Goal: Task Accomplishment & Management: Use online tool/utility

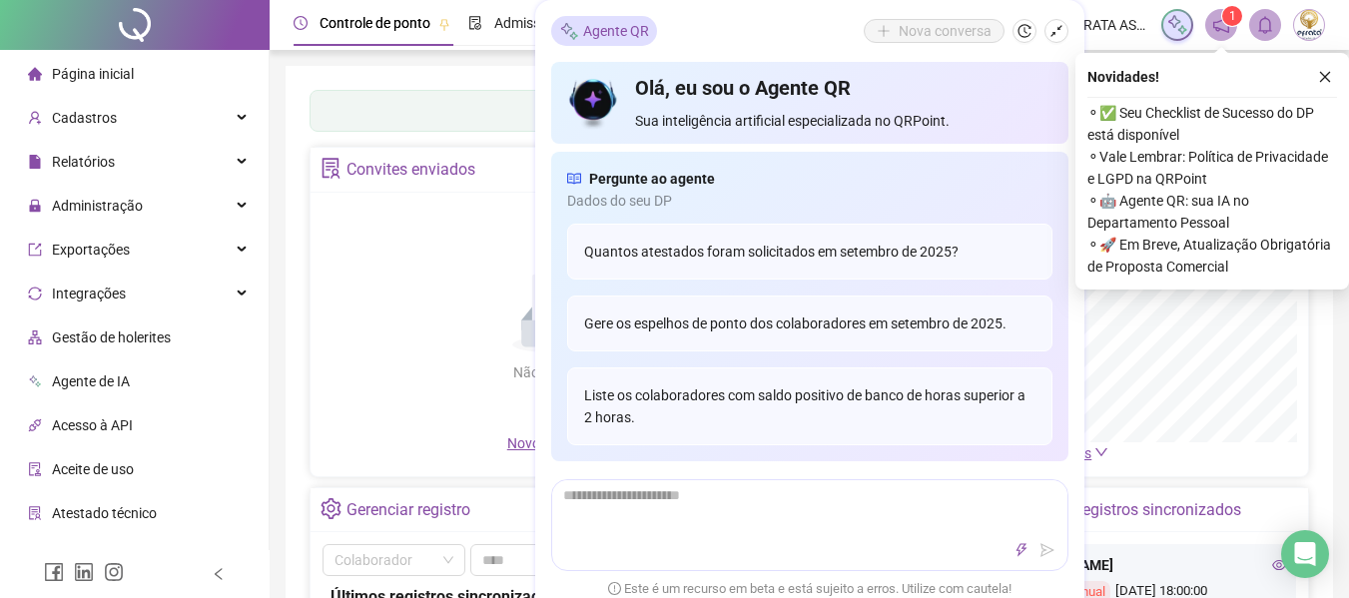
click at [108, 120] on span "Cadastros" at bounding box center [84, 118] width 65 height 16
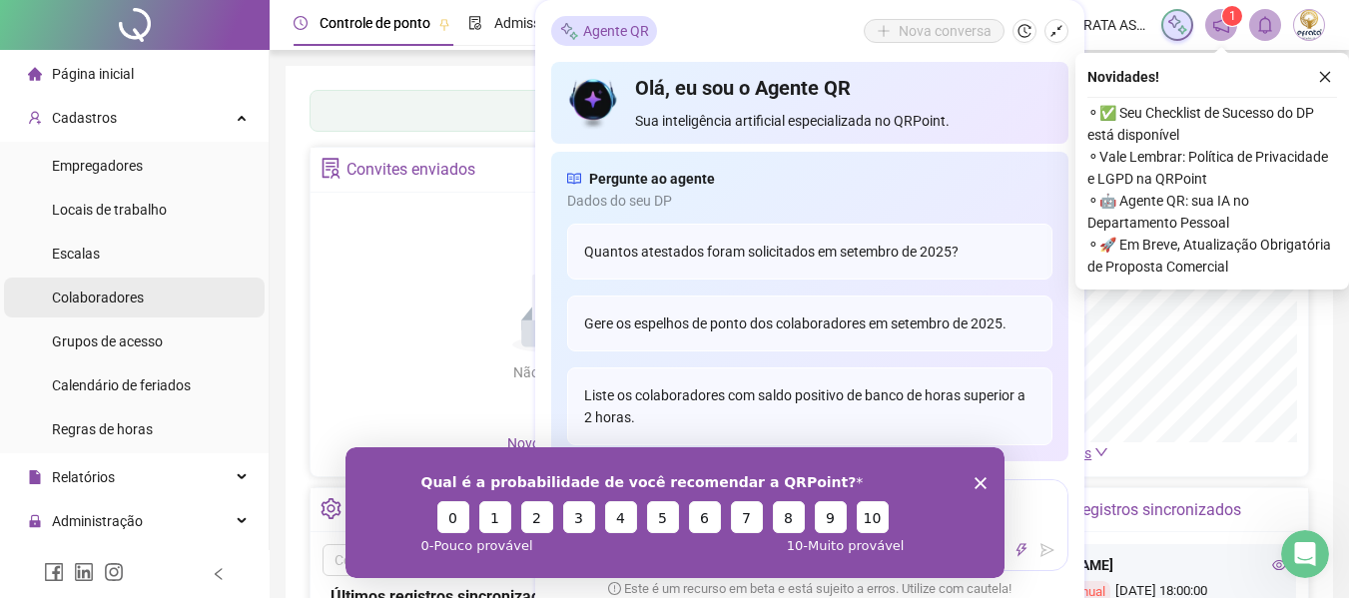
click at [128, 306] on span "Colaboradores" at bounding box center [98, 298] width 92 height 16
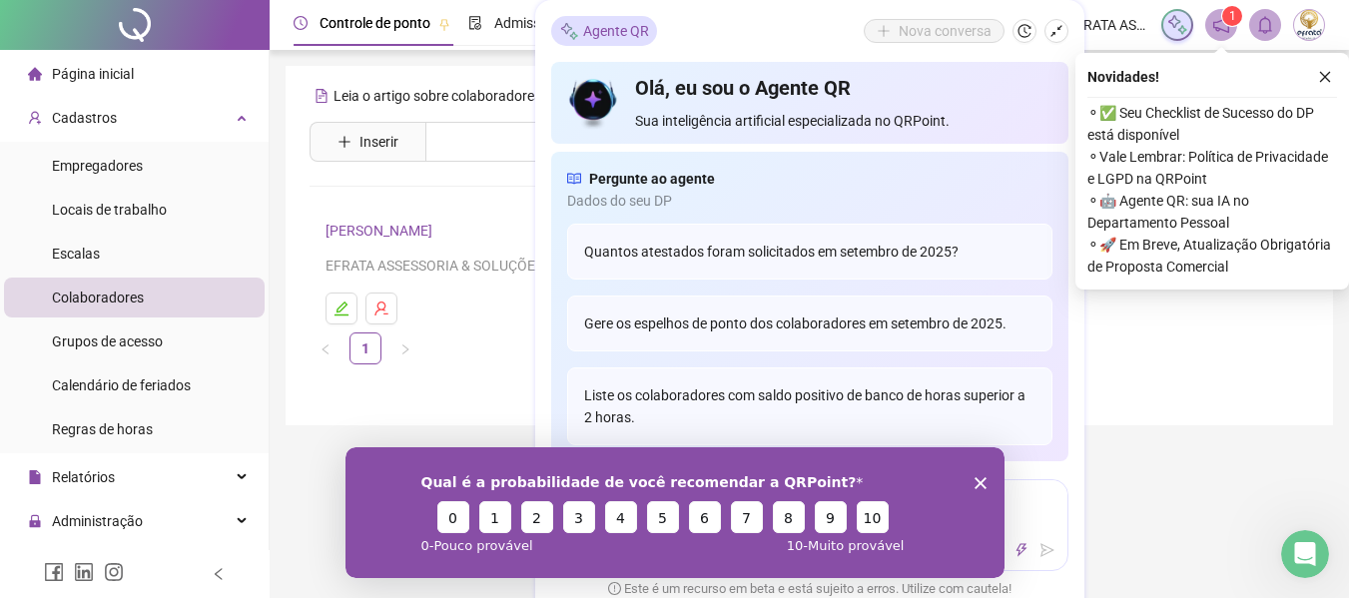
click at [985, 476] on div "Qual é a probabilidade de você recomendar a QRPoint? 0 1 2 3 4 5 6 7 8 9 10 0 -…" at bounding box center [673, 511] width 659 height 131
click at [1201, 394] on div "Leia o artigo sobre colaboradores Assista o vídeo Faça um tour Inserir Nenhum r…" at bounding box center [809, 245] width 1047 height 359
click at [984, 481] on icon "Encerrar pesquisa" at bounding box center [979, 482] width 12 height 12
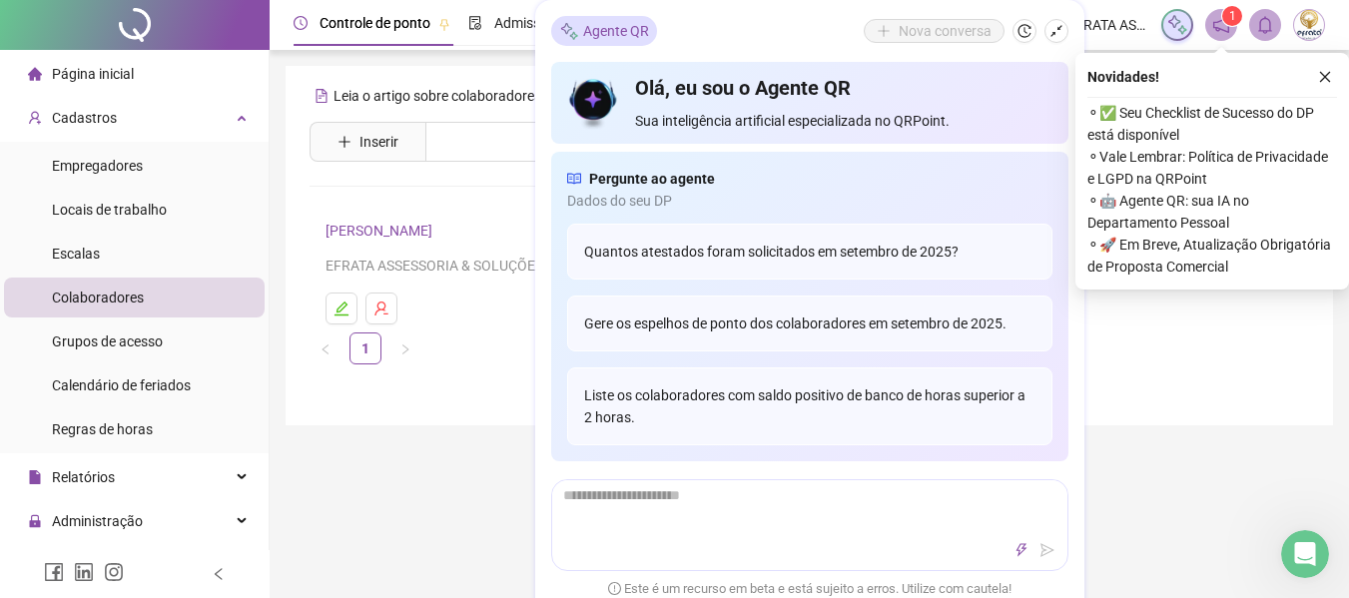
click at [1321, 73] on icon "close" at bounding box center [1325, 77] width 14 height 14
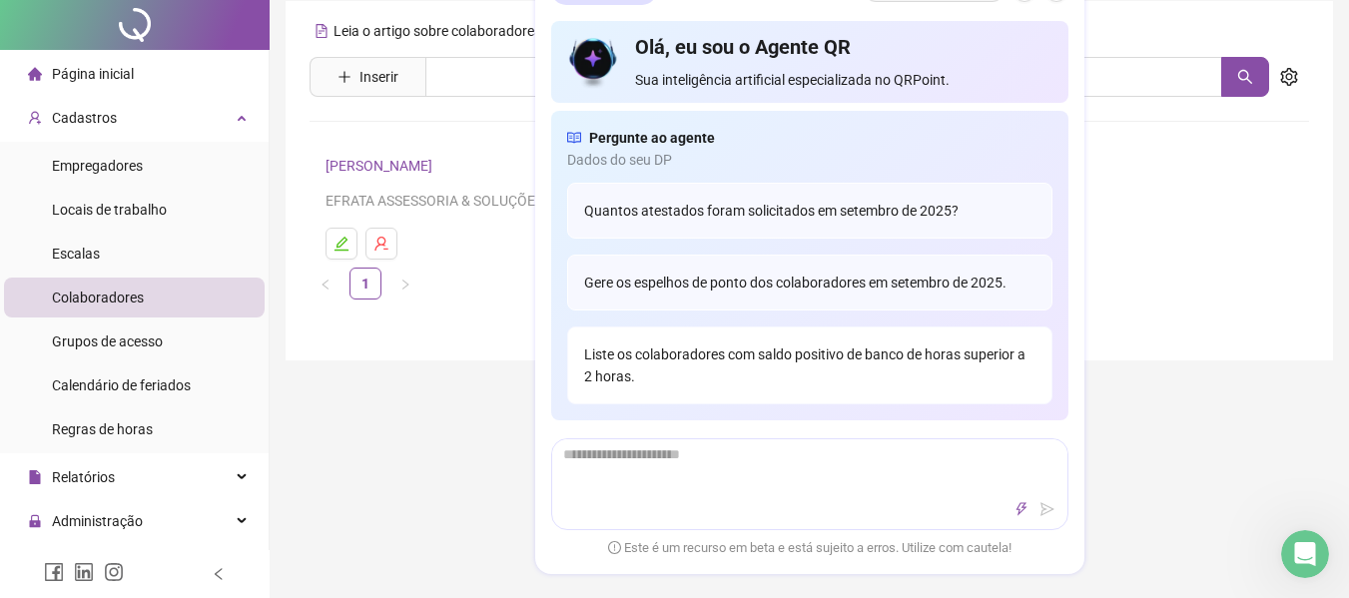
scroll to position [100, 0]
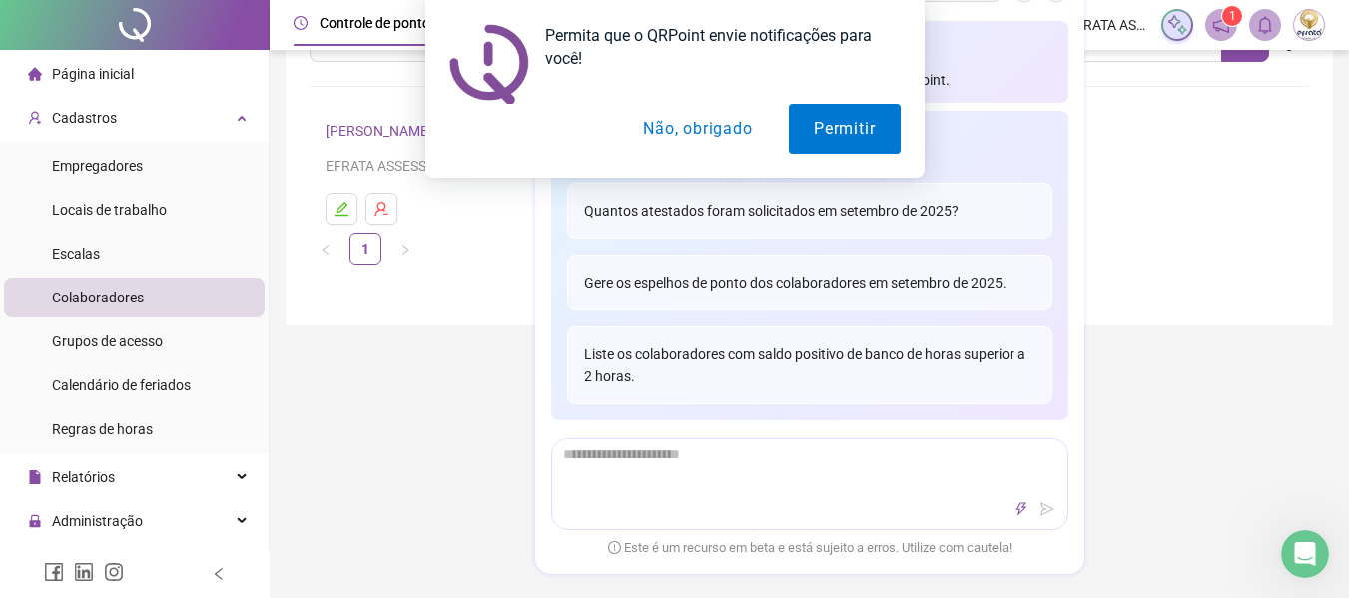
click at [699, 130] on button "Não, obrigado" at bounding box center [697, 129] width 159 height 50
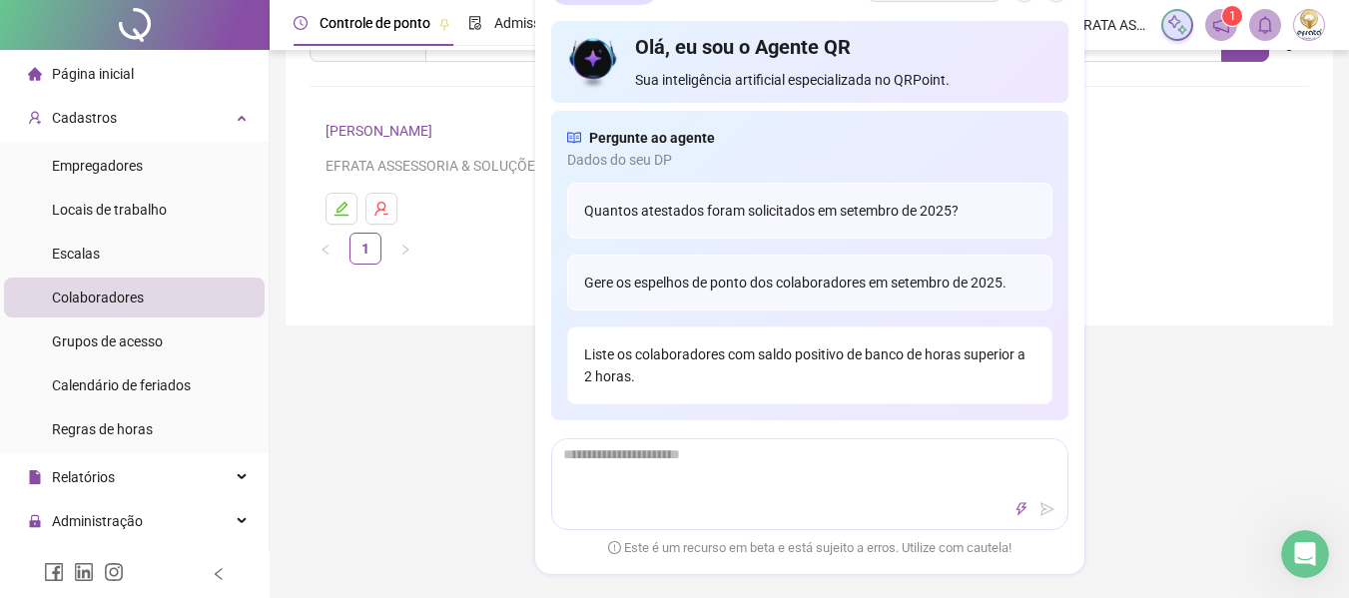
click at [826, 367] on div "Liste os colaboradores com saldo positivo de banco de horas superior a 2 horas." at bounding box center [809, 365] width 485 height 78
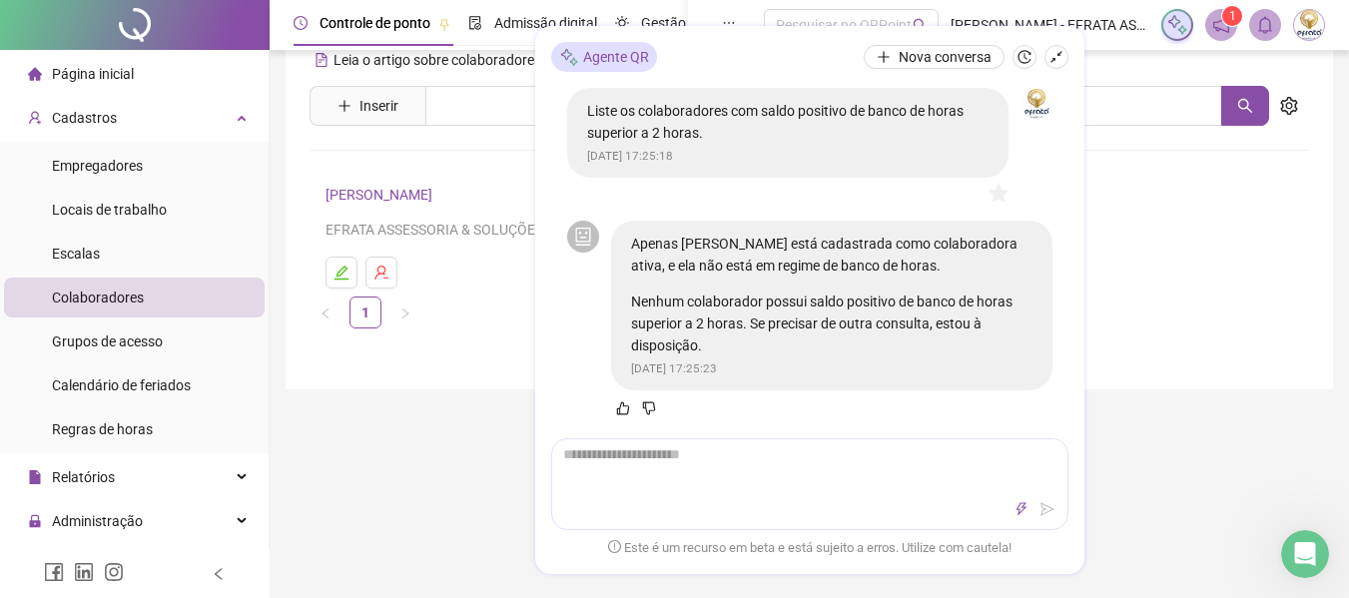
scroll to position [0, 0]
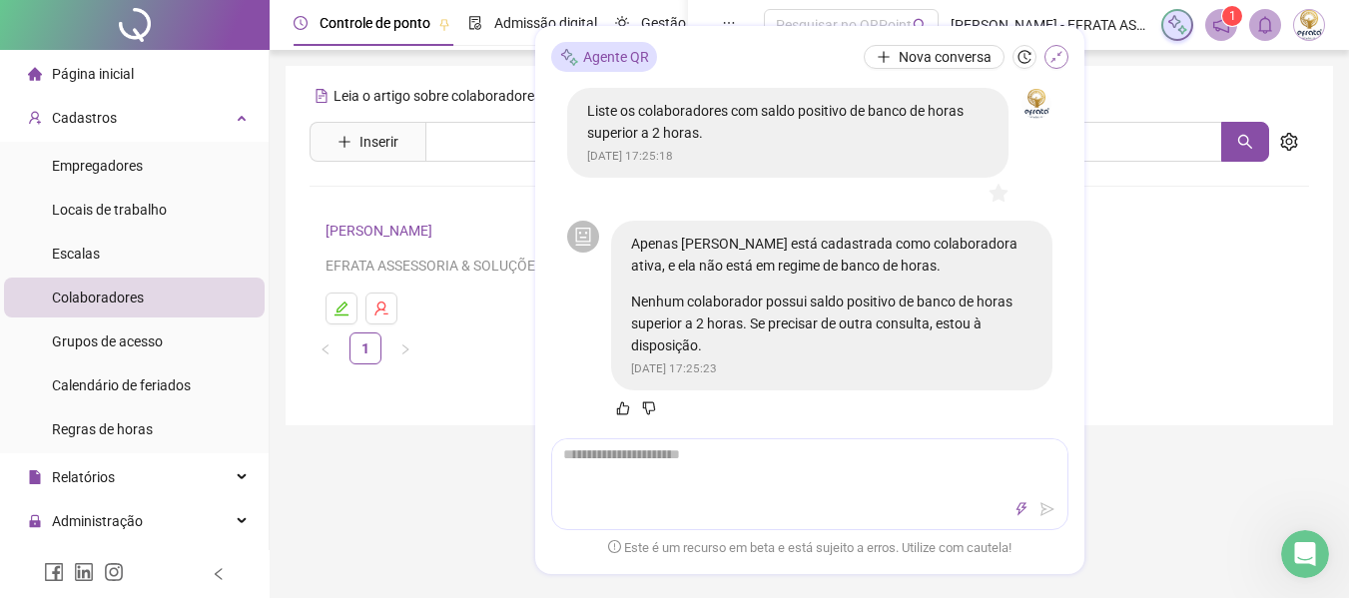
click at [1055, 59] on icon "shrink" at bounding box center [1056, 57] width 14 height 14
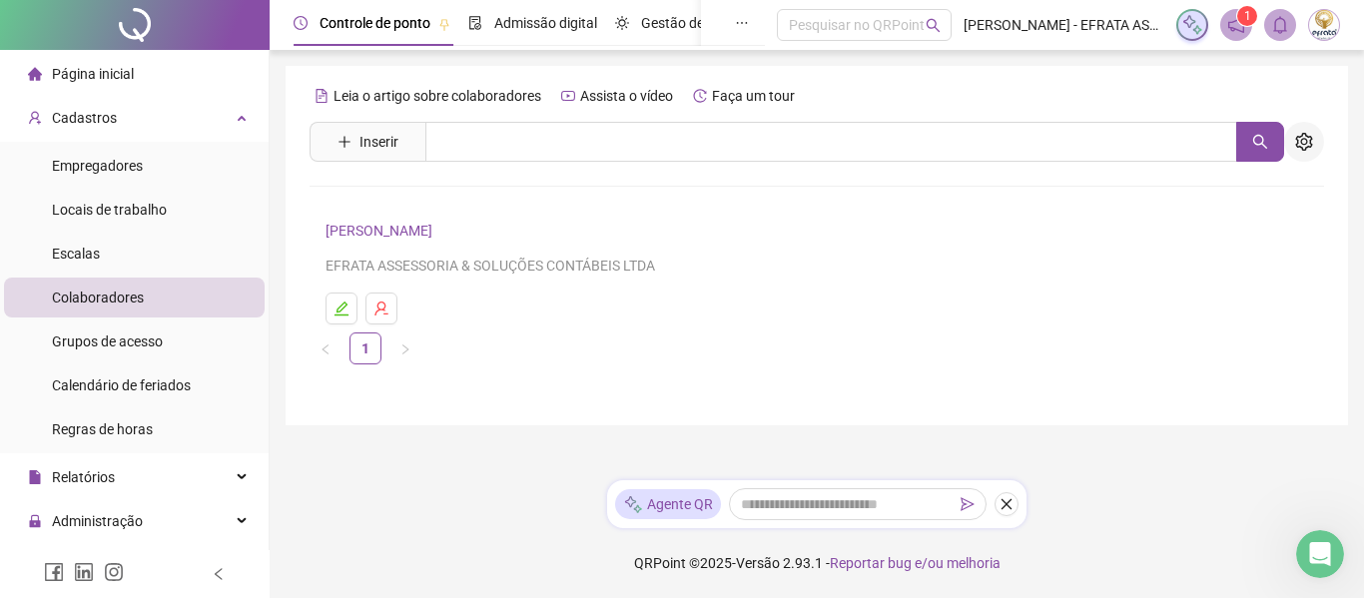
click at [1305, 140] on icon "setting" at bounding box center [1304, 142] width 18 height 18
click at [556, 423] on div "Leia o artigo sobre colaboradores Assista o vídeo Faça um tour Inserir Nenhum r…" at bounding box center [817, 245] width 1062 height 359
click at [343, 312] on icon "edit" at bounding box center [341, 309] width 16 height 16
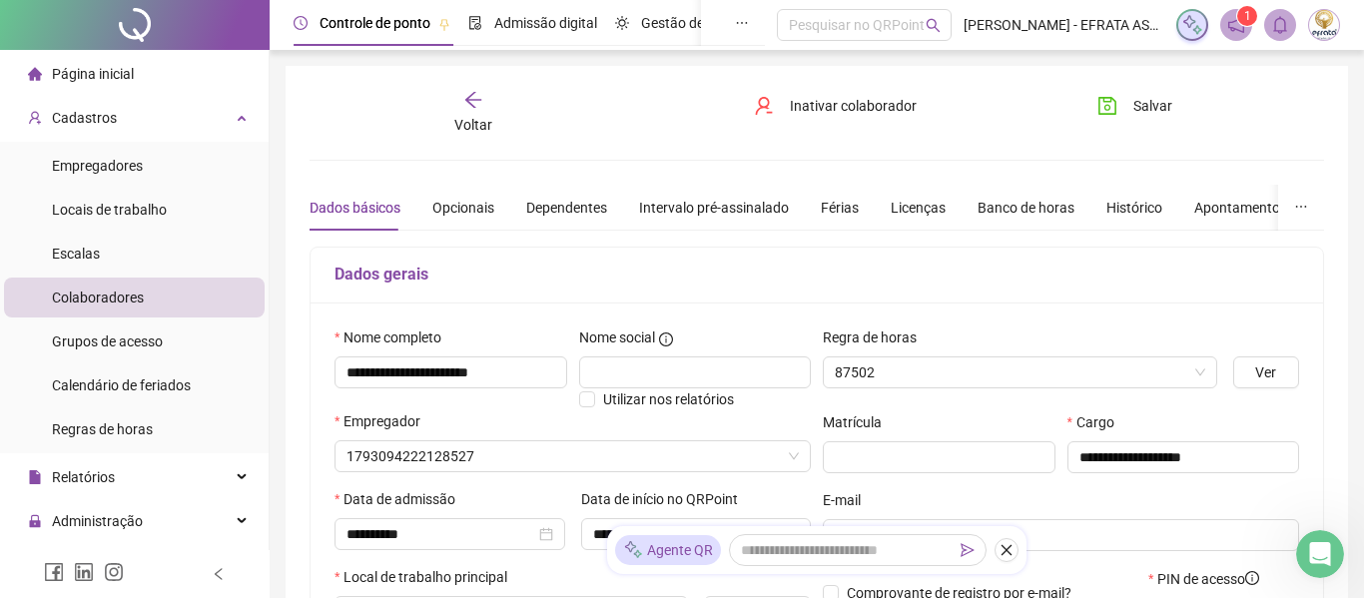
type input "**********"
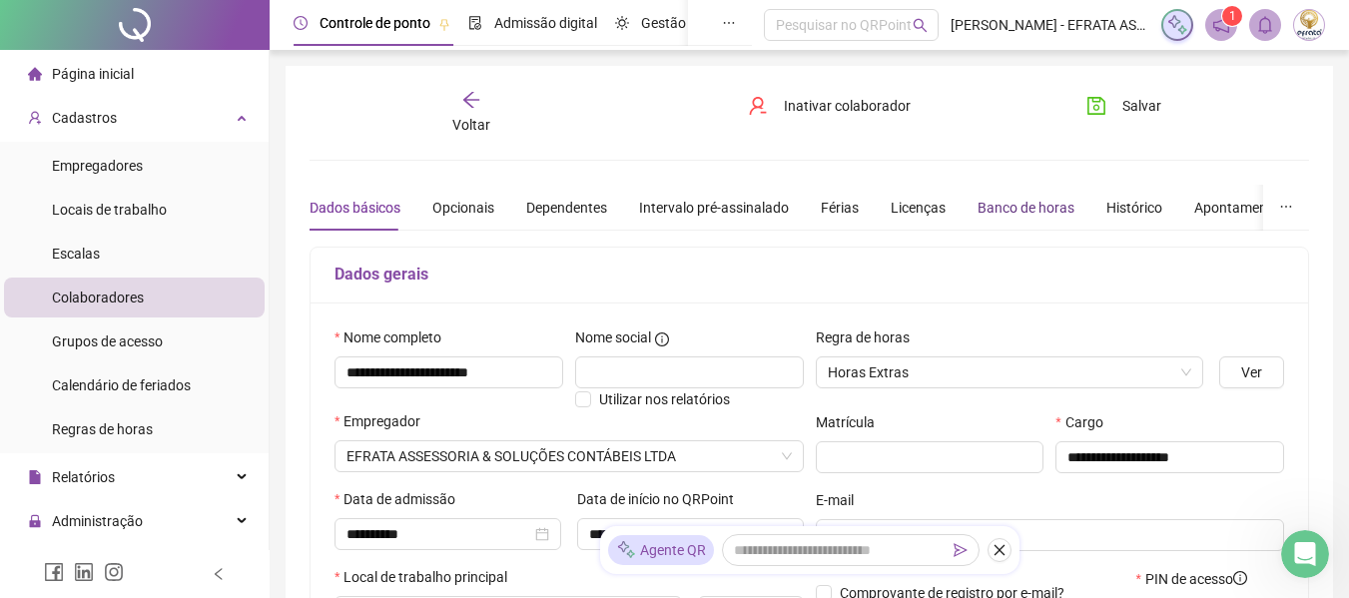
click at [1013, 211] on div "Banco de horas" at bounding box center [1025, 208] width 97 height 22
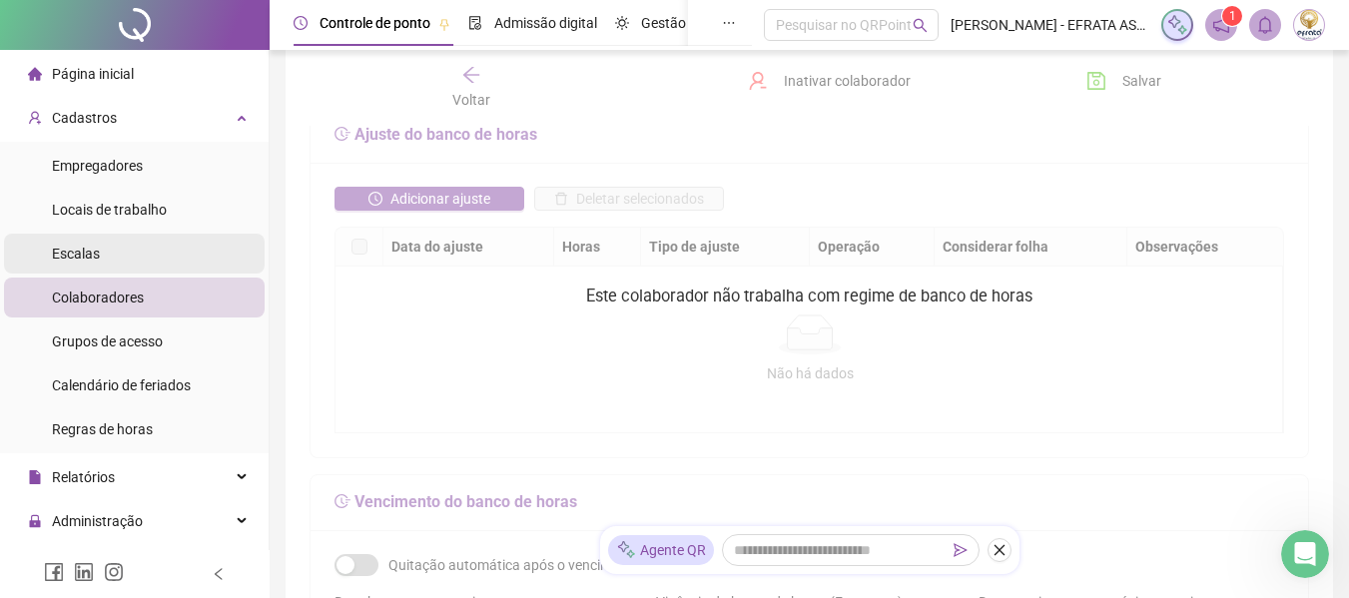
scroll to position [399, 0]
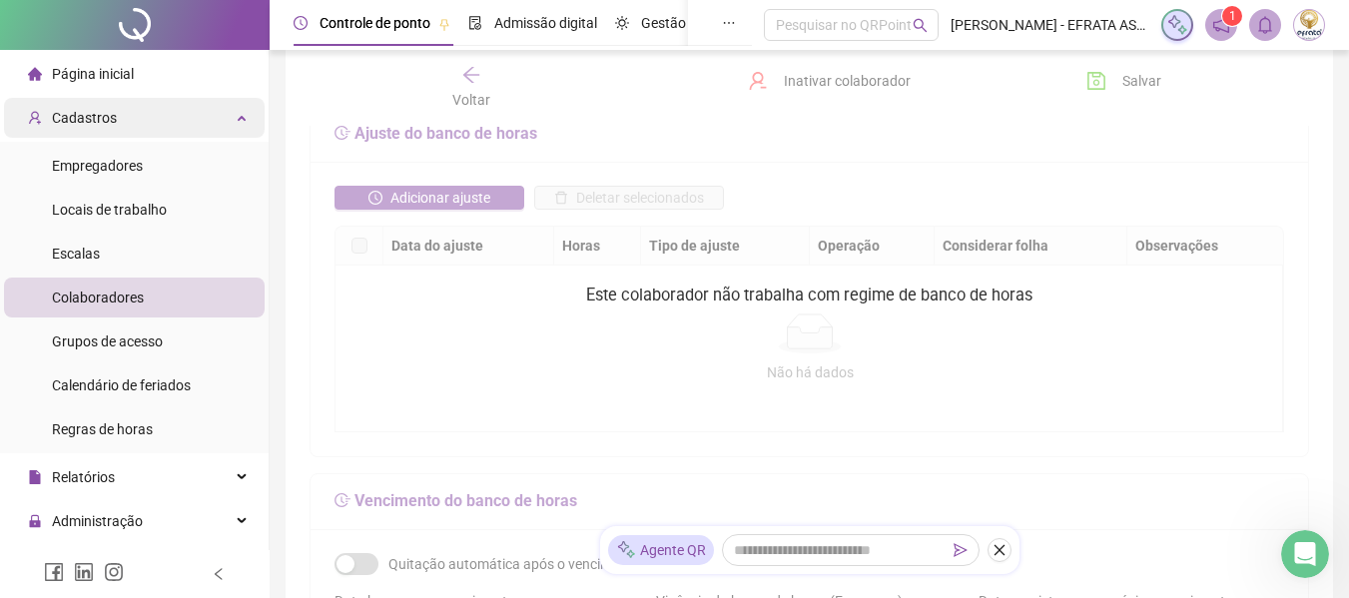
click at [133, 122] on div "Cadastros" at bounding box center [134, 118] width 261 height 40
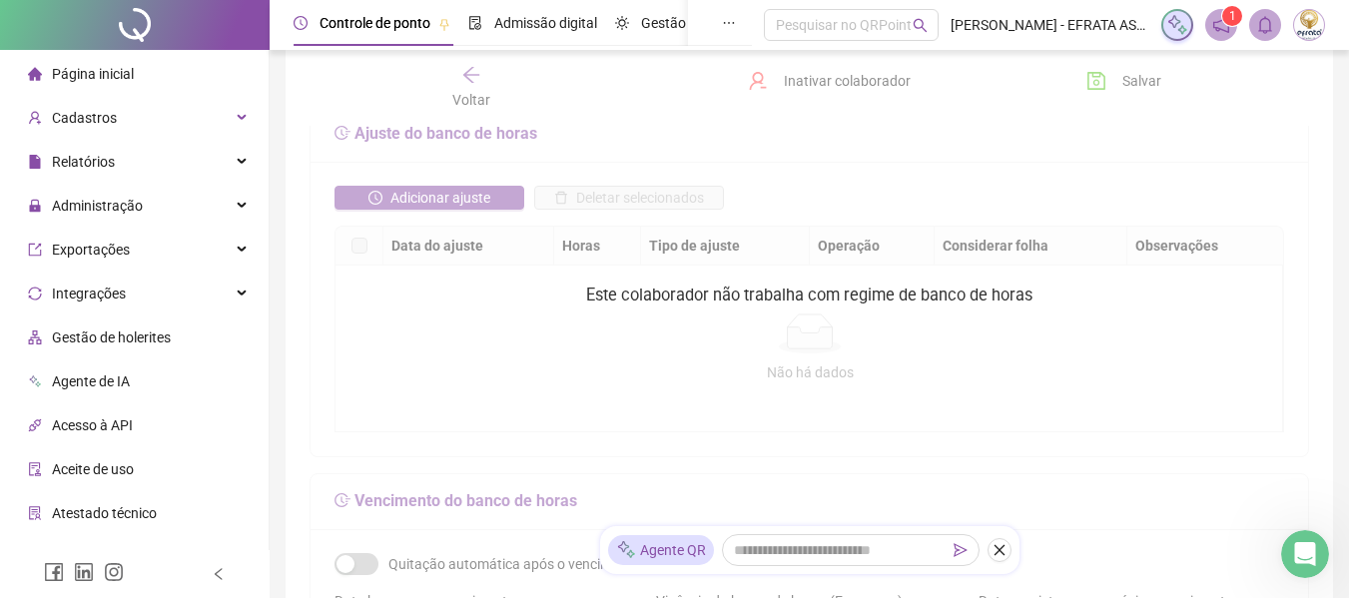
click at [111, 66] on span "Página inicial" at bounding box center [93, 74] width 82 height 16
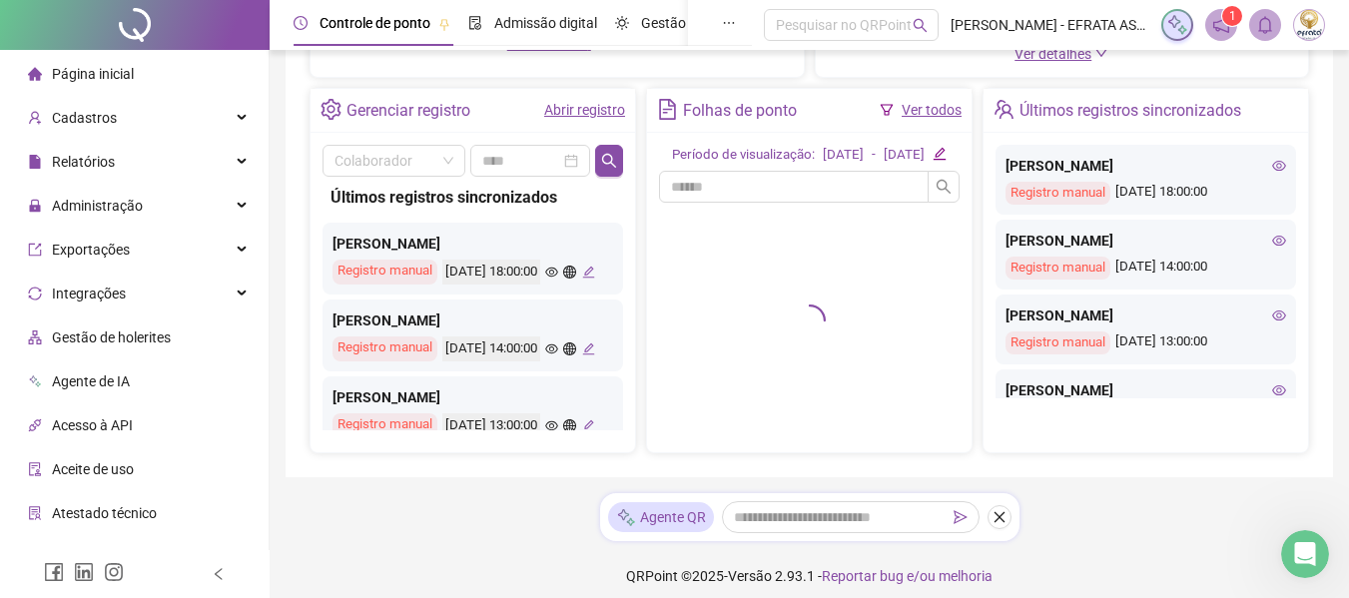
click at [1308, 25] on img at bounding box center [1309, 25] width 30 height 30
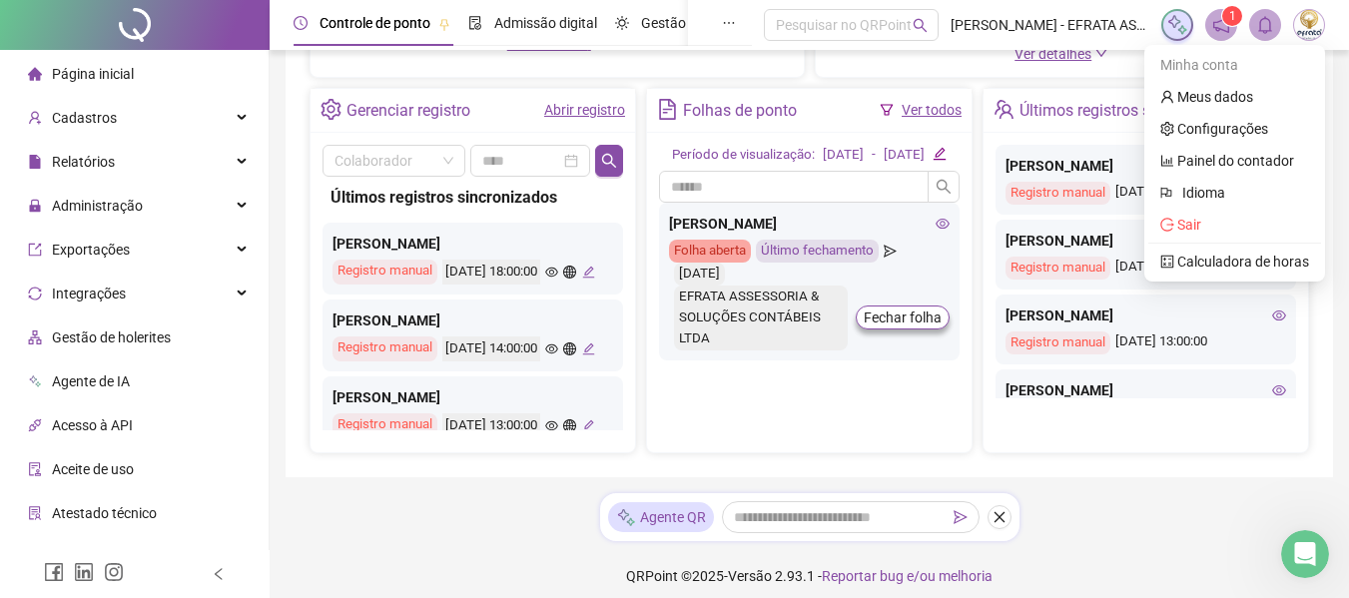
click at [1193, 205] on div "Registro manual 29/08/2025 18:00:00" at bounding box center [1145, 193] width 281 height 23
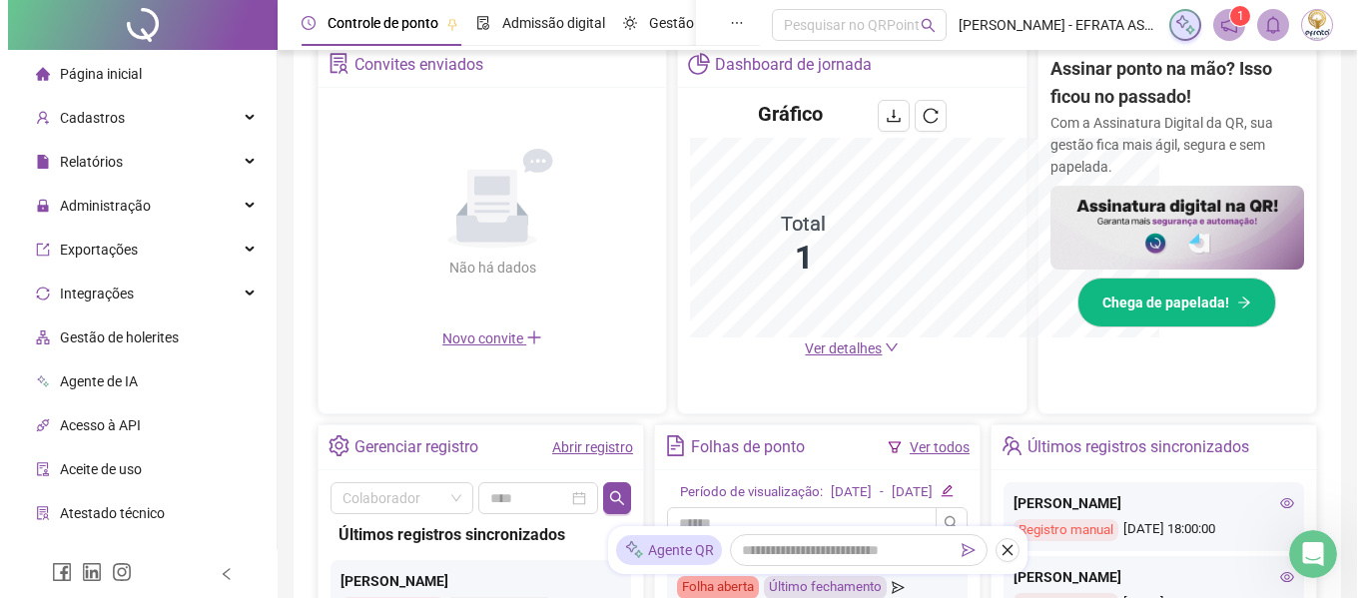
scroll to position [694, 0]
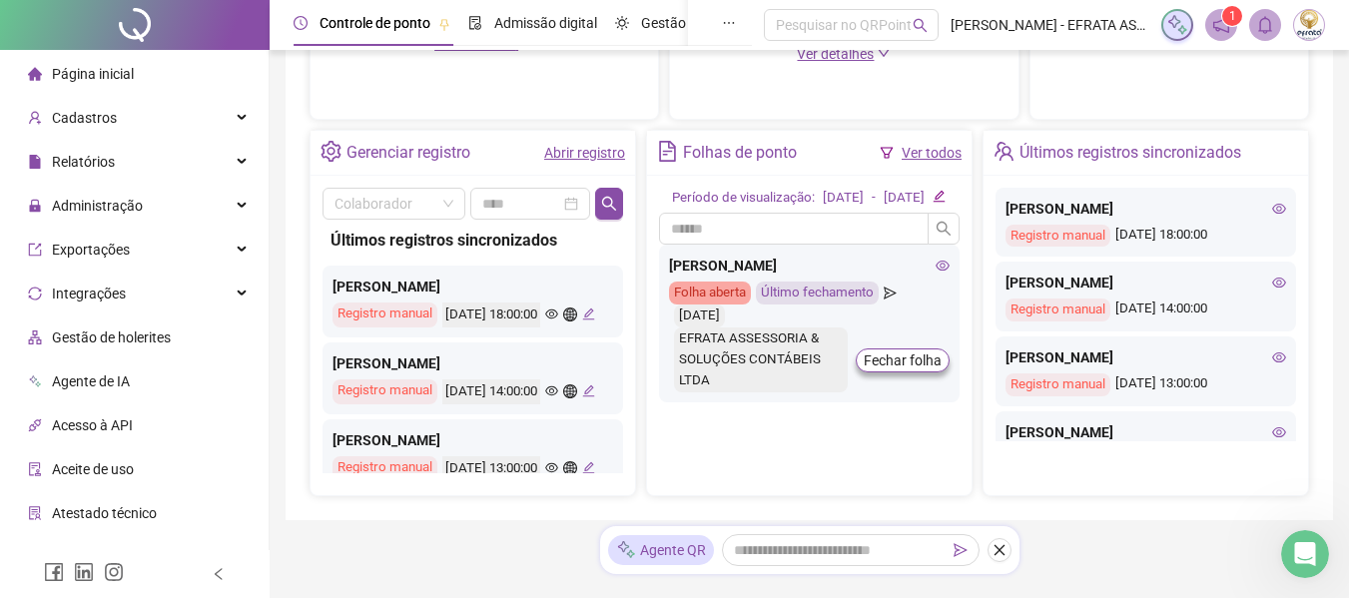
click at [1297, 25] on img at bounding box center [1309, 25] width 30 height 30
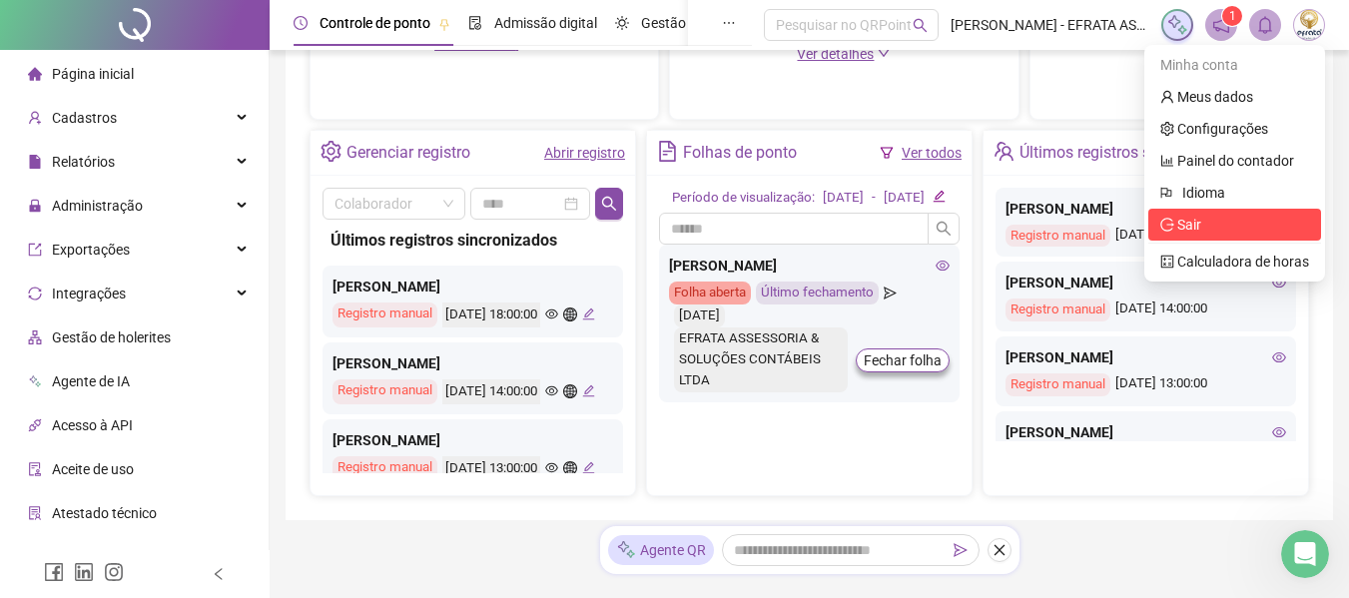
click at [1174, 224] on icon "logout" at bounding box center [1167, 224] width 14 height 13
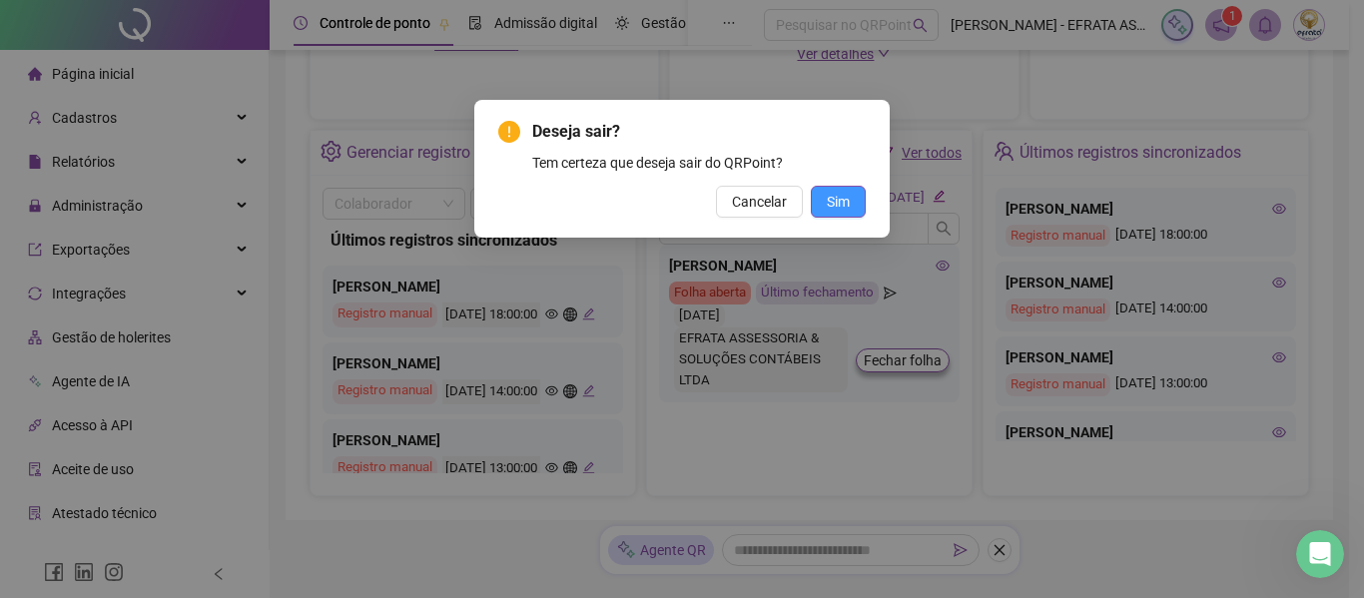
click at [841, 201] on span "Sim" at bounding box center [838, 202] width 23 height 22
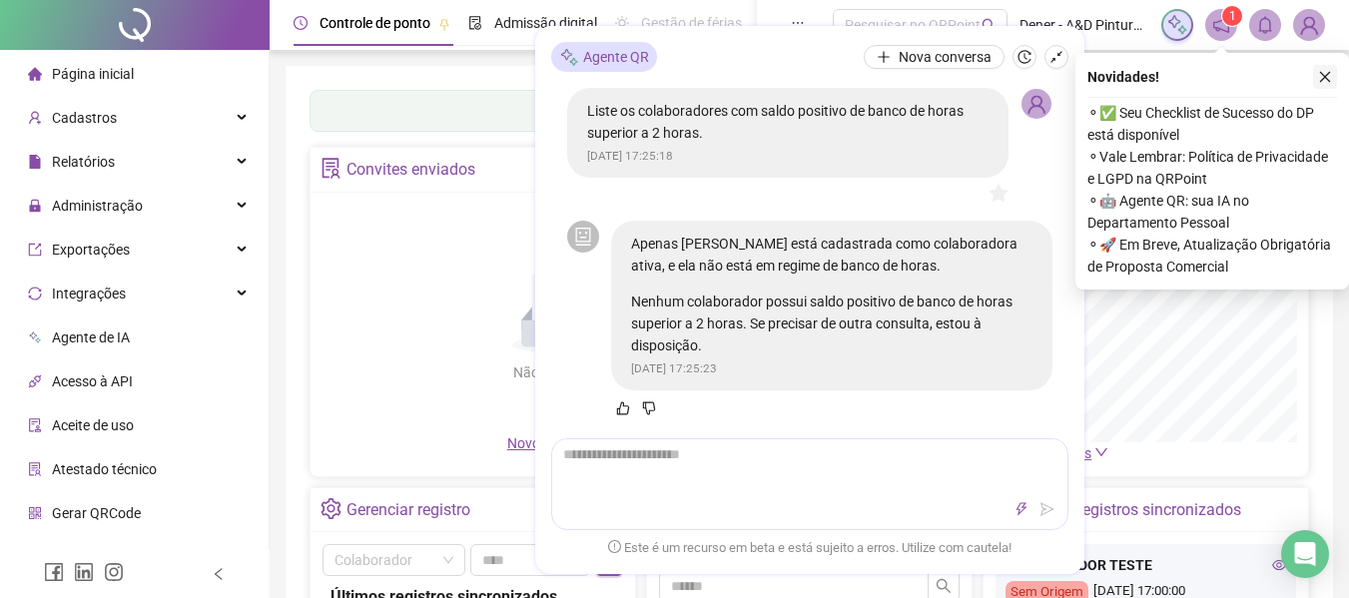
click at [1328, 68] on button "button" at bounding box center [1325, 77] width 24 height 24
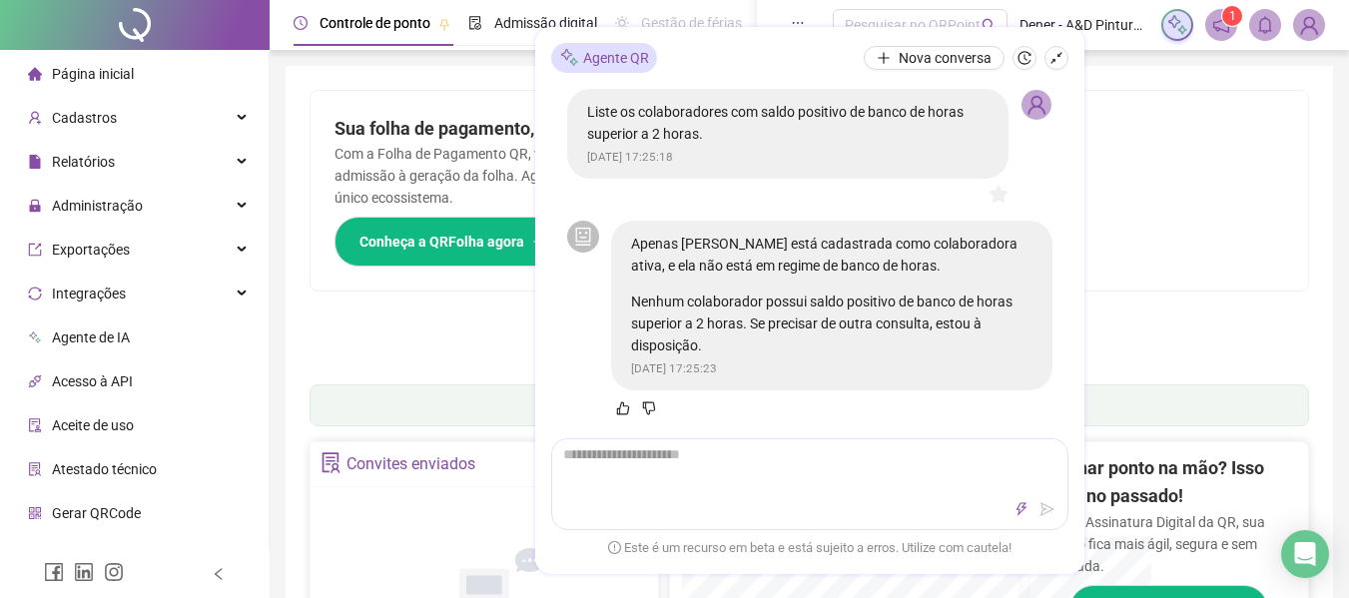
scroll to position [100, 0]
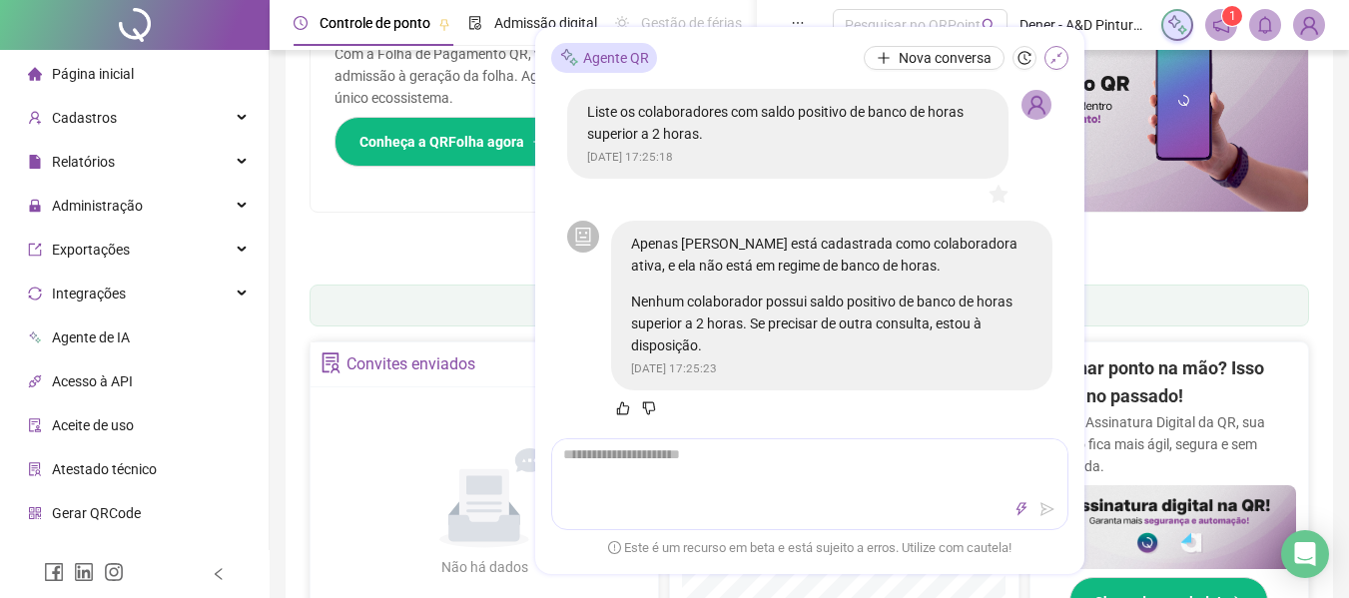
click at [1061, 52] on icon "shrink" at bounding box center [1056, 57] width 12 height 12
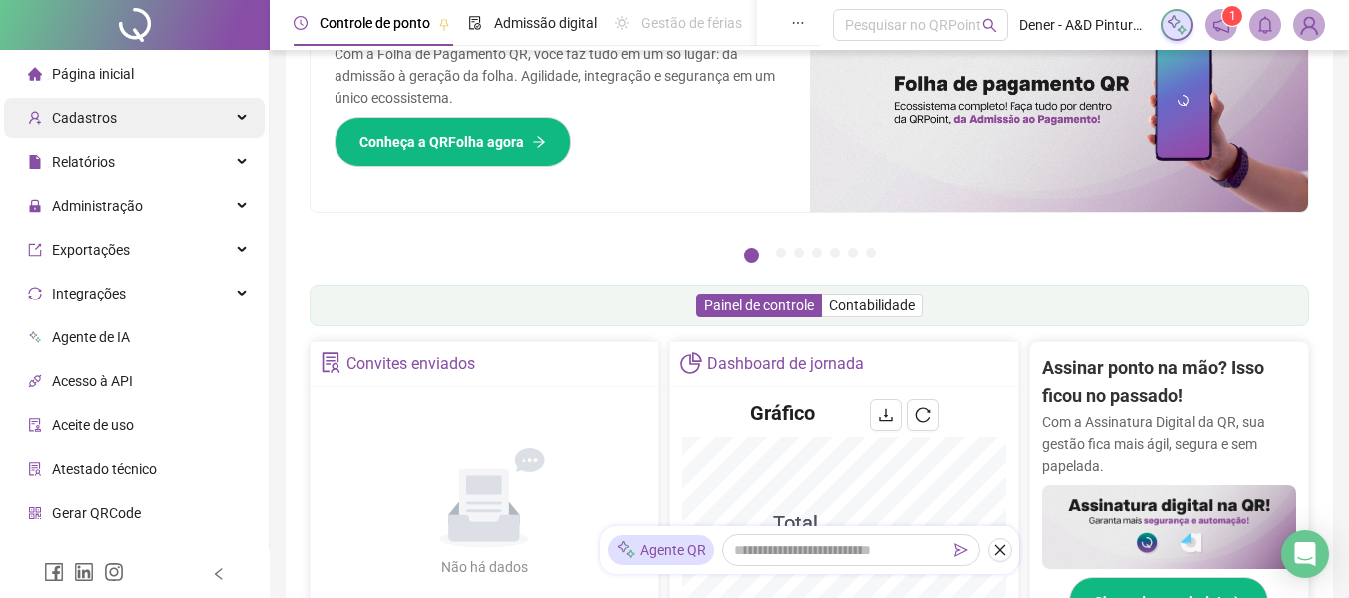
click at [136, 117] on div "Cadastros" at bounding box center [134, 118] width 261 height 40
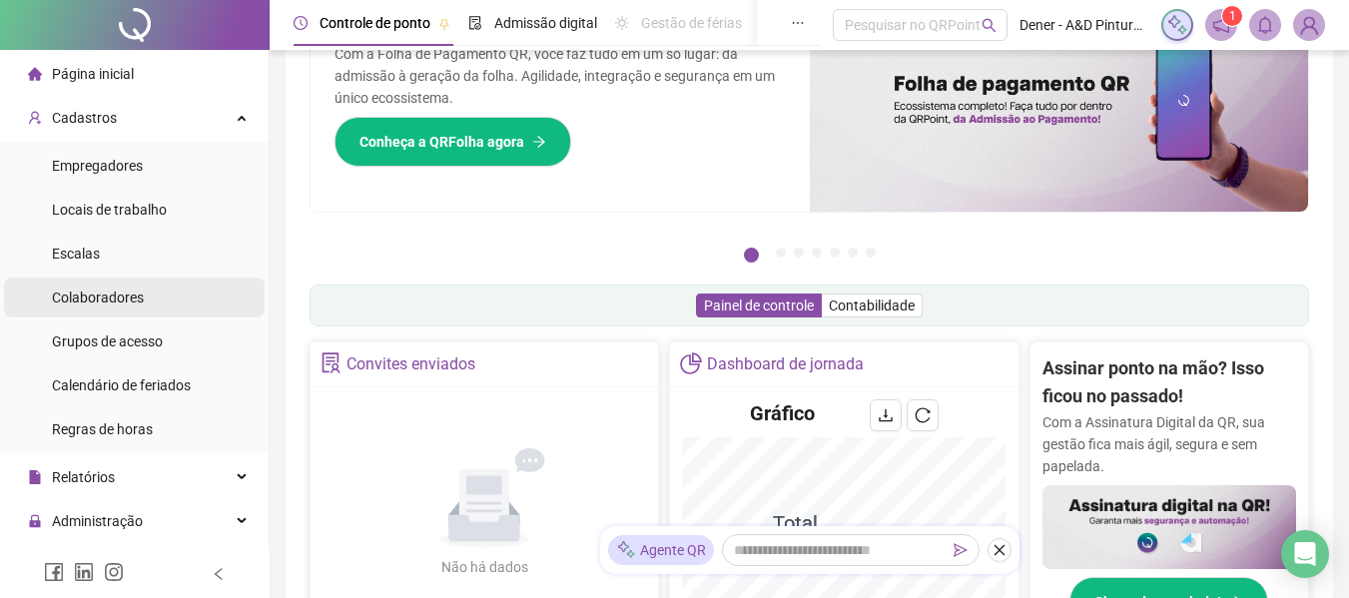
click at [118, 297] on span "Colaboradores" at bounding box center [98, 298] width 92 height 16
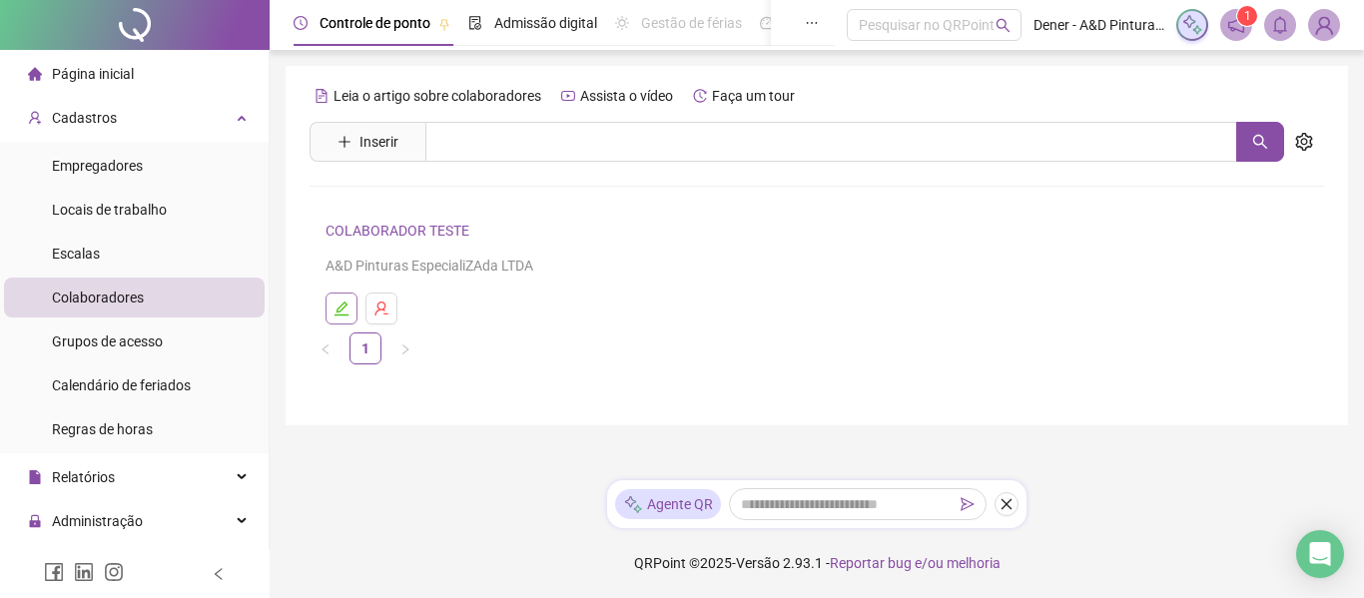
click at [334, 311] on icon "edit" at bounding box center [341, 309] width 16 height 16
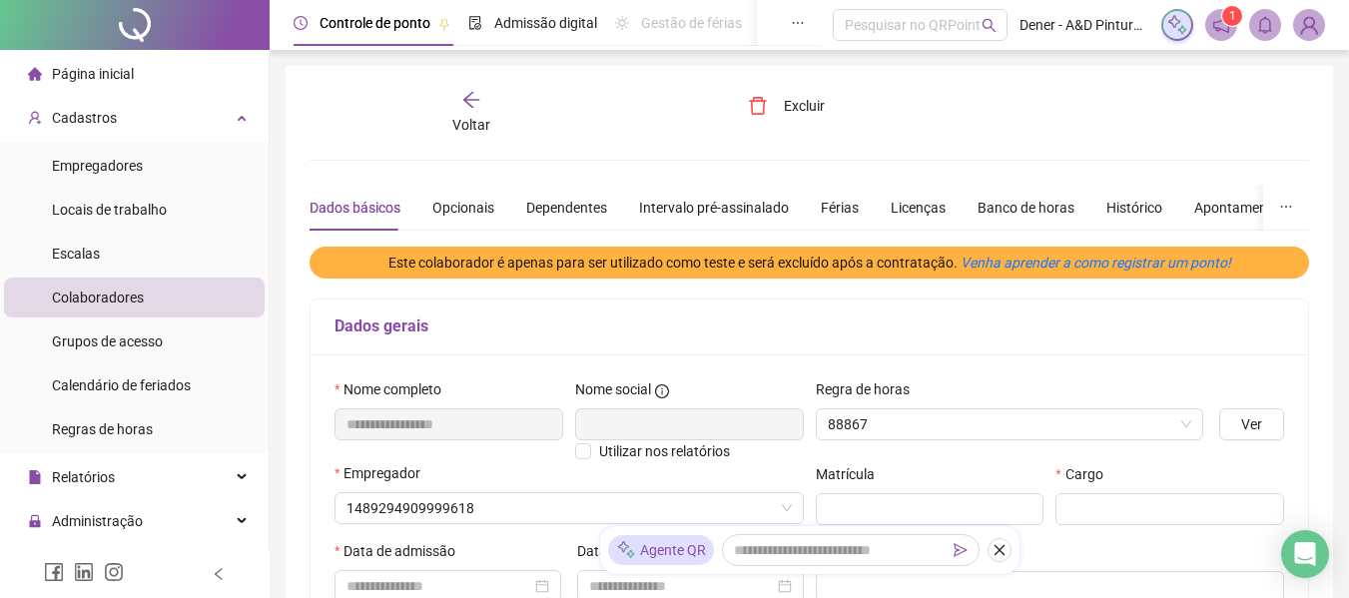
type input "**********"
click at [1011, 204] on div "Banco de horas" at bounding box center [1025, 208] width 97 height 22
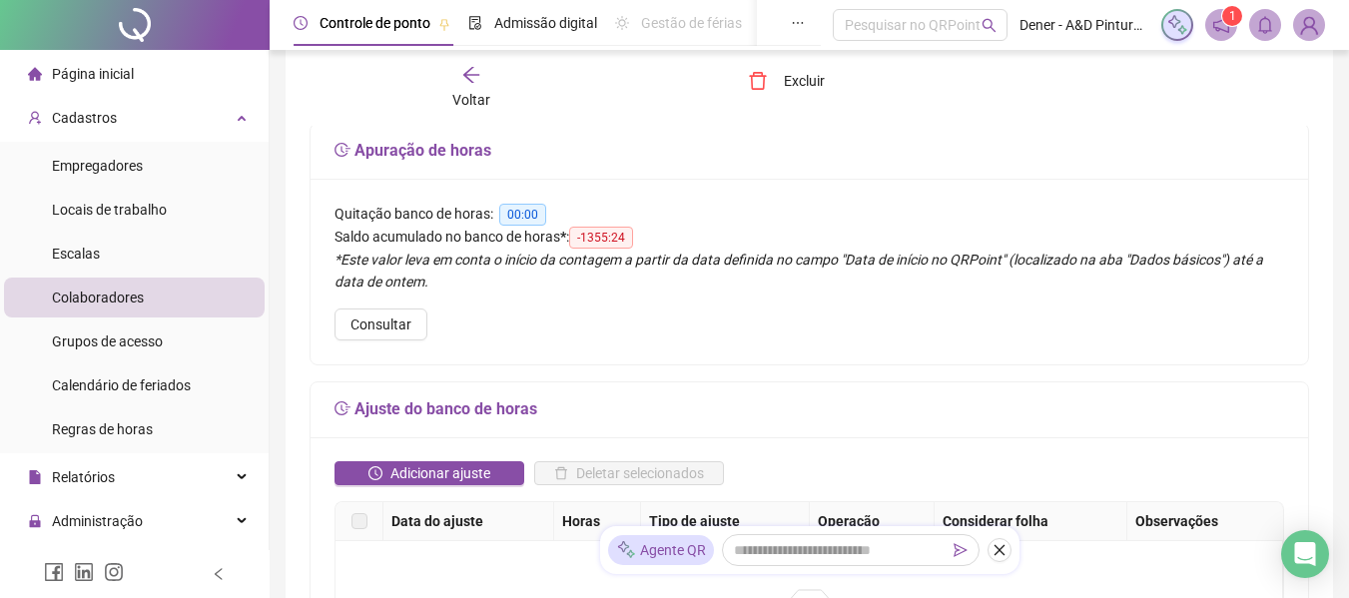
scroll to position [108, 0]
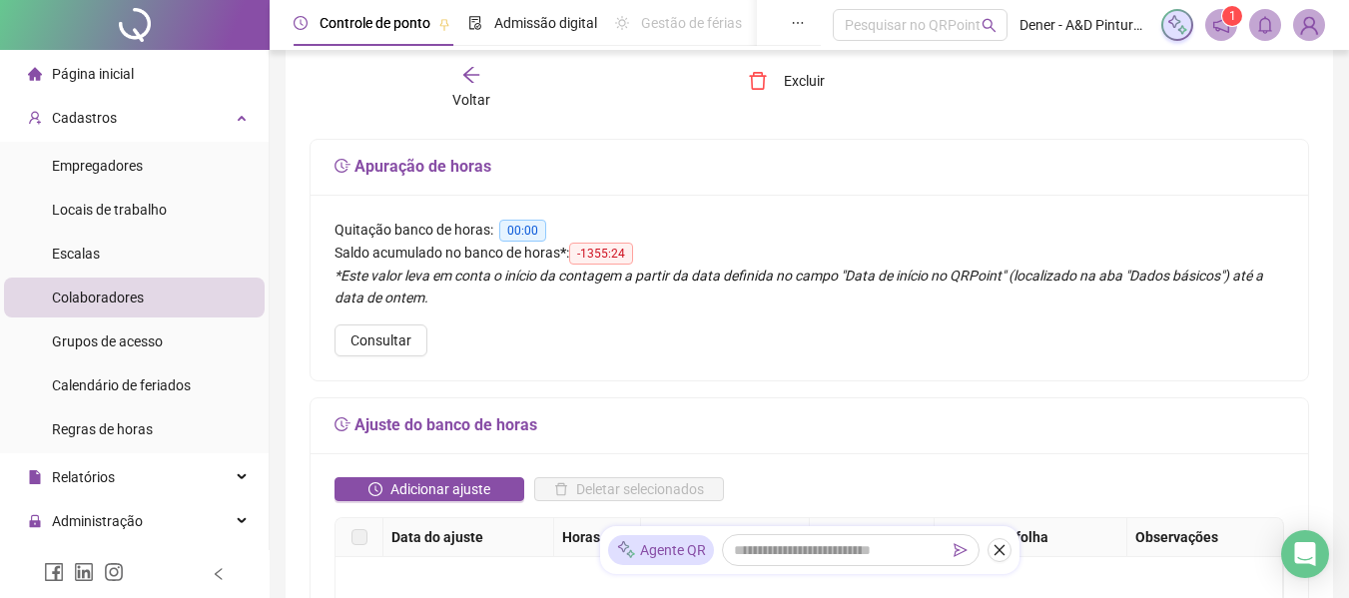
click at [128, 291] on span "Colaboradores" at bounding box center [98, 298] width 92 height 16
click at [483, 92] on span "Voltar" at bounding box center [471, 100] width 38 height 16
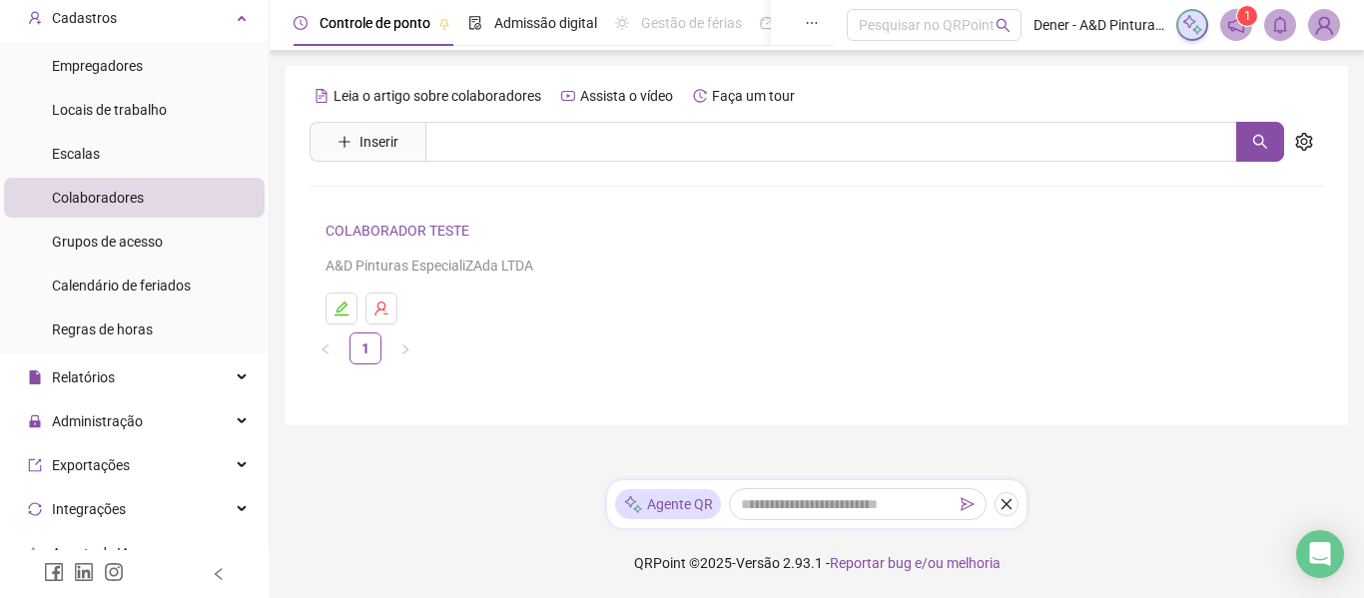
scroll to position [200, 0]
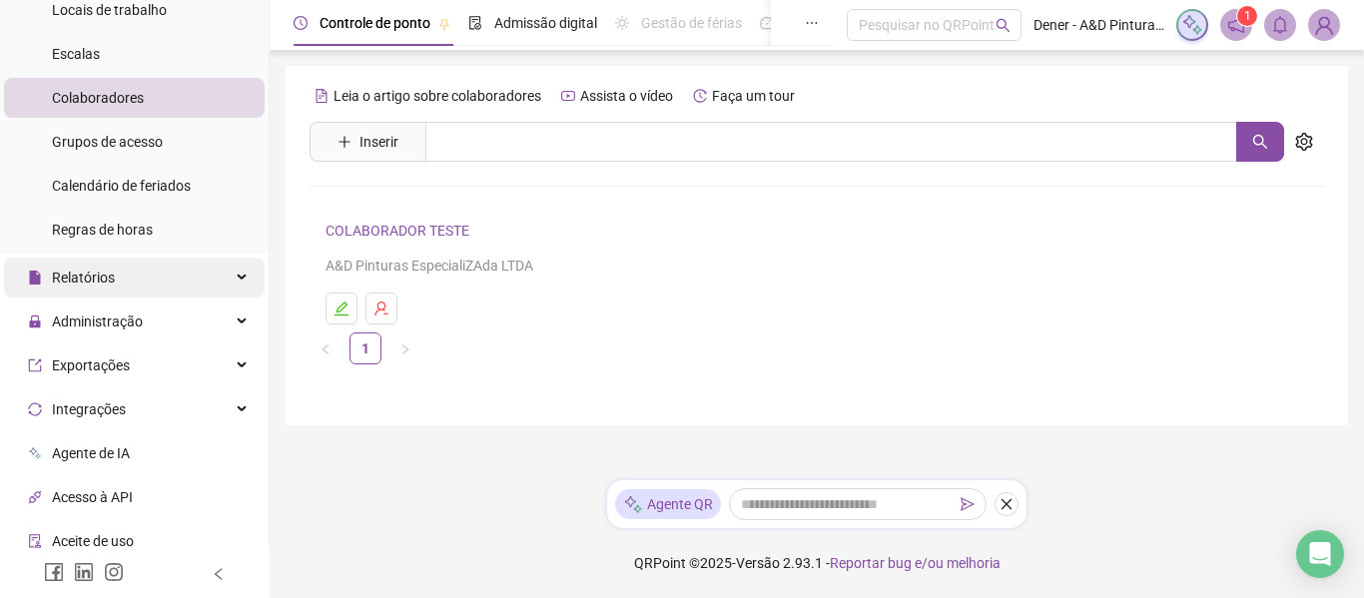
click at [154, 281] on div "Relatórios" at bounding box center [134, 278] width 261 height 40
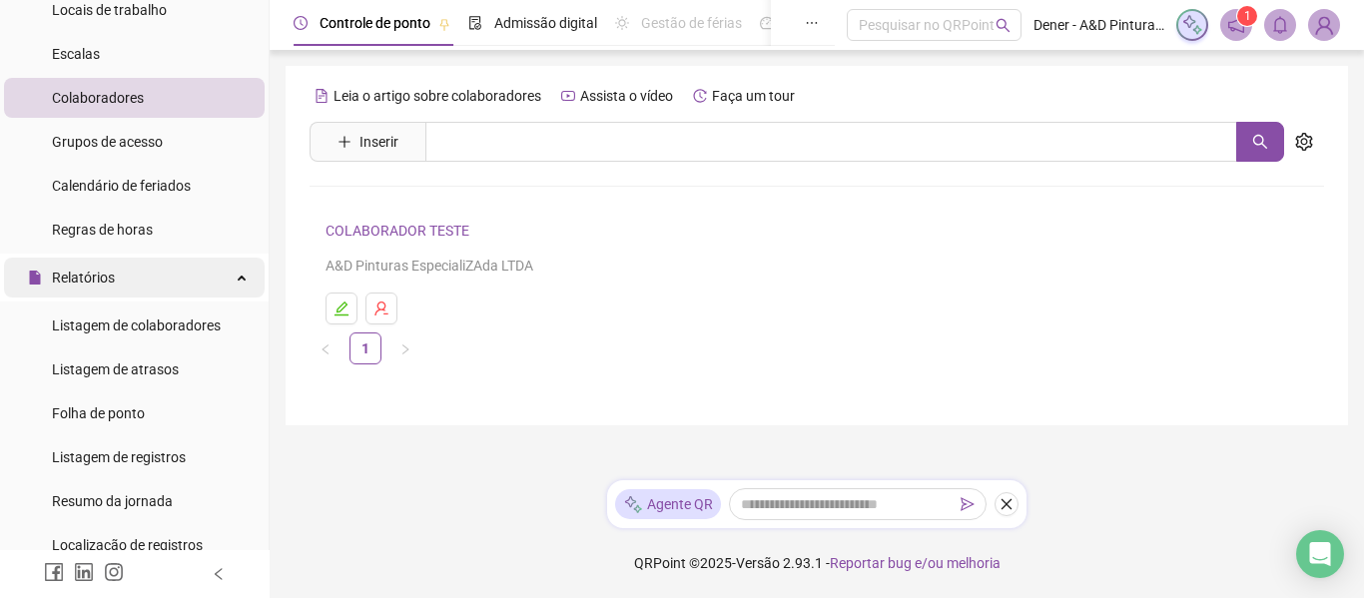
scroll to position [0, 0]
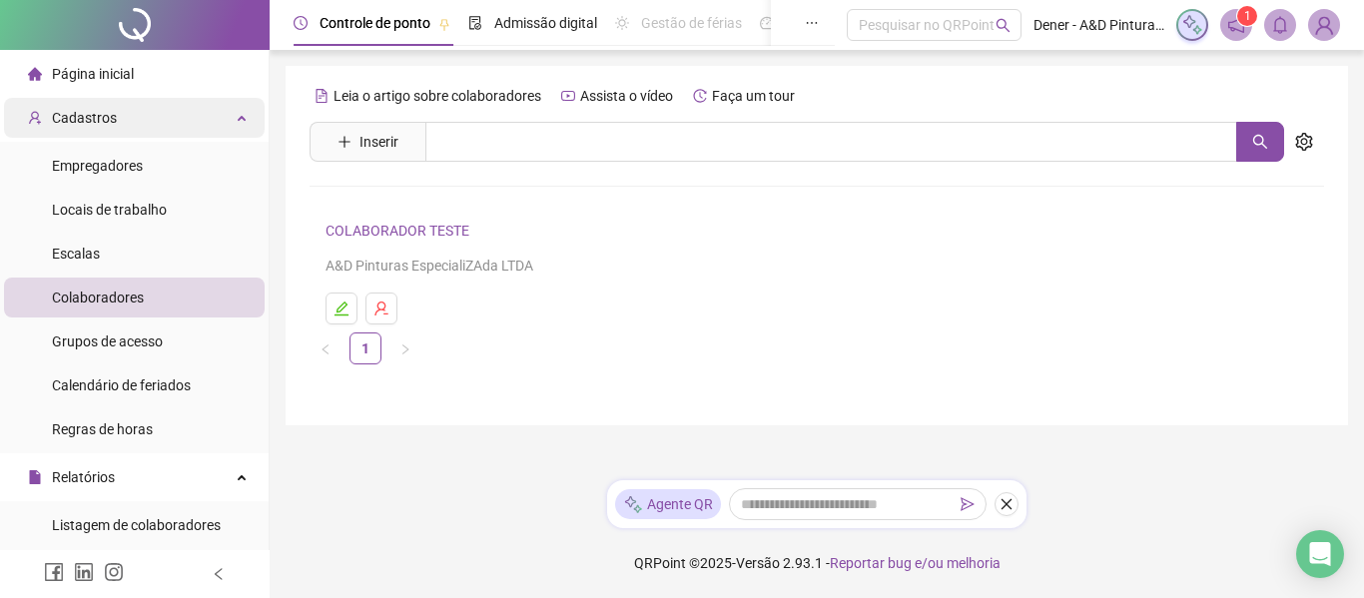
click at [190, 115] on div "Cadastros" at bounding box center [134, 118] width 261 height 40
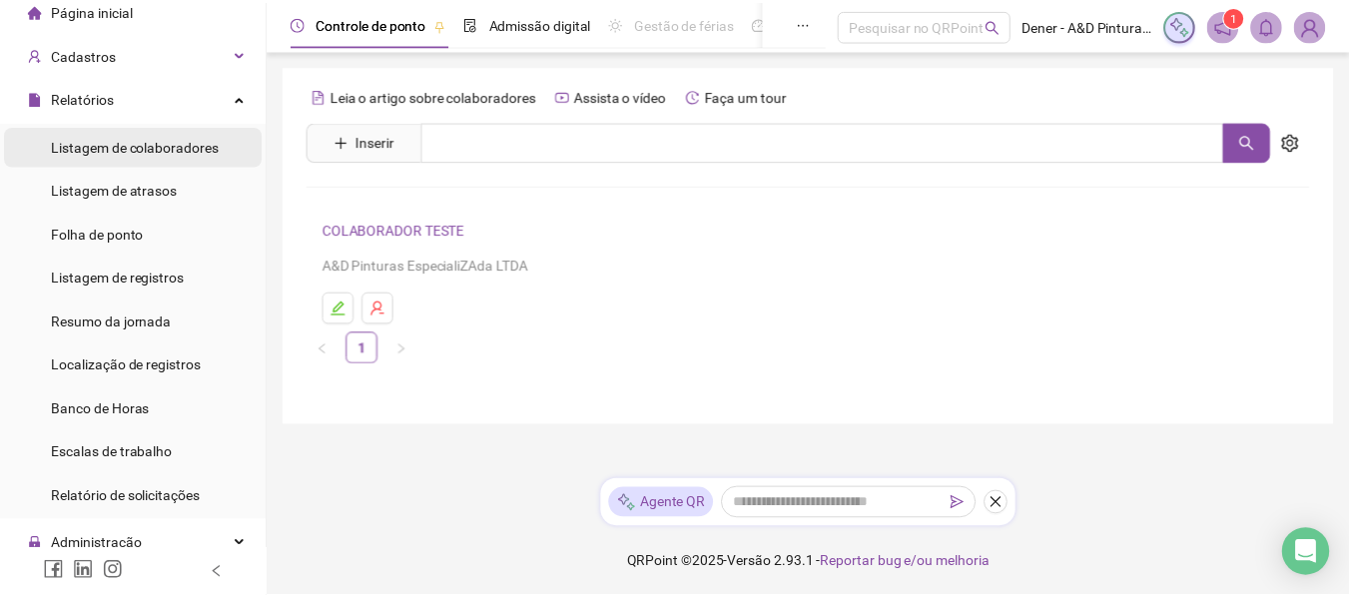
scroll to position [100, 0]
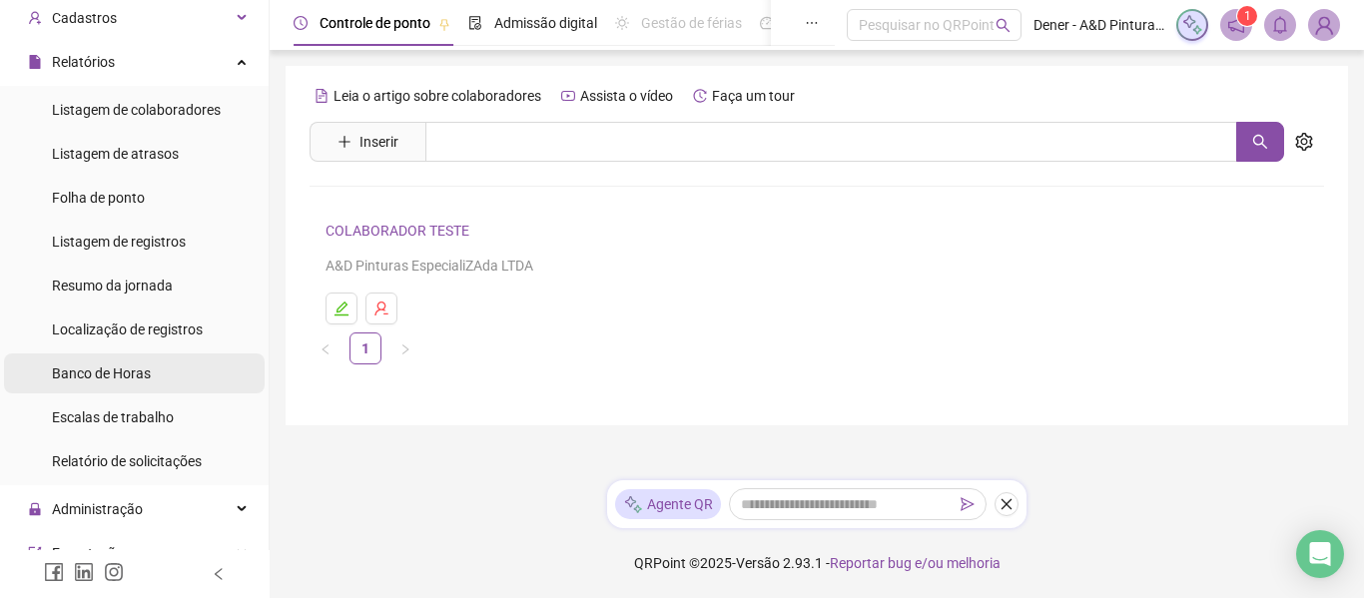
click at [129, 379] on span "Banco de Horas" at bounding box center [101, 373] width 99 height 16
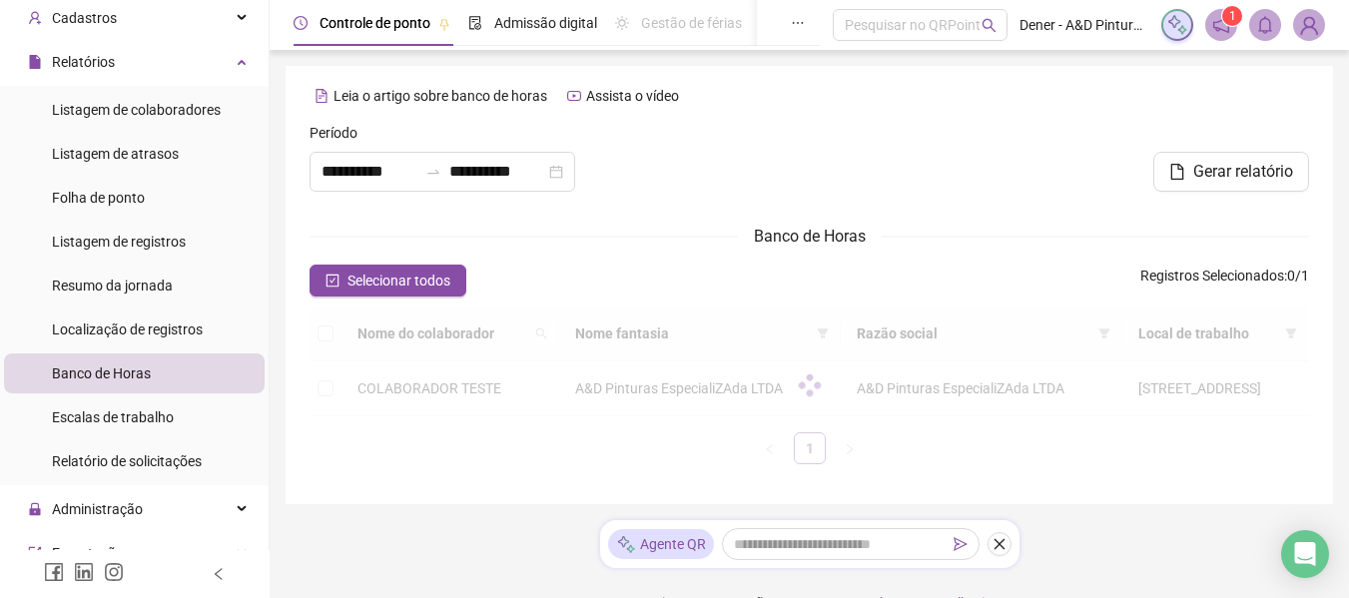
type input "**********"
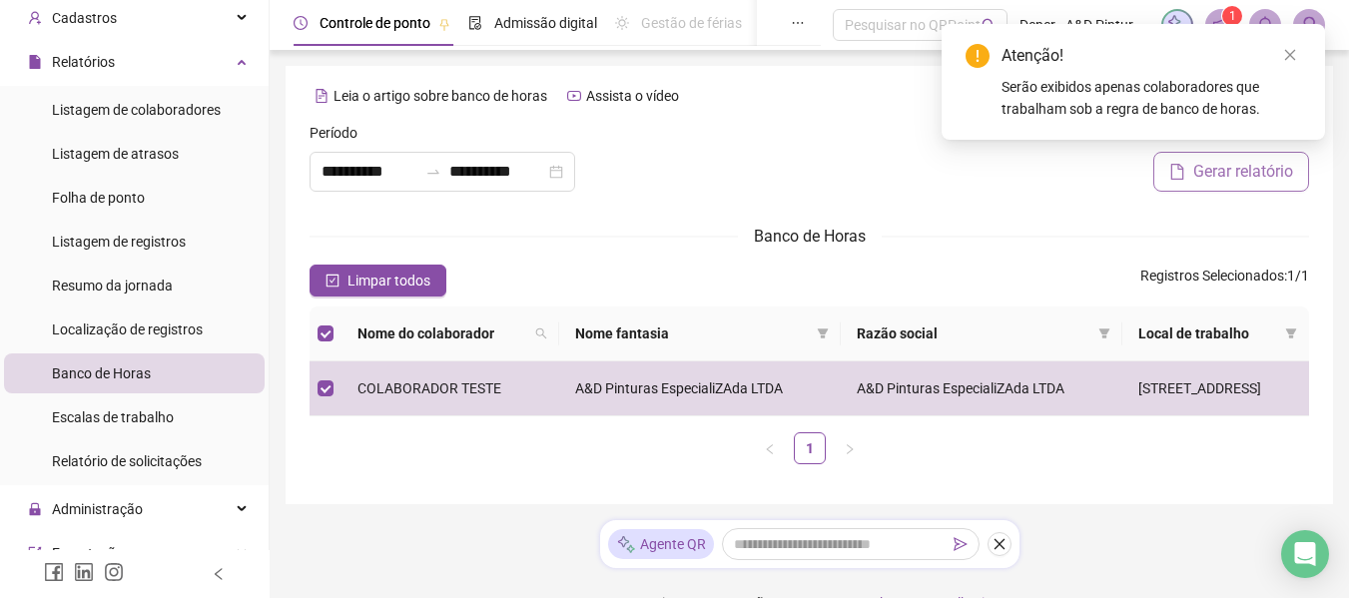
click at [1246, 168] on span "Gerar relatório" at bounding box center [1243, 172] width 100 height 24
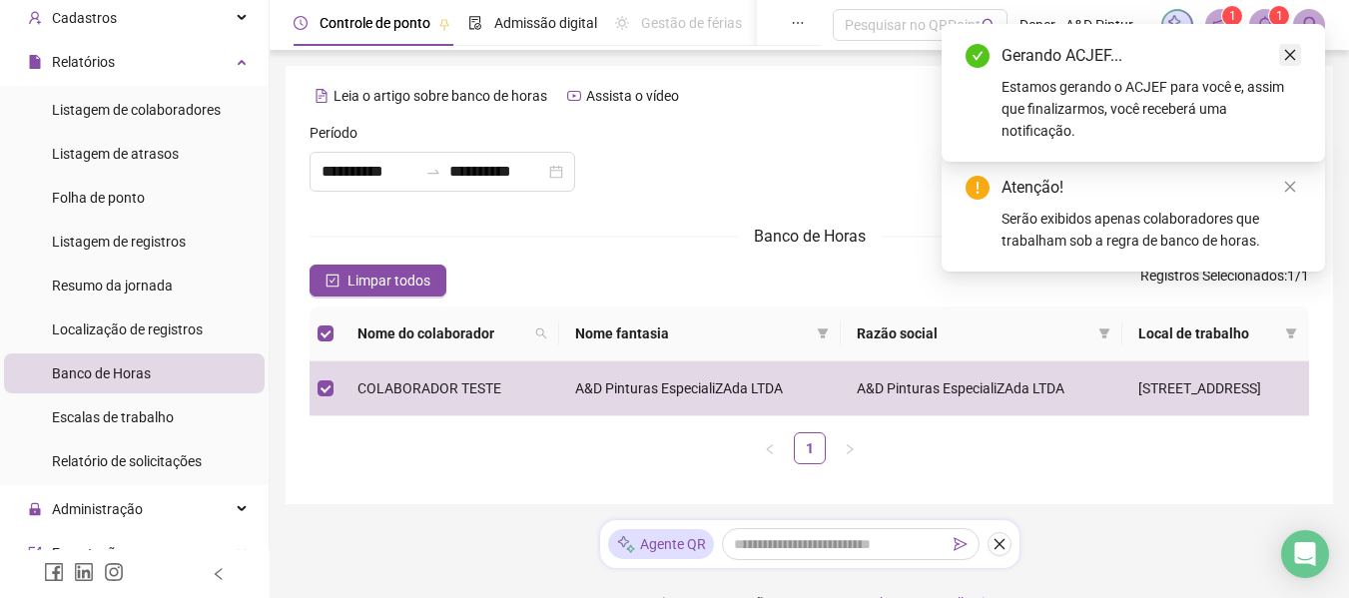
click at [1292, 52] on icon "close" at bounding box center [1290, 55] width 14 height 14
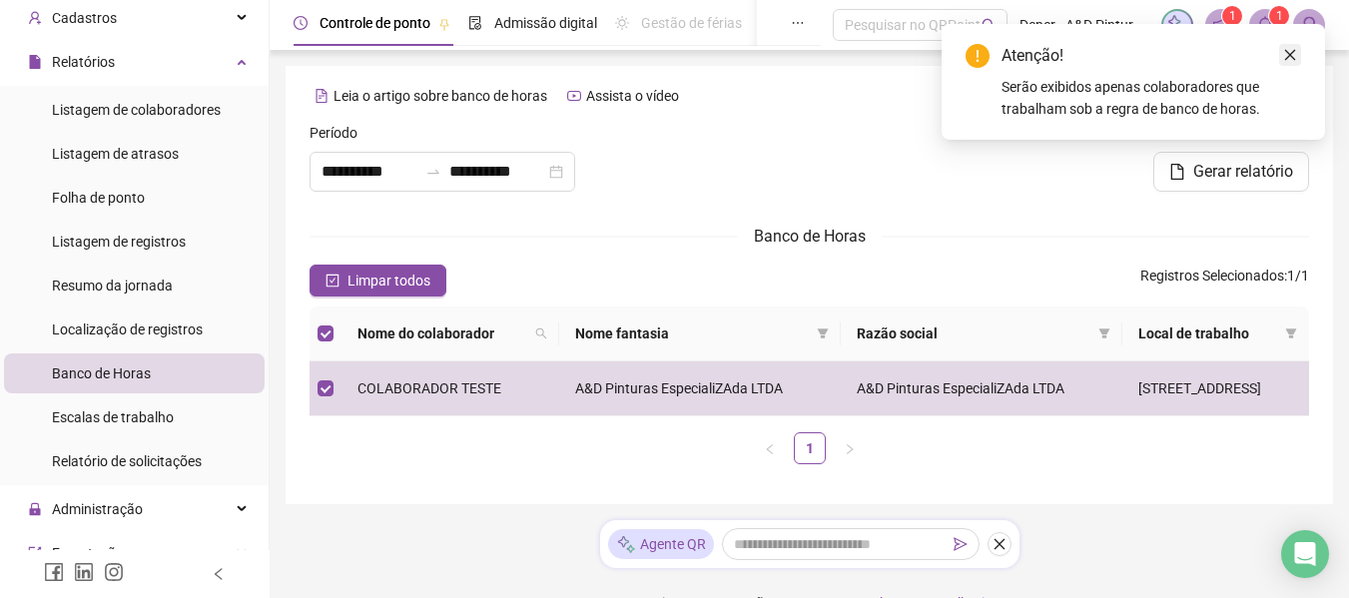
click at [1291, 61] on icon "close" at bounding box center [1290, 55] width 14 height 14
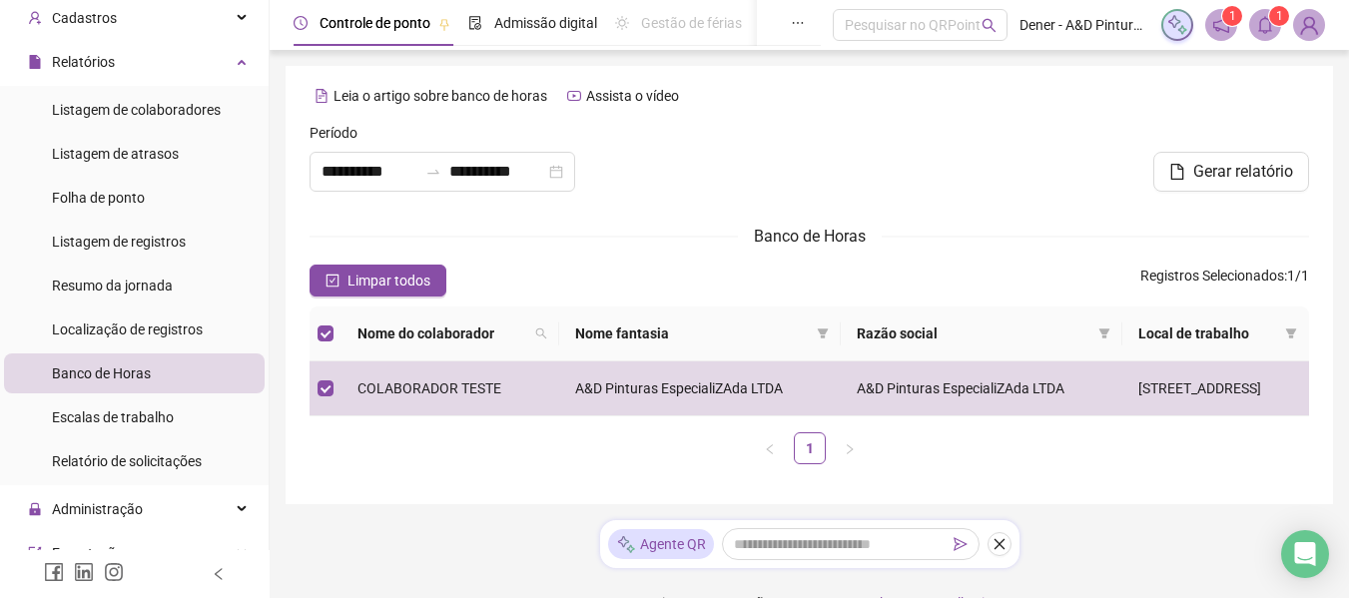
click at [1265, 21] on icon "bell" at bounding box center [1265, 25] width 18 height 18
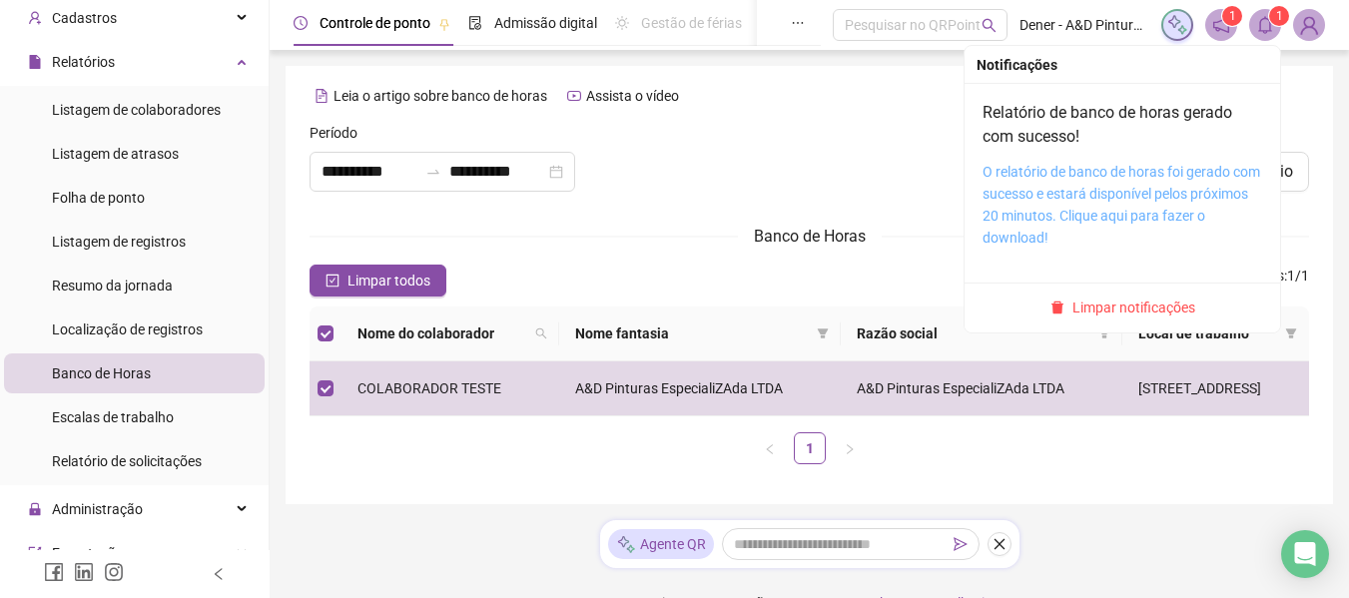
click at [1056, 198] on link "O relatório de banco de horas foi gerado com sucesso e estará disponível pelos …" at bounding box center [1121, 205] width 278 height 82
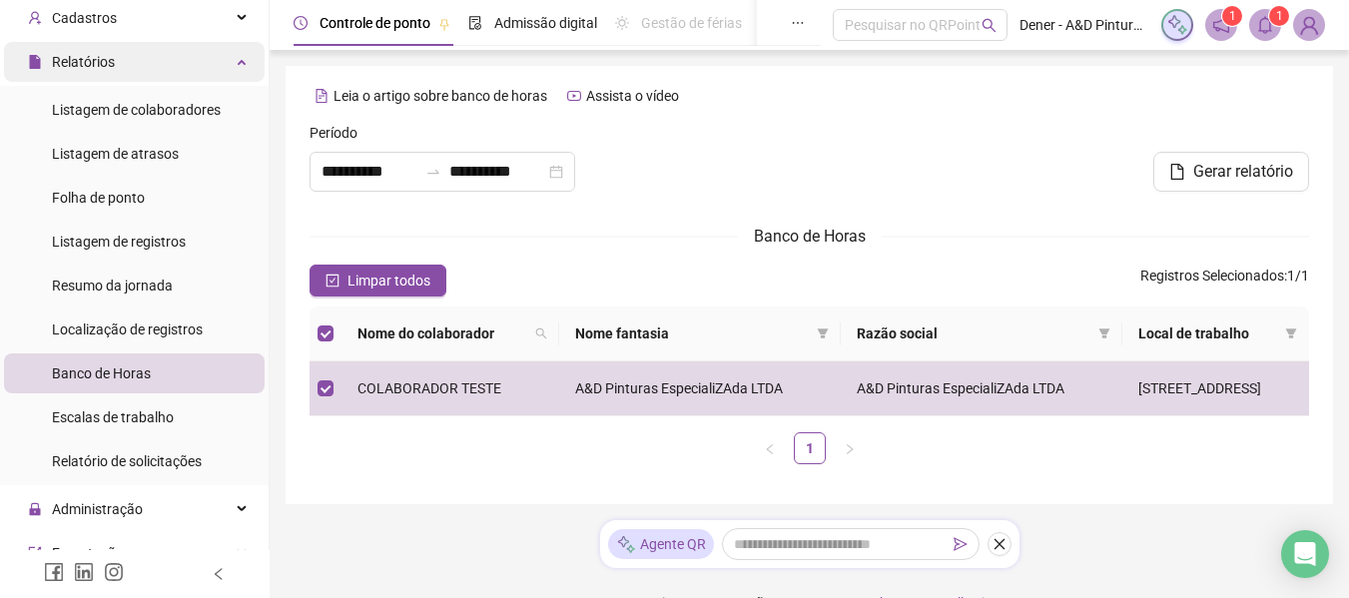
click at [99, 51] on span "Relatórios" at bounding box center [71, 62] width 87 height 40
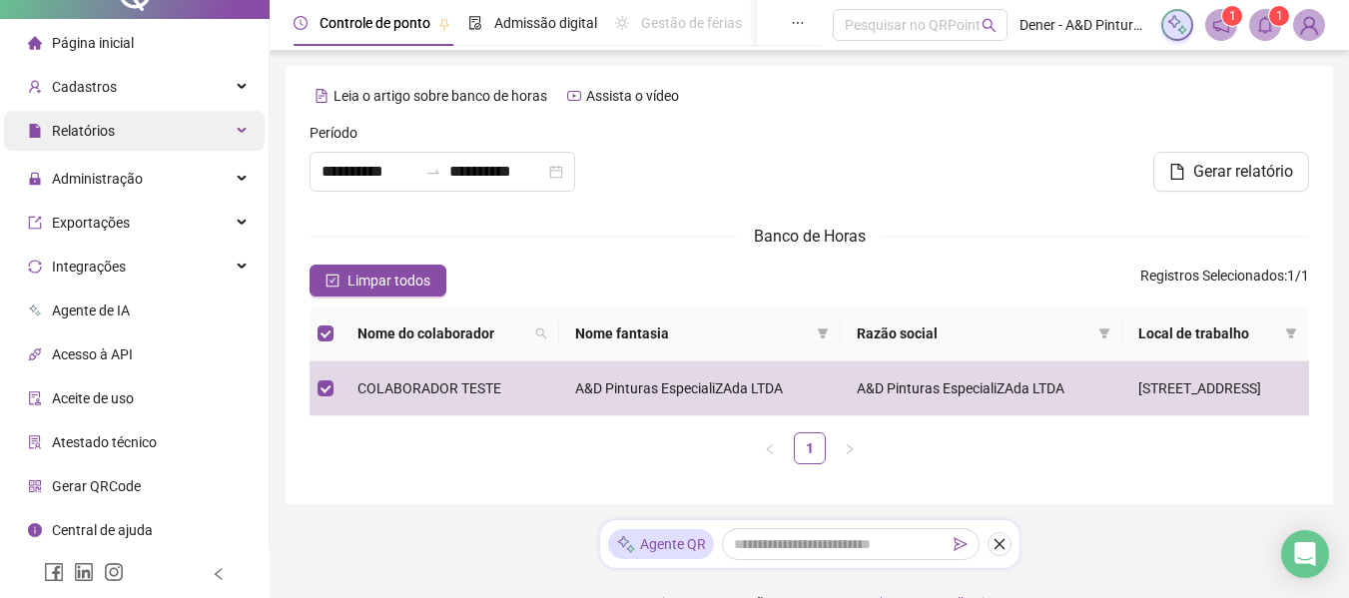
scroll to position [27, 0]
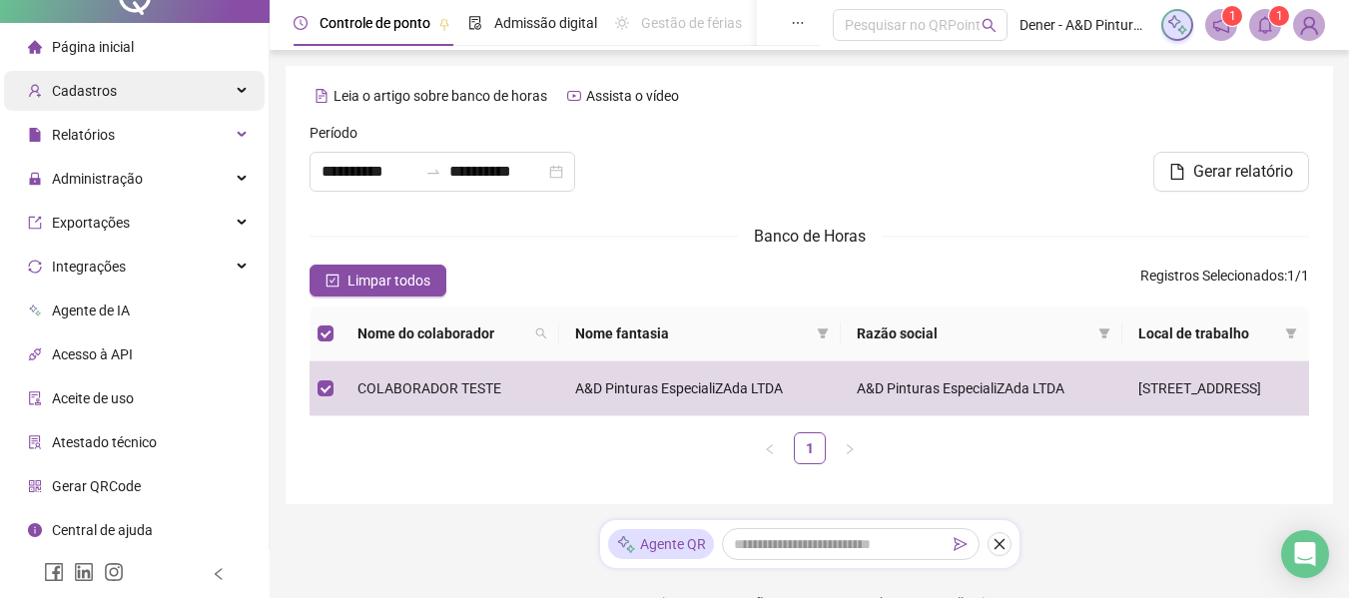
click at [101, 97] on span "Cadastros" at bounding box center [84, 91] width 65 height 16
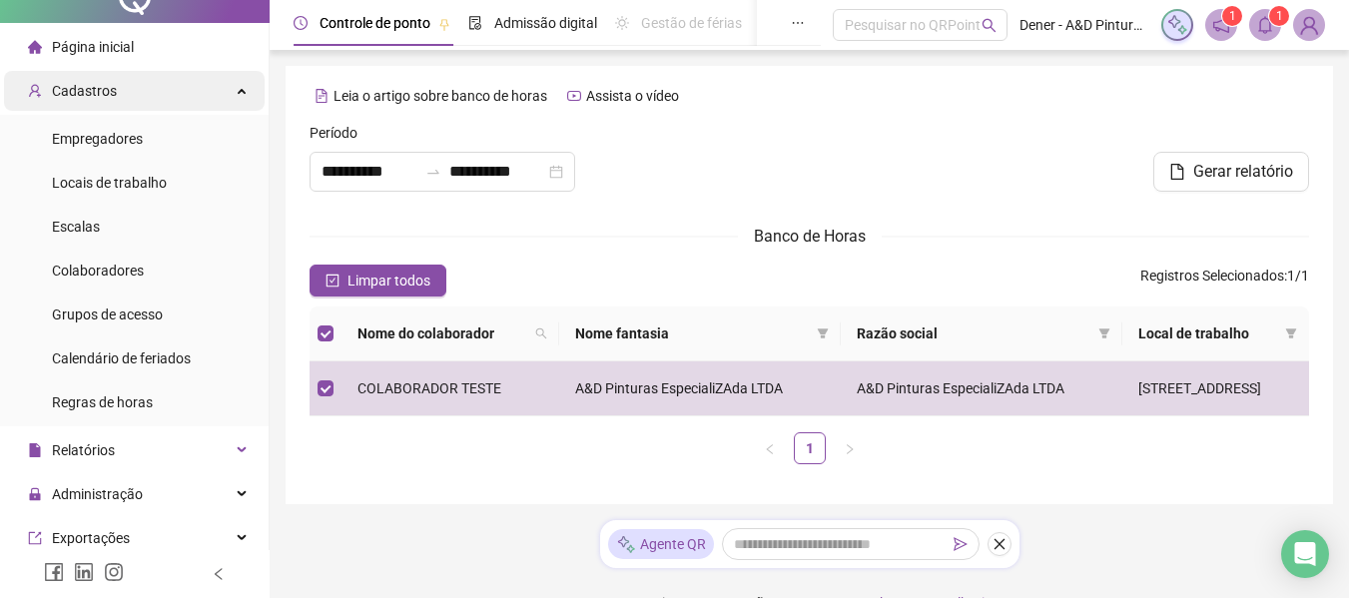
click at [209, 94] on div "Cadastros" at bounding box center [134, 91] width 261 height 40
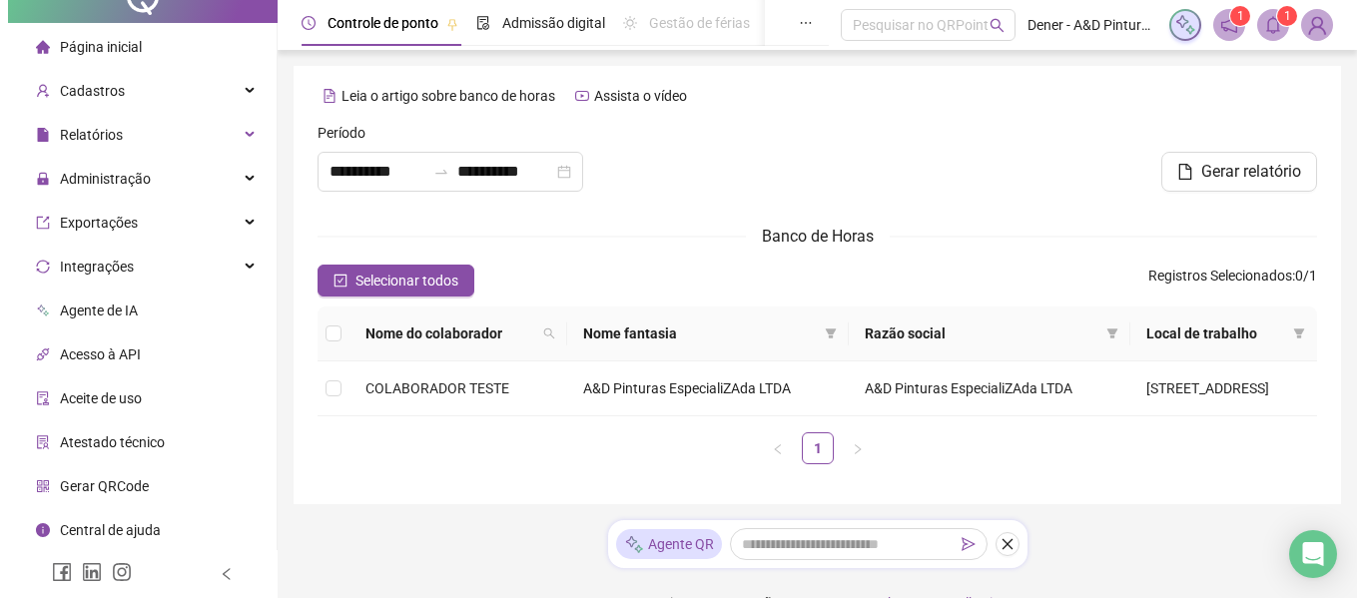
scroll to position [0, 0]
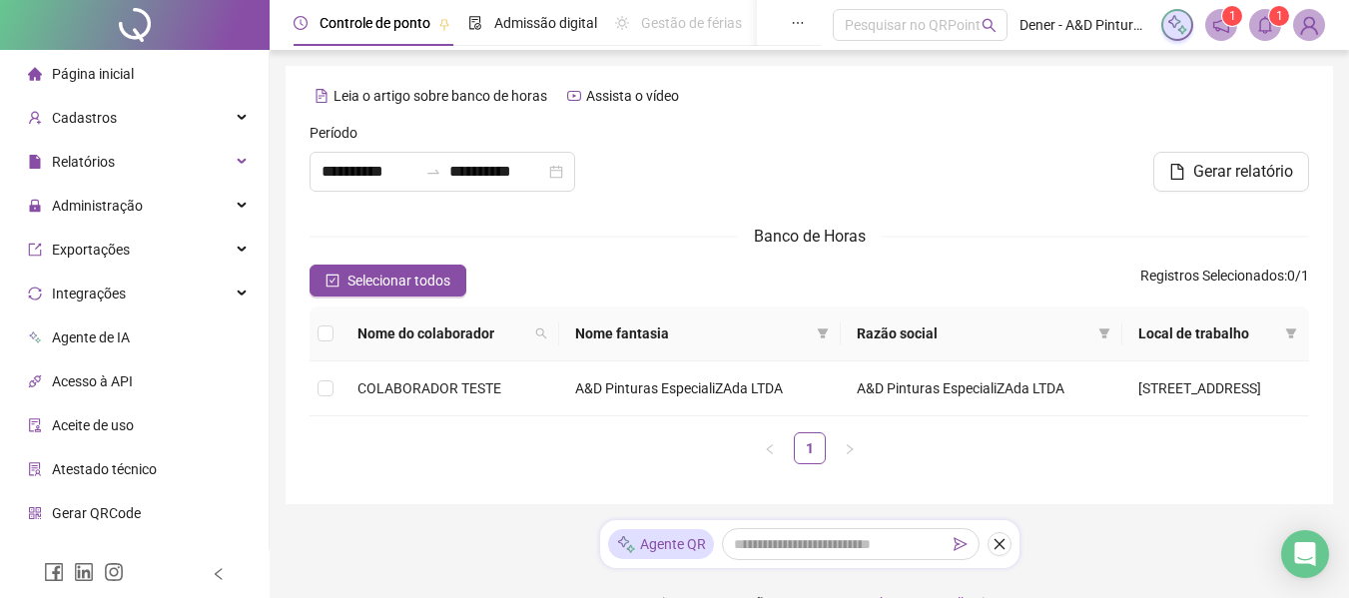
click at [94, 67] on span "Página inicial" at bounding box center [93, 74] width 82 height 16
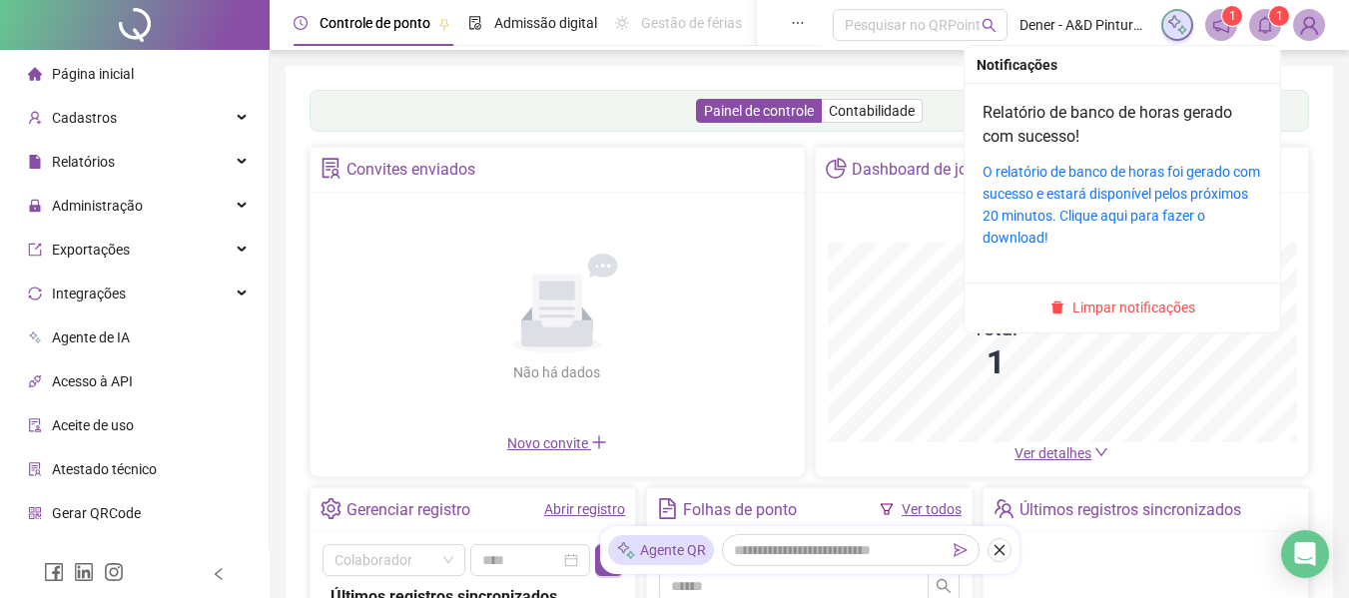
click at [1276, 24] on span "1" at bounding box center [1279, 16] width 7 height 20
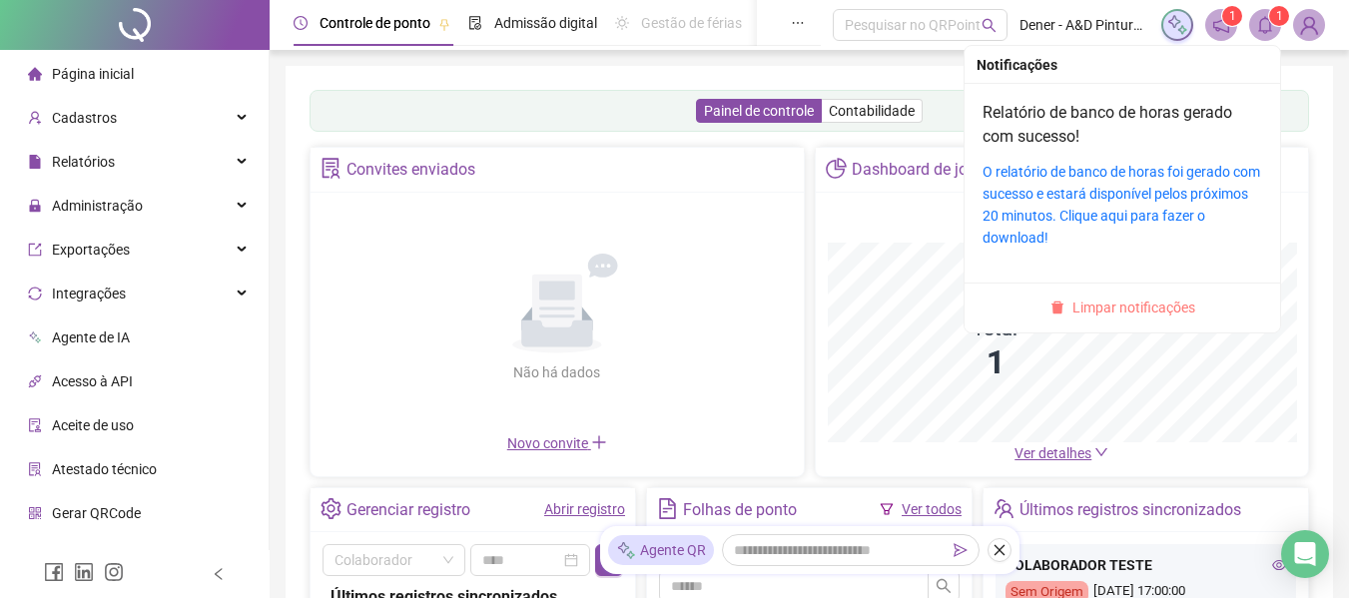
click at [1146, 302] on span "Limpar notificações" at bounding box center [1133, 308] width 123 height 22
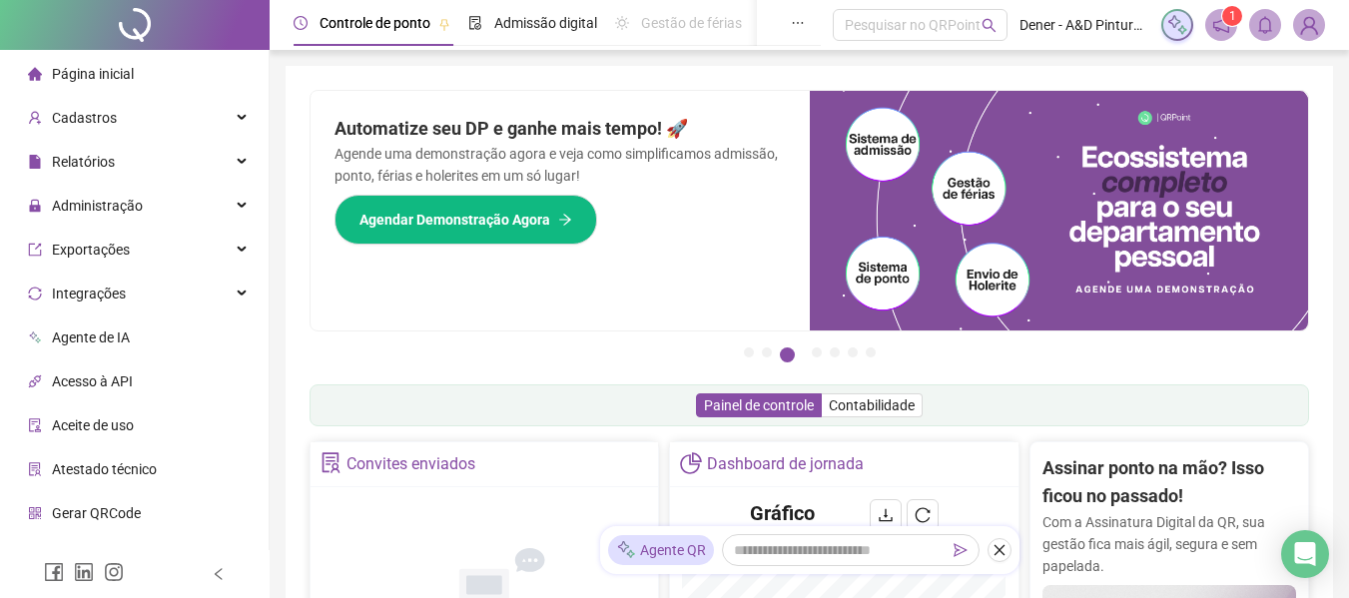
click at [1312, 19] on img at bounding box center [1309, 25] width 30 height 30
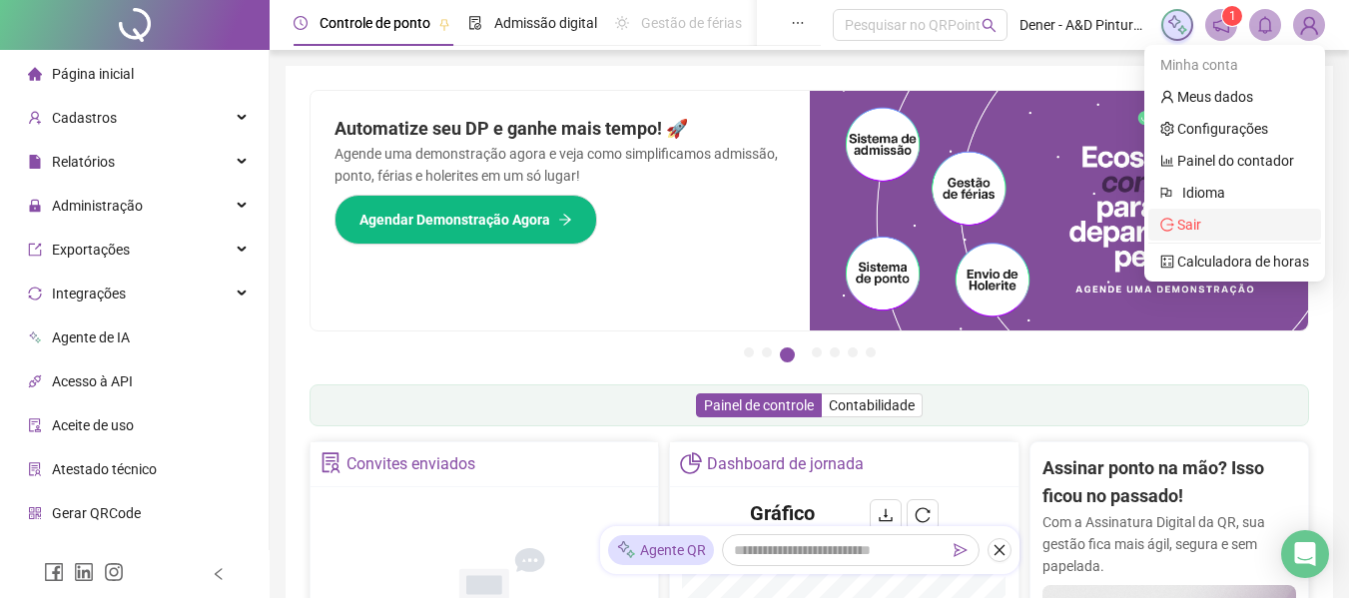
click at [1177, 223] on span "Sair" at bounding box center [1180, 225] width 41 height 16
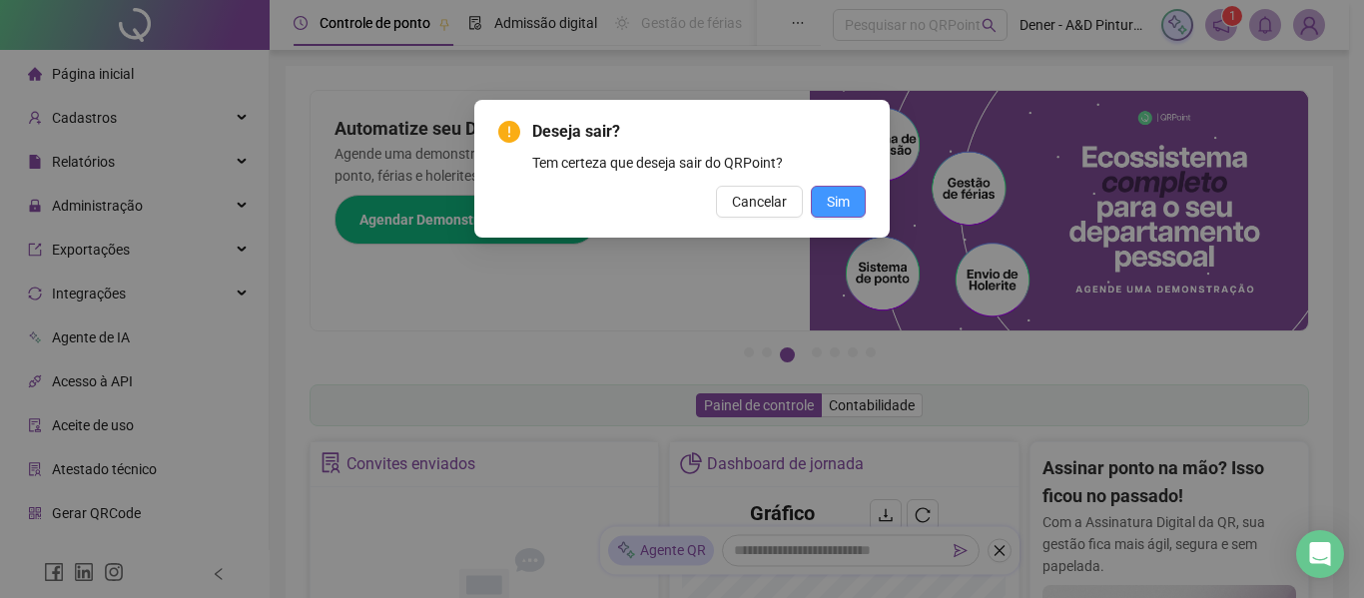
click at [831, 206] on span "Sim" at bounding box center [838, 202] width 23 height 22
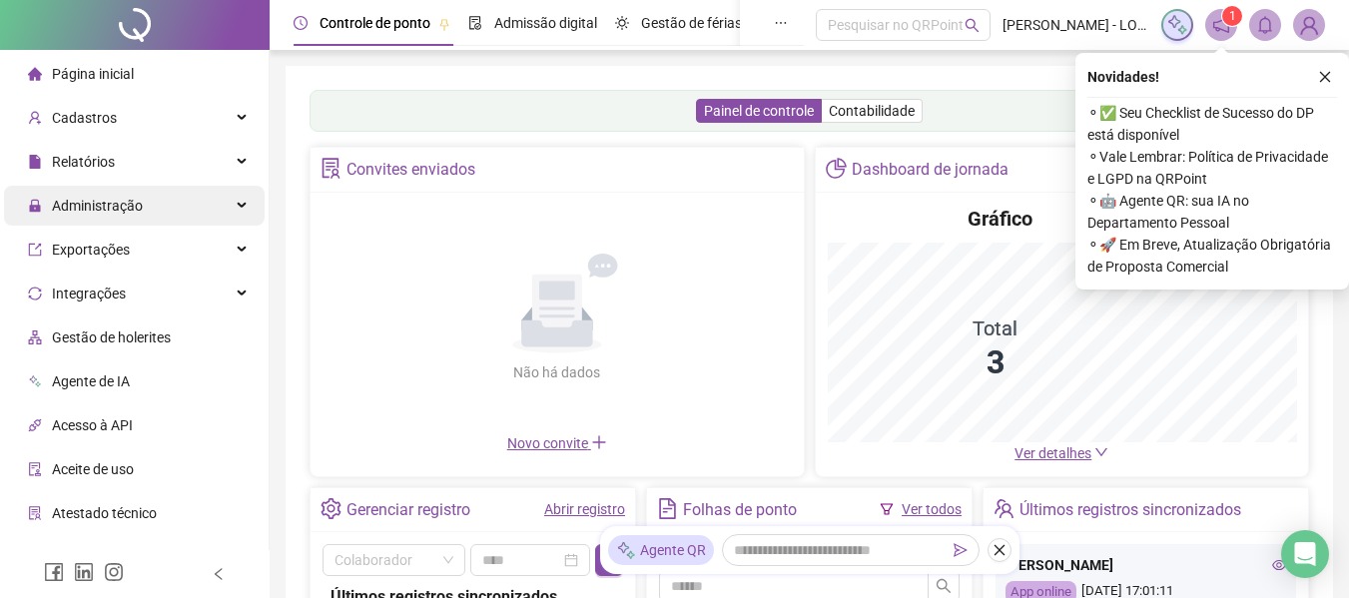
click at [109, 203] on span "Administração" at bounding box center [97, 206] width 91 height 16
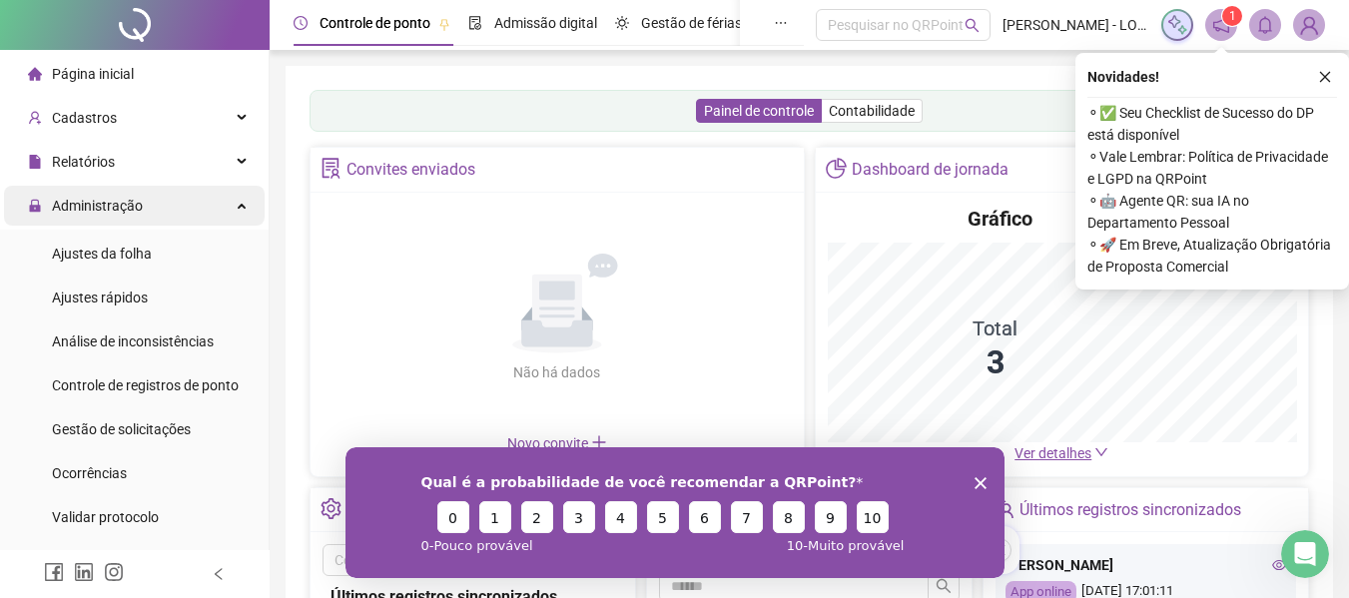
click at [109, 203] on span "Administração" at bounding box center [97, 206] width 91 height 16
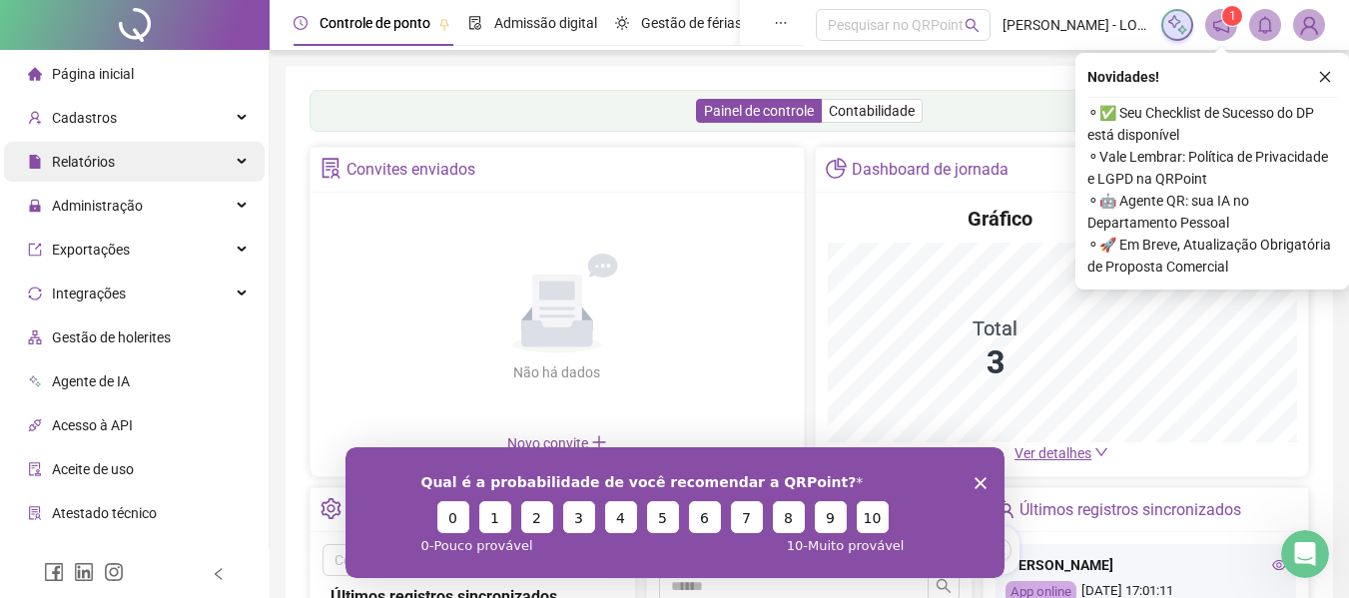
click at [126, 170] on div "Relatórios" at bounding box center [134, 162] width 261 height 40
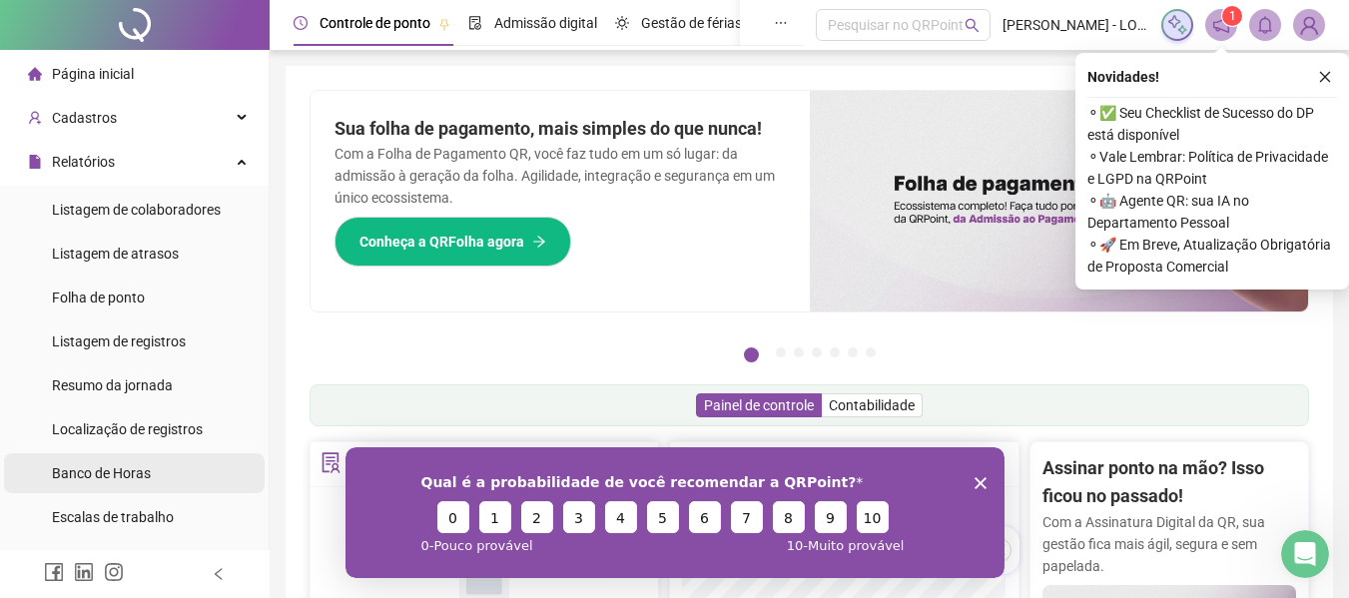
click at [145, 471] on span "Banco de Horas" at bounding box center [101, 473] width 99 height 16
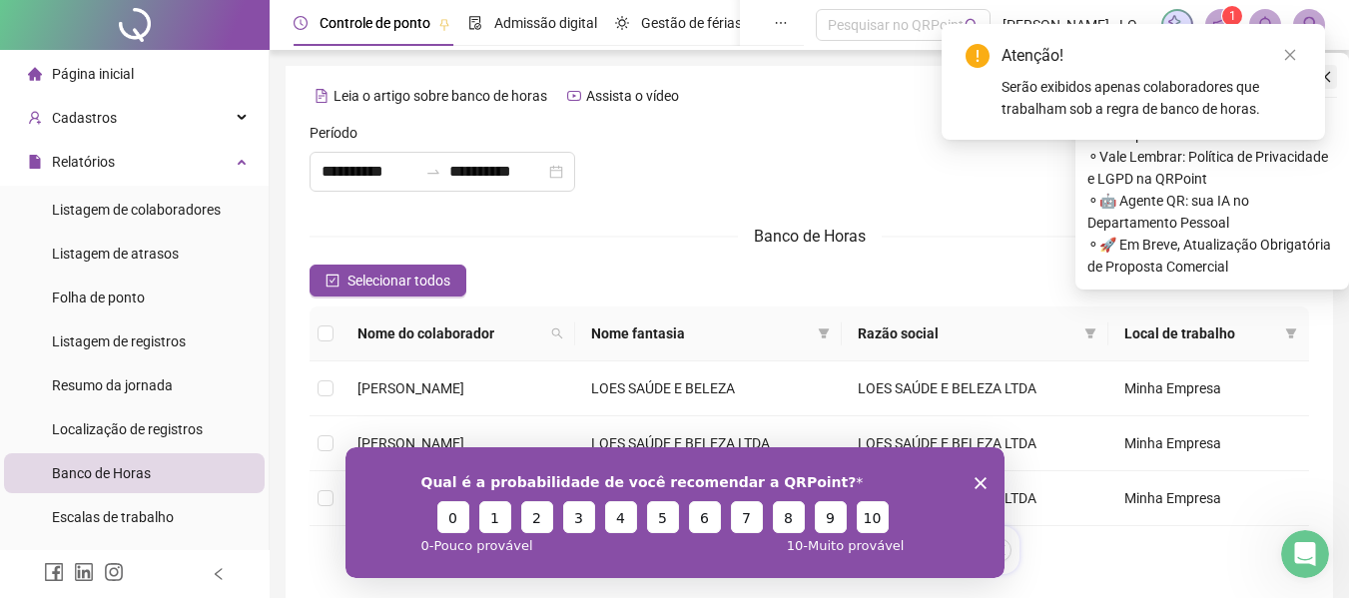
click at [1327, 73] on icon "close" at bounding box center [1325, 77] width 14 height 14
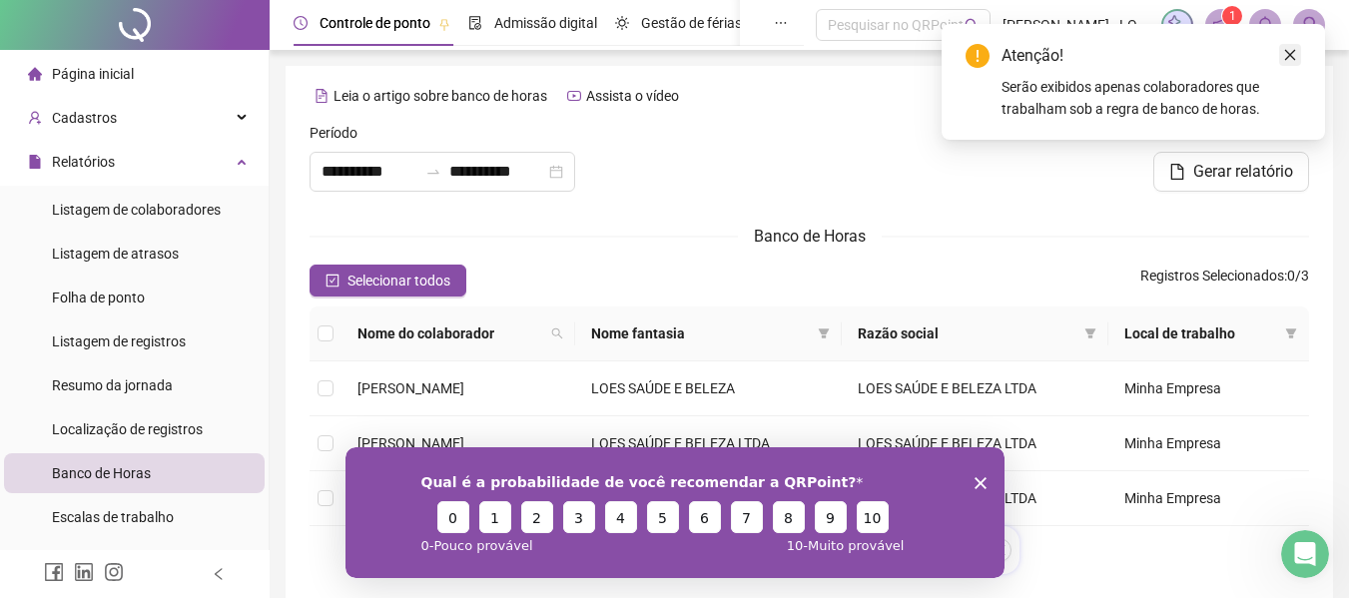
click at [1291, 54] on icon "close" at bounding box center [1290, 55] width 11 height 11
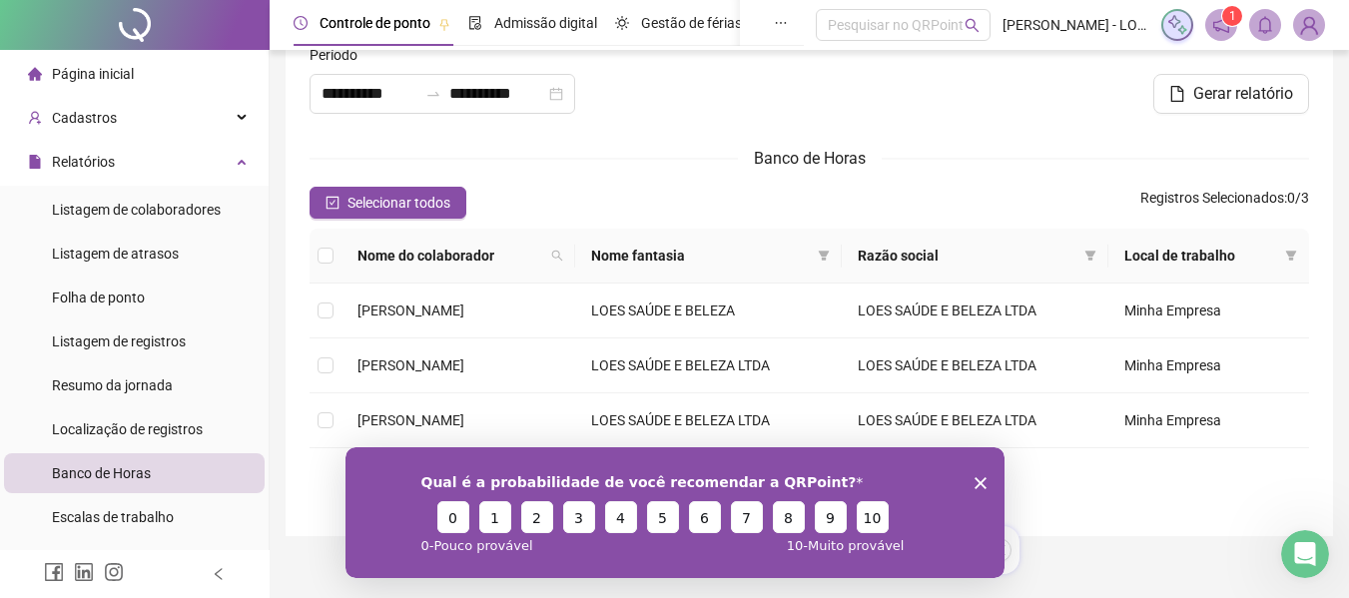
scroll to position [100, 0]
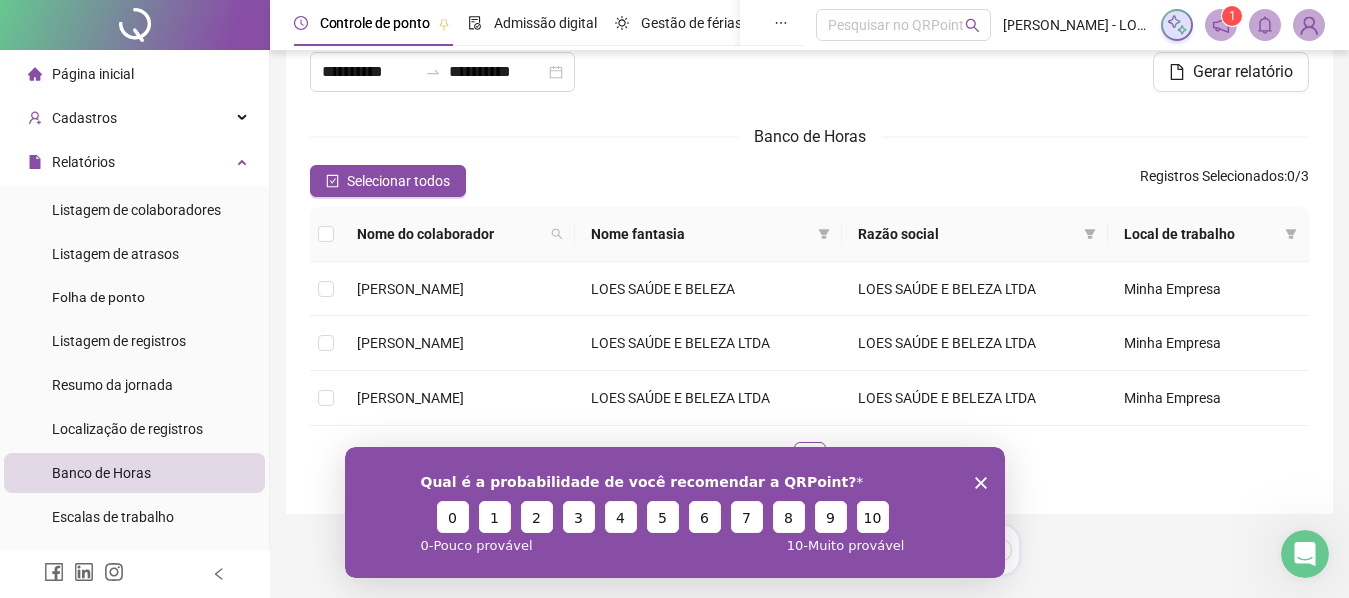
click at [976, 481] on icon "Encerrar pesquisa" at bounding box center [979, 482] width 12 height 12
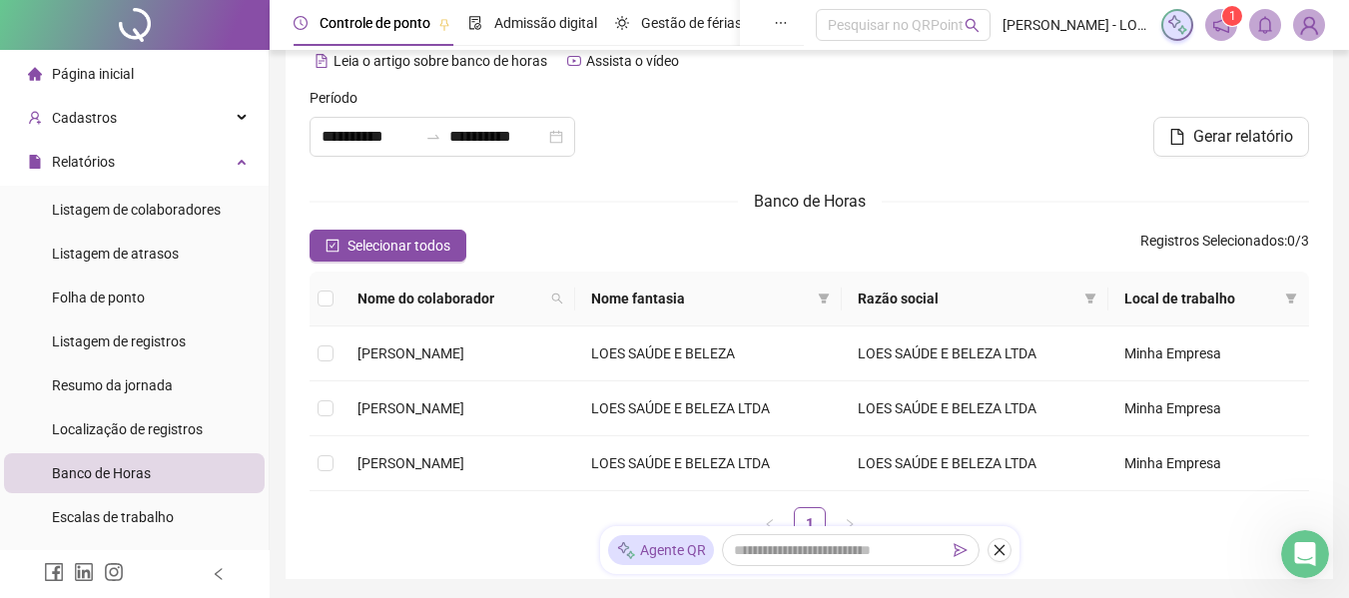
scroll to position [0, 0]
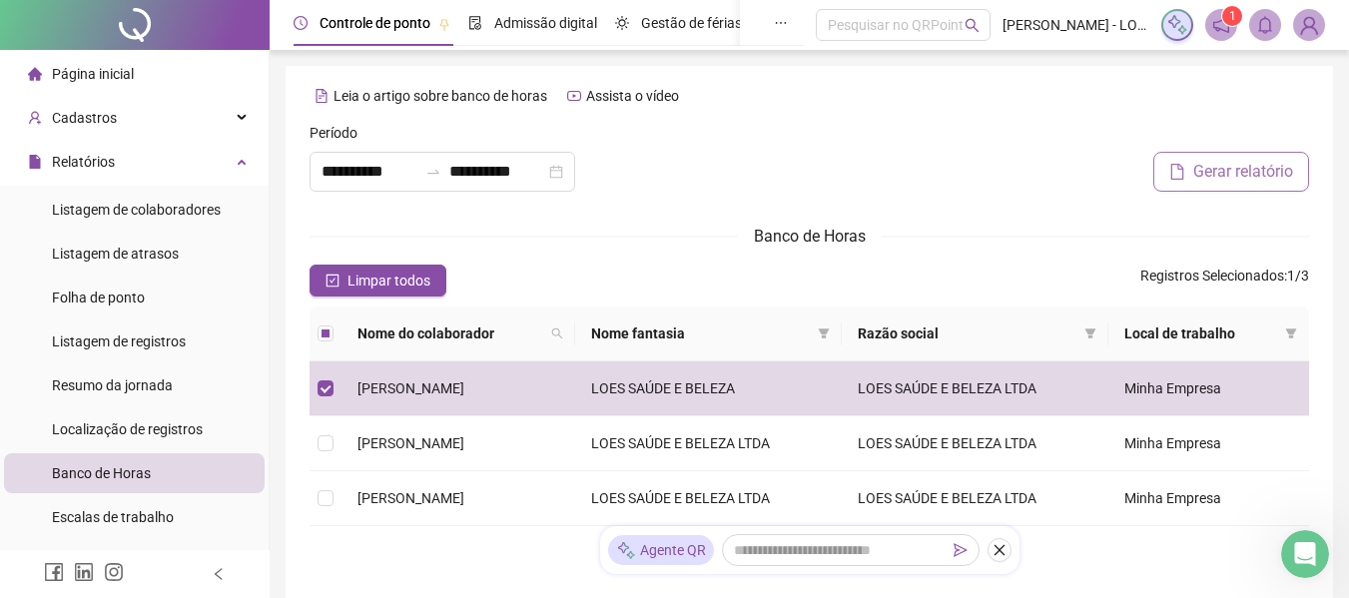
click at [1226, 170] on span "Gerar relatório" at bounding box center [1243, 172] width 100 height 24
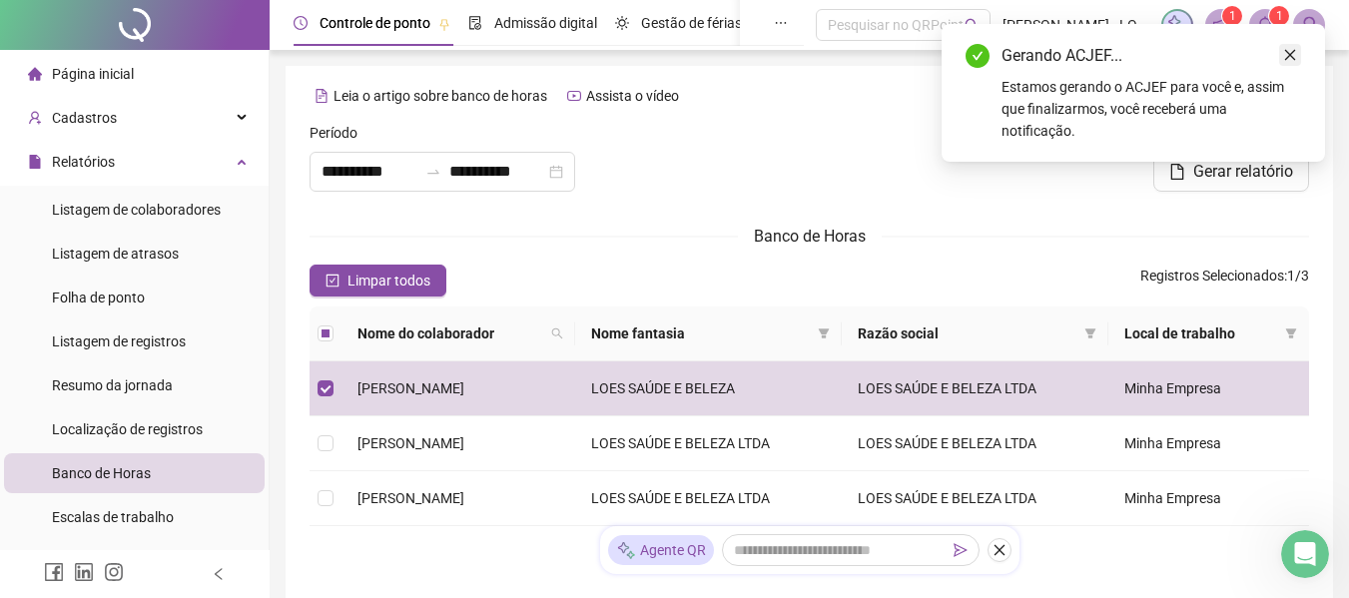
click at [1288, 53] on icon "close" at bounding box center [1290, 55] width 11 height 11
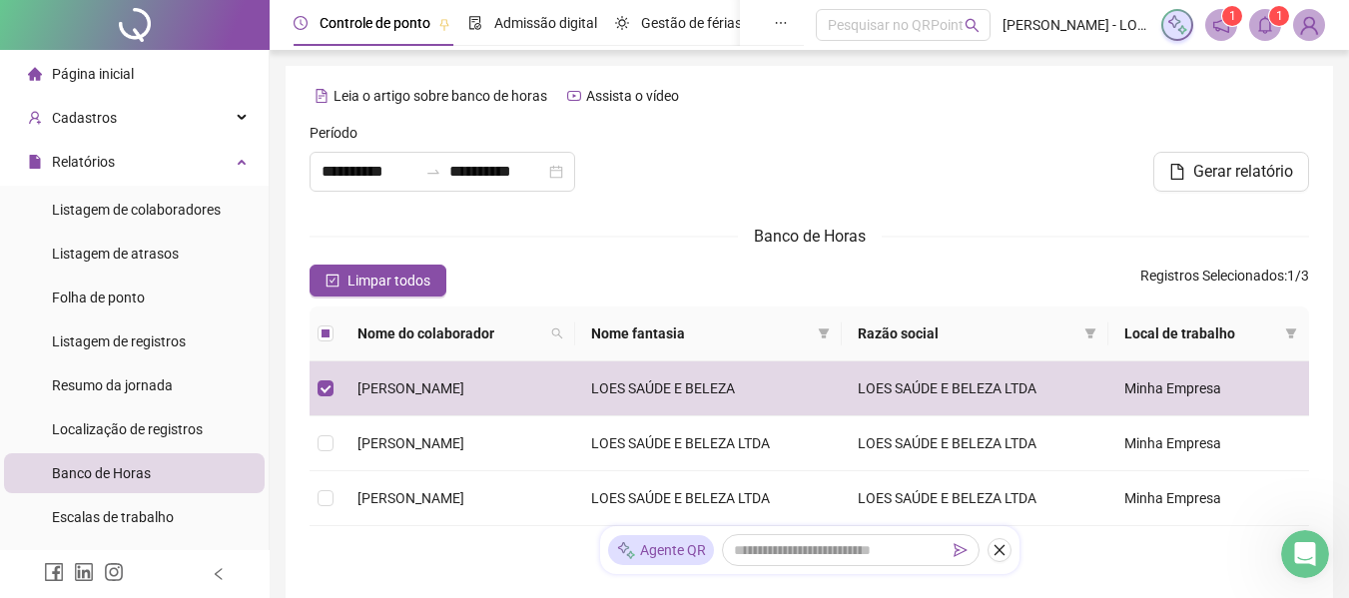
click at [1273, 28] on icon "bell" at bounding box center [1265, 25] width 18 height 18
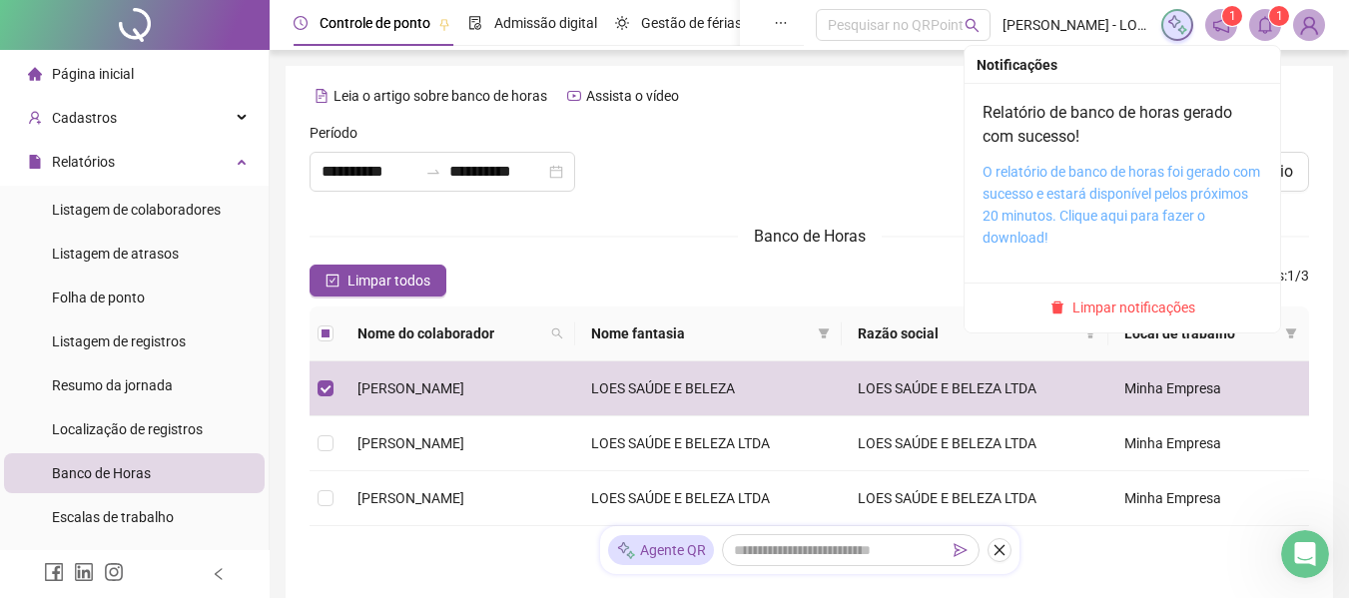
click at [1088, 184] on link "O relatório de banco de horas foi gerado com sucesso e estará disponível pelos …" at bounding box center [1121, 205] width 278 height 82
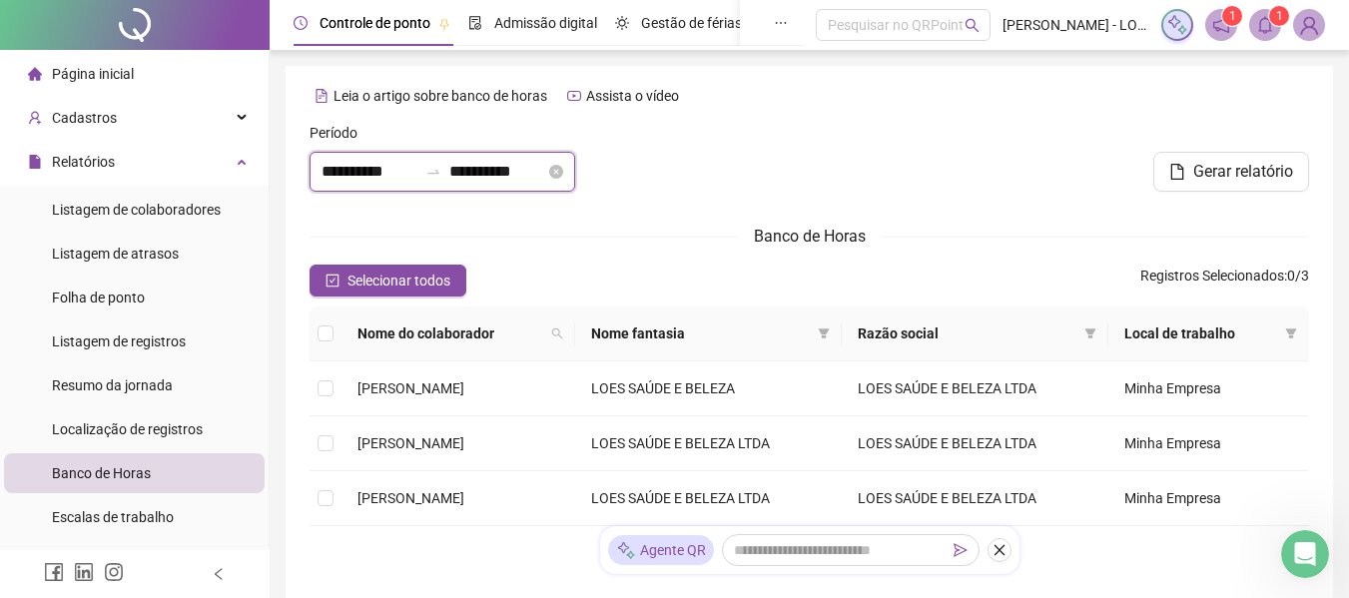
click at [323, 173] on input "**********" at bounding box center [369, 172] width 96 height 24
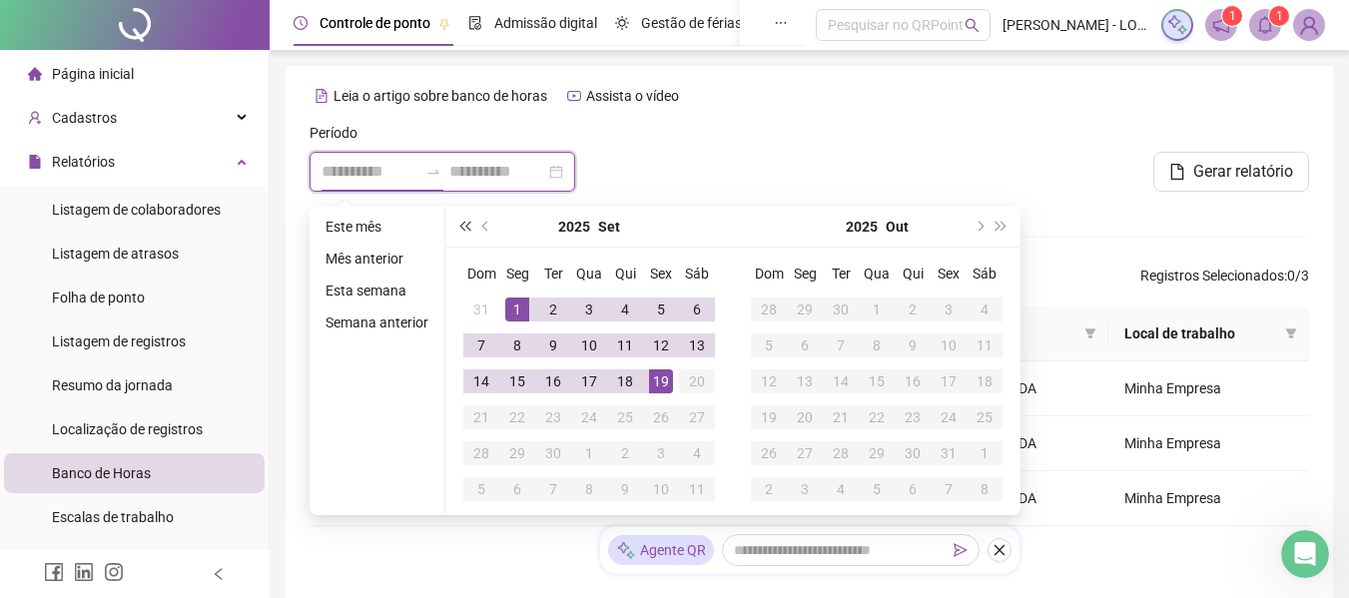
type input "**********"
click at [485, 221] on button "prev-year" at bounding box center [486, 227] width 22 height 40
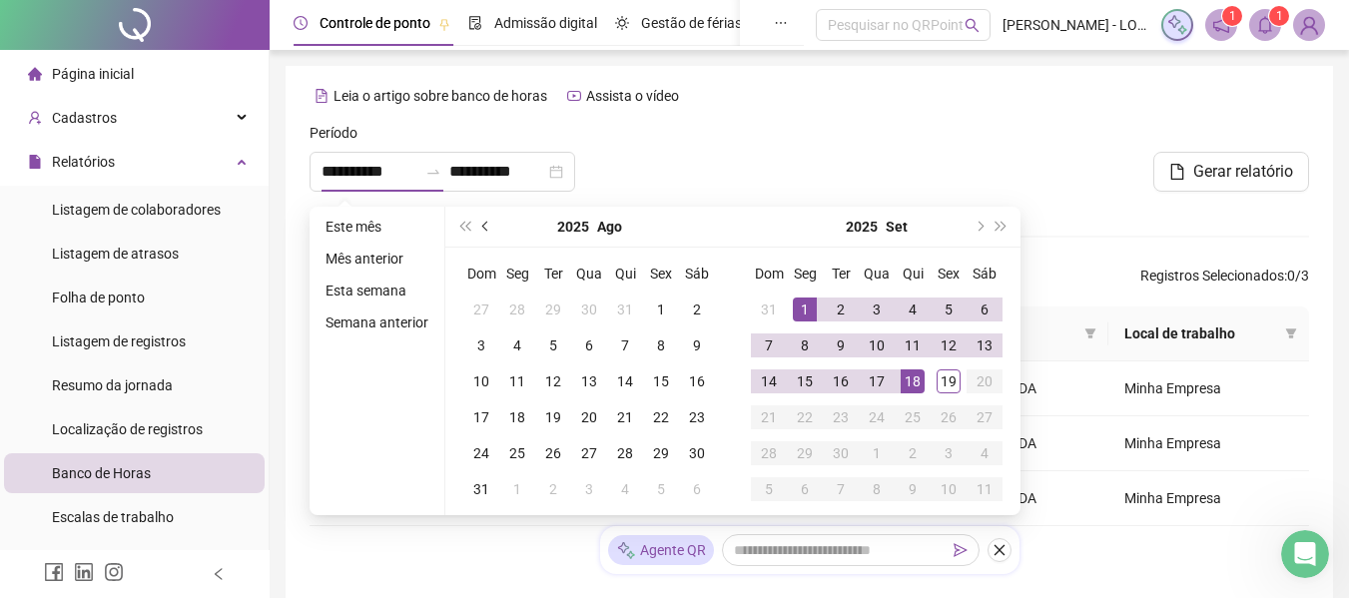
click at [485, 221] on button "prev-year" at bounding box center [486, 227] width 22 height 40
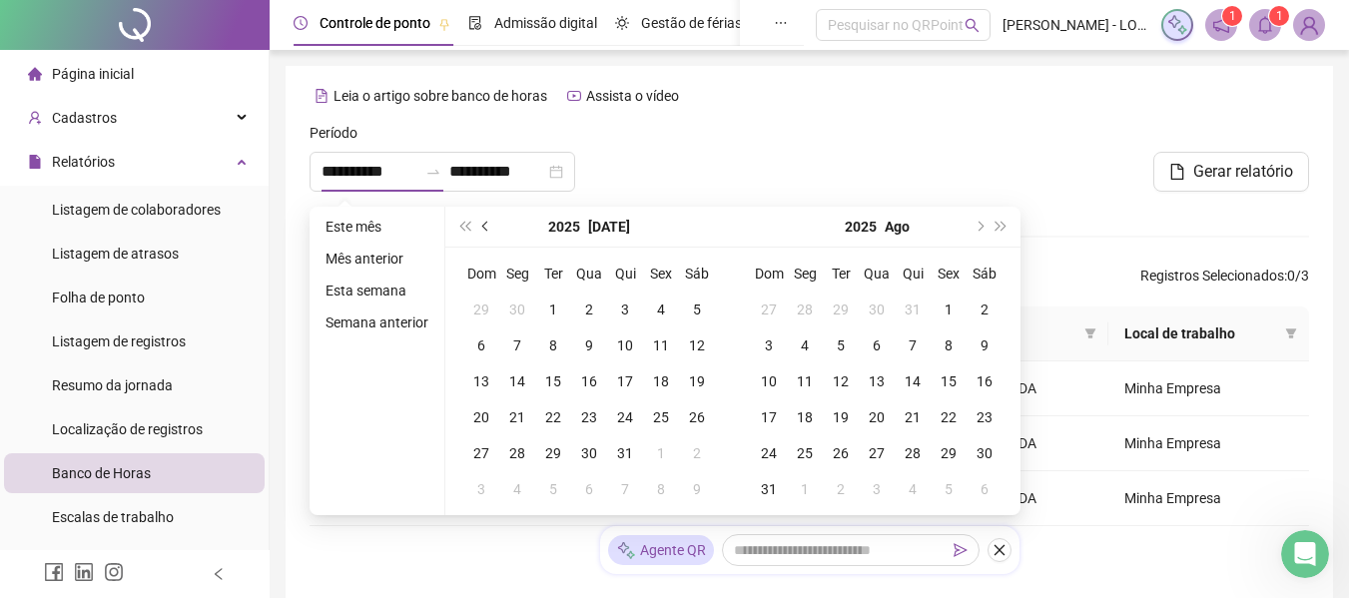
click at [485, 221] on button "prev-year" at bounding box center [486, 227] width 22 height 40
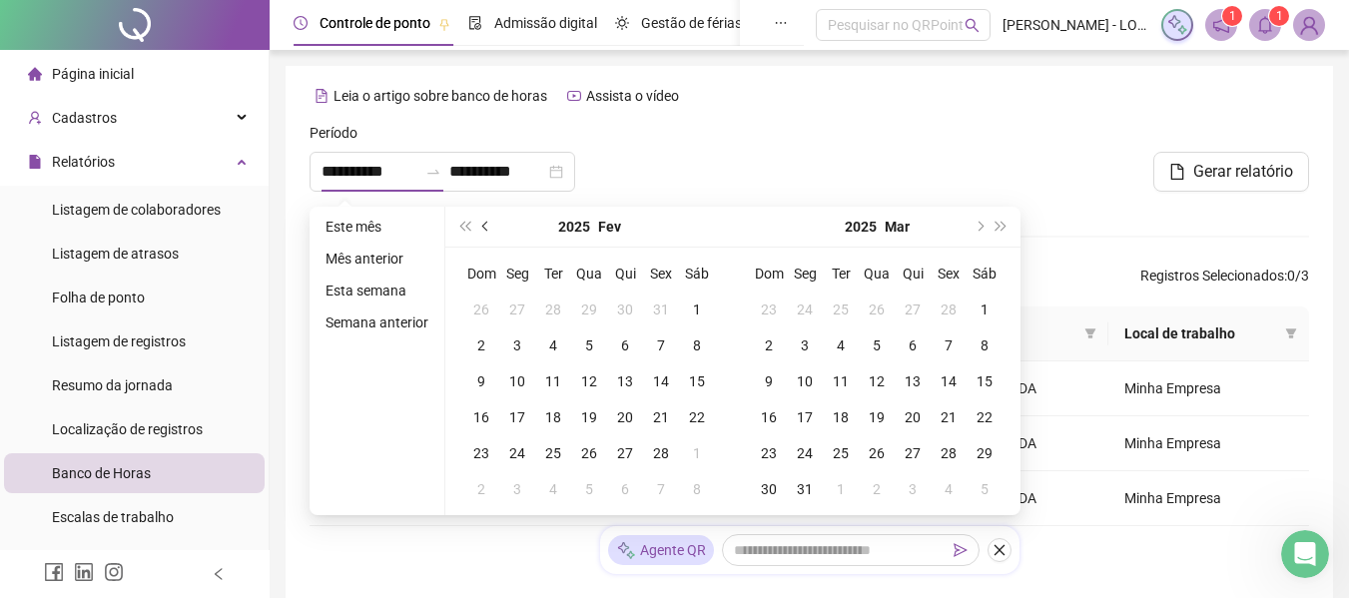
click at [485, 221] on button "prev-year" at bounding box center [486, 227] width 22 height 40
click at [980, 232] on button "next-year" at bounding box center [978, 227] width 22 height 40
type input "**********"
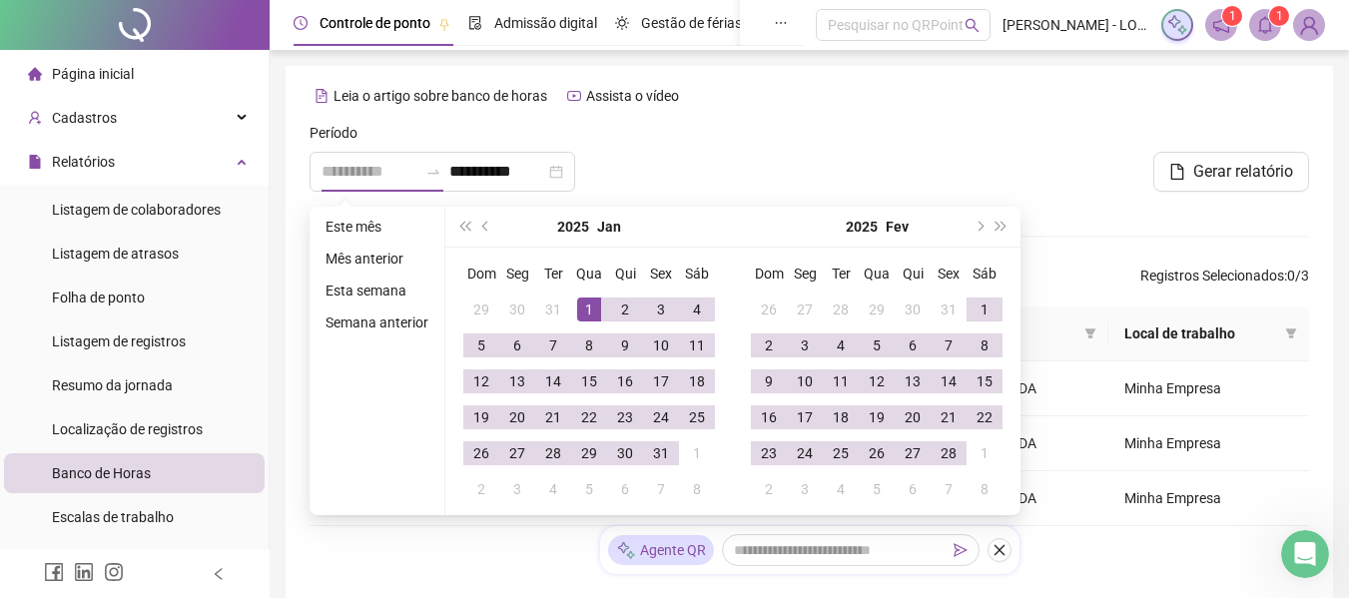
click at [584, 302] on div "1" at bounding box center [589, 310] width 24 height 24
click at [975, 228] on span "next-year" at bounding box center [978, 227] width 10 height 10
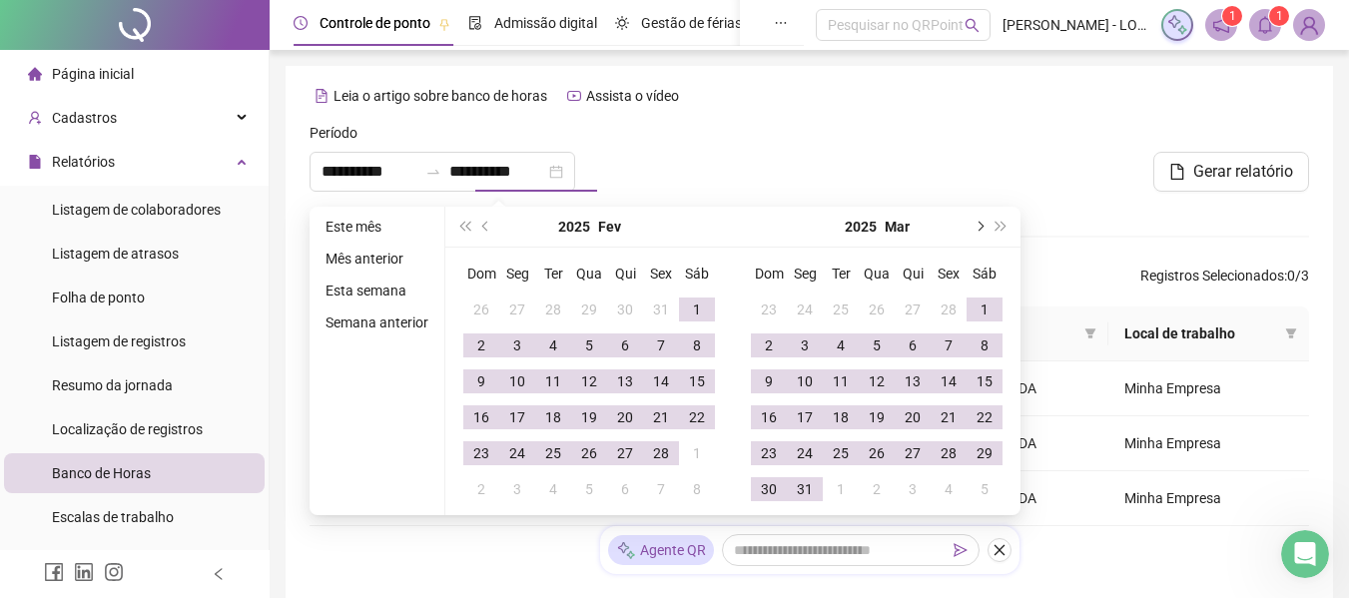
click at [975, 228] on span "next-year" at bounding box center [978, 227] width 10 height 10
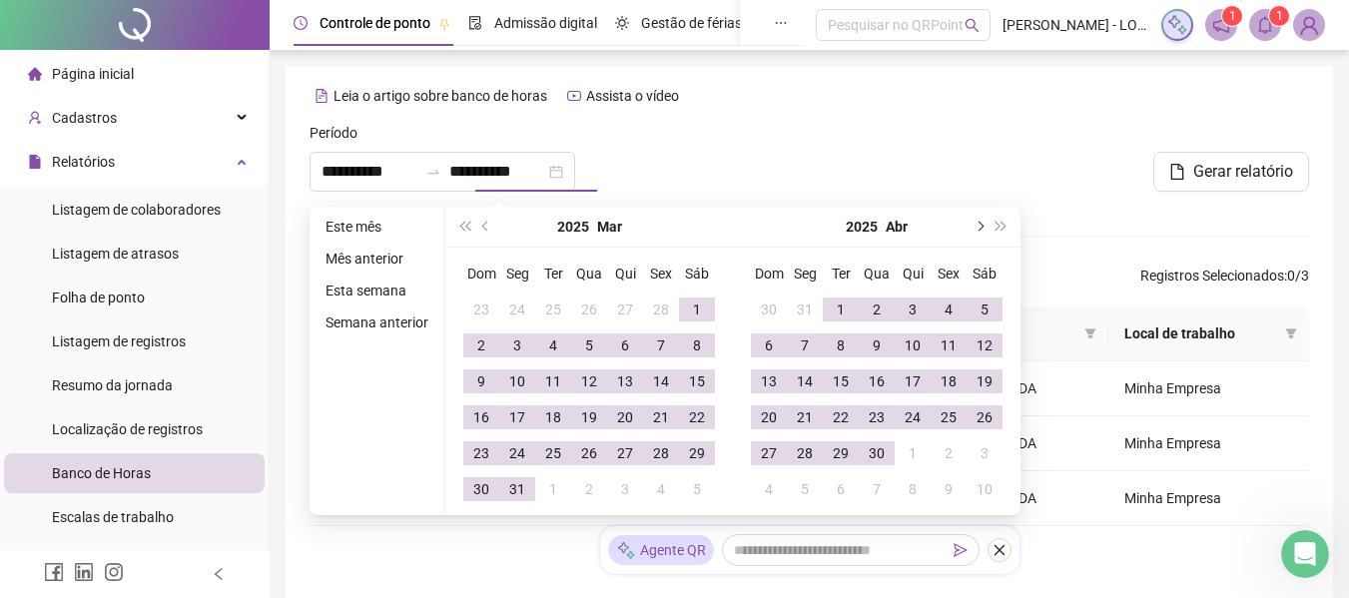
click at [975, 228] on span "next-year" at bounding box center [978, 227] width 10 height 10
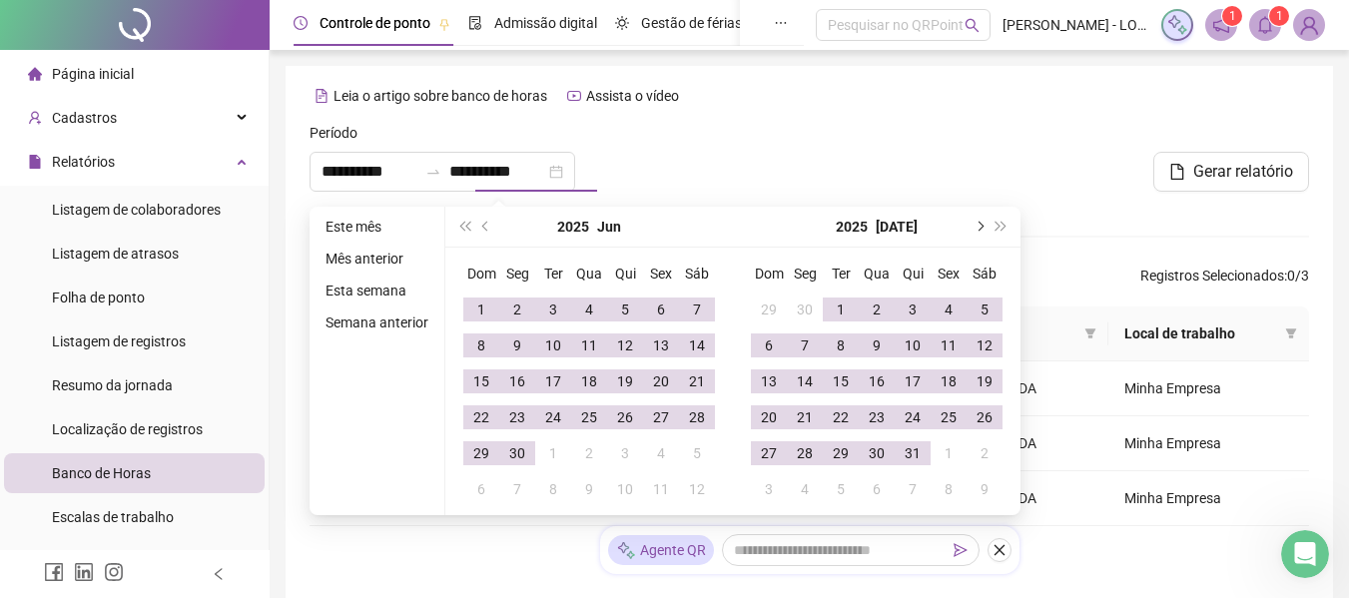
click at [975, 228] on span "next-year" at bounding box center [978, 227] width 10 height 10
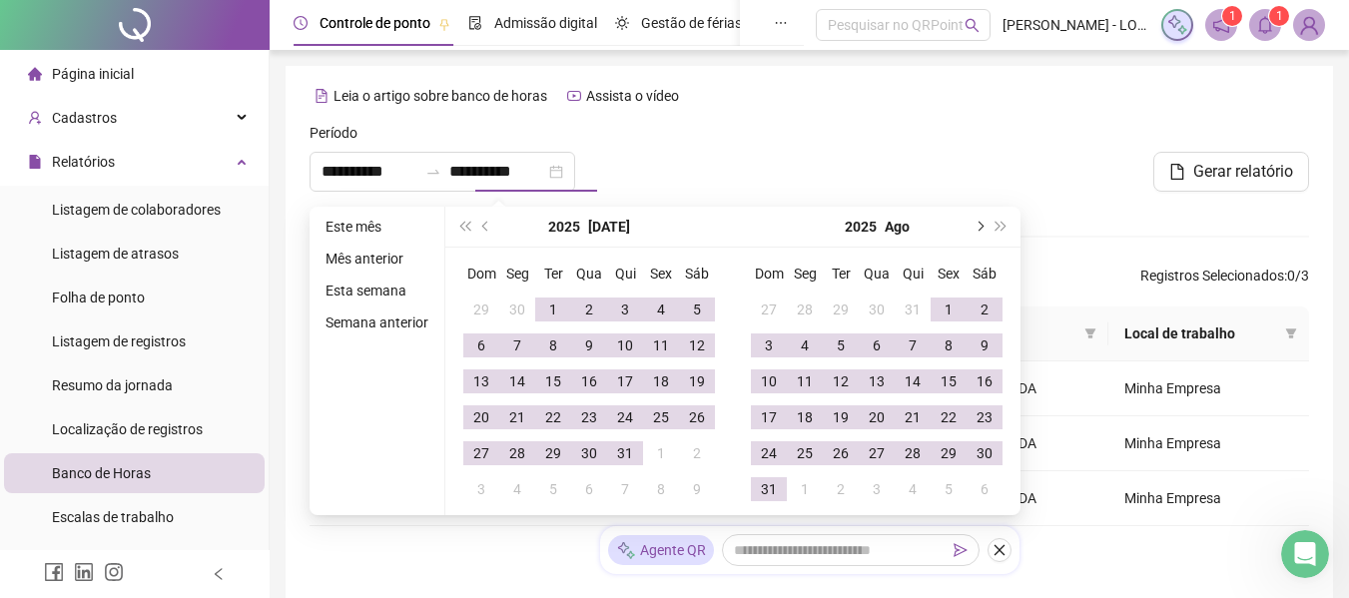
click at [975, 228] on span "next-year" at bounding box center [978, 227] width 10 height 10
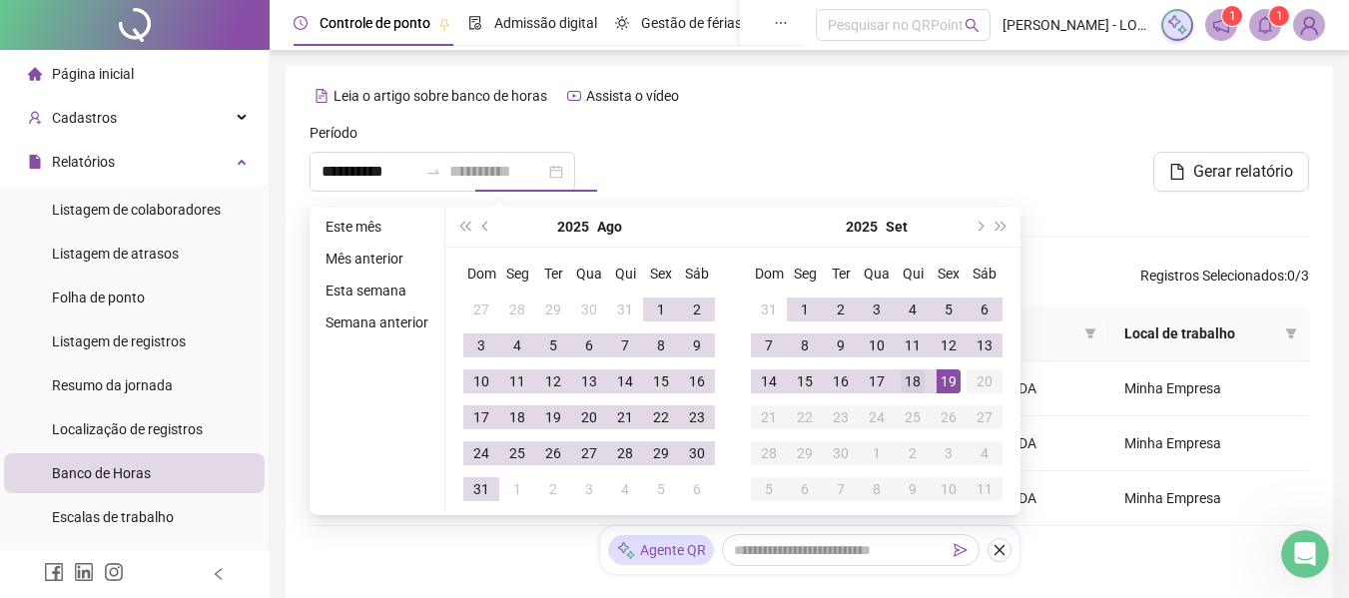
type input "**********"
click at [921, 380] on div "18" at bounding box center [913, 381] width 24 height 24
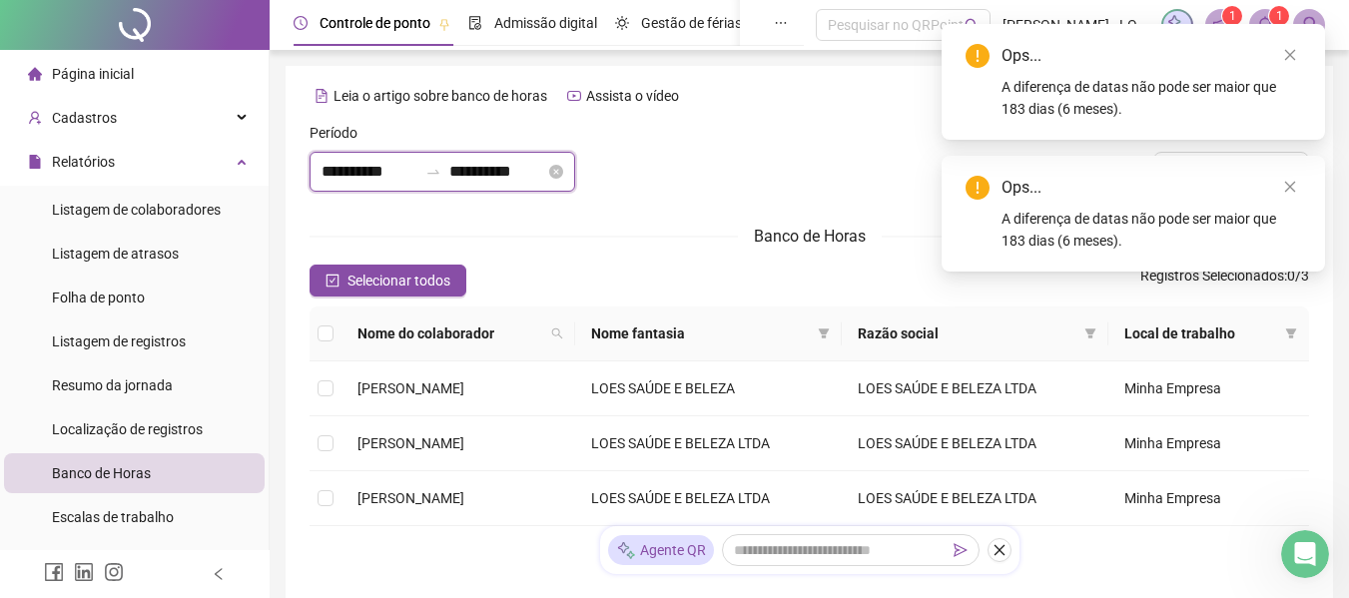
click at [402, 176] on input "**********" at bounding box center [369, 172] width 96 height 24
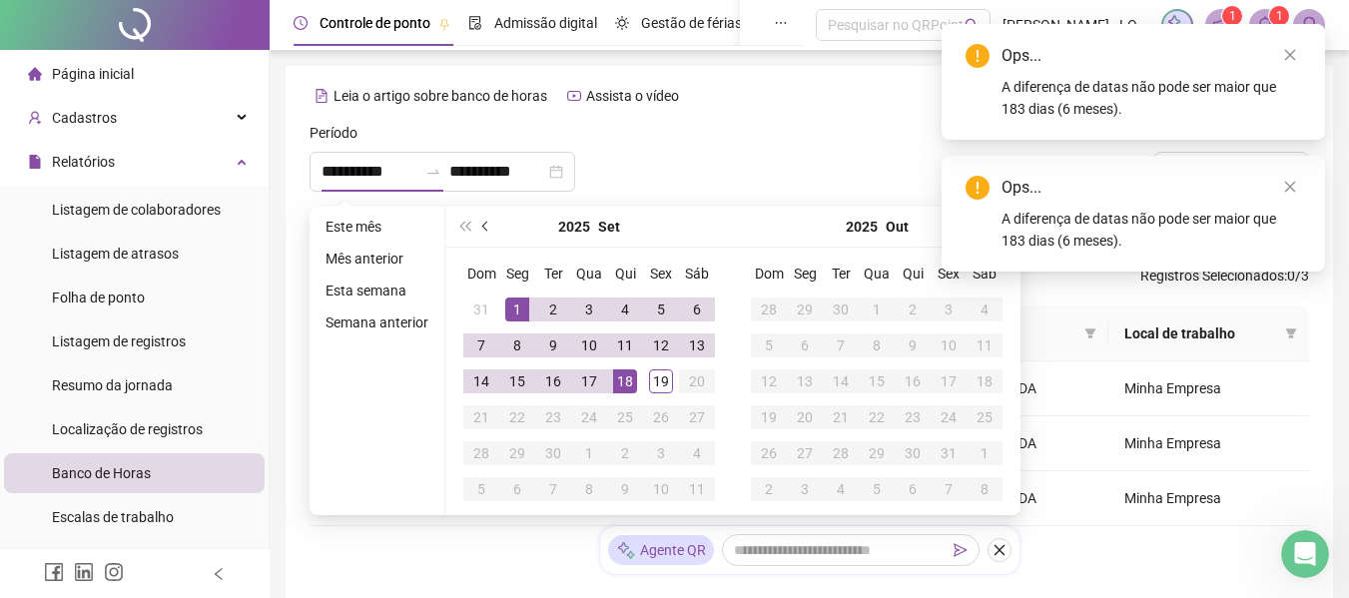
click at [486, 227] on span "prev-year" at bounding box center [487, 227] width 10 height 10
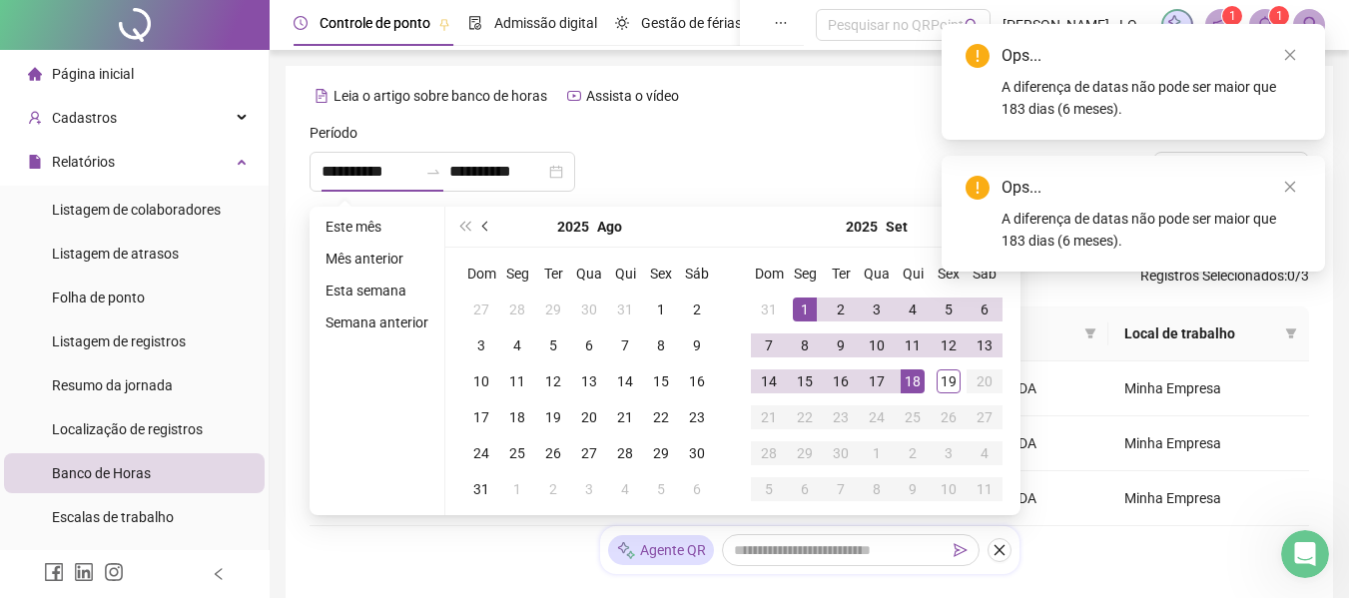
click at [486, 227] on span "prev-year" at bounding box center [487, 227] width 10 height 10
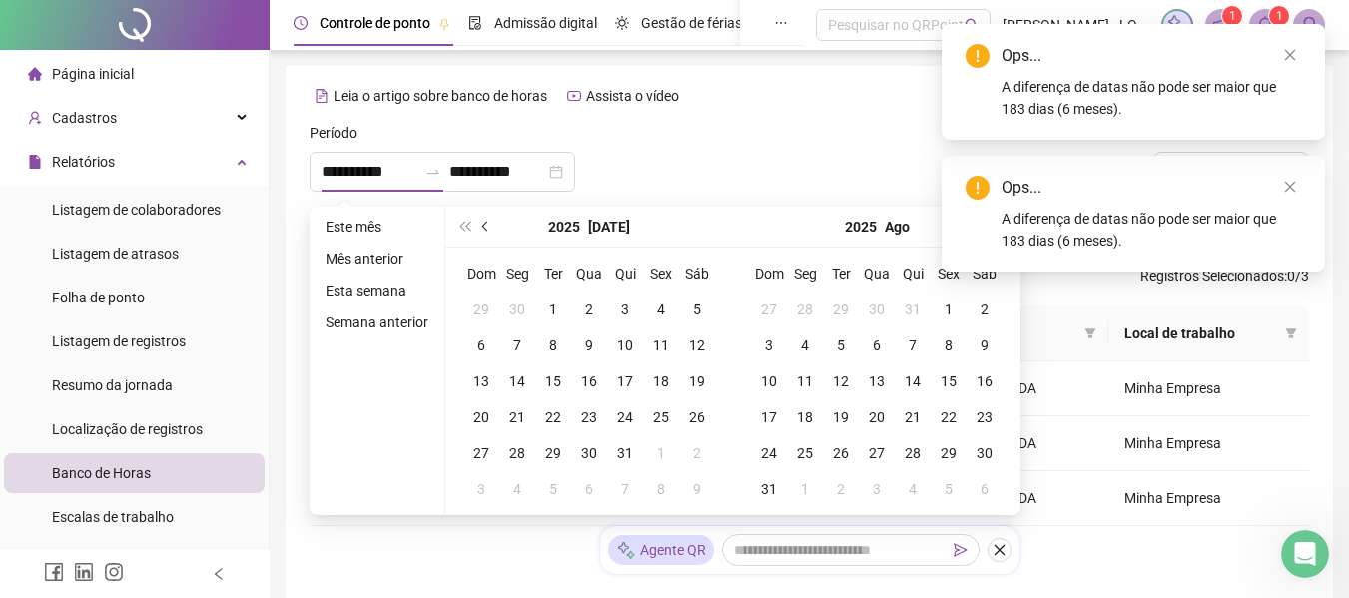
click at [486, 227] on span "prev-year" at bounding box center [487, 227] width 10 height 10
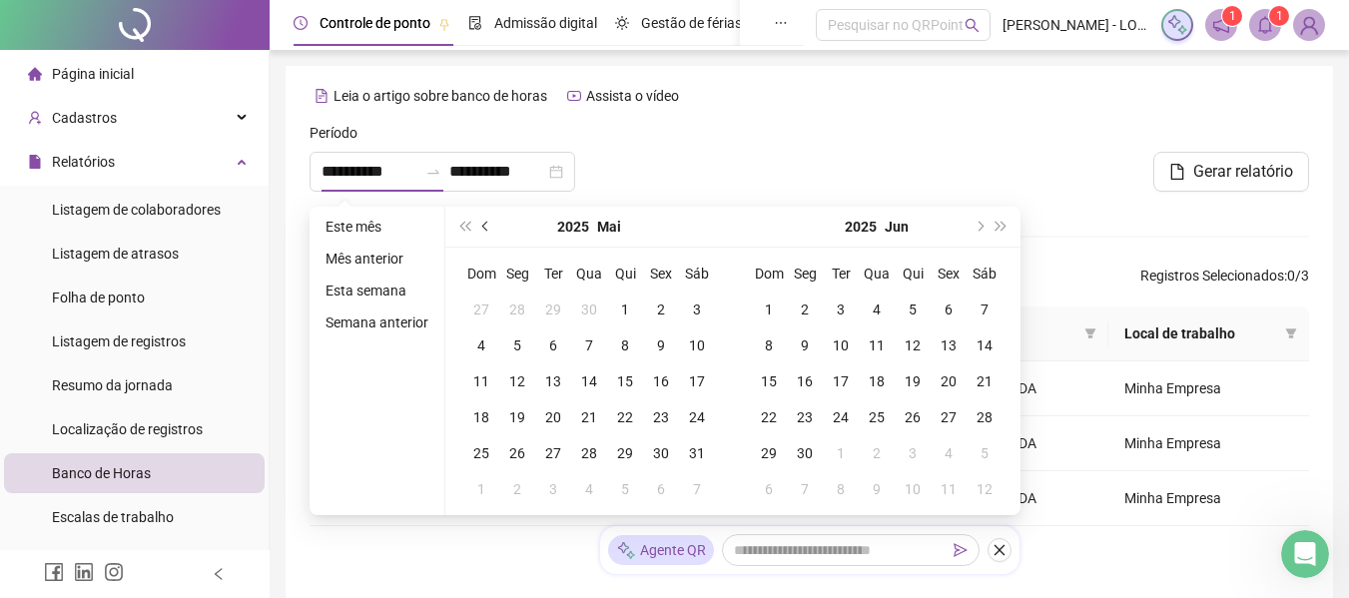
click at [486, 227] on span "prev-year" at bounding box center [487, 227] width 10 height 10
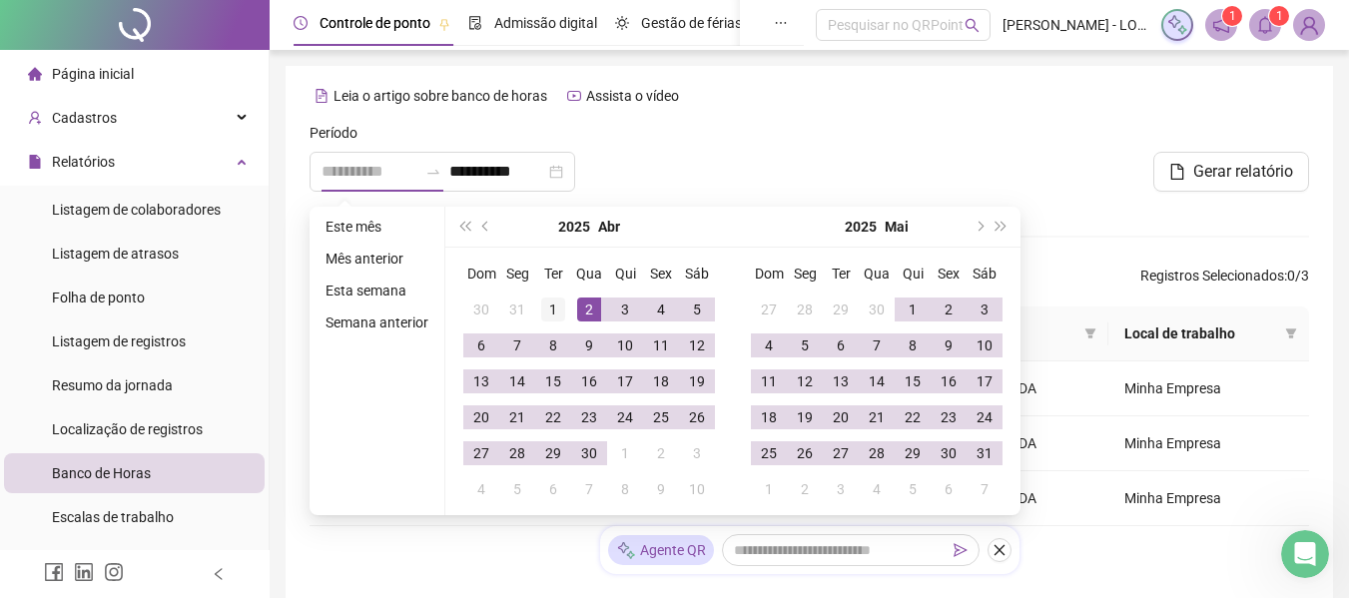
type input "**********"
click at [550, 312] on div "1" at bounding box center [553, 310] width 24 height 24
click at [973, 229] on button "next-year" at bounding box center [978, 227] width 22 height 40
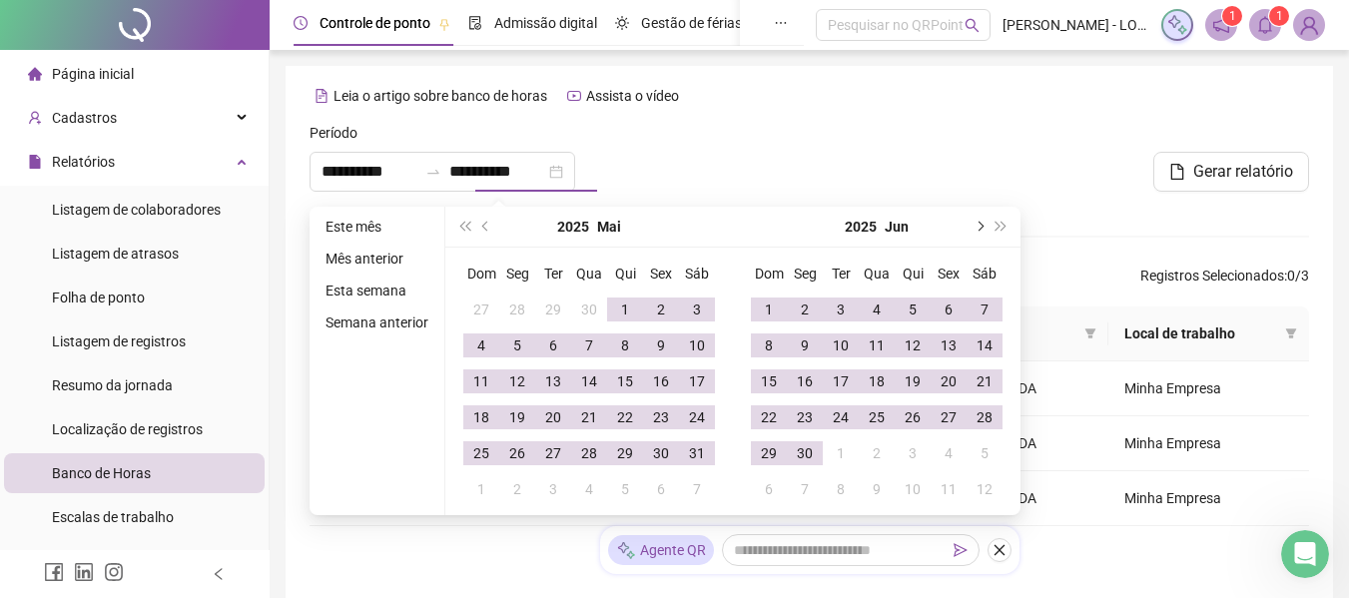
click at [973, 229] on button "next-year" at bounding box center [978, 227] width 22 height 40
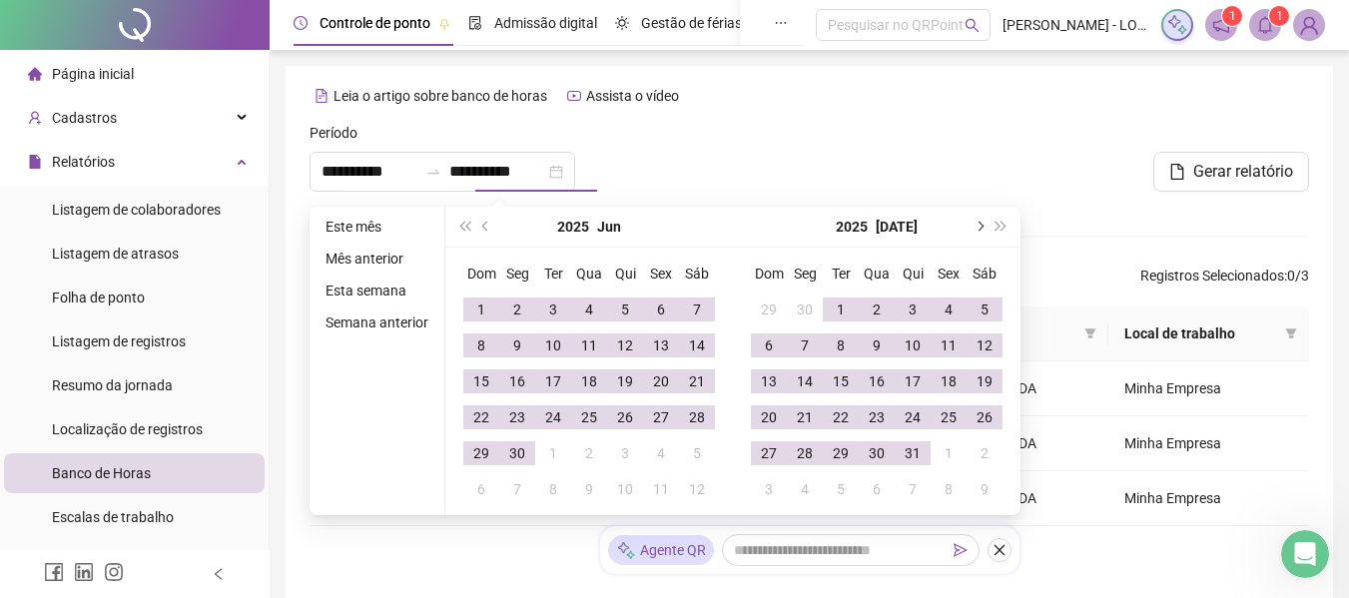
click at [973, 229] on button "next-year" at bounding box center [978, 227] width 22 height 40
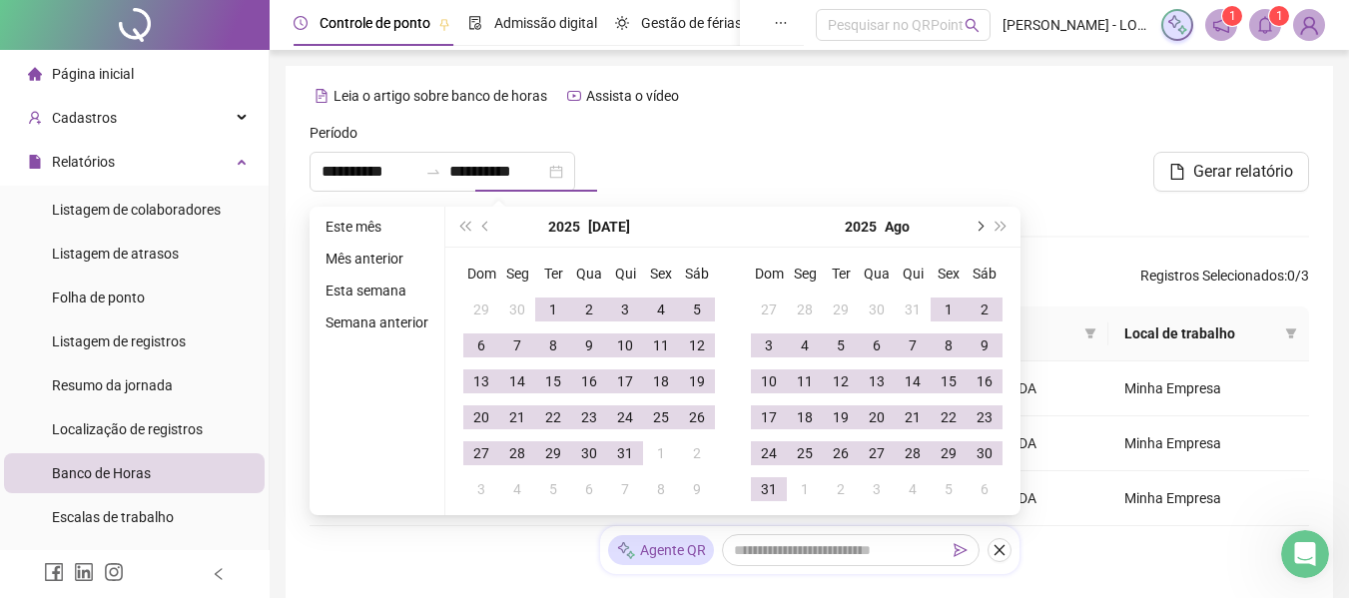
click at [973, 229] on button "next-year" at bounding box center [978, 227] width 22 height 40
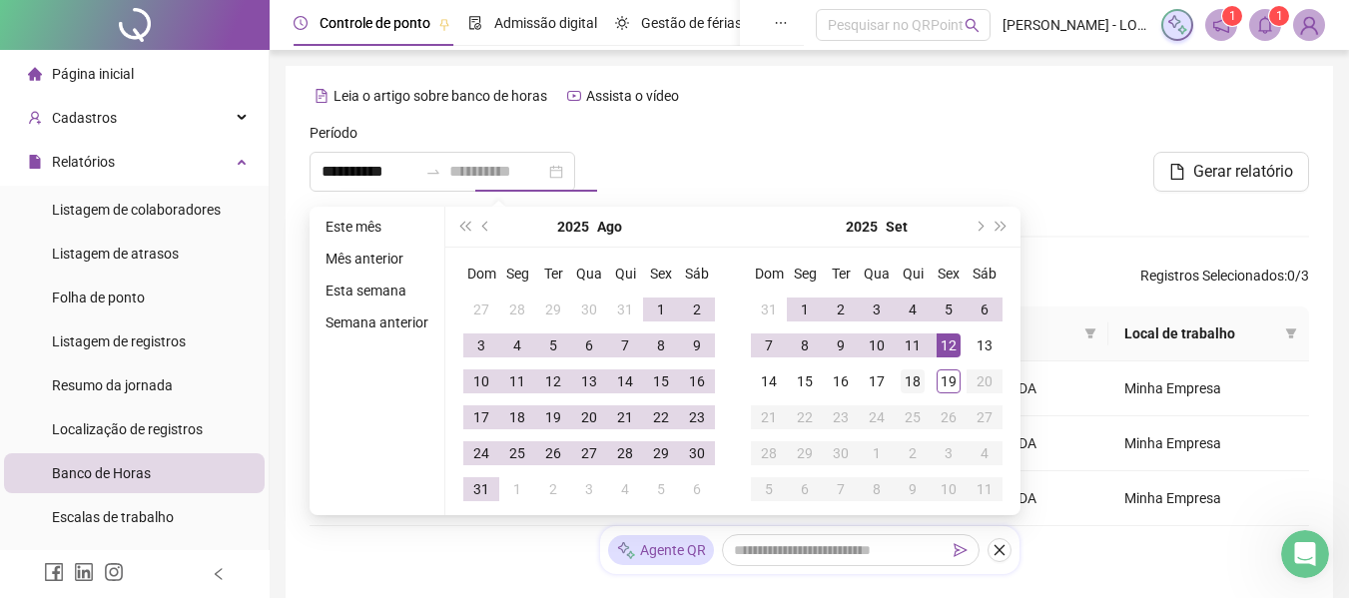
type input "**********"
click at [913, 377] on div "18" at bounding box center [913, 381] width 24 height 24
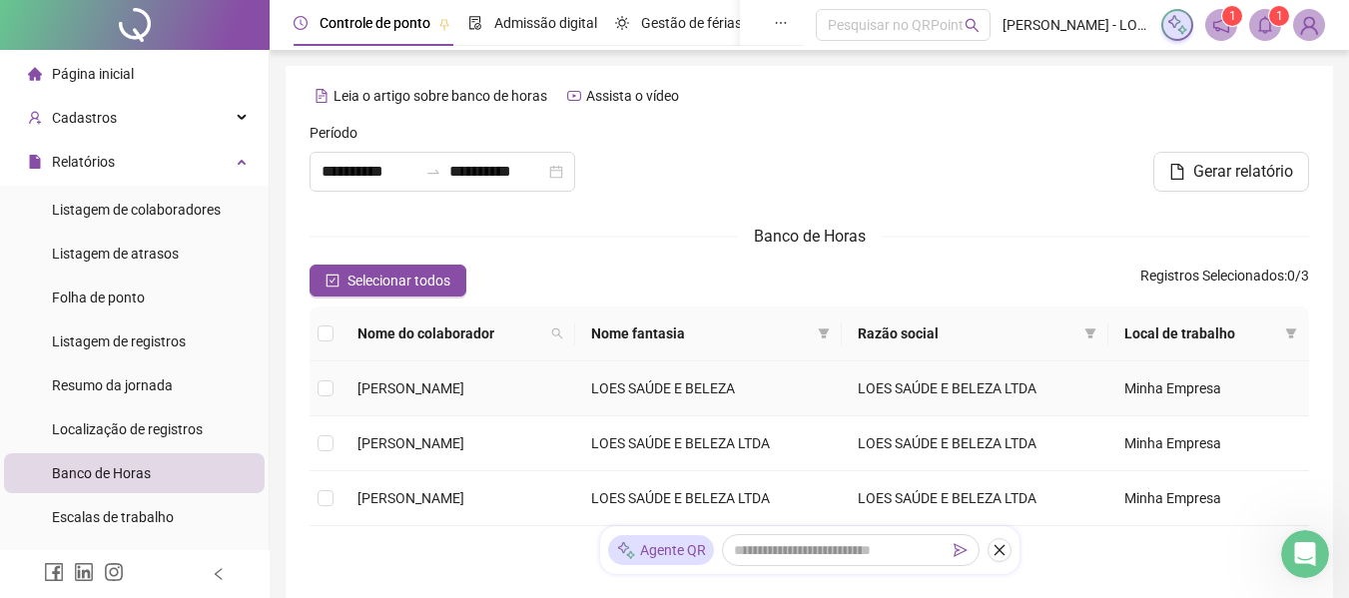
click at [334, 380] on td at bounding box center [326, 388] width 32 height 55
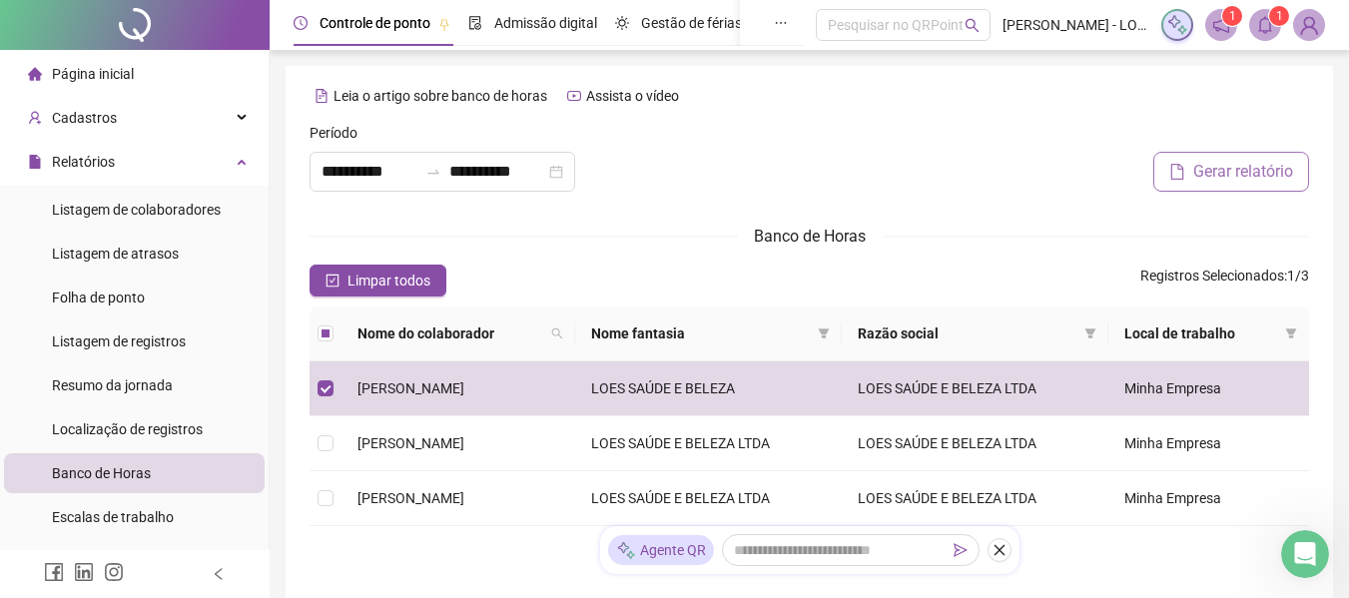
click at [1195, 183] on span "Gerar relatório" at bounding box center [1243, 172] width 100 height 24
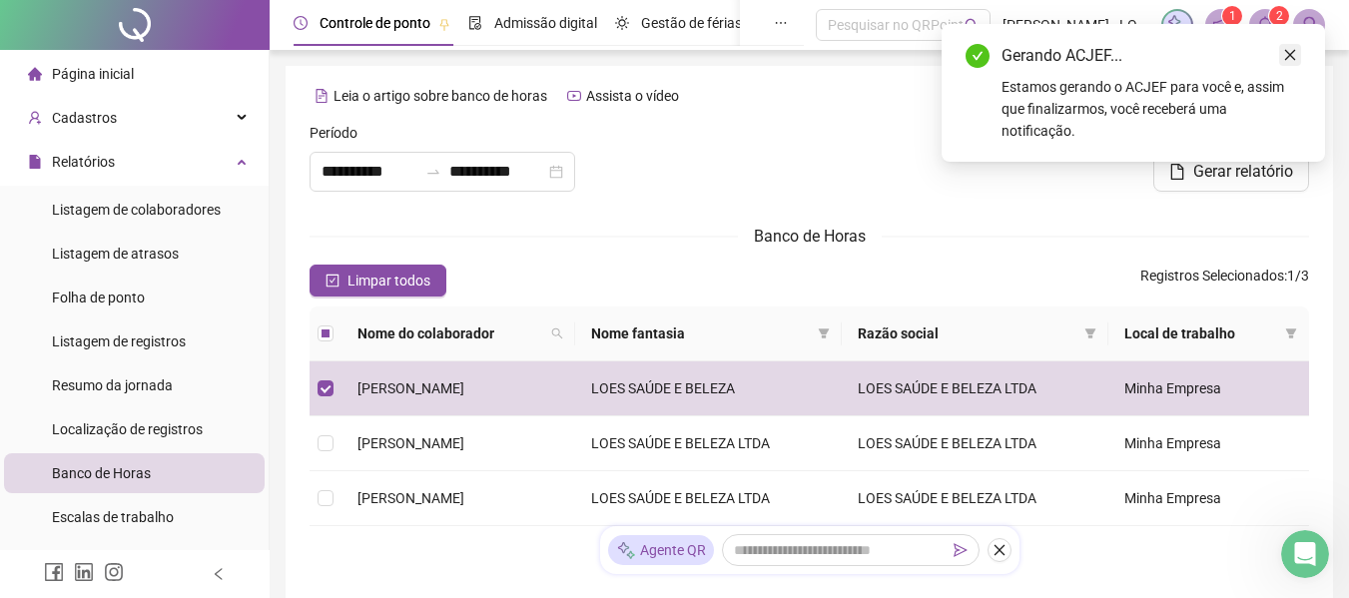
click at [1284, 52] on icon "close" at bounding box center [1290, 55] width 14 height 14
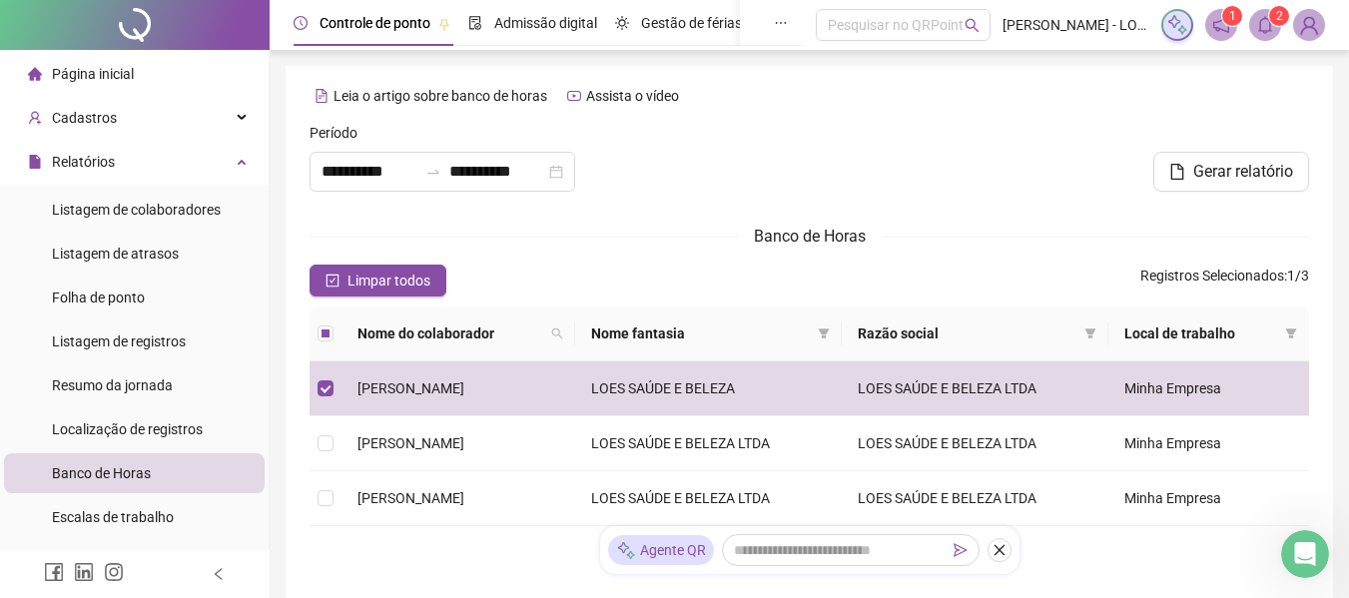
click at [1269, 21] on icon "bell" at bounding box center [1265, 25] width 14 height 18
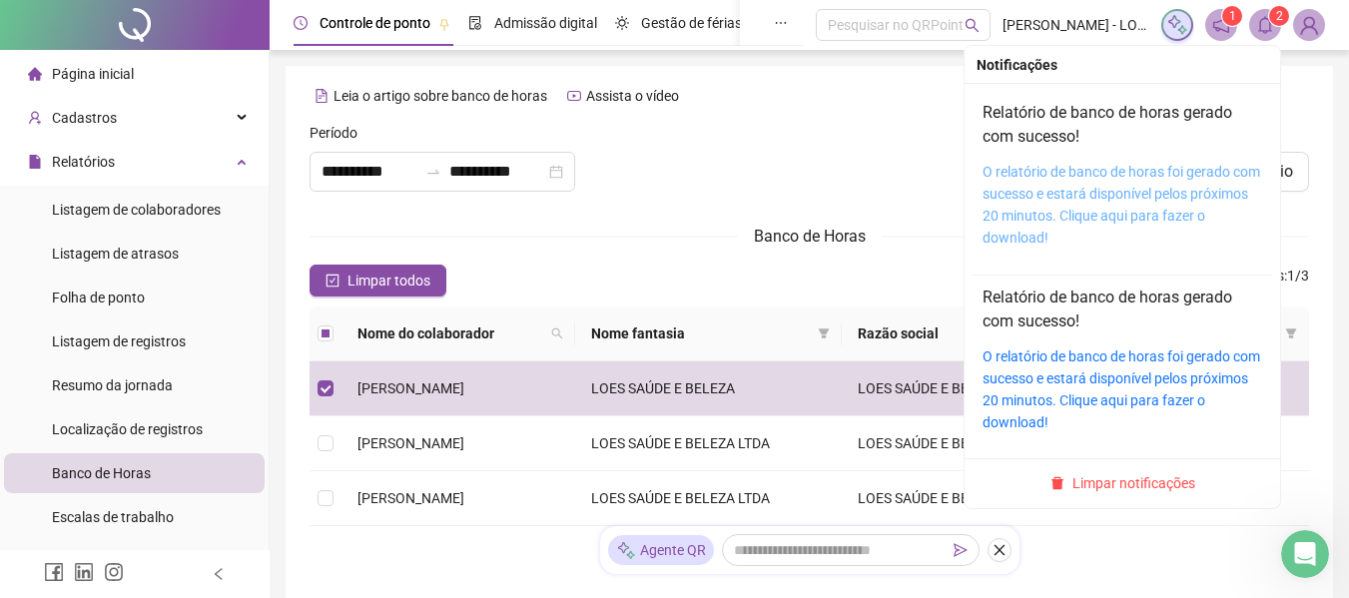
click at [1077, 189] on link "O relatório de banco de horas foi gerado com sucesso e estará disponível pelos …" at bounding box center [1121, 205] width 278 height 82
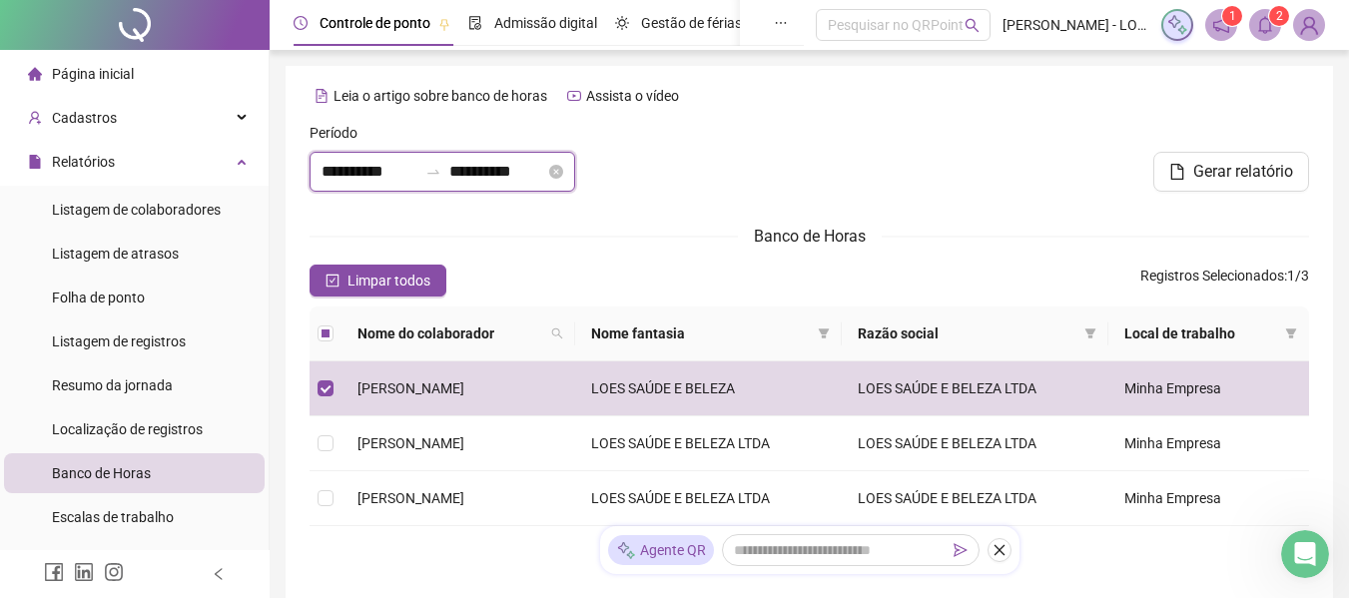
click at [366, 173] on input "**********" at bounding box center [369, 172] width 96 height 24
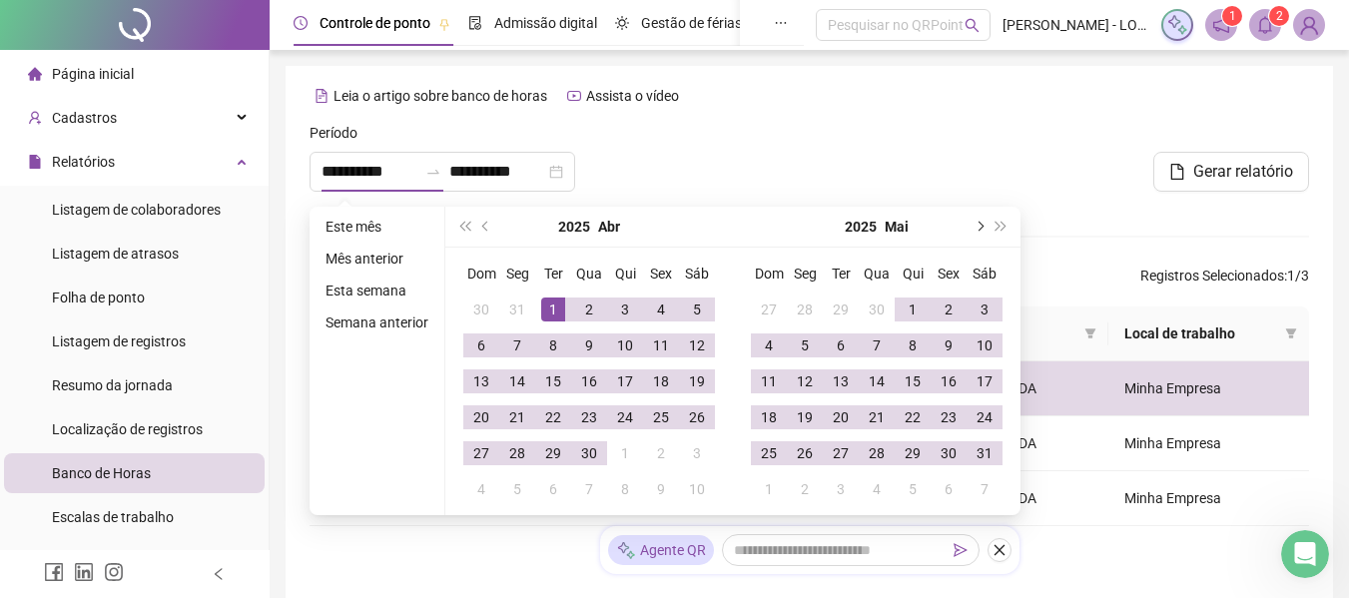
click at [974, 227] on span "next-year" at bounding box center [978, 227] width 10 height 10
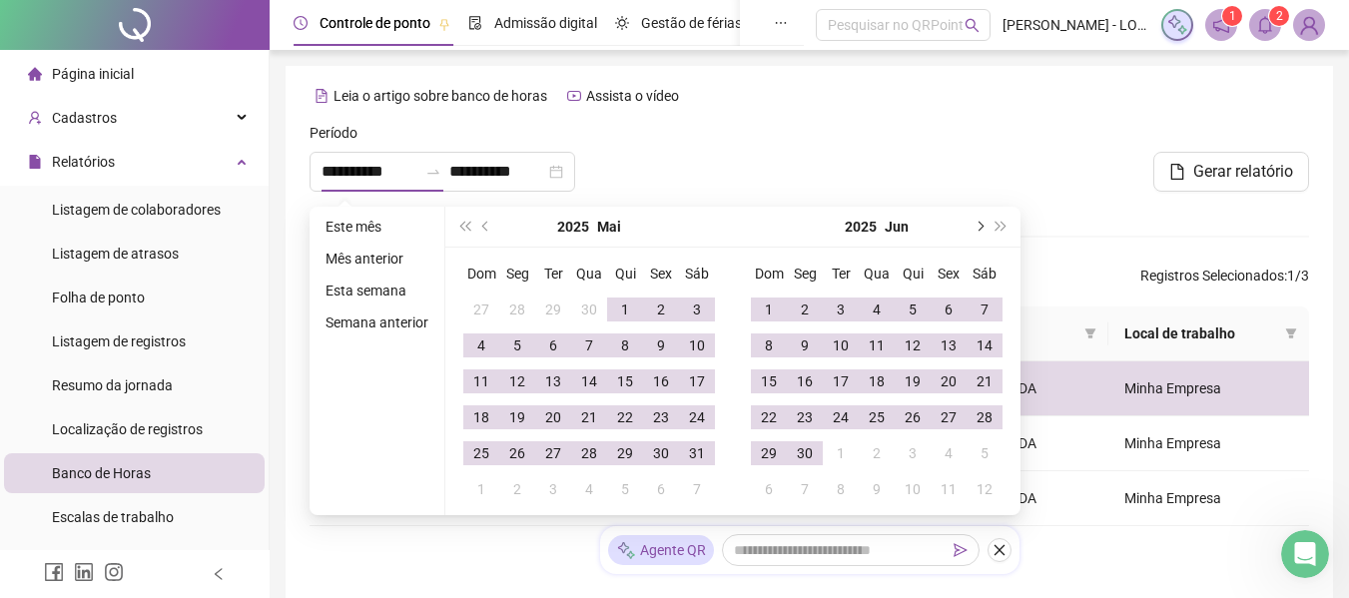
click at [974, 227] on span "next-year" at bounding box center [978, 227] width 10 height 10
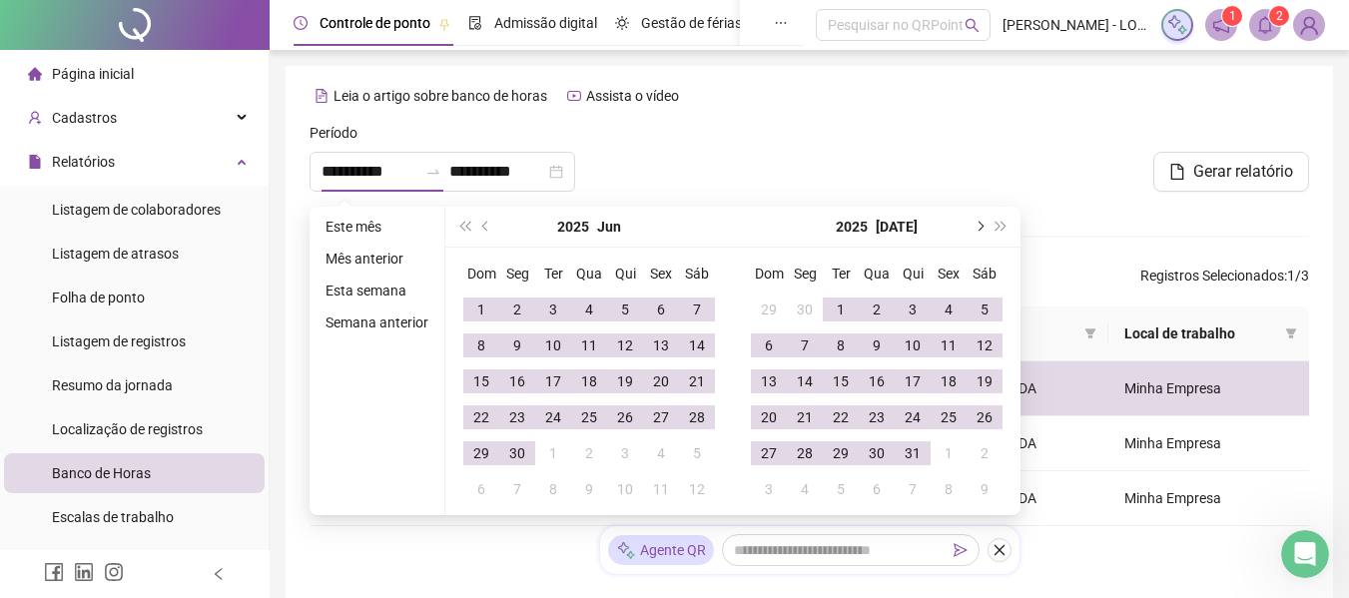
click at [974, 227] on span "next-year" at bounding box center [978, 227] width 10 height 10
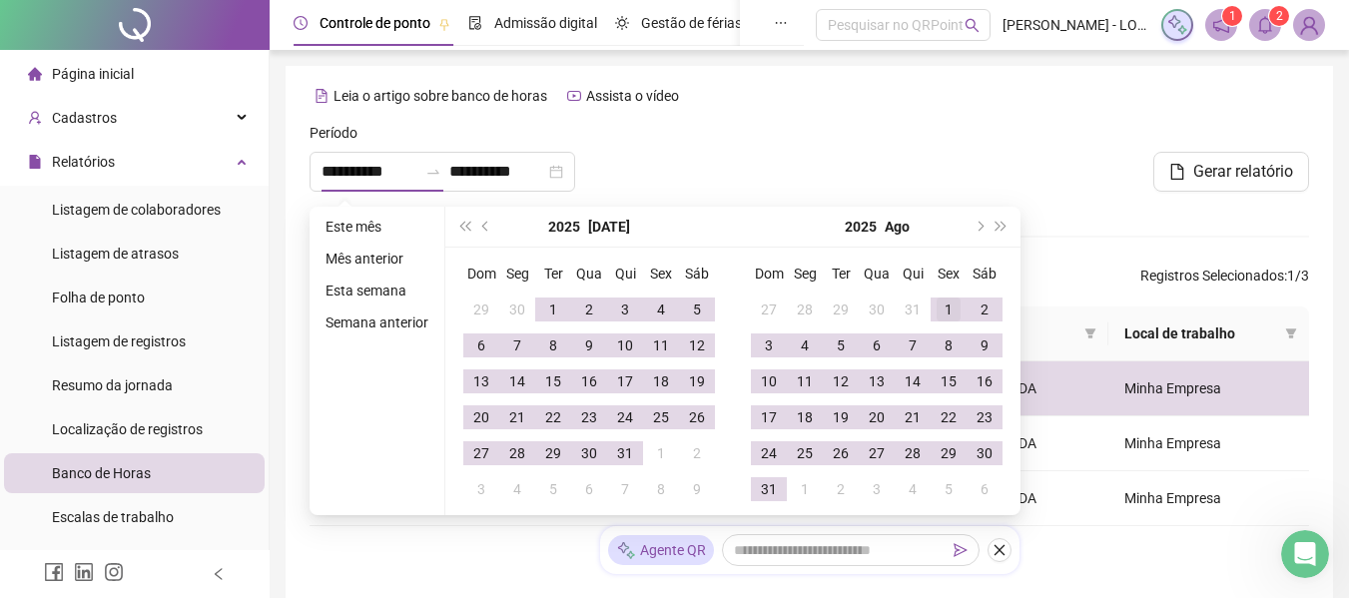
type input "**********"
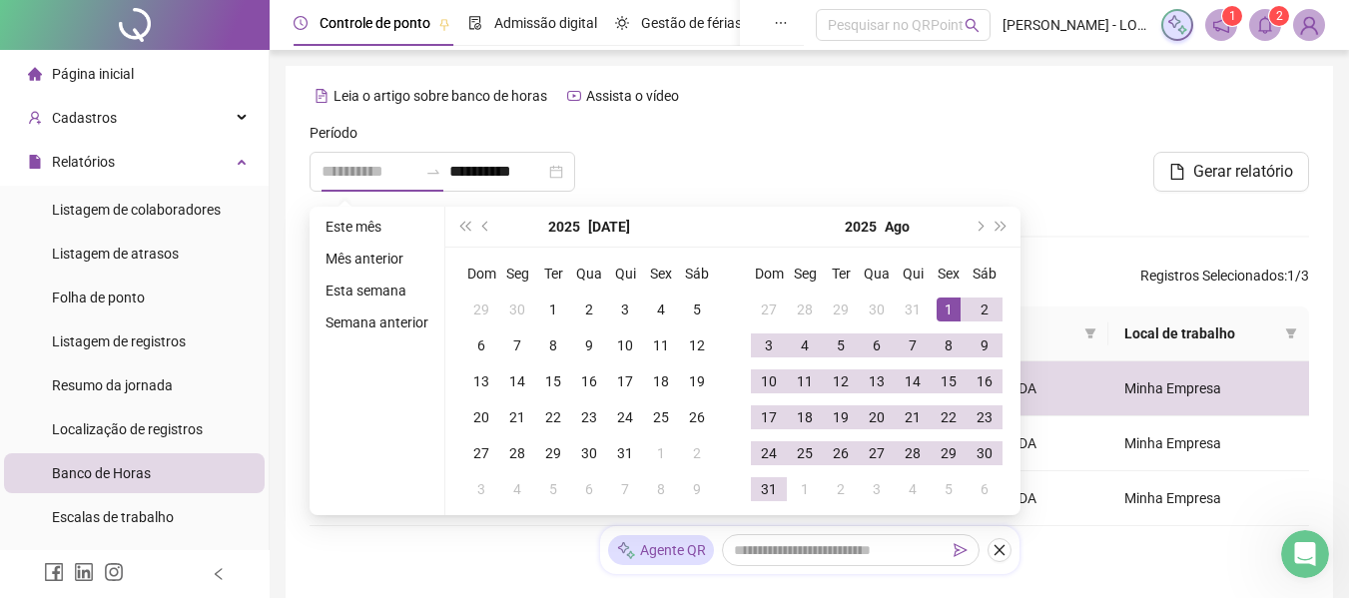
click at [948, 309] on div "1" at bounding box center [949, 310] width 24 height 24
click at [973, 226] on span "next-year" at bounding box center [978, 227] width 10 height 10
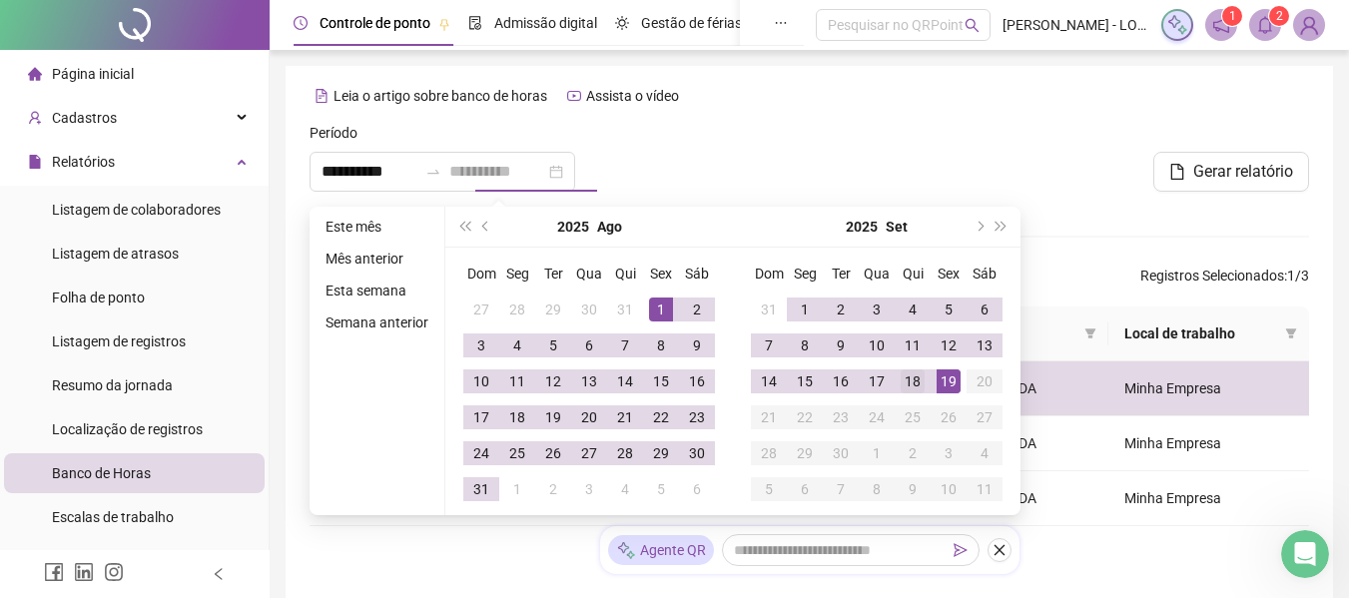
type input "**********"
click at [910, 388] on div "18" at bounding box center [913, 381] width 24 height 24
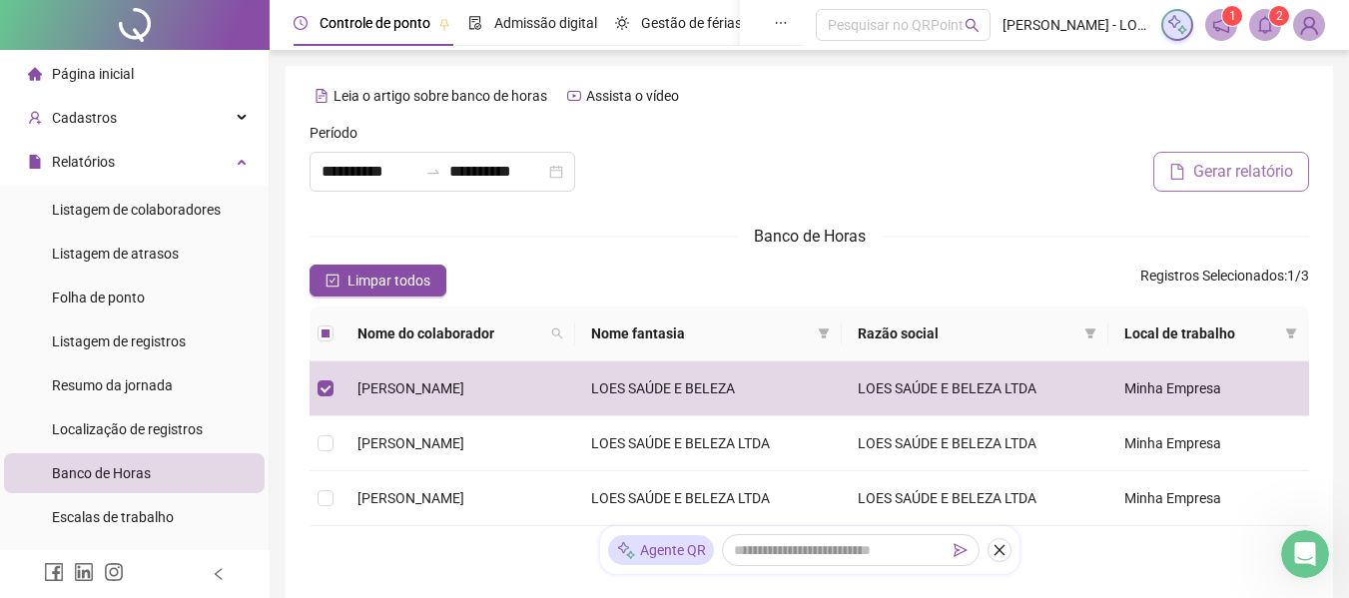
click at [1218, 168] on span "Gerar relatório" at bounding box center [1243, 172] width 100 height 24
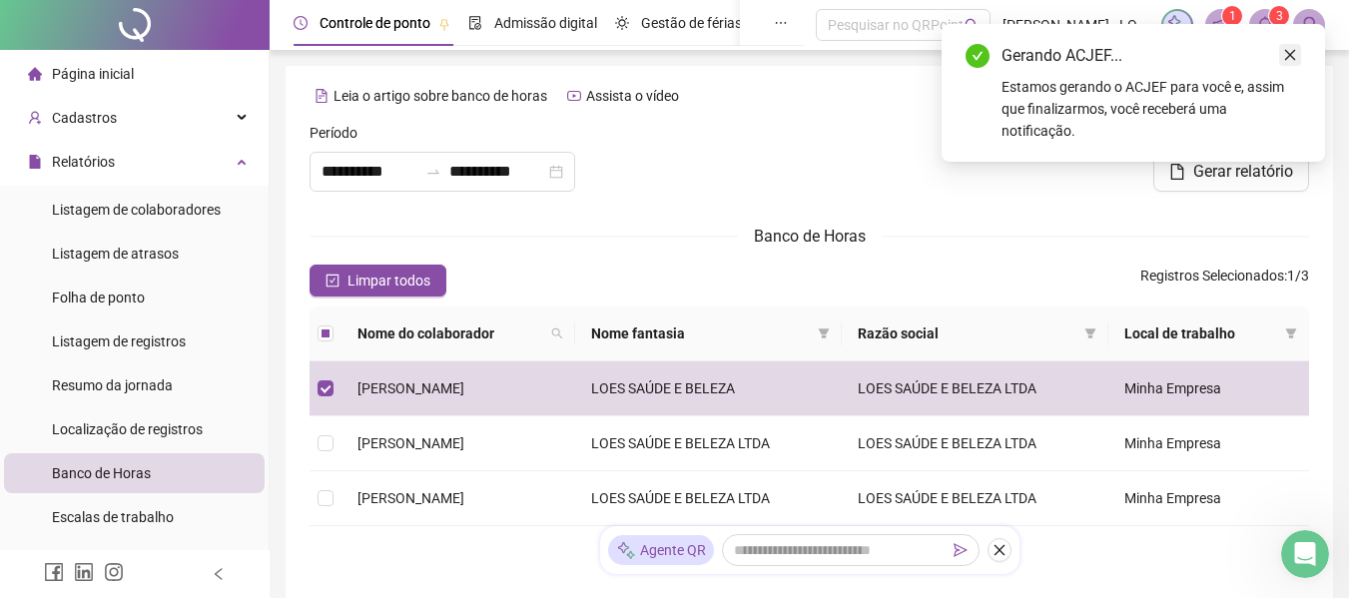
click at [1285, 57] on icon "close" at bounding box center [1290, 55] width 14 height 14
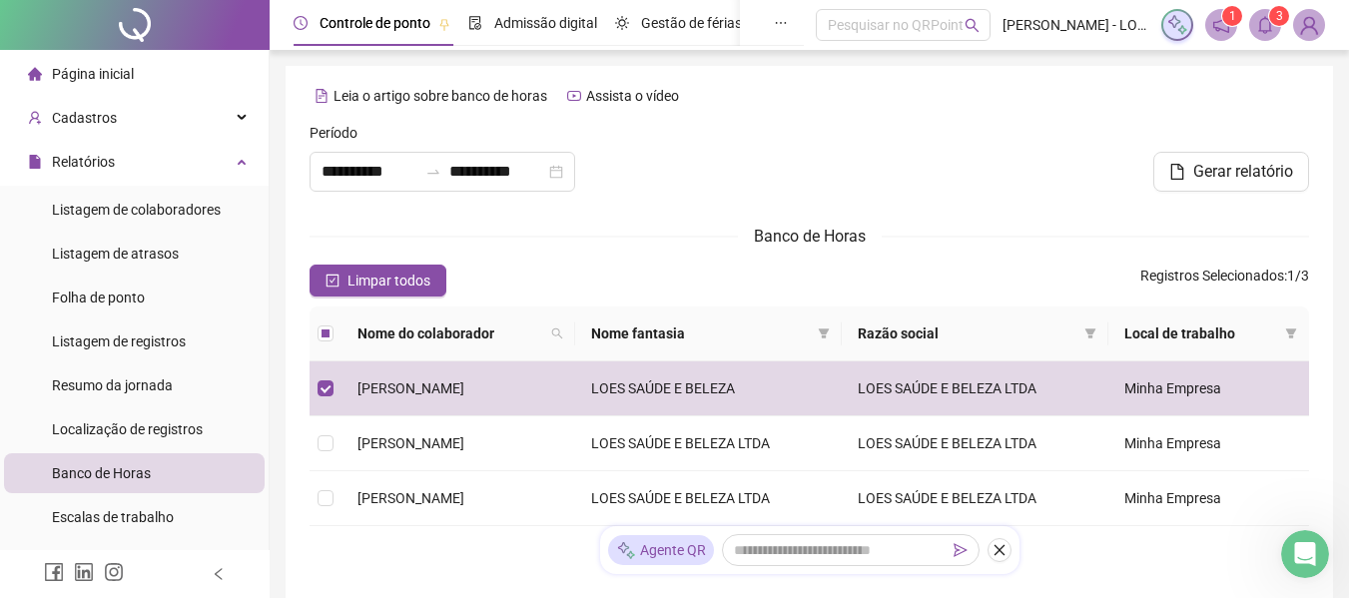
click at [1267, 28] on icon "bell" at bounding box center [1265, 25] width 18 height 18
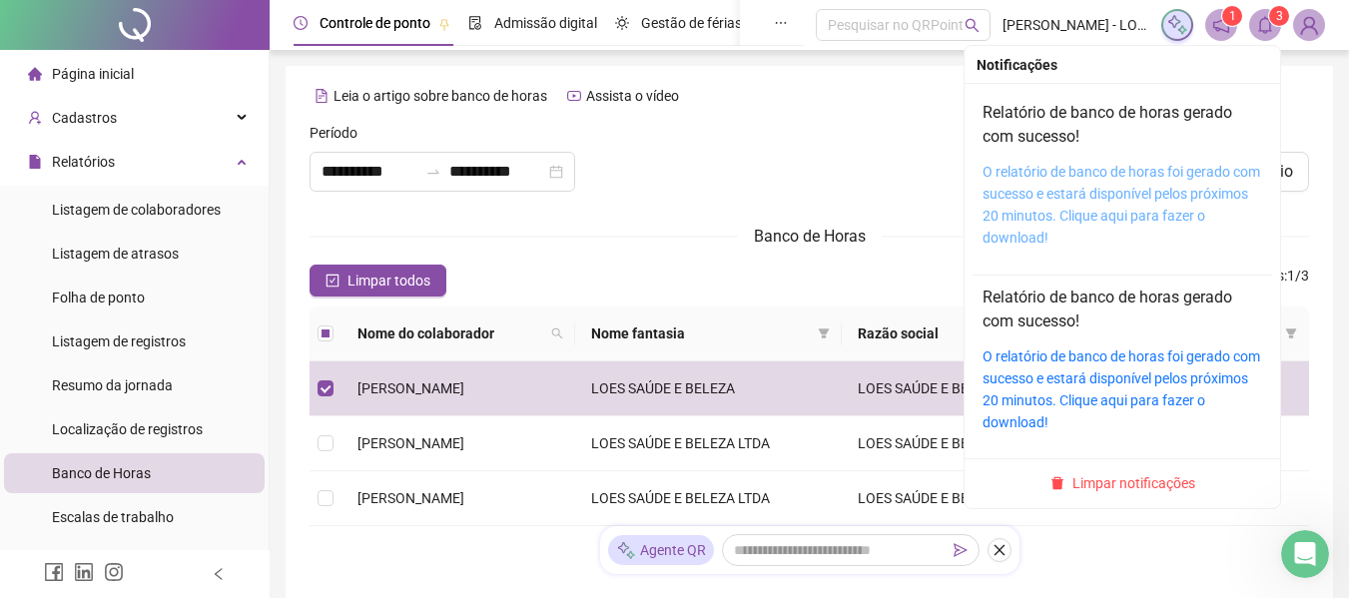
click at [1073, 197] on link "O relatório de banco de horas foi gerado com sucesso e estará disponível pelos …" at bounding box center [1121, 205] width 278 height 82
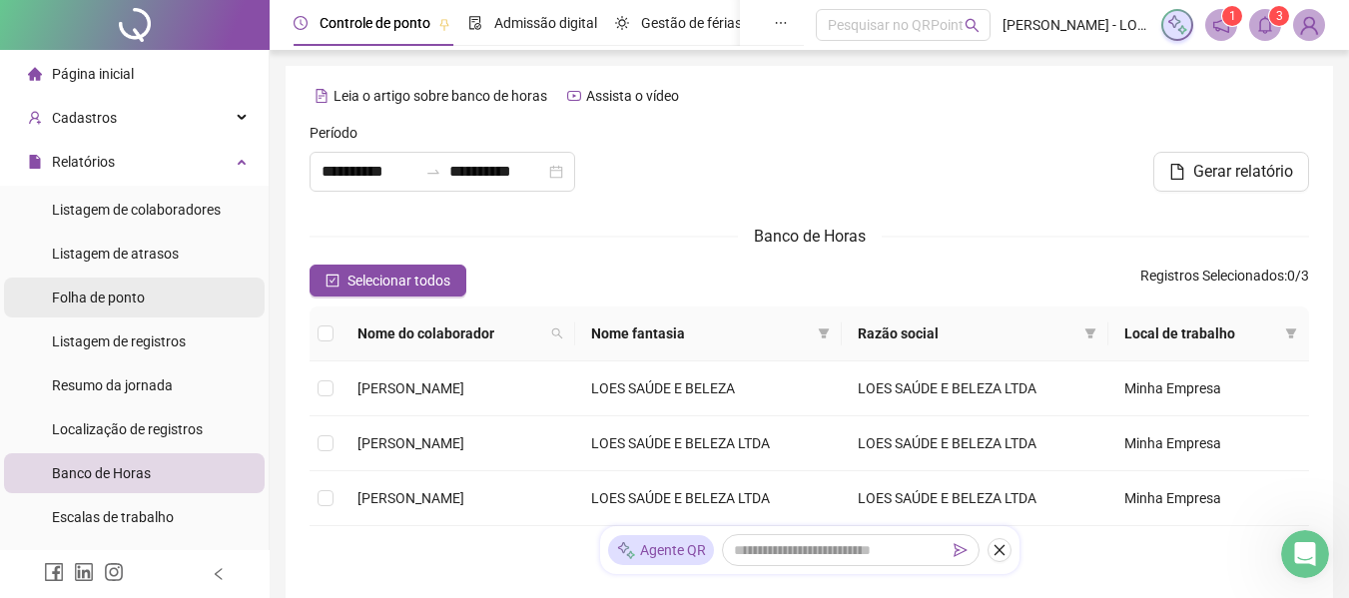
click at [120, 301] on span "Folha de ponto" at bounding box center [98, 298] width 93 height 16
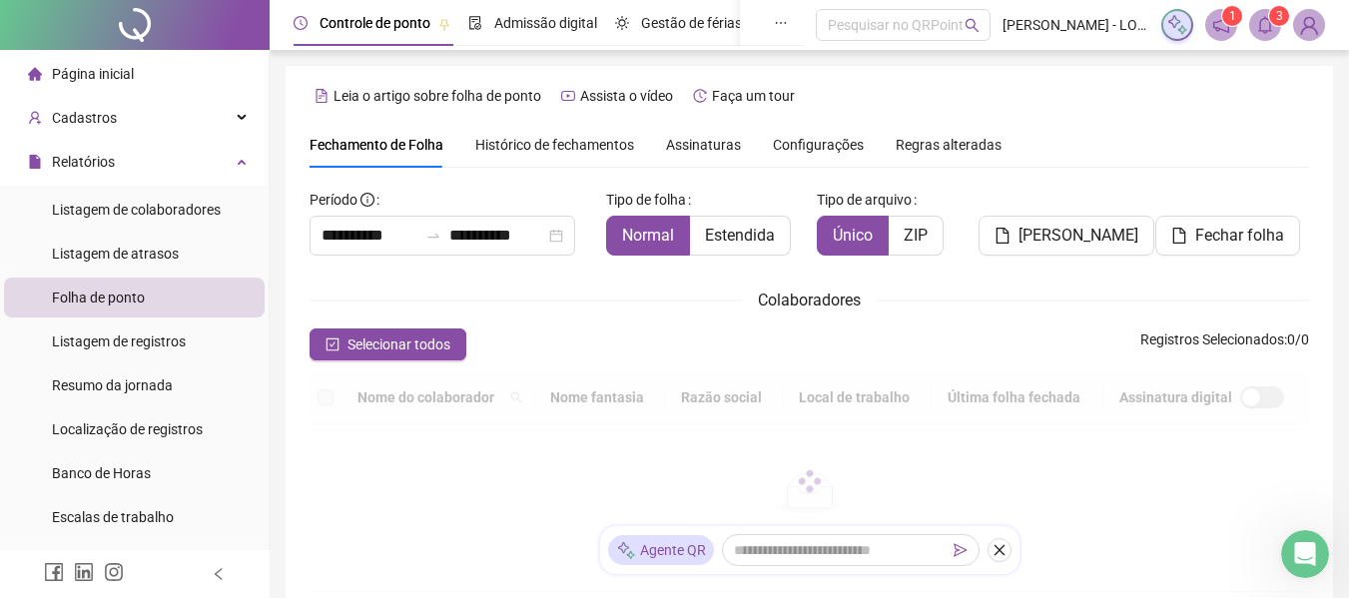
scroll to position [110, 0]
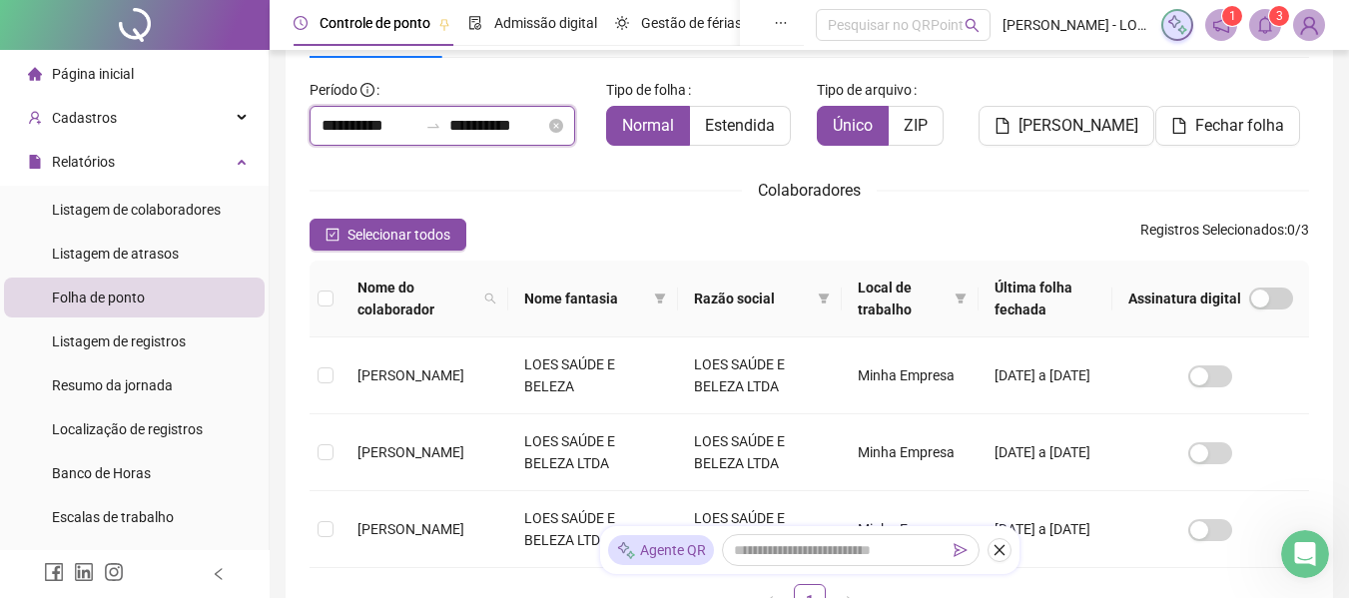
click at [340, 129] on input "**********" at bounding box center [369, 126] width 96 height 24
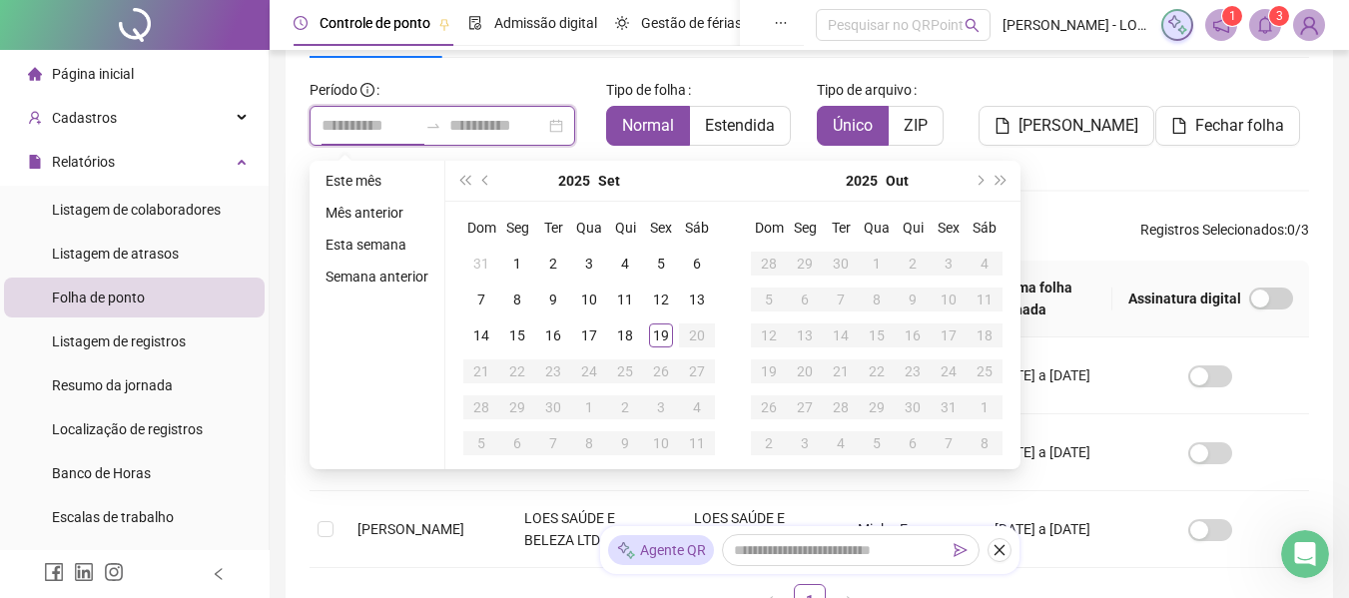
type input "**********"
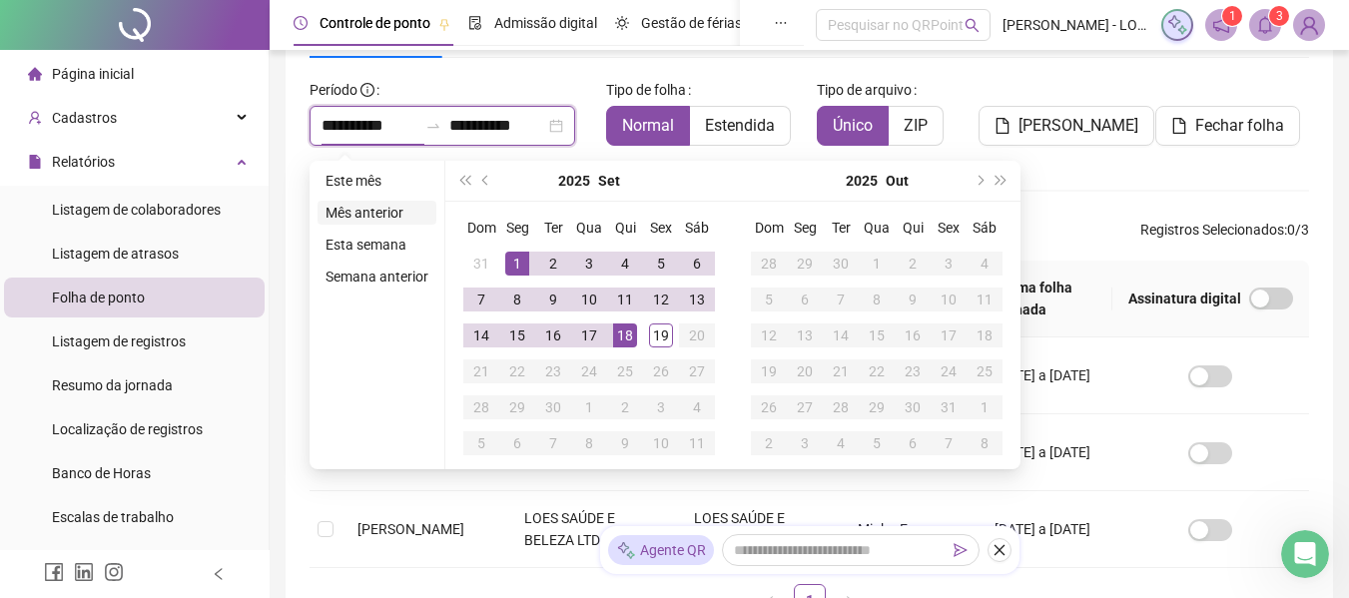
type input "**********"
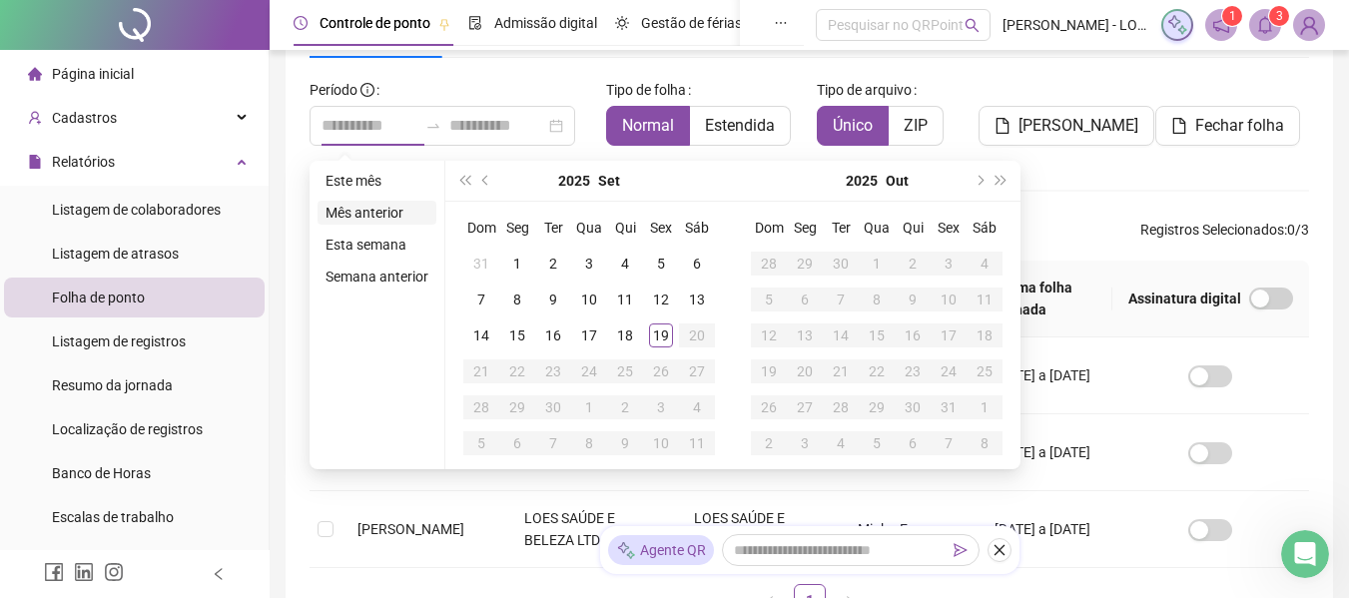
click at [346, 212] on li "Mês anterior" at bounding box center [376, 213] width 119 height 24
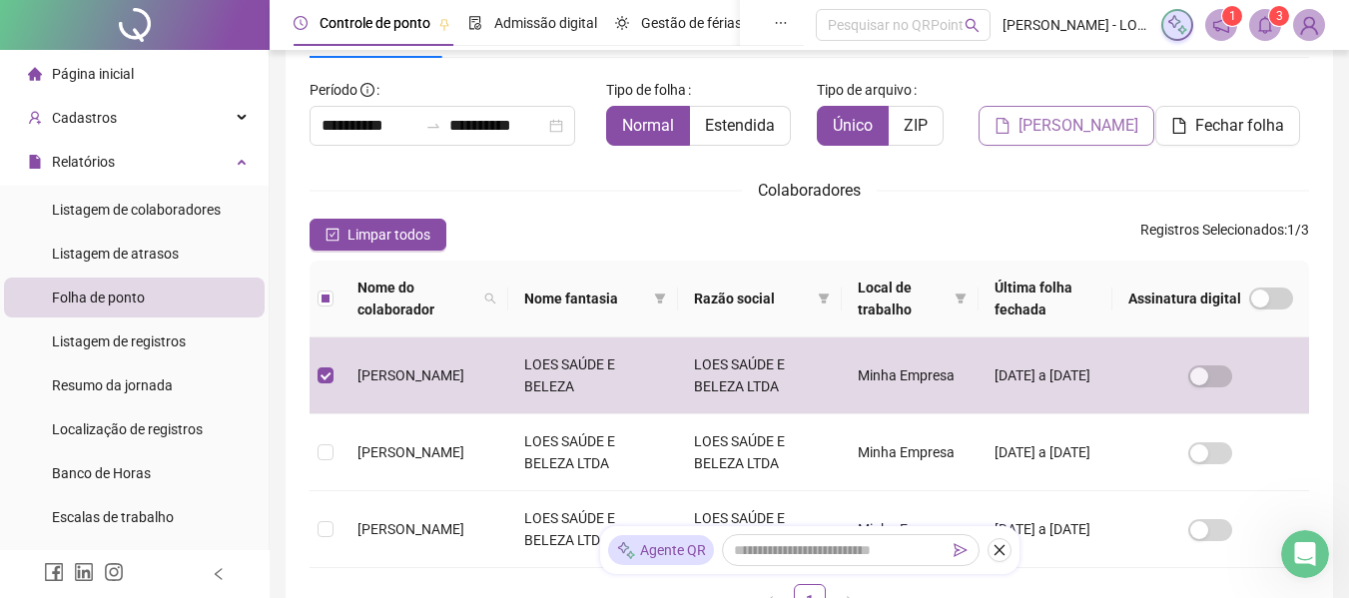
click at [1109, 123] on span "[PERSON_NAME]" at bounding box center [1078, 126] width 120 height 24
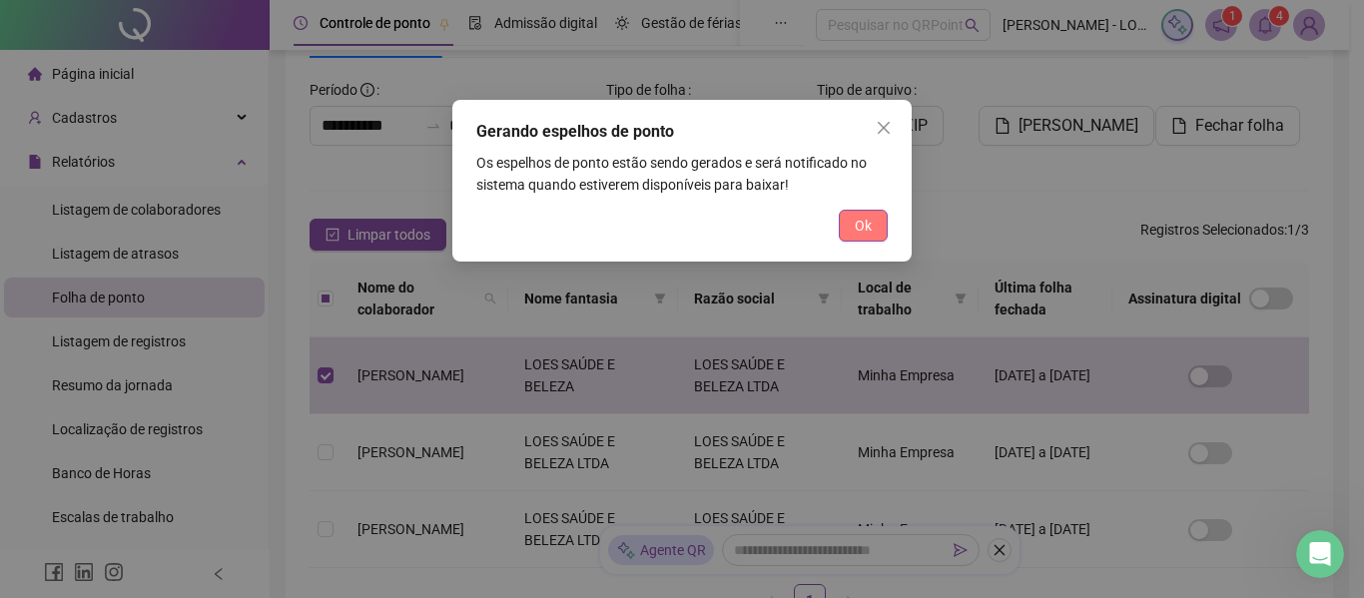
click at [859, 233] on span "Ok" at bounding box center [863, 226] width 17 height 22
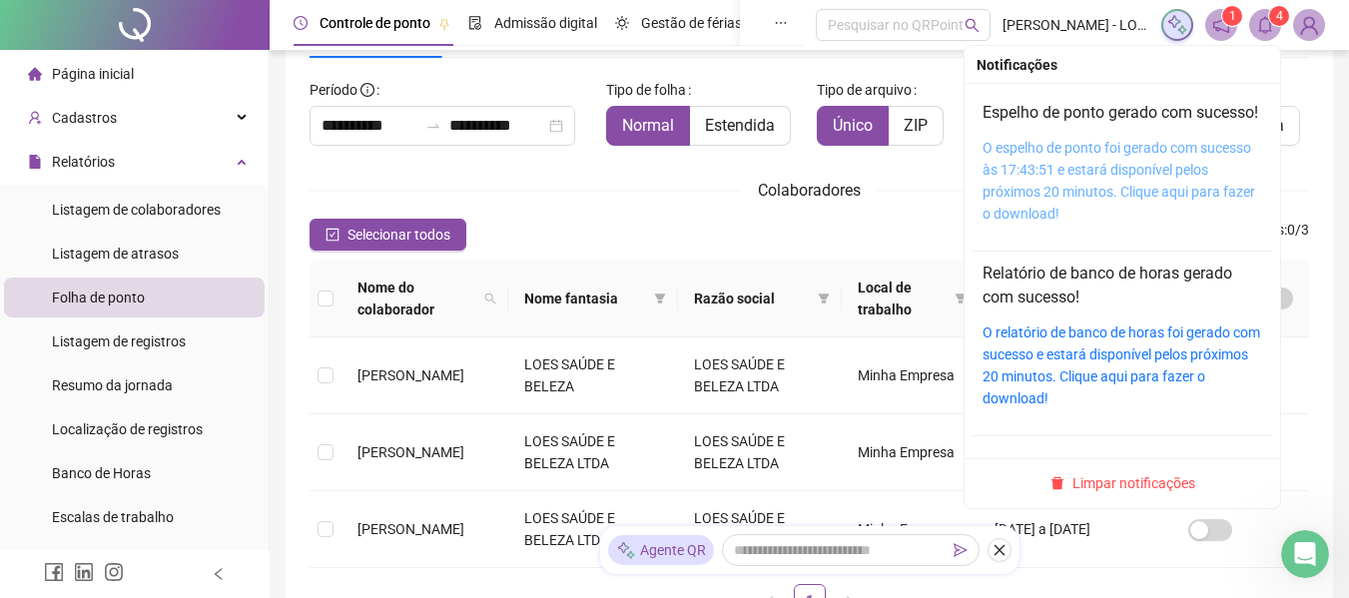
click at [1095, 187] on link "O espelho de ponto foi gerado com sucesso às 17:43:51 e estará disponível pelos…" at bounding box center [1118, 181] width 273 height 82
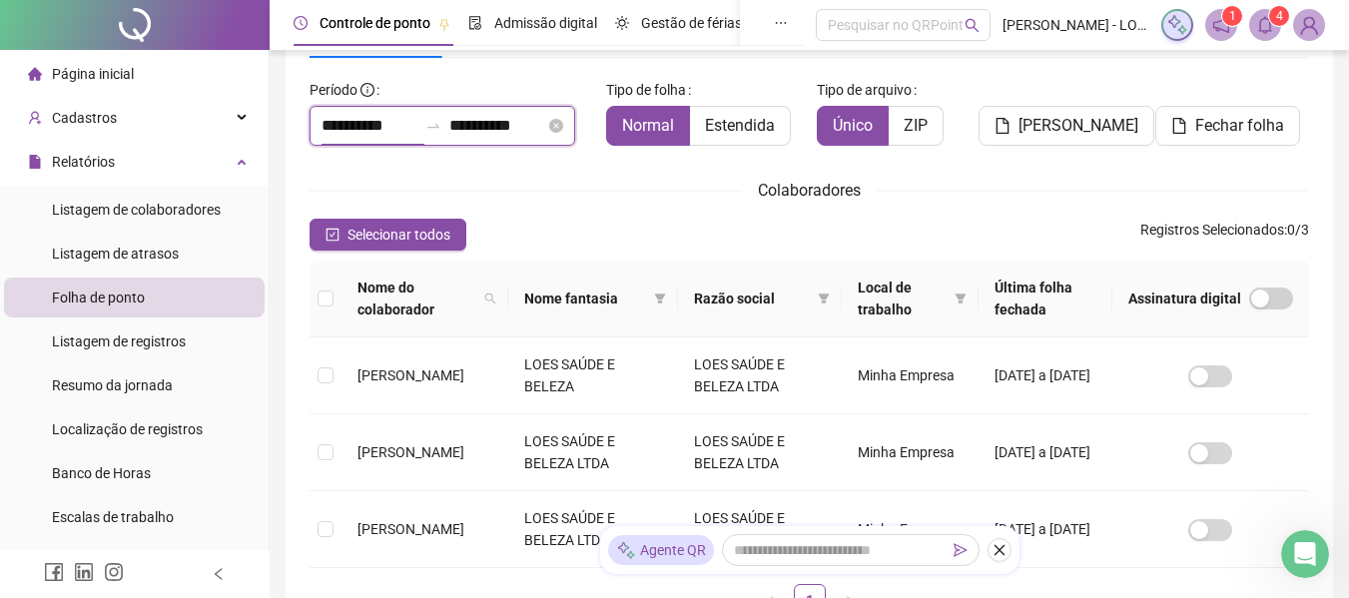
click at [361, 125] on input "**********" at bounding box center [369, 126] width 96 height 24
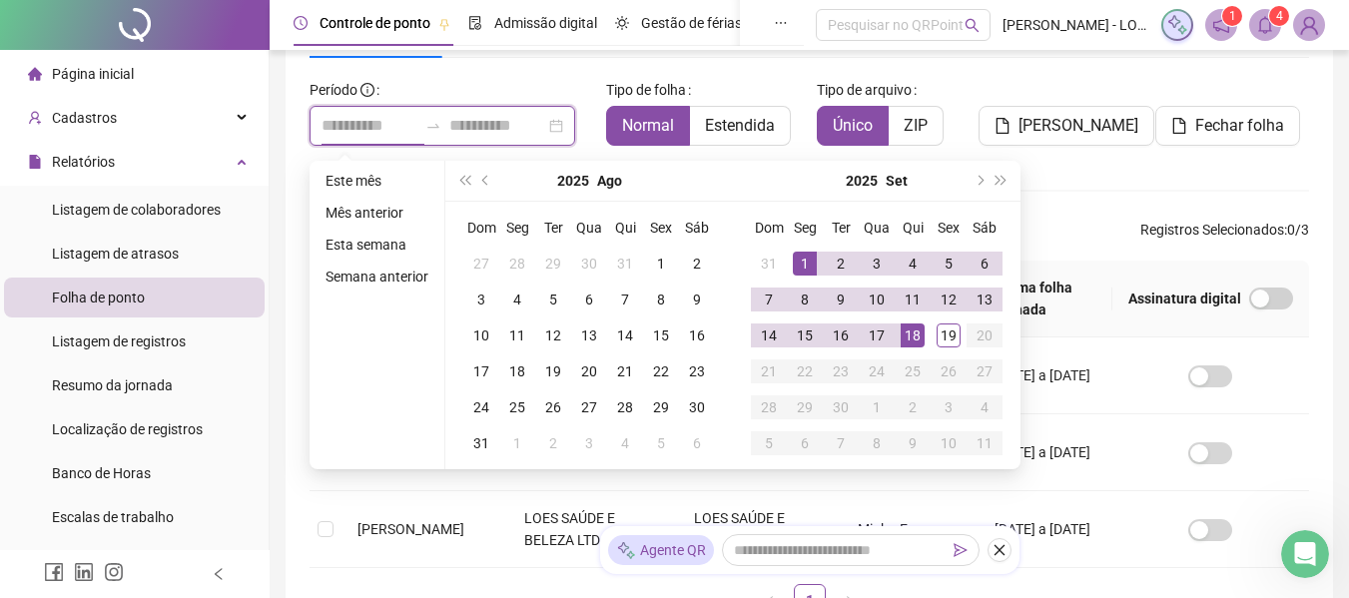
type input "**********"
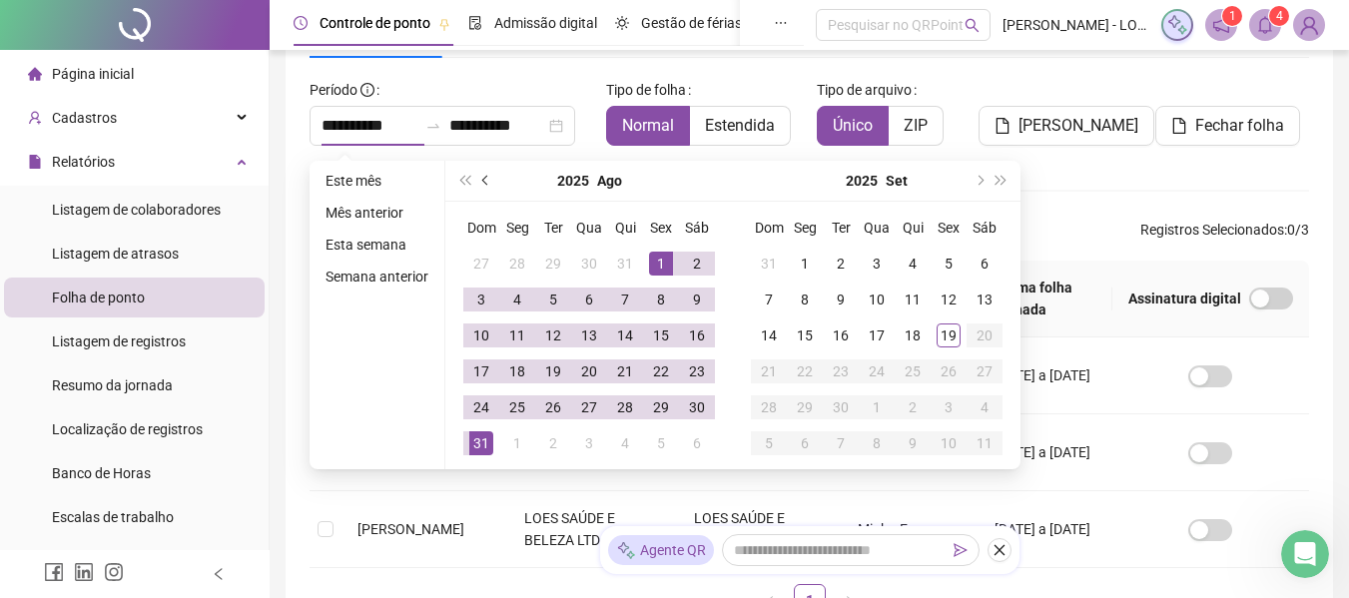
click at [488, 178] on button "prev-year" at bounding box center [486, 181] width 22 height 40
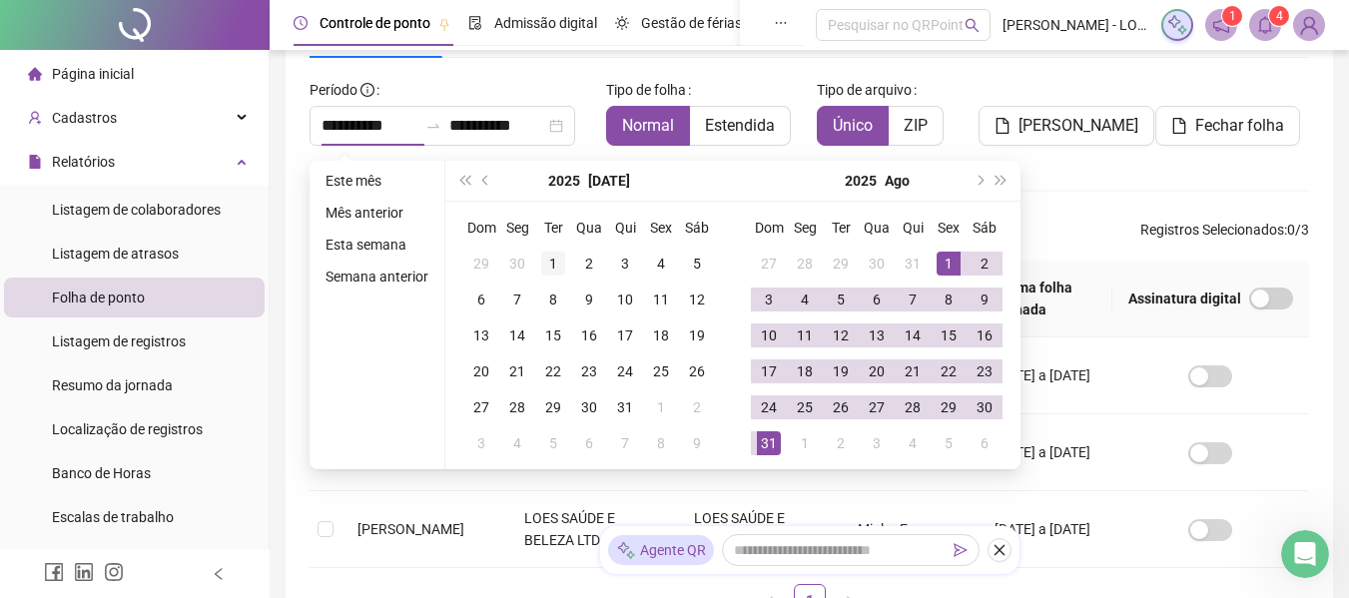
type input "**********"
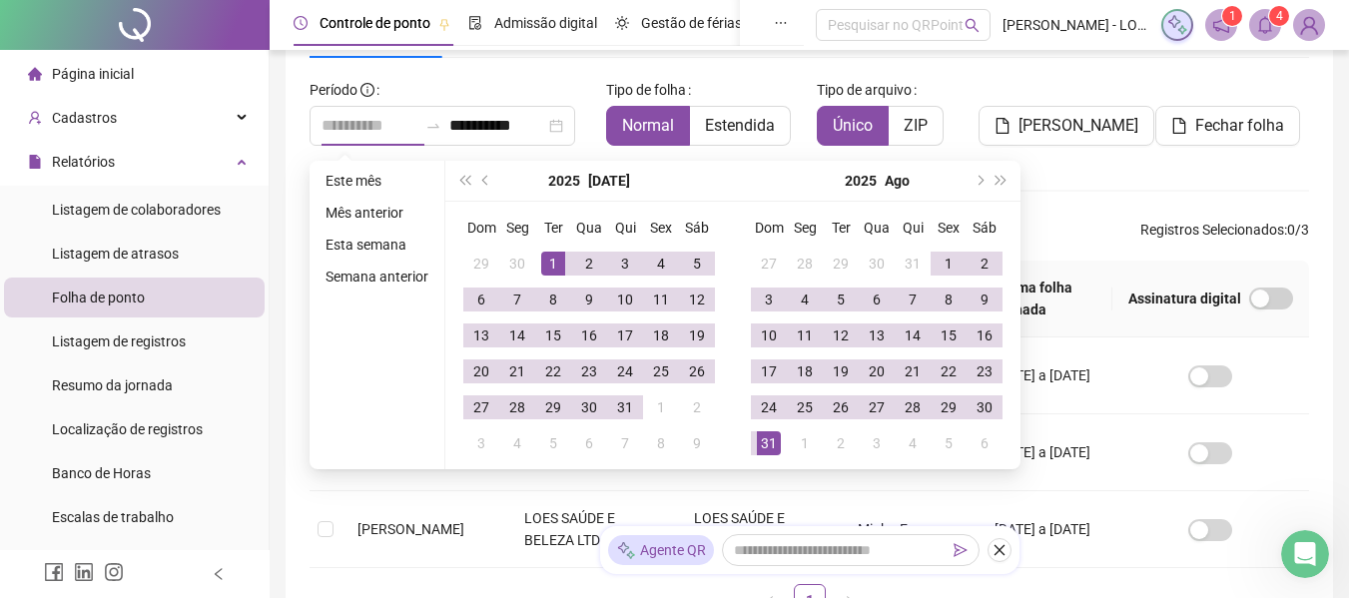
click at [537, 266] on td "1" at bounding box center [553, 264] width 36 height 36
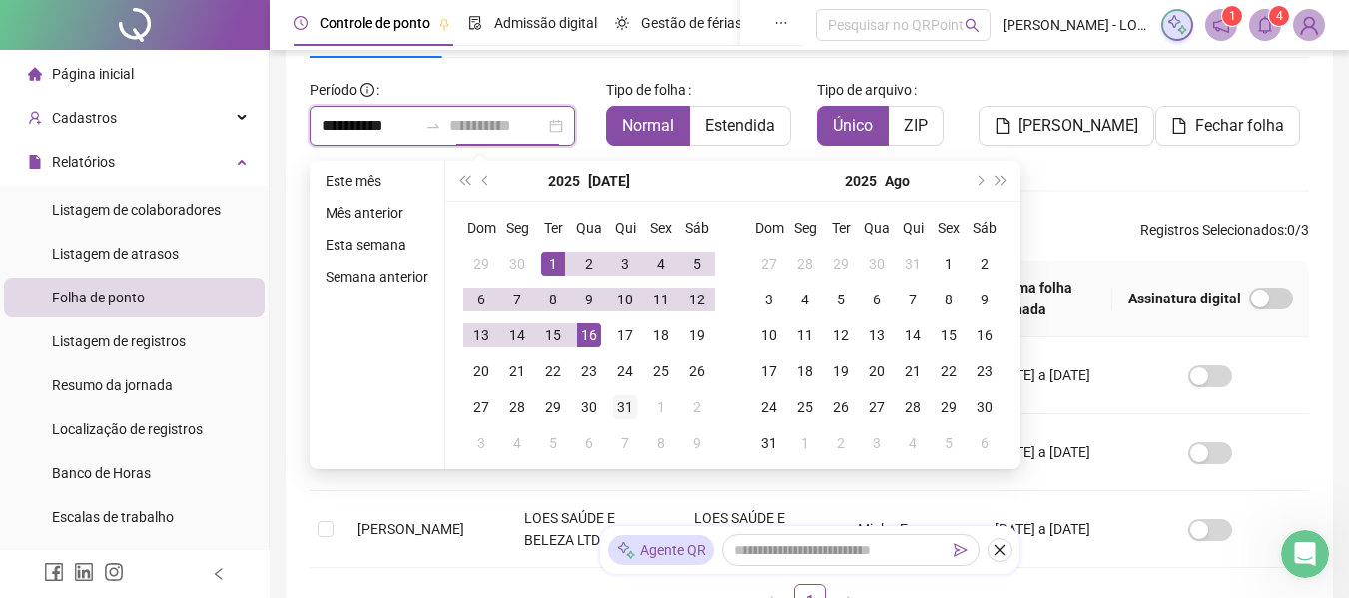
type input "**********"
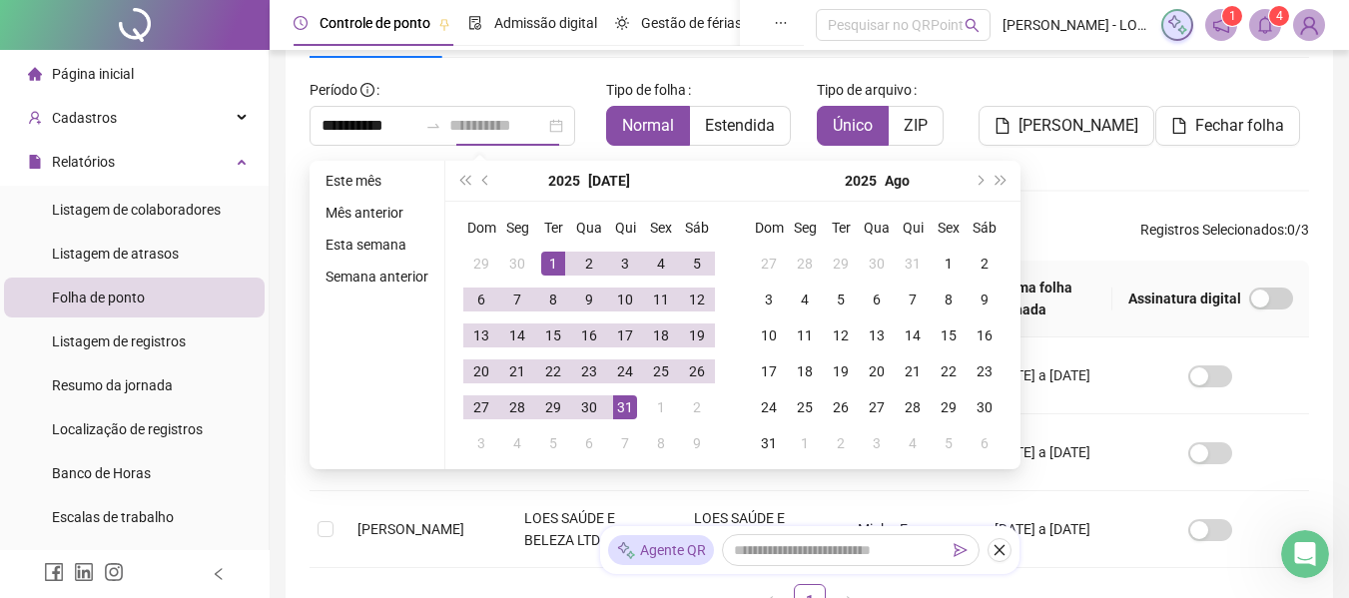
click at [627, 400] on div "31" at bounding box center [625, 407] width 24 height 24
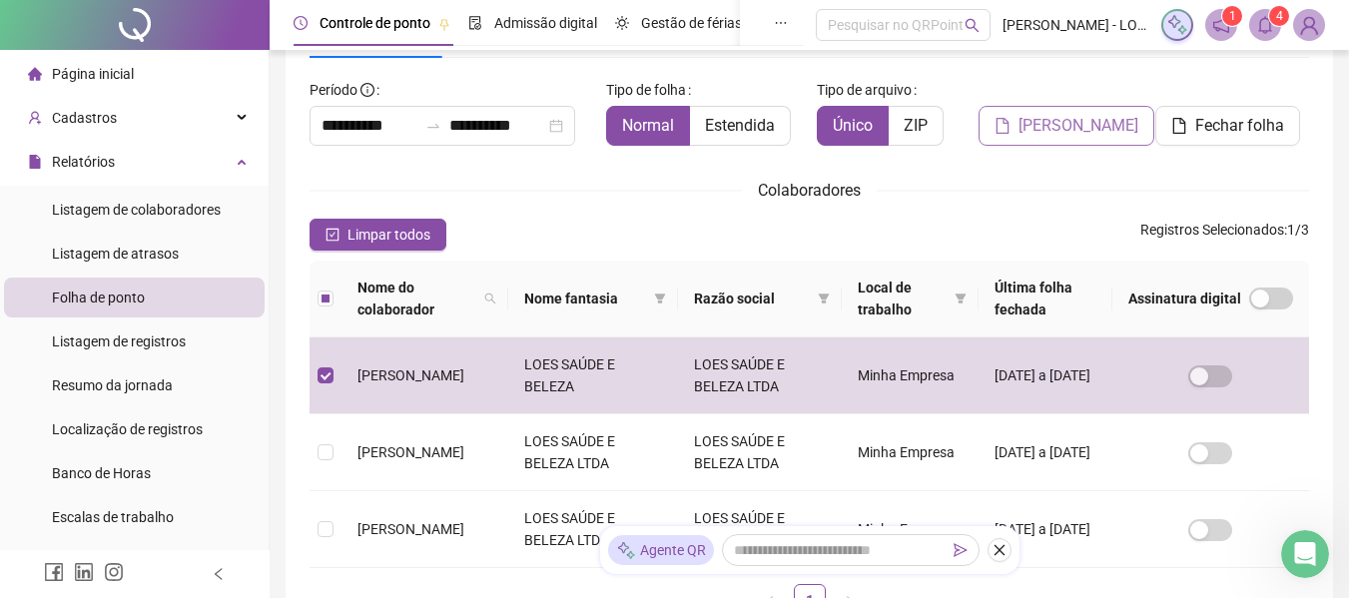
click at [1055, 126] on span "[PERSON_NAME]" at bounding box center [1078, 126] width 120 height 24
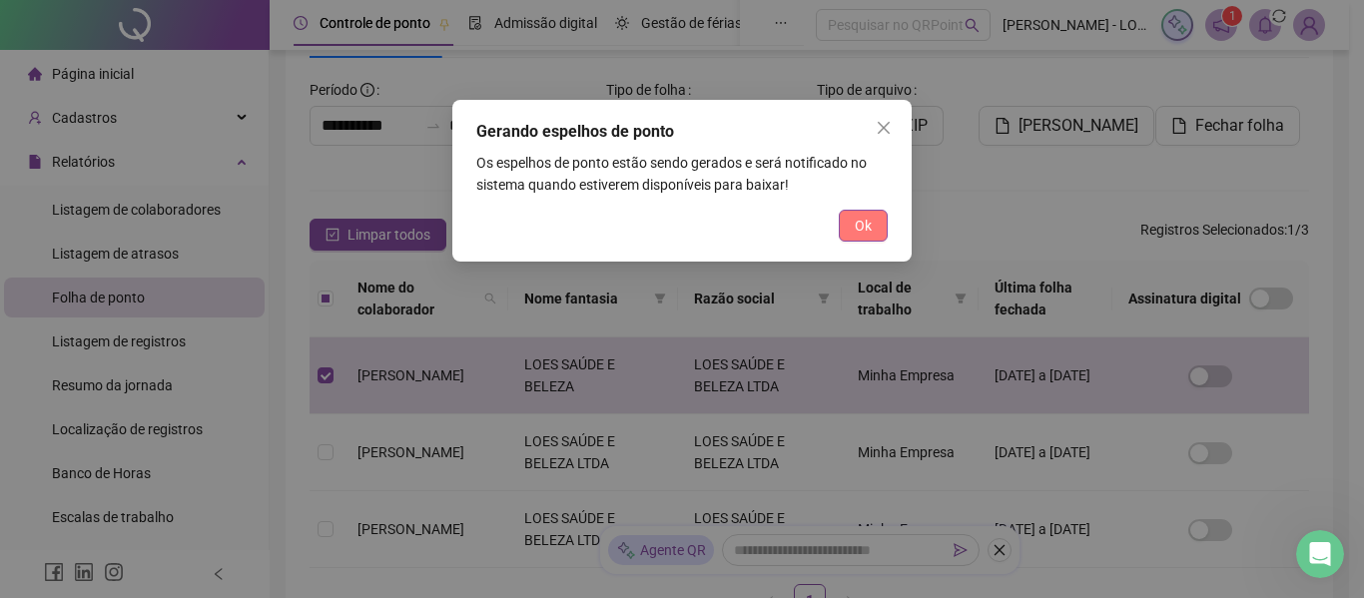
click at [849, 226] on button "Ok" at bounding box center [863, 226] width 49 height 32
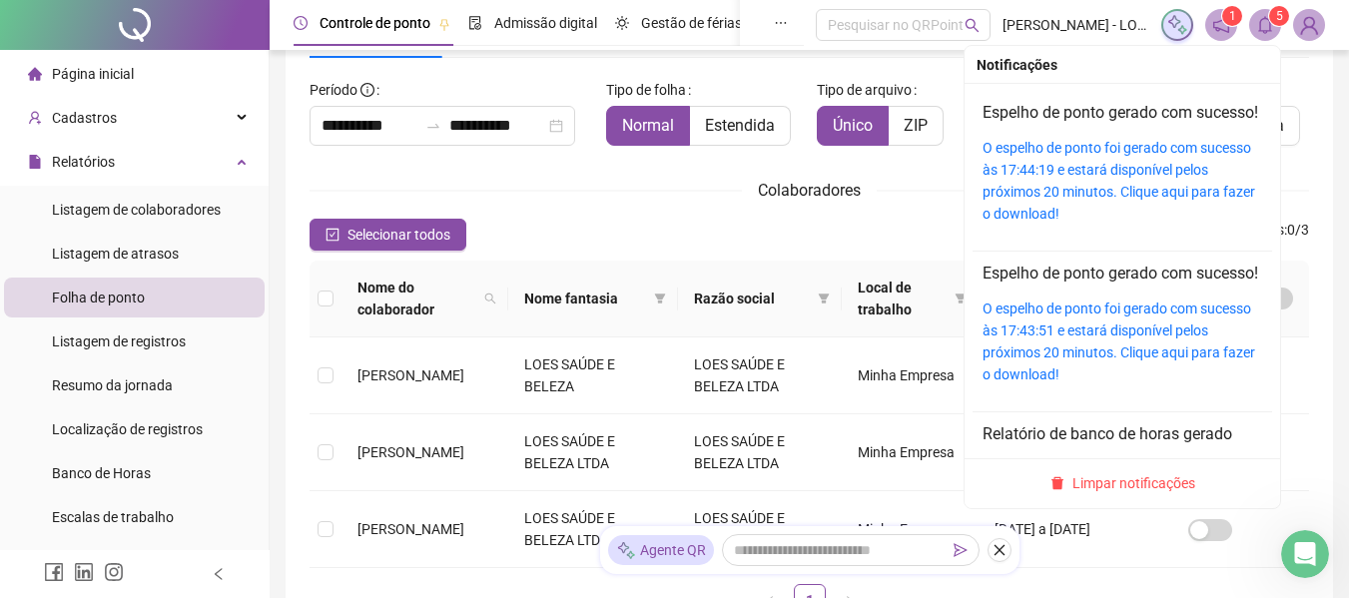
click at [1265, 25] on icon "bell" at bounding box center [1265, 25] width 18 height 18
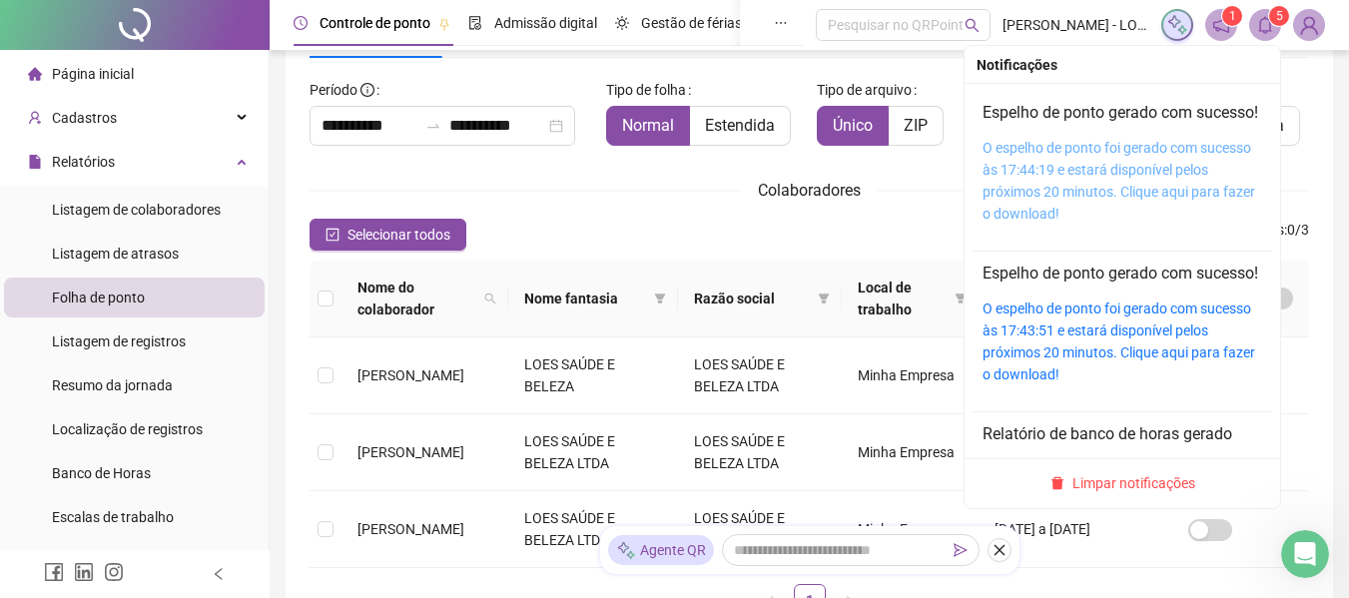
click at [1059, 195] on link "O espelho de ponto foi gerado com sucesso às 17:44:19 e estará disponível pelos…" at bounding box center [1118, 181] width 273 height 82
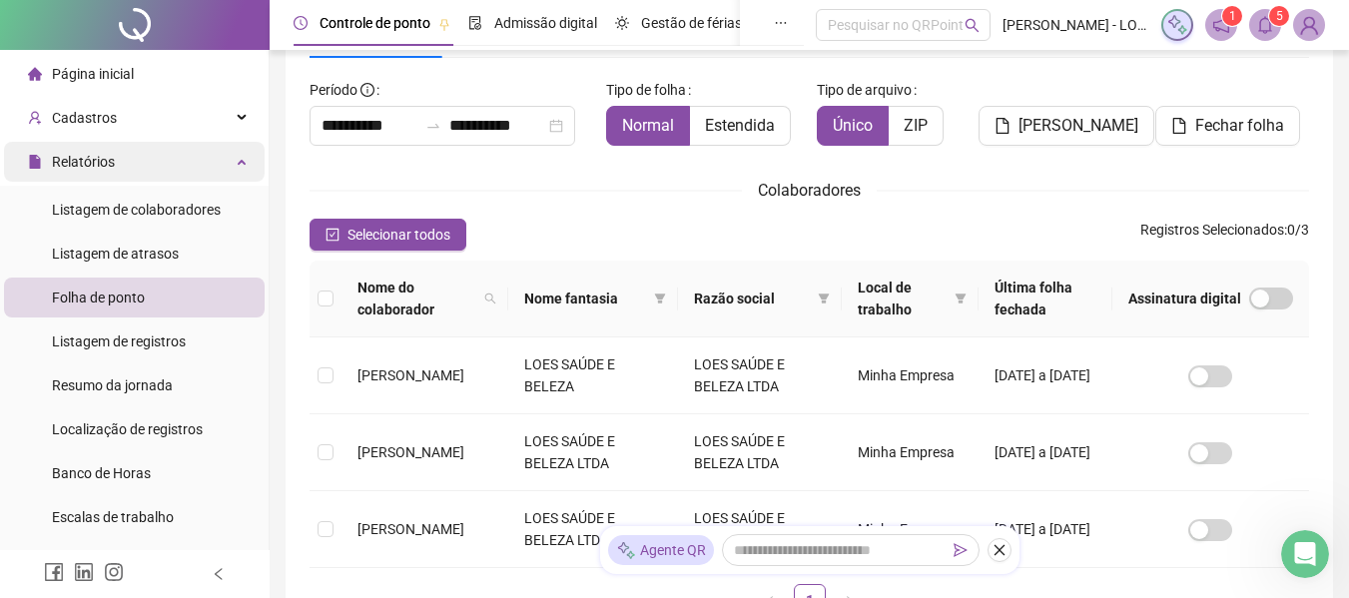
click at [118, 176] on div "Relatórios" at bounding box center [134, 162] width 261 height 40
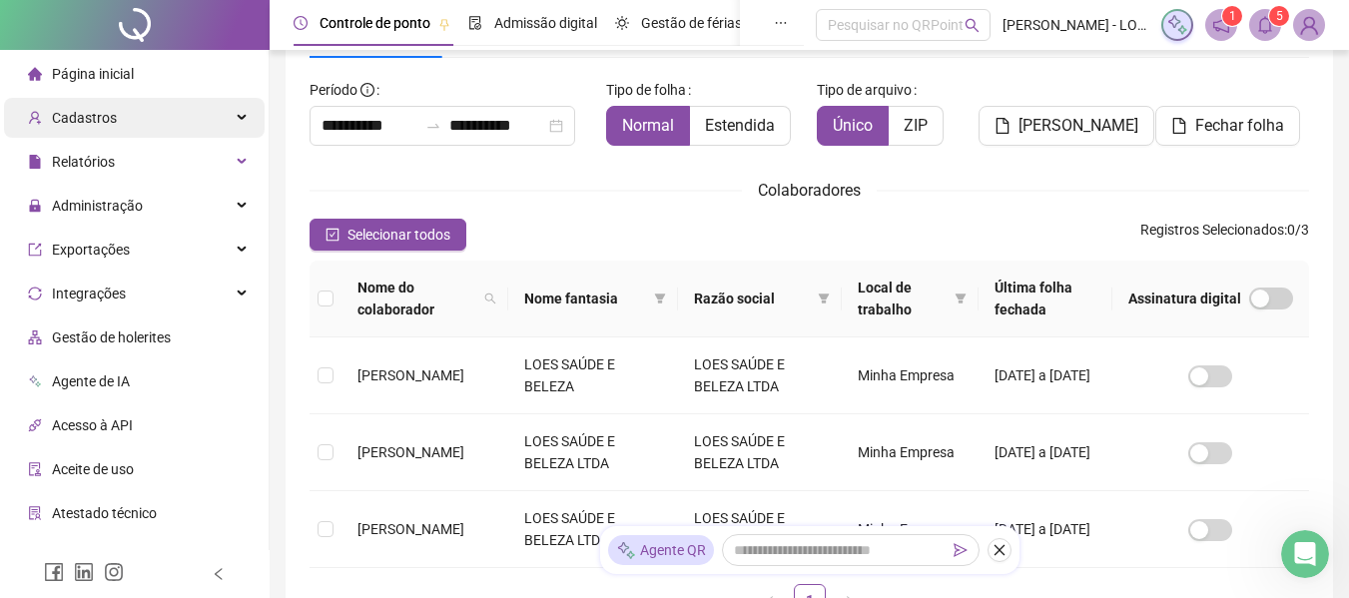
click at [110, 125] on span "Cadastros" at bounding box center [84, 118] width 65 height 16
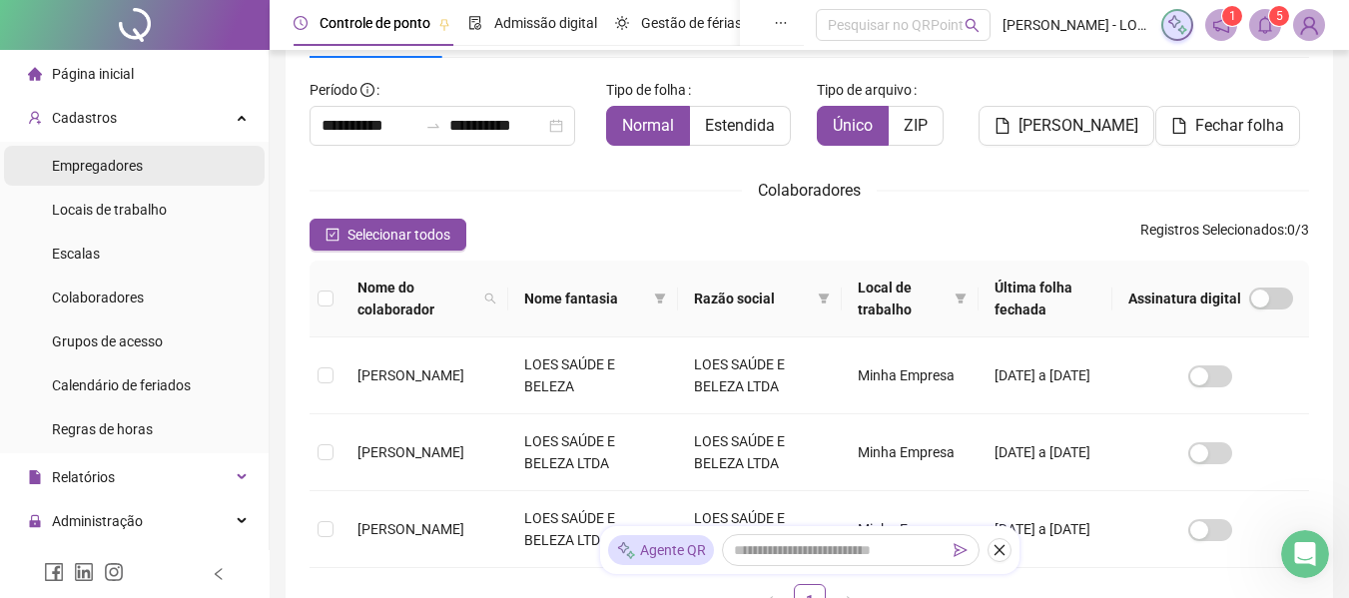
click at [111, 169] on span "Empregadores" at bounding box center [97, 166] width 91 height 16
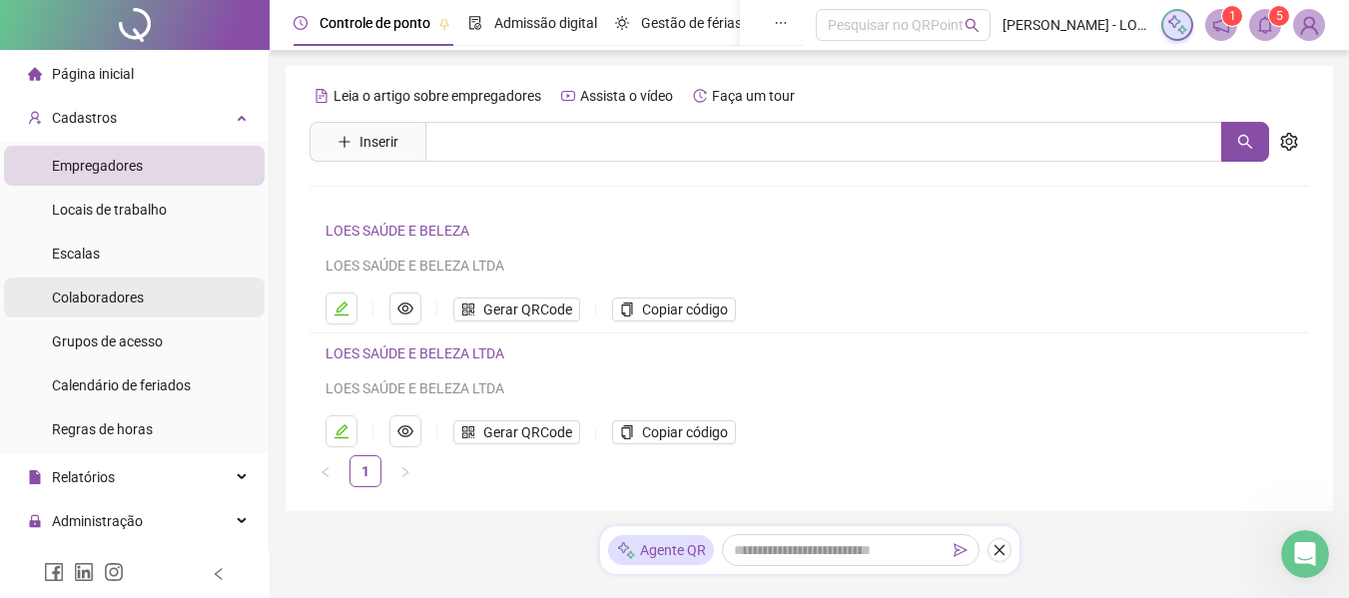
click at [107, 298] on span "Colaboradores" at bounding box center [98, 298] width 92 height 16
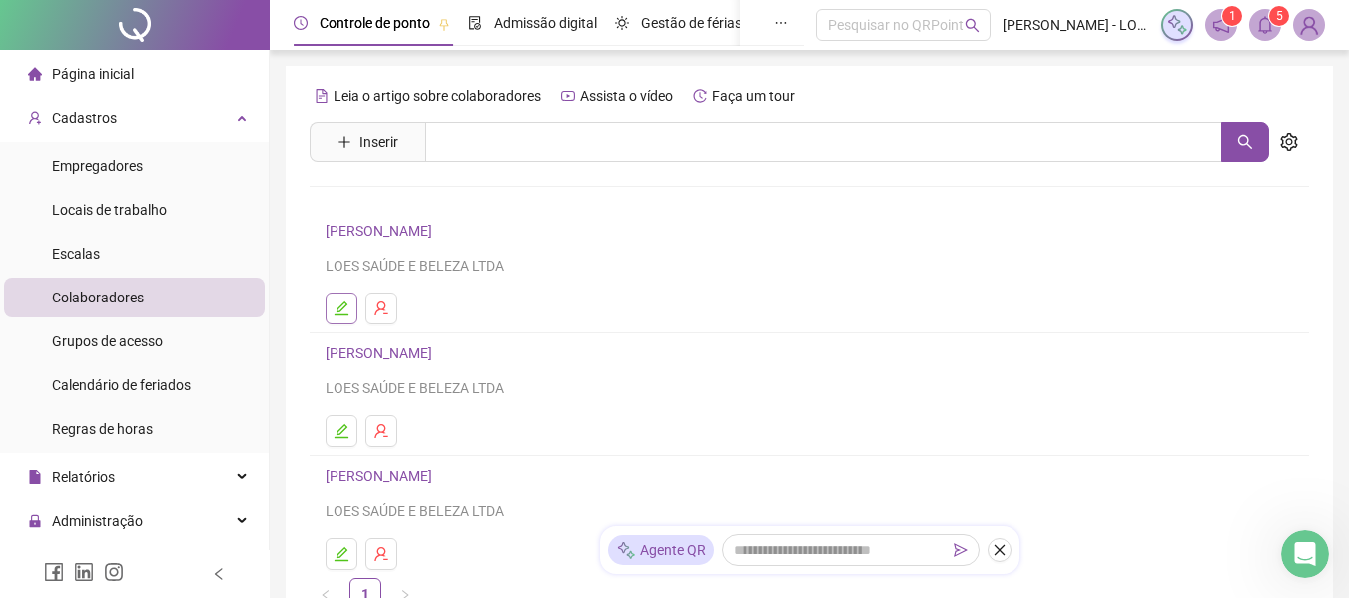
click at [341, 306] on icon "edit" at bounding box center [341, 309] width 14 height 14
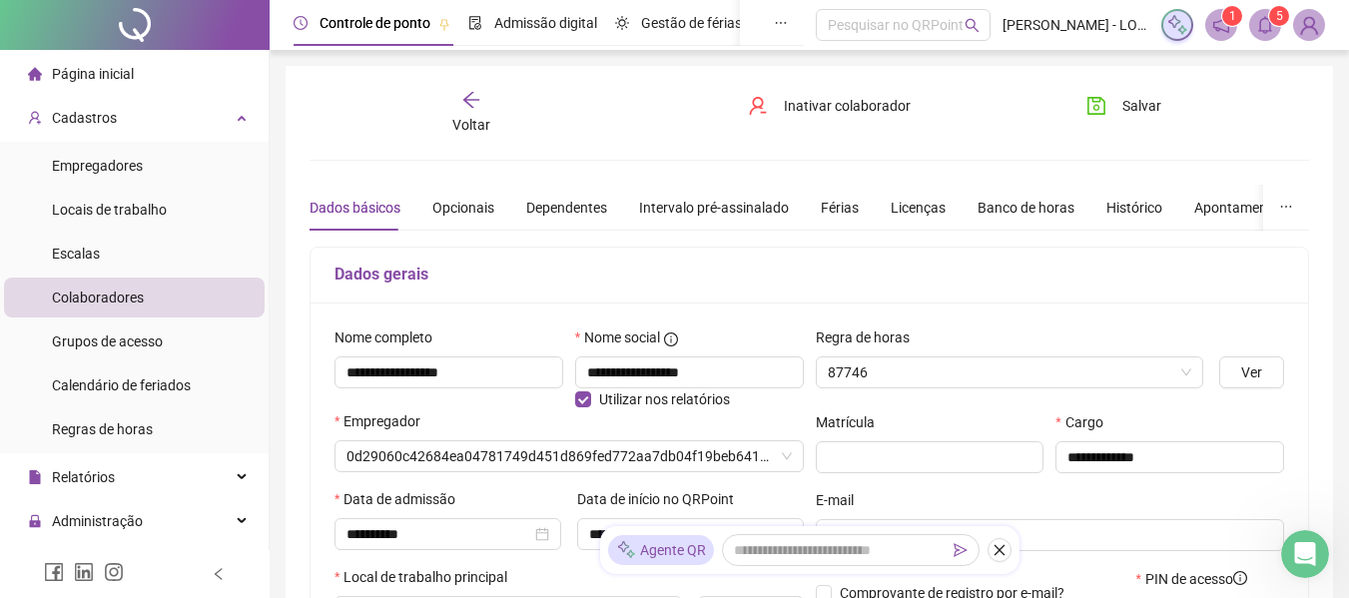
type input "**********"
drag, startPoint x: 1014, startPoint y: 210, endPoint x: 969, endPoint y: 215, distance: 45.2
click at [1014, 209] on div "Banco de horas" at bounding box center [1025, 208] width 97 height 22
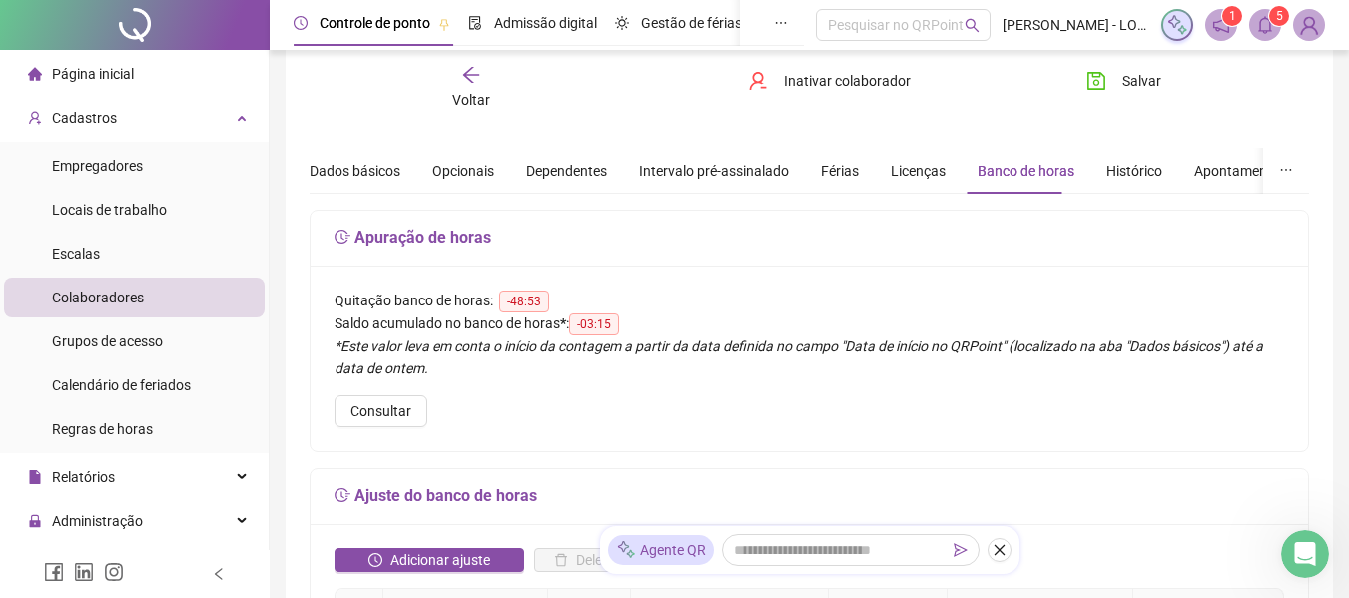
scroll to position [36, 0]
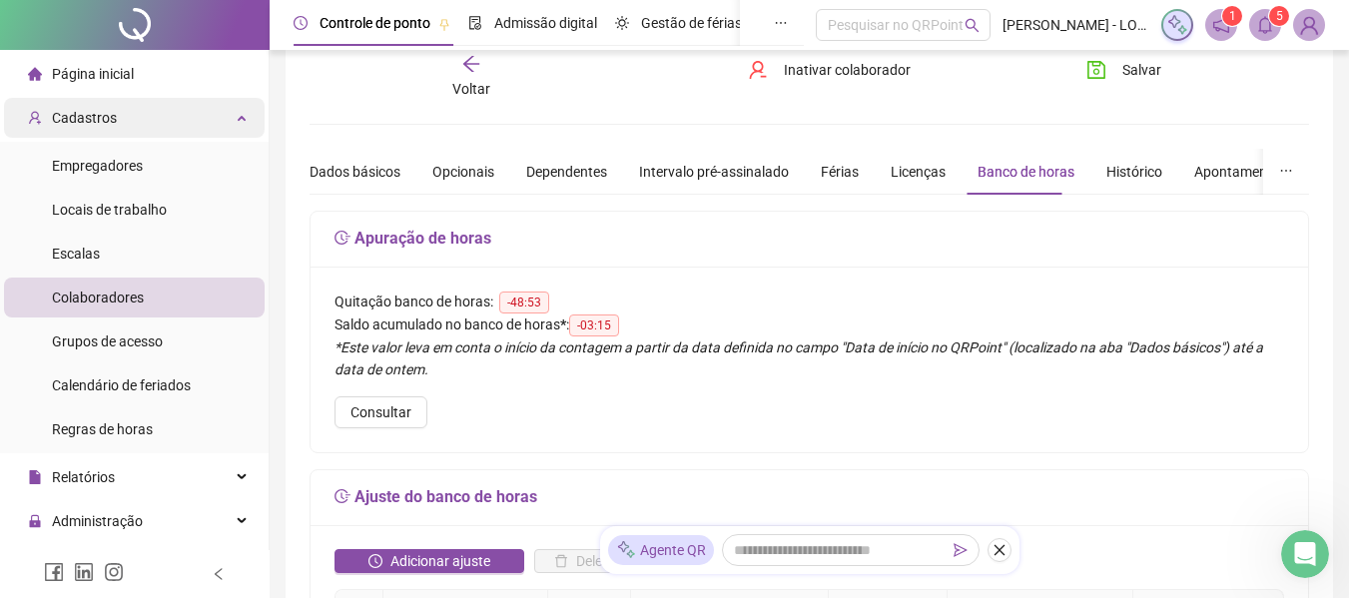
click at [117, 128] on div "Cadastros" at bounding box center [134, 118] width 261 height 40
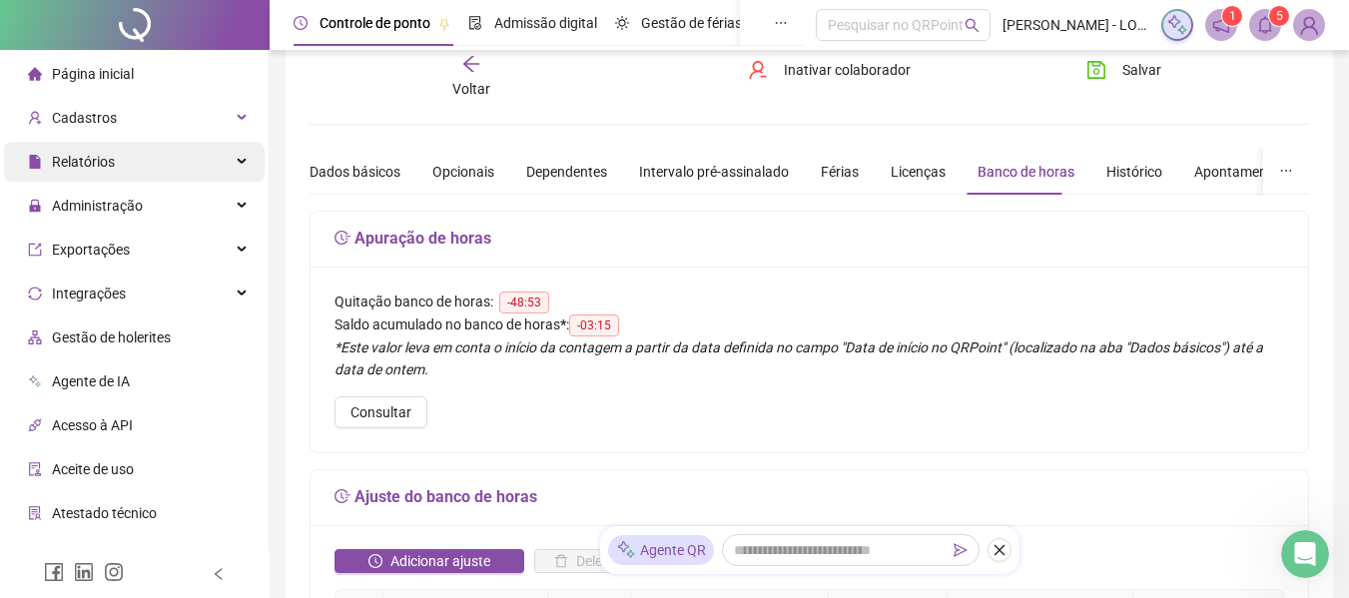
click at [93, 167] on span "Relatórios" at bounding box center [83, 162] width 63 height 16
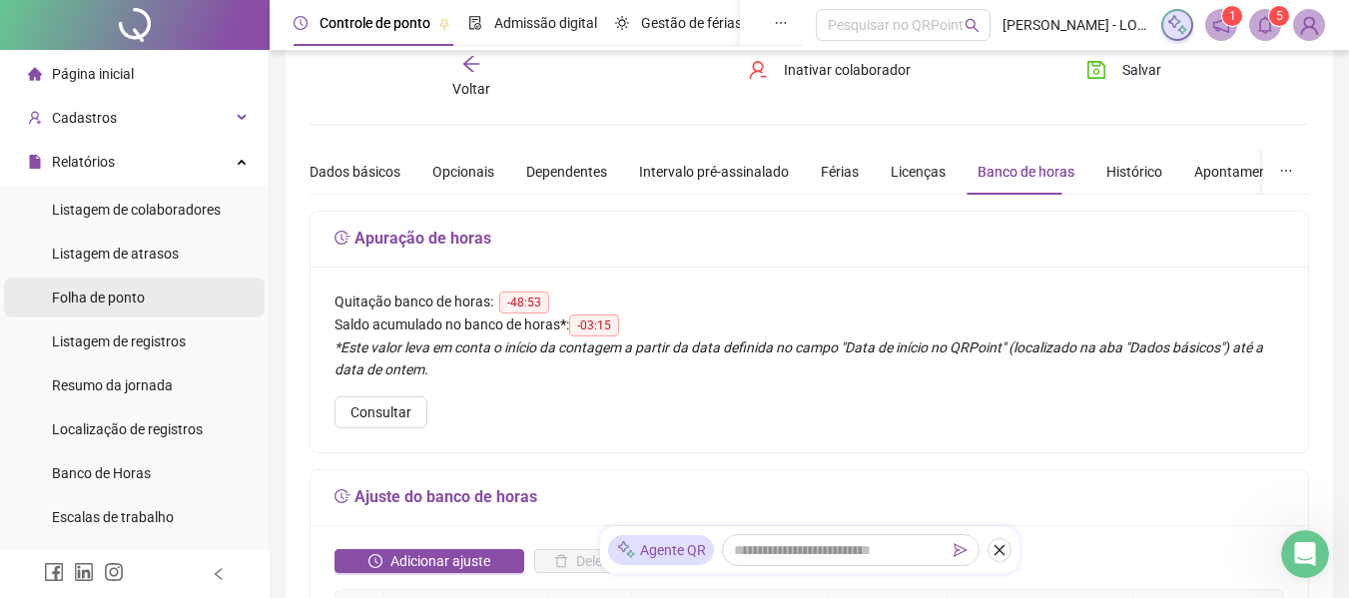
click at [98, 293] on span "Folha de ponto" at bounding box center [98, 298] width 93 height 16
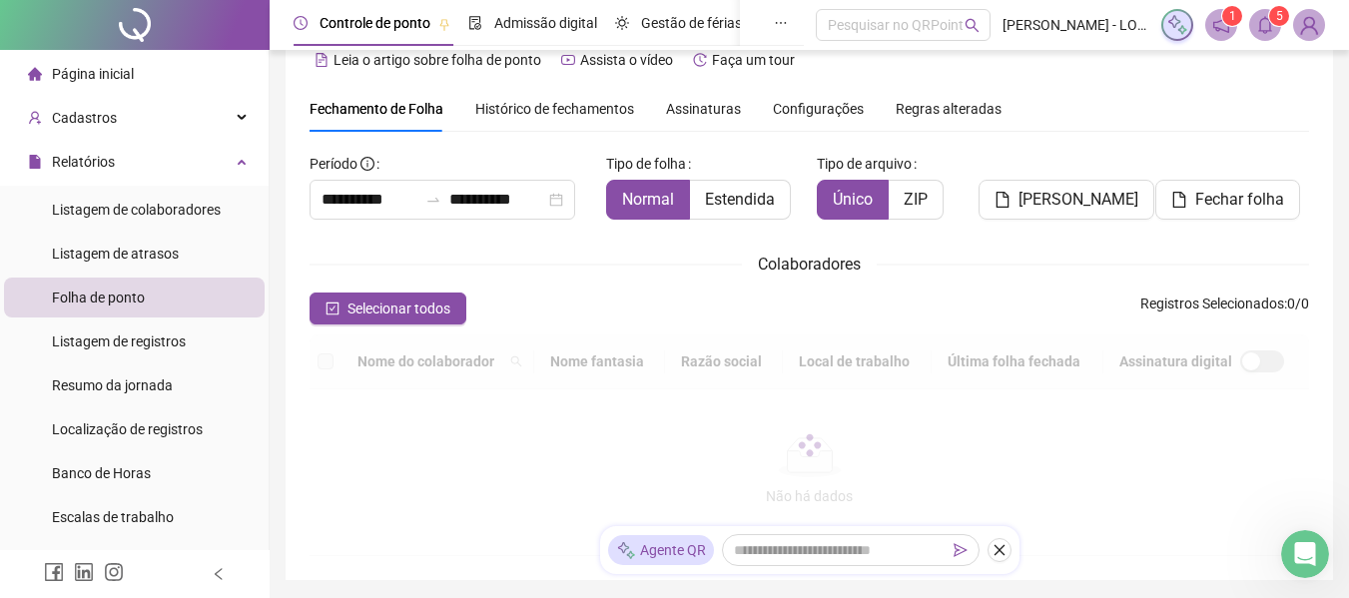
scroll to position [110, 0]
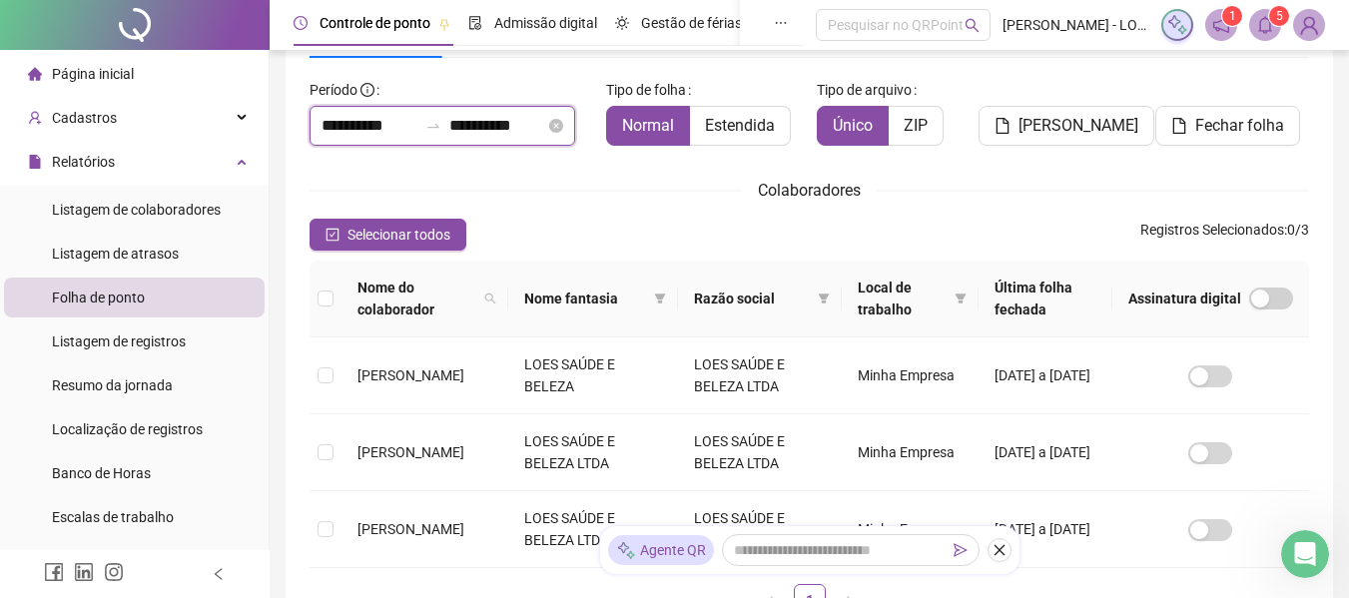
click at [354, 125] on input "**********" at bounding box center [369, 126] width 96 height 24
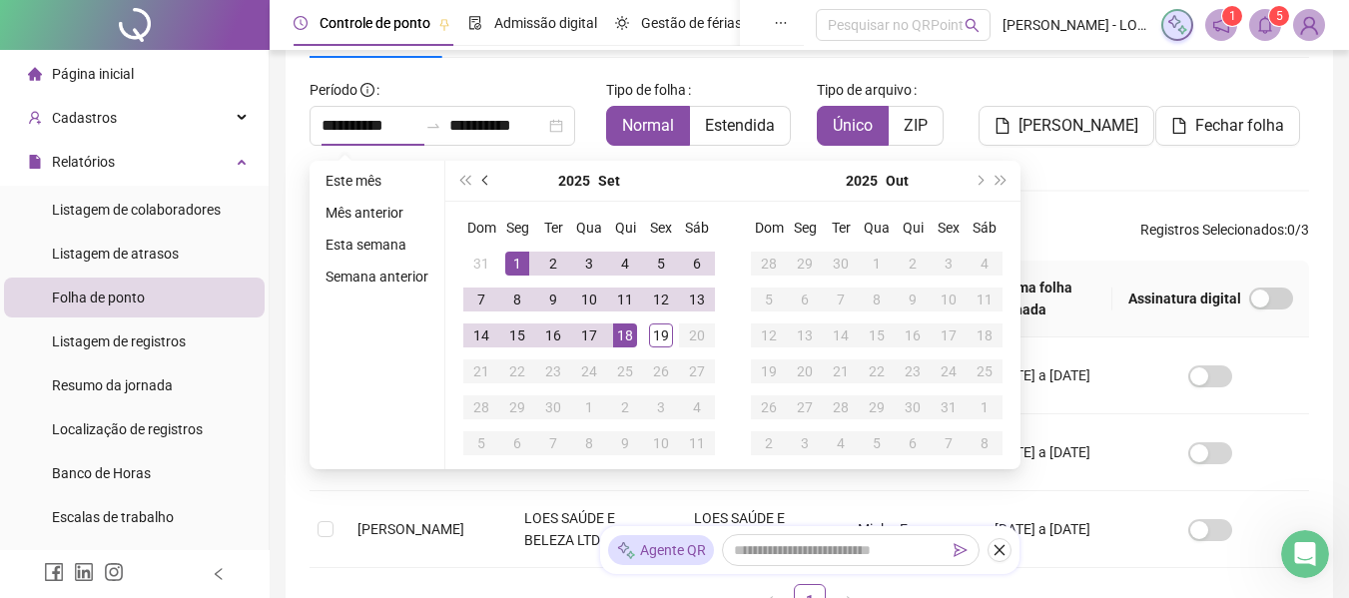
click at [483, 180] on span "prev-year" at bounding box center [487, 181] width 10 height 10
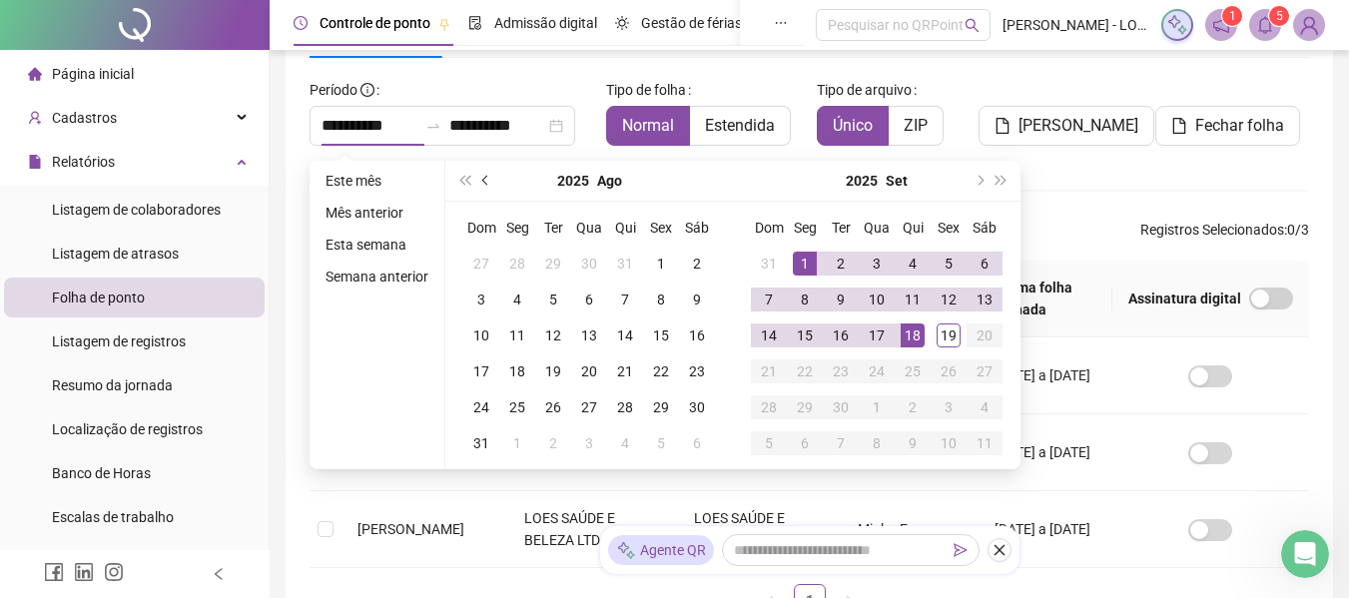
click at [483, 181] on span "prev-year" at bounding box center [487, 181] width 10 height 10
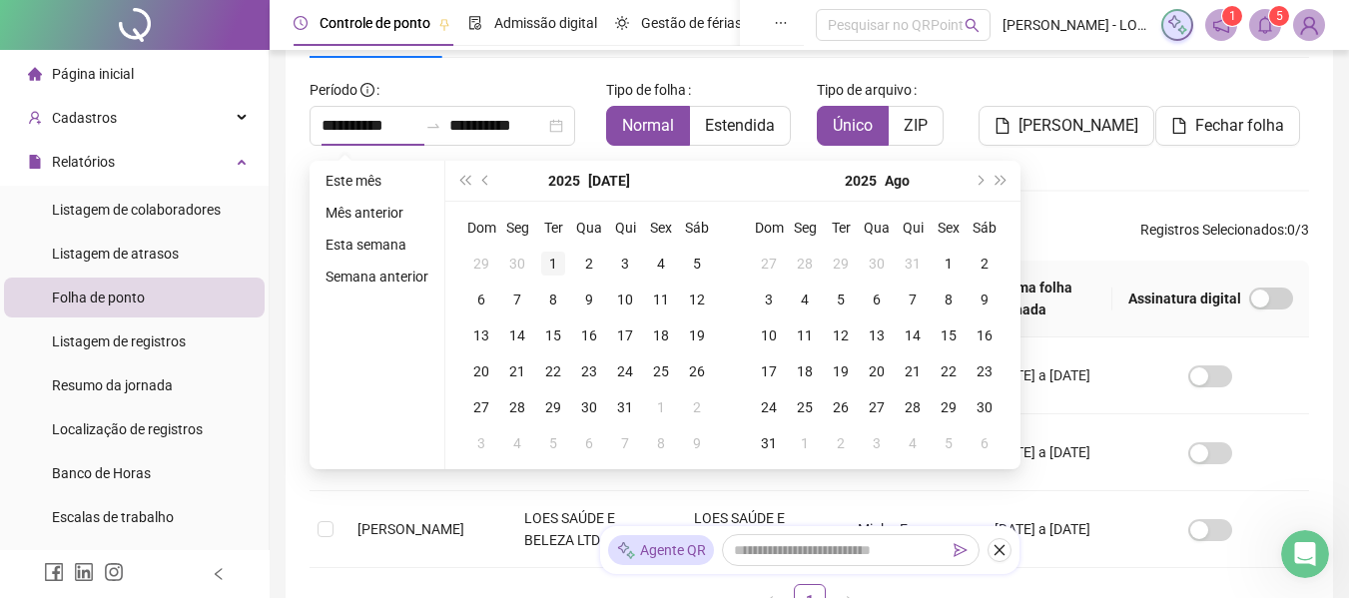
type input "**********"
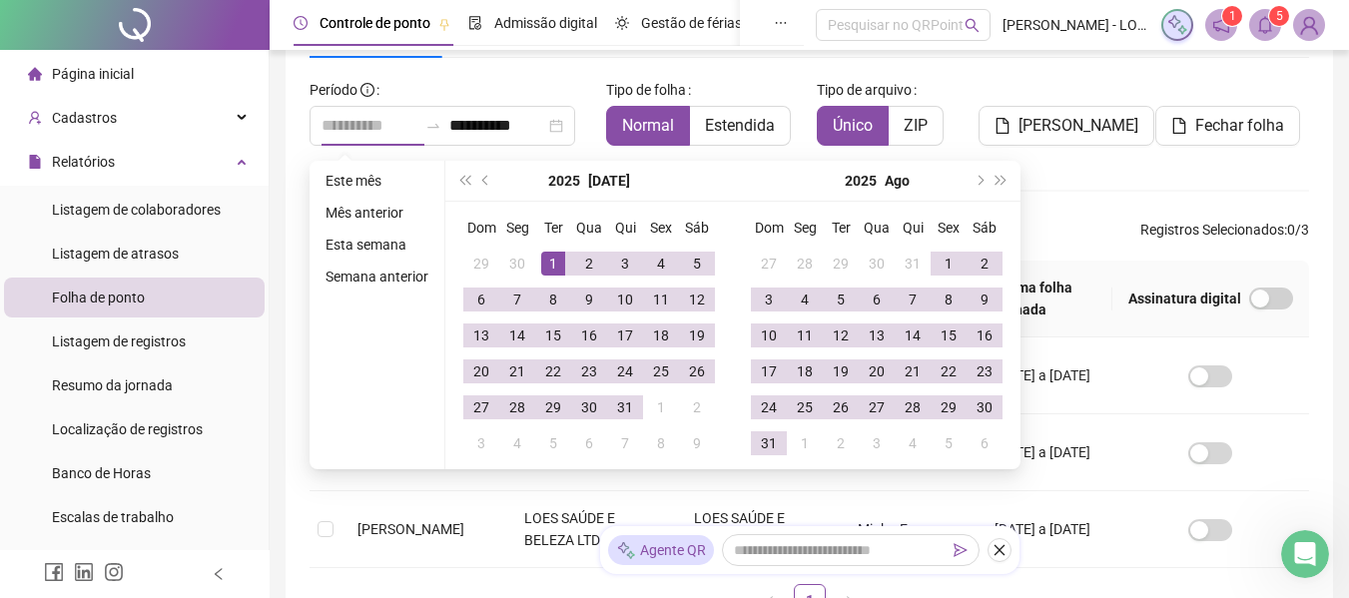
click at [544, 264] on div "1" at bounding box center [553, 264] width 24 height 24
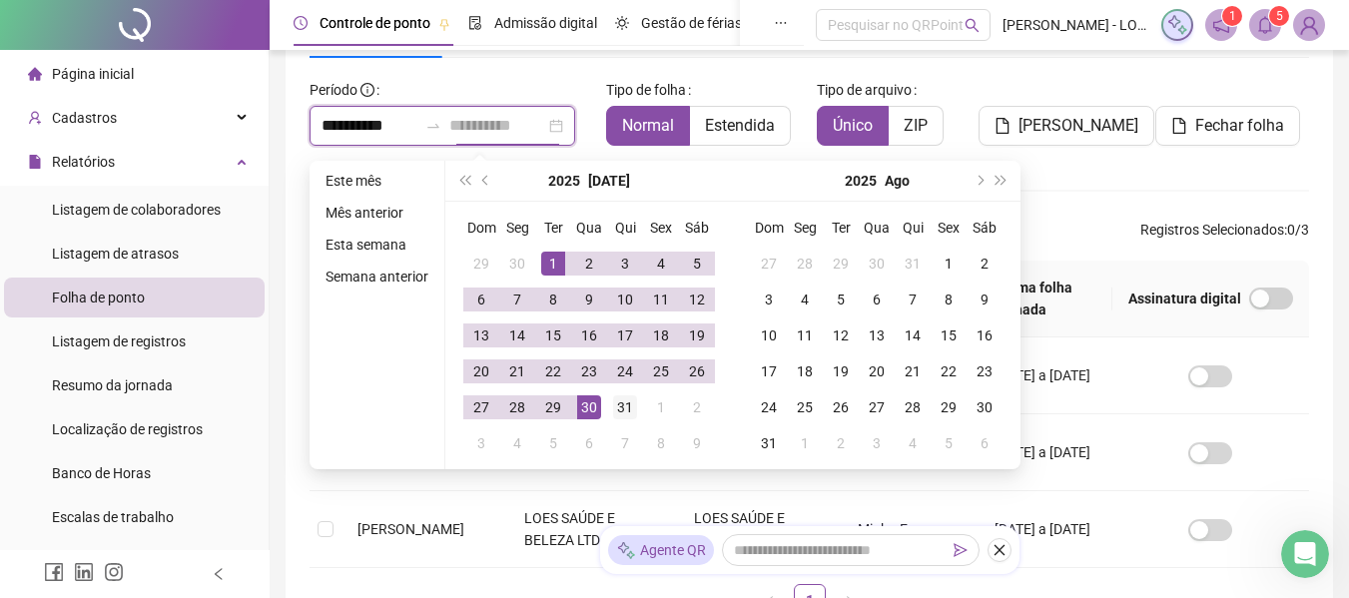
type input "**********"
click at [619, 405] on div "31" at bounding box center [625, 407] width 24 height 24
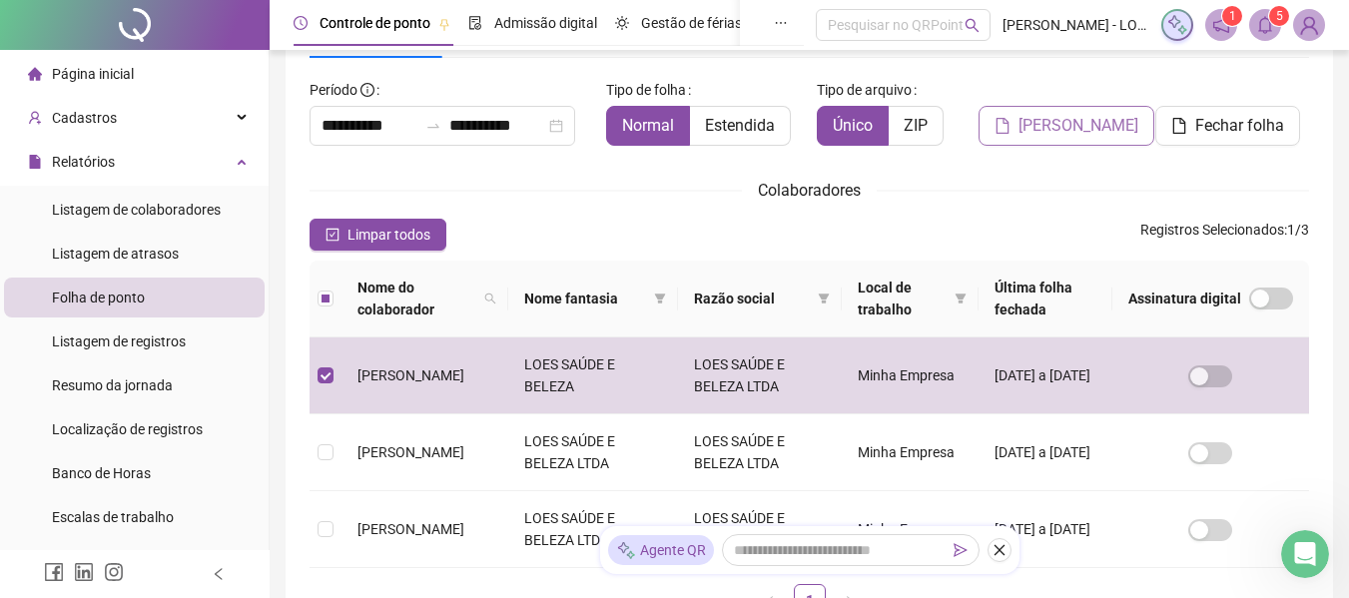
click at [1050, 132] on span "[PERSON_NAME]" at bounding box center [1078, 126] width 120 height 24
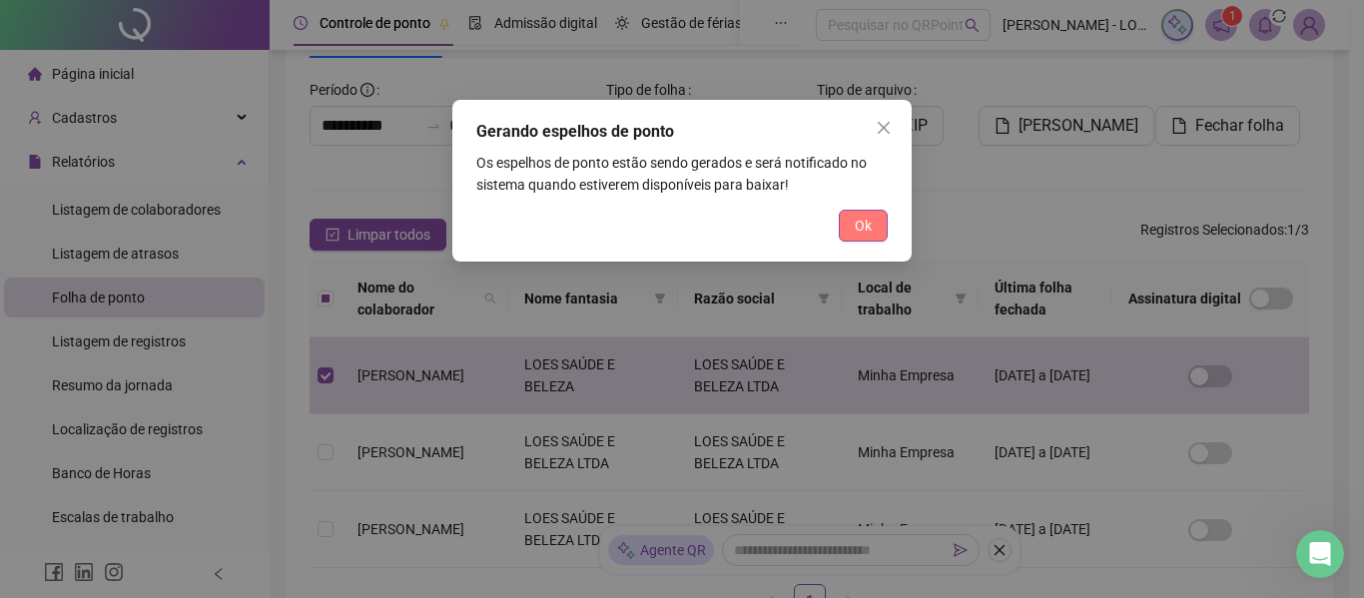
click at [885, 219] on button "Ok" at bounding box center [863, 226] width 49 height 32
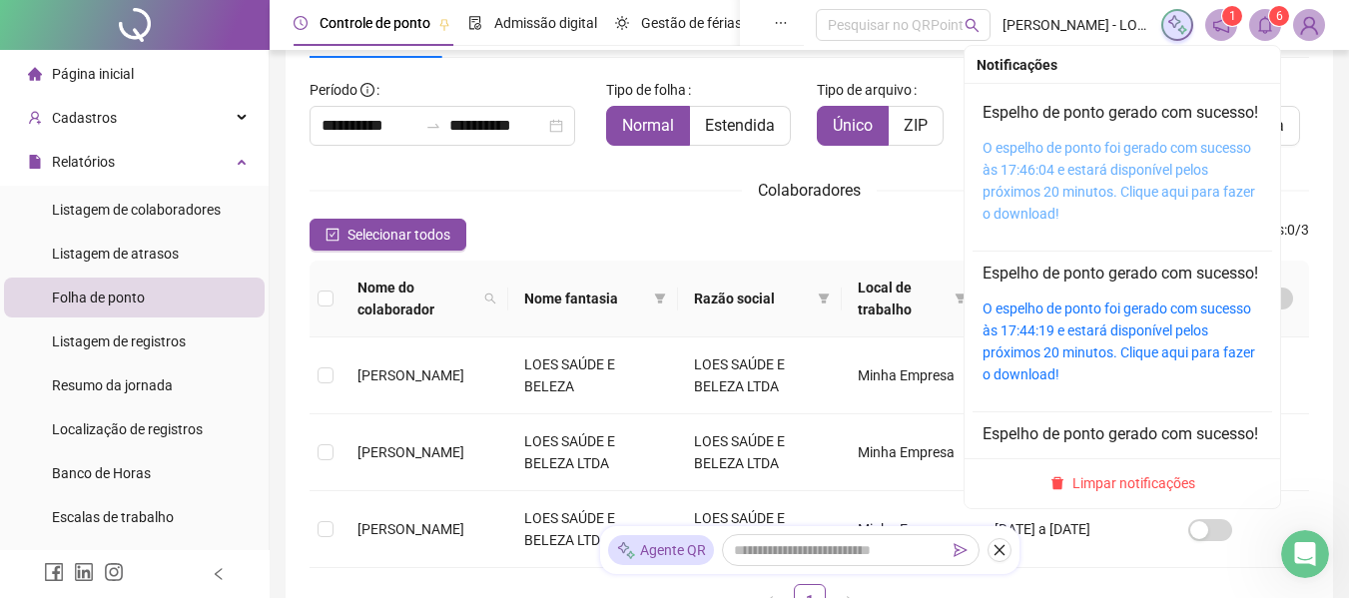
click at [1085, 180] on link "O espelho de ponto foi gerado com sucesso às 17:46:04 e estará disponível pelos…" at bounding box center [1118, 181] width 273 height 82
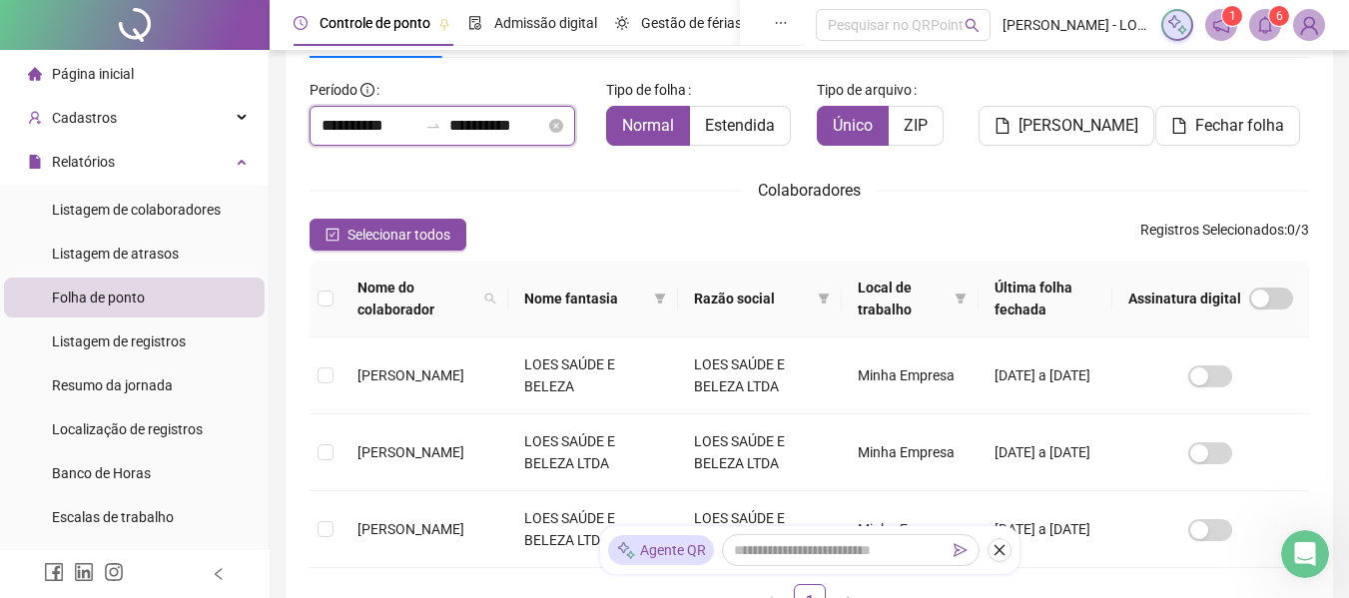
click at [353, 135] on input "**********" at bounding box center [369, 126] width 96 height 24
type input "**********"
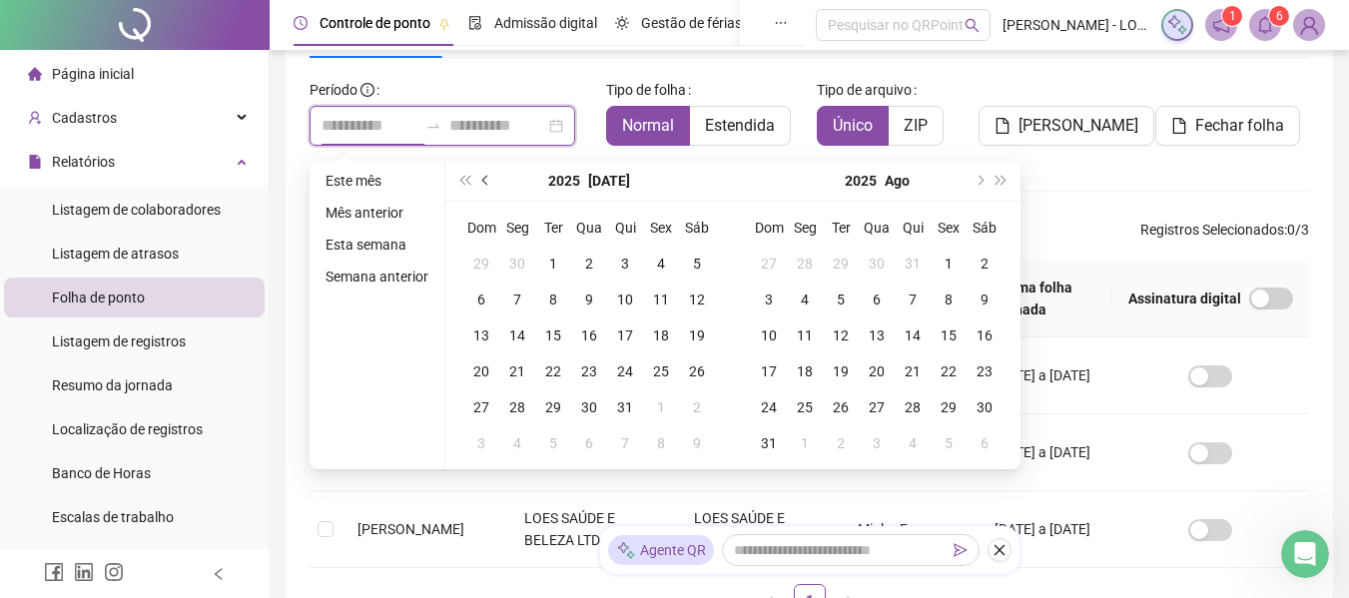
type input "**********"
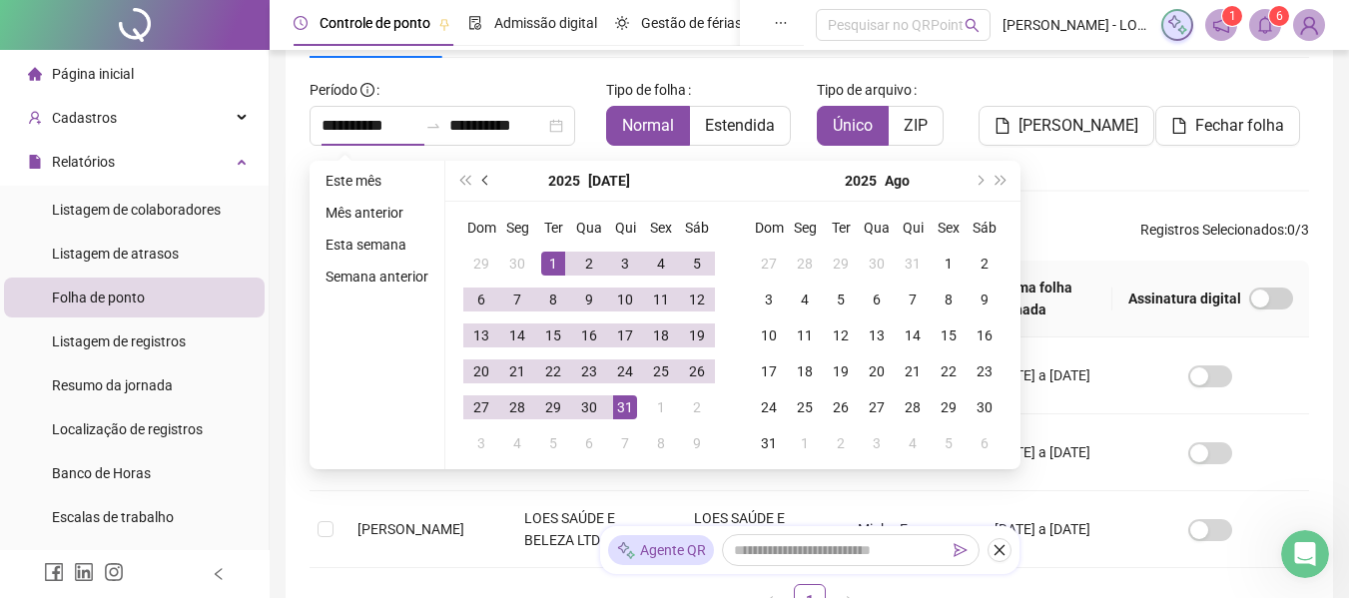
click at [485, 182] on span "prev-year" at bounding box center [487, 181] width 10 height 10
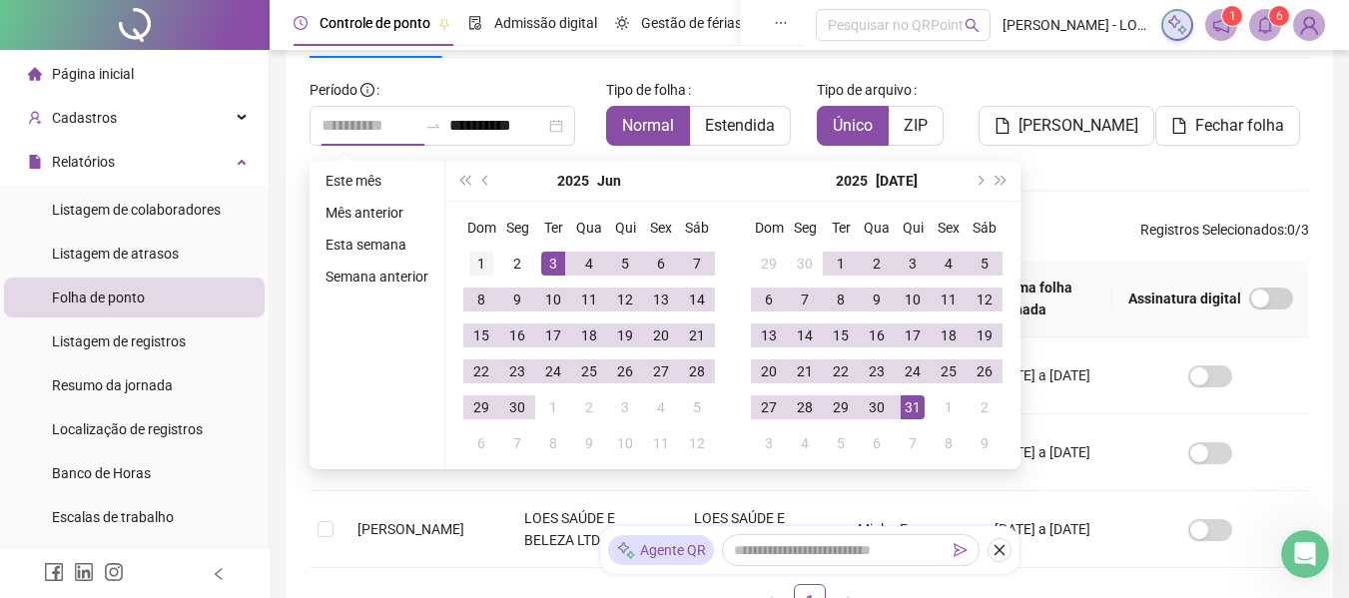
type input "**********"
click at [477, 264] on div "1" at bounding box center [481, 264] width 24 height 24
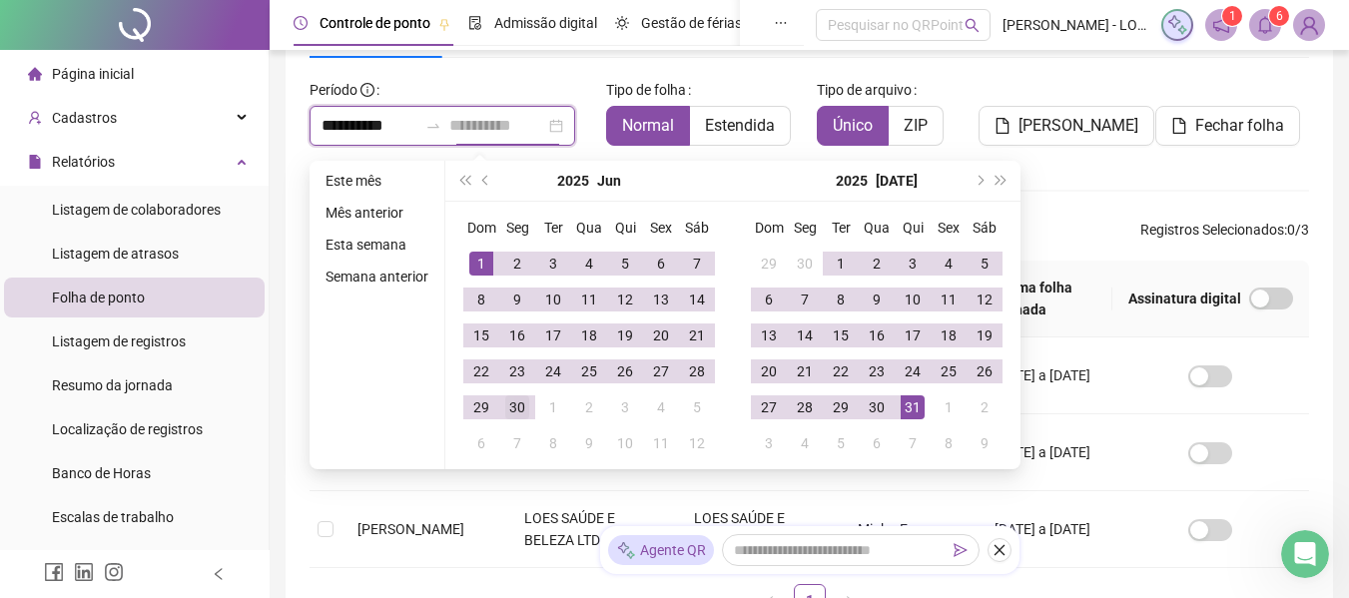
type input "**********"
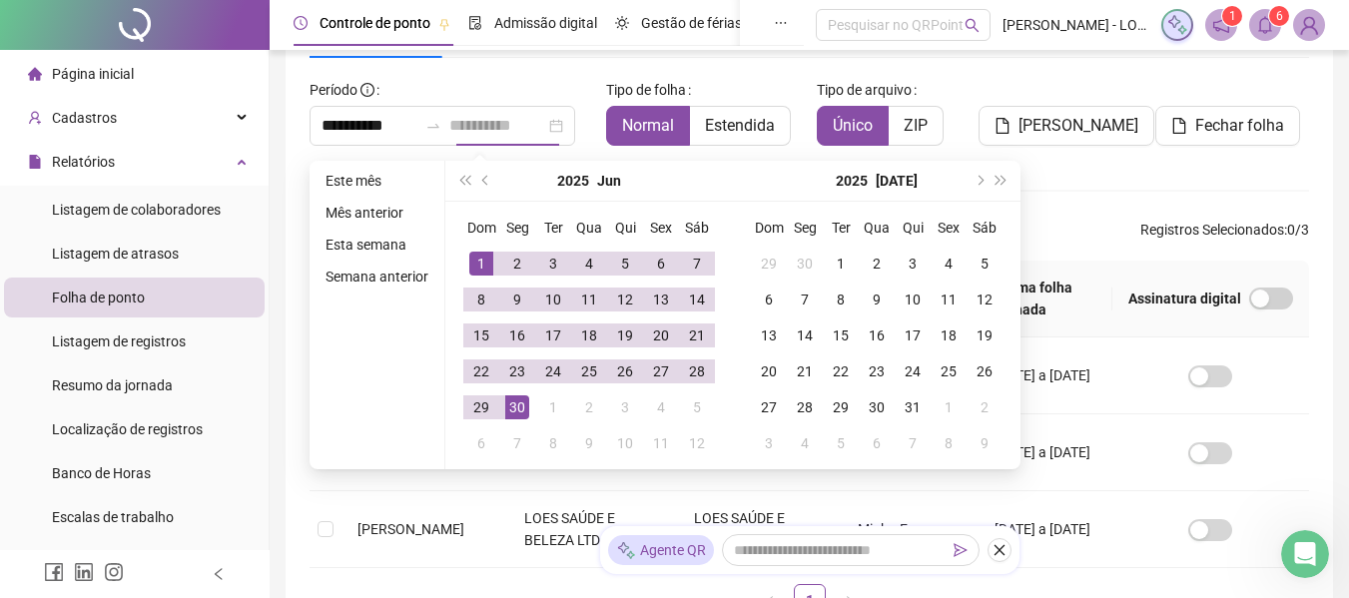
click at [522, 402] on div "30" at bounding box center [517, 407] width 24 height 24
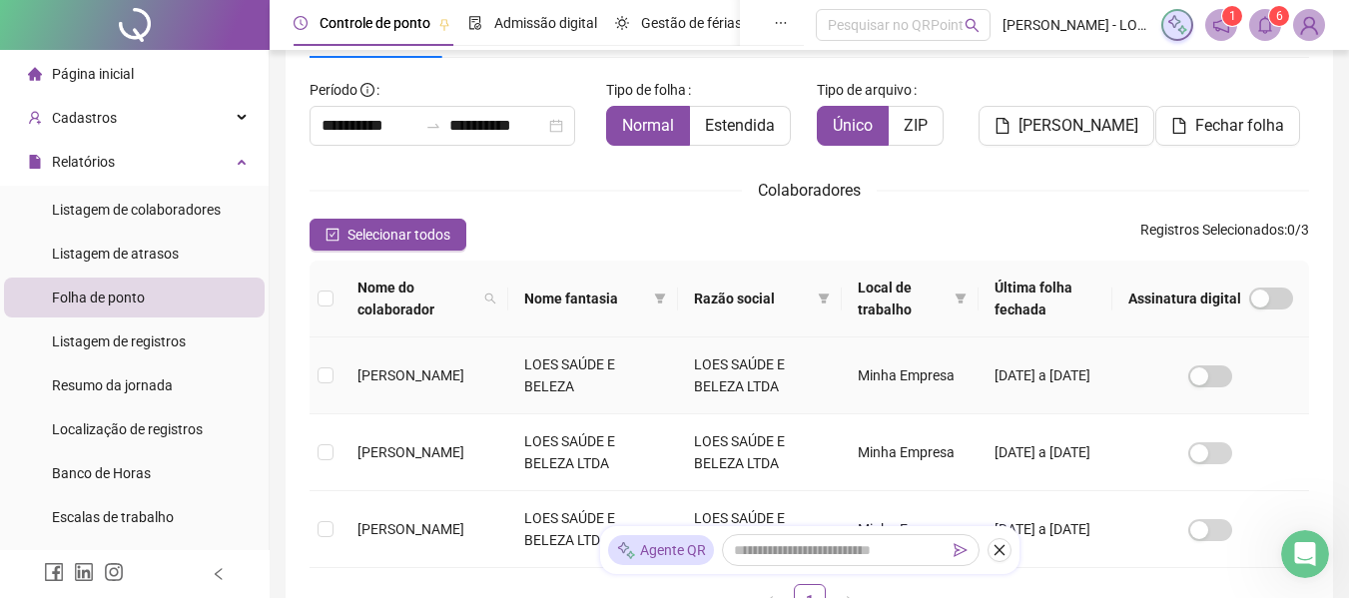
click at [316, 378] on td at bounding box center [326, 375] width 32 height 77
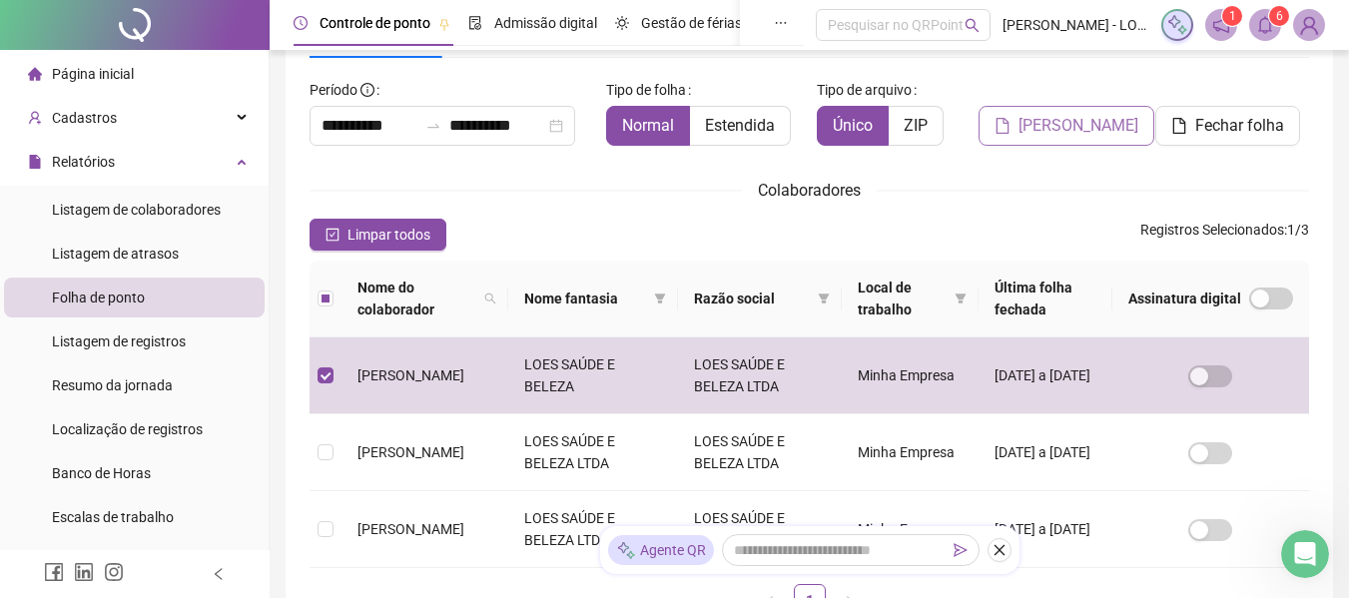
click at [1100, 125] on span "[PERSON_NAME]" at bounding box center [1078, 126] width 120 height 24
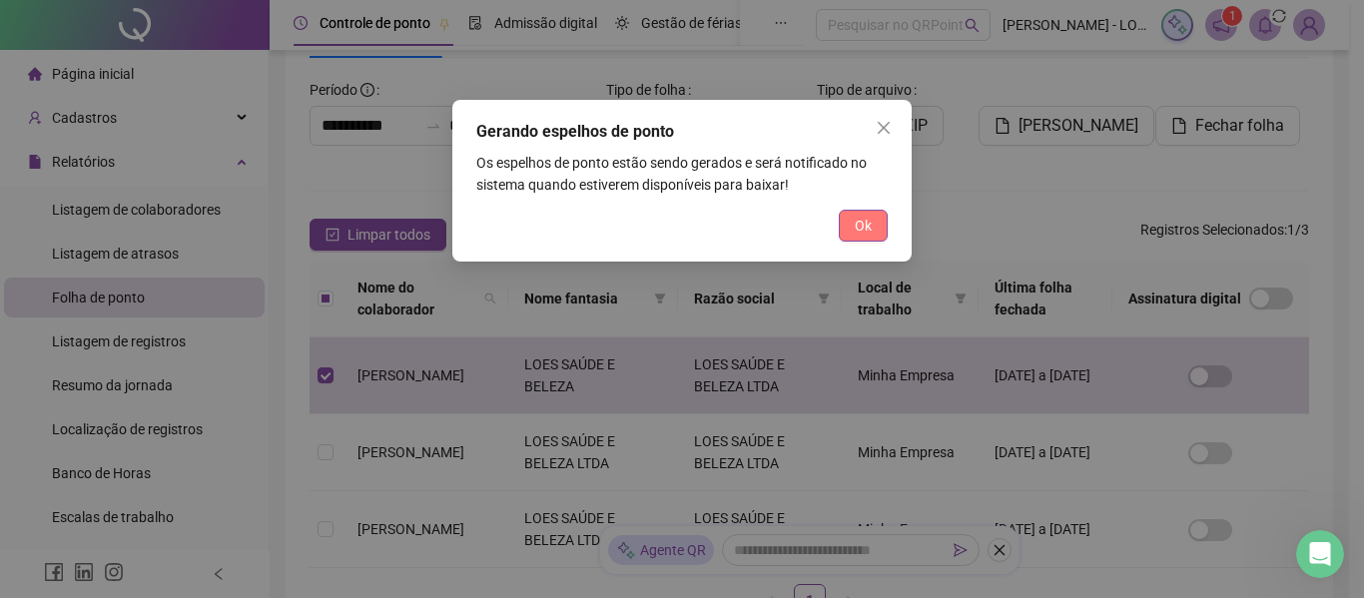
click at [875, 226] on button "Ok" at bounding box center [863, 226] width 49 height 32
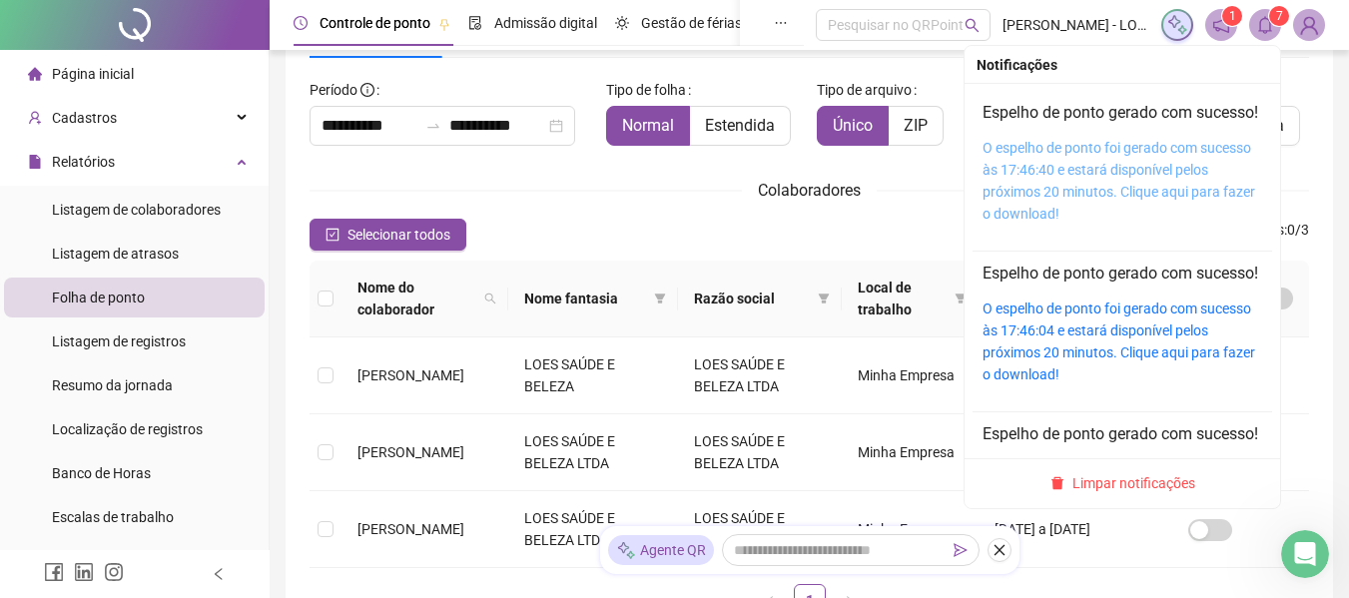
click at [1082, 194] on link "O espelho de ponto foi gerado com sucesso às 17:46:40 e estará disponível pelos…" at bounding box center [1118, 181] width 273 height 82
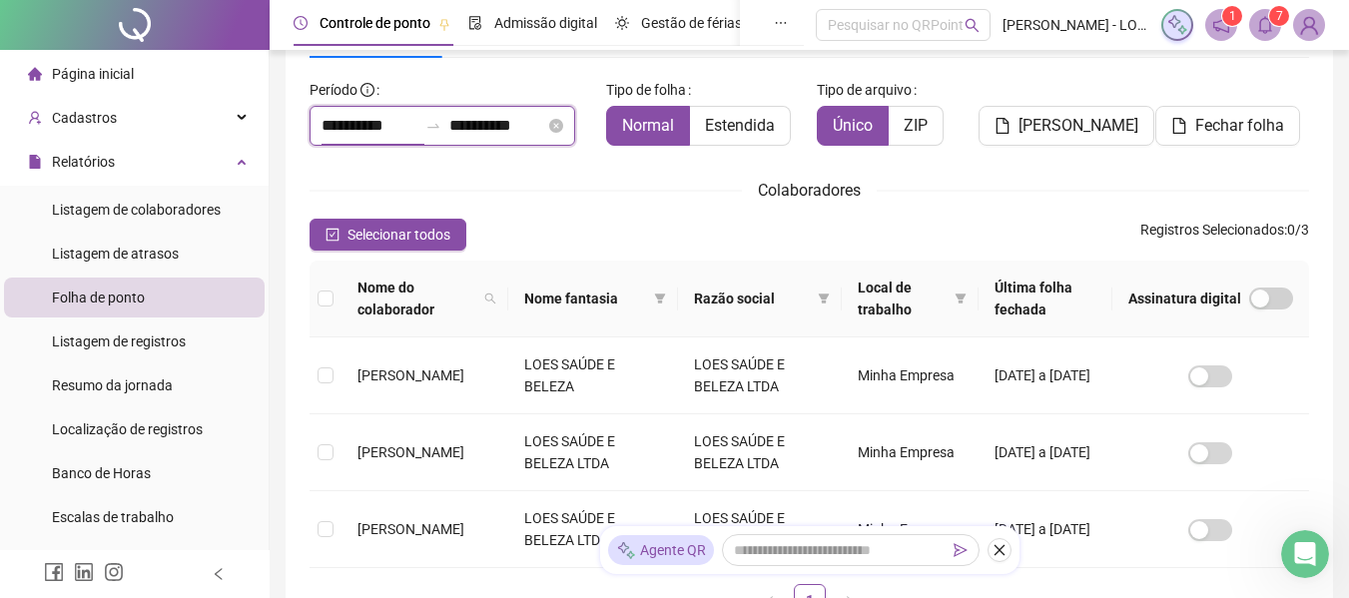
click at [339, 132] on input "**********" at bounding box center [369, 126] width 96 height 24
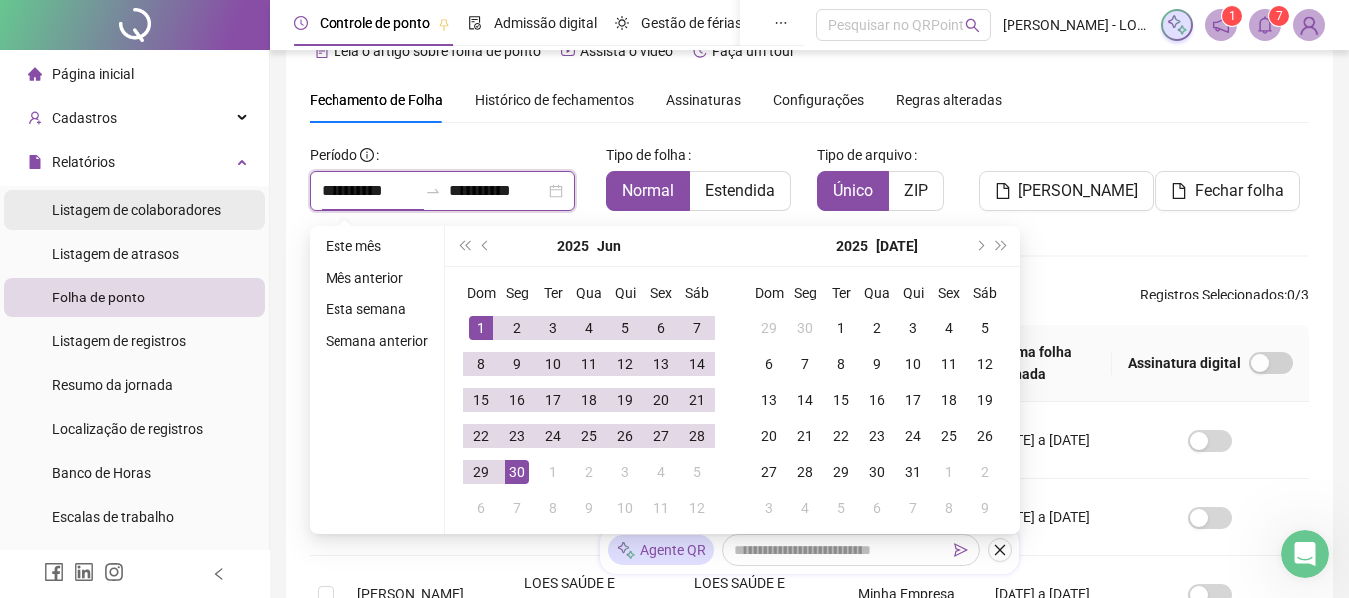
scroll to position [10, 0]
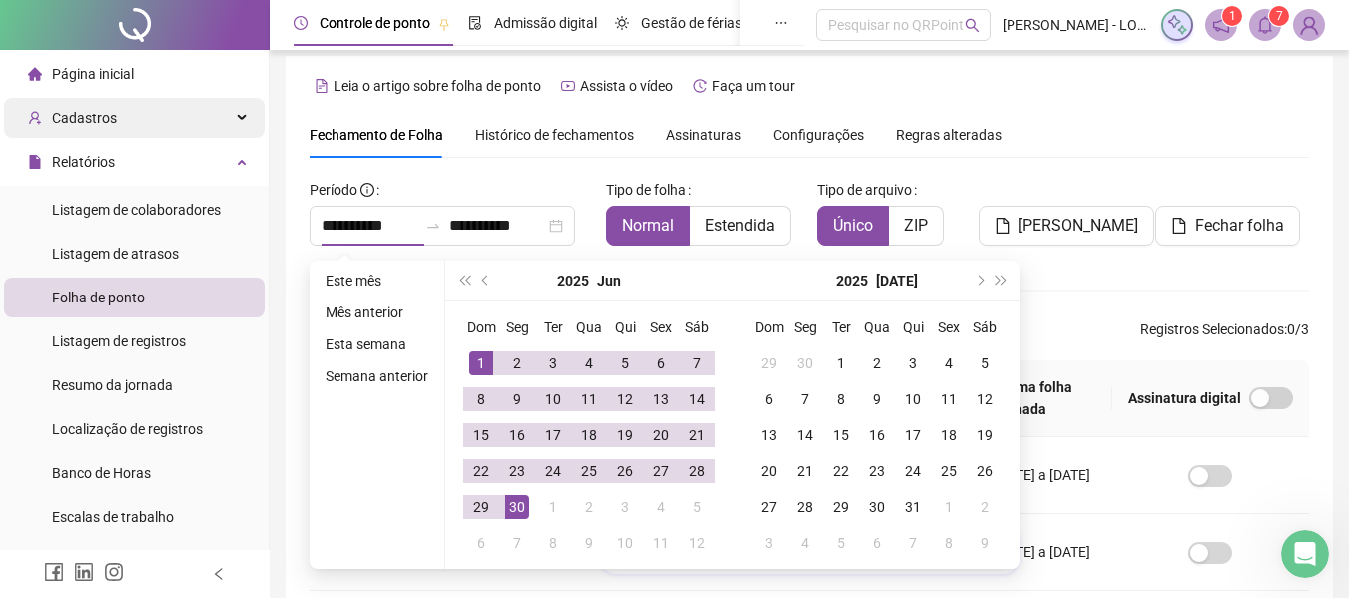
click at [112, 122] on span "Cadastros" at bounding box center [84, 118] width 65 height 16
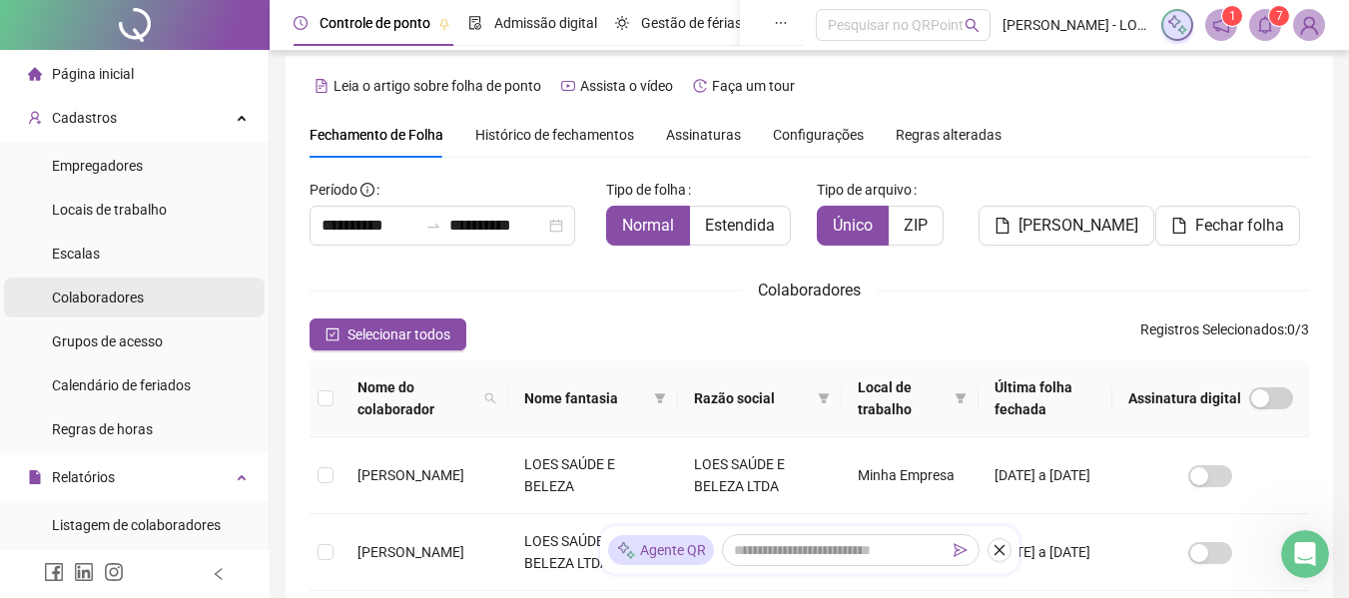
click at [79, 302] on span "Colaboradores" at bounding box center [98, 298] width 92 height 16
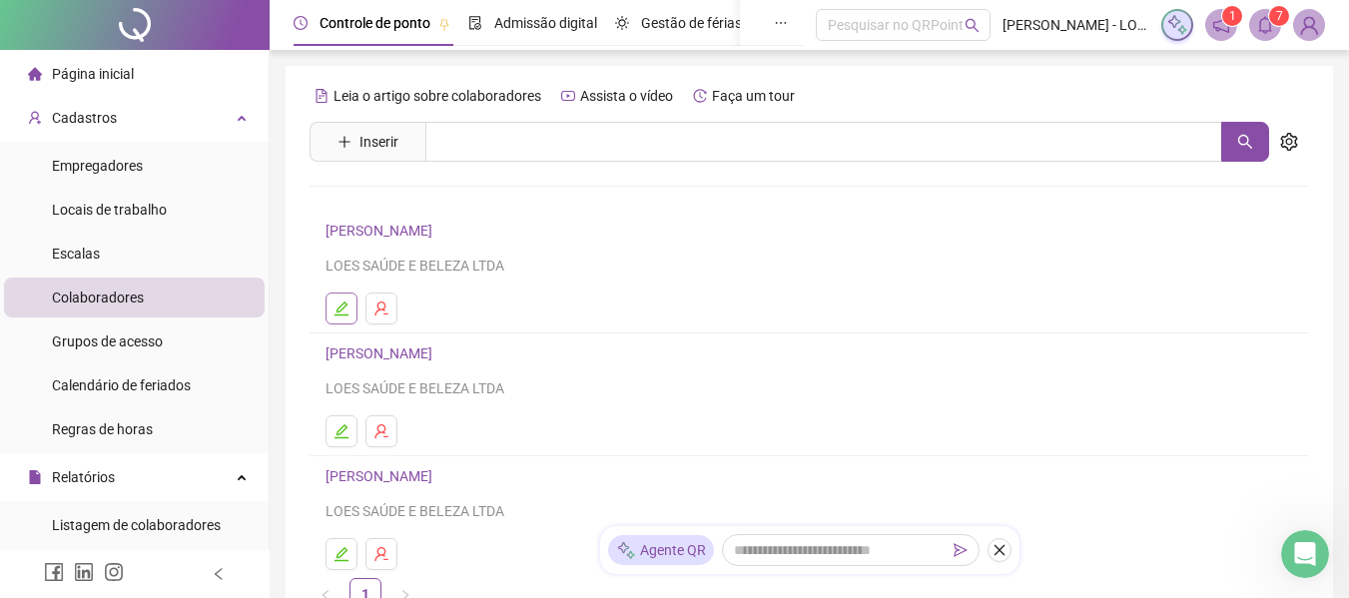
click at [345, 298] on button "button" at bounding box center [341, 309] width 32 height 32
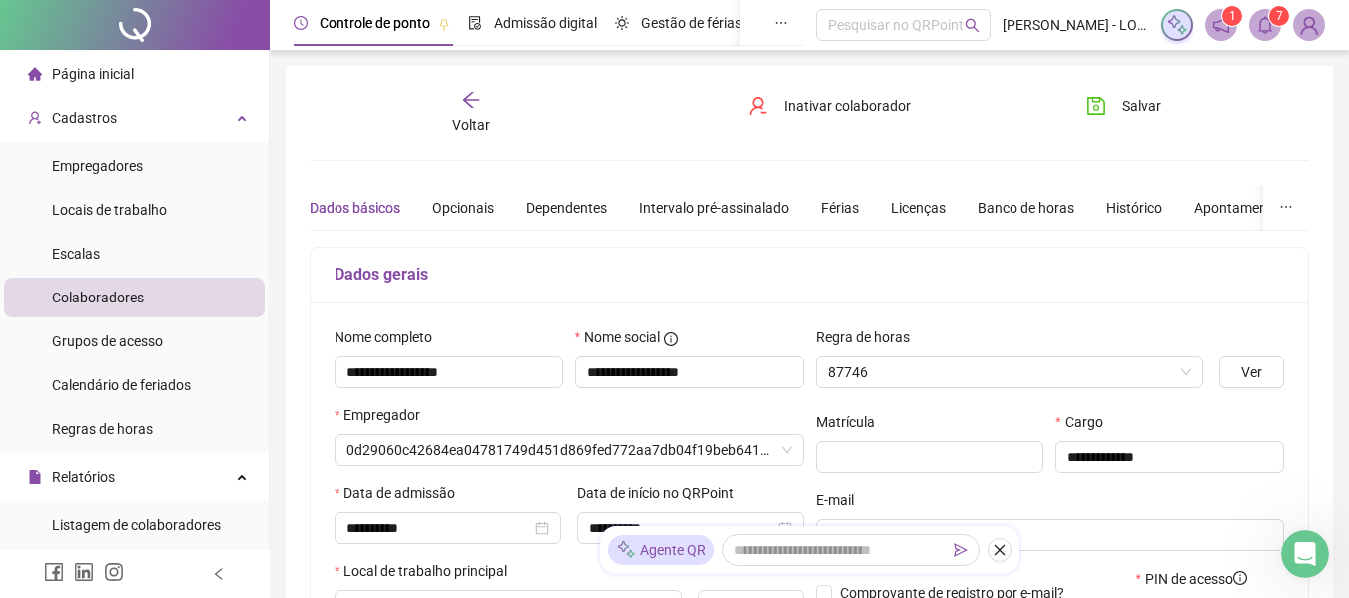
type input "**********"
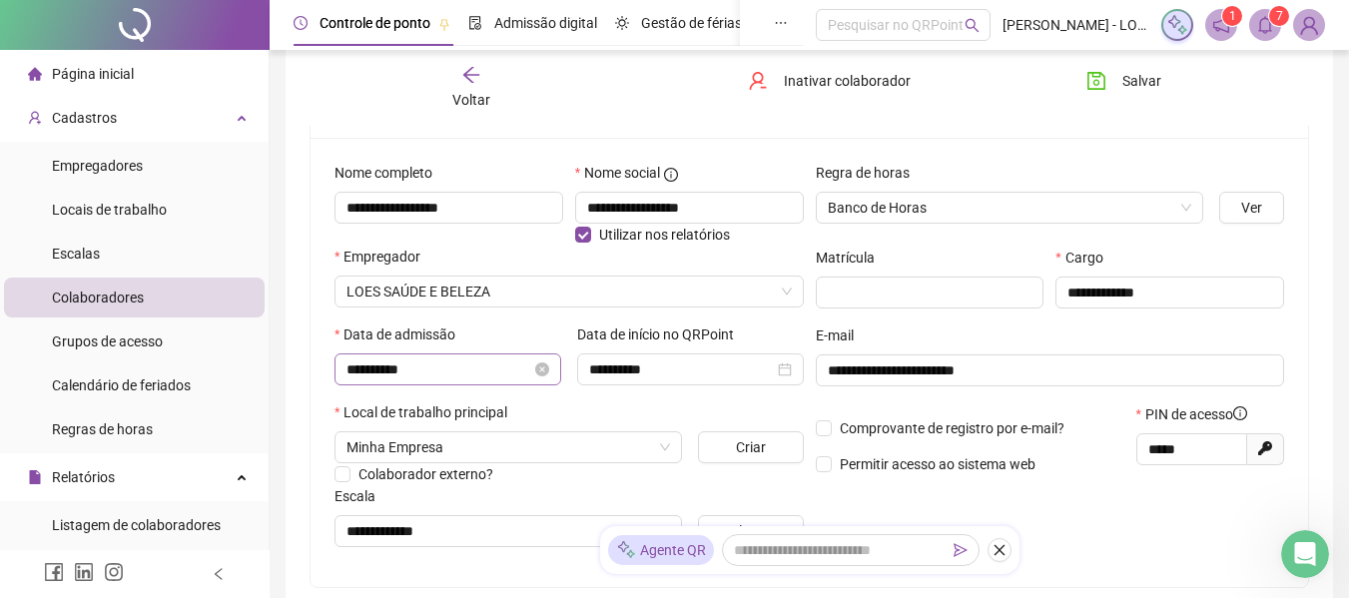
scroll to position [200, 0]
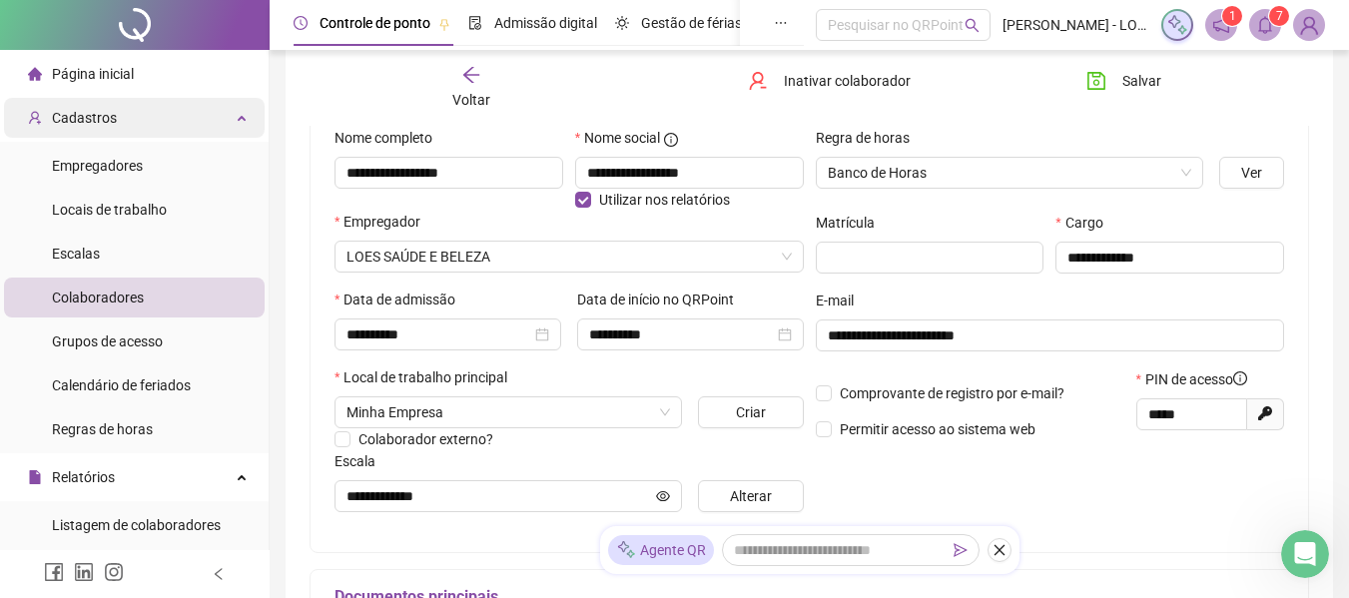
click at [140, 124] on div "Cadastros" at bounding box center [134, 118] width 261 height 40
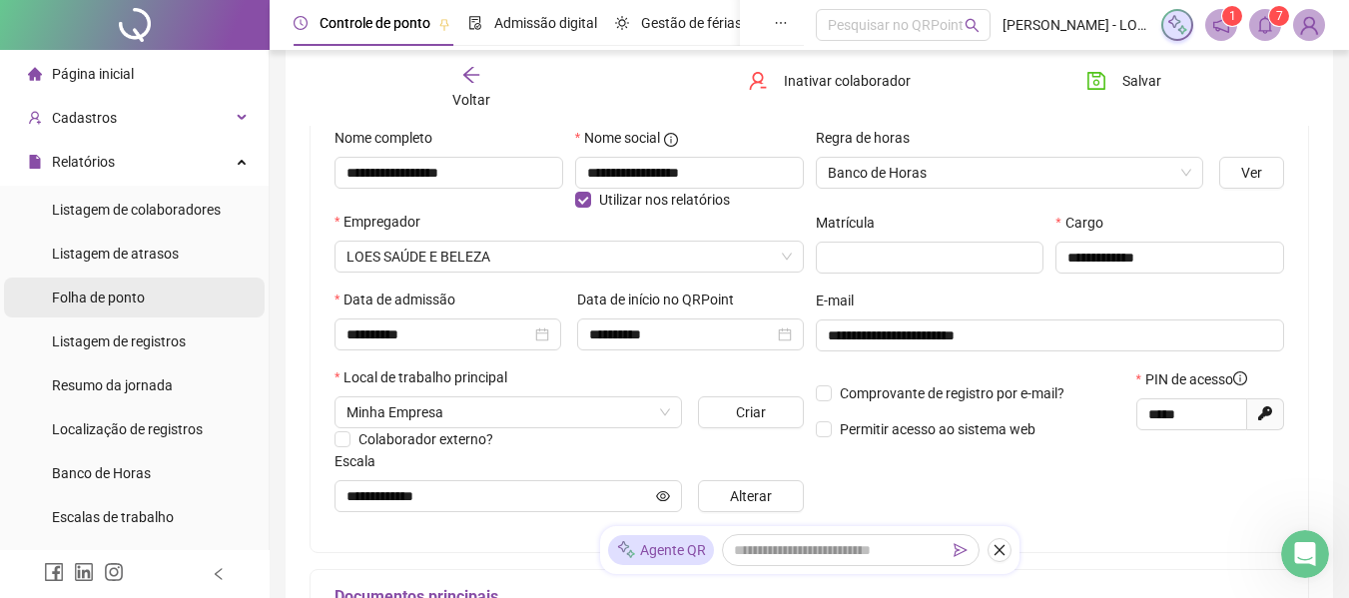
click at [109, 295] on span "Folha de ponto" at bounding box center [98, 298] width 93 height 16
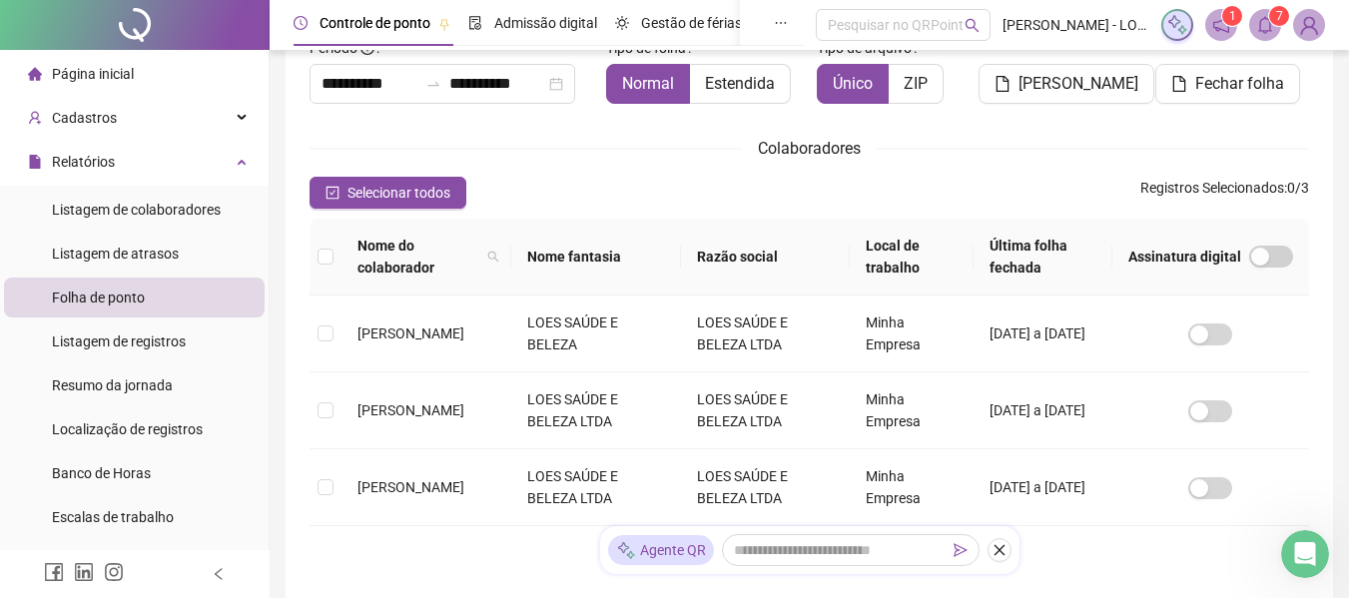
scroll to position [110, 0]
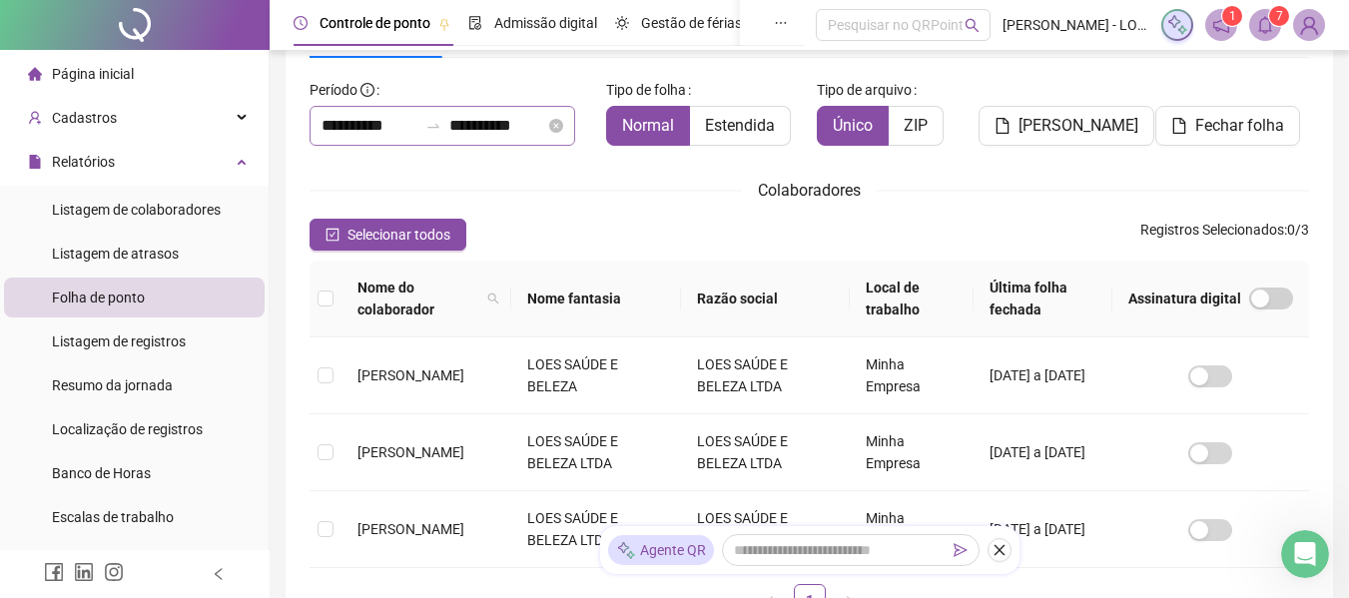
drag, startPoint x: 316, startPoint y: 116, endPoint x: 331, endPoint y: 124, distance: 17.0
click at [316, 115] on div "**********" at bounding box center [443, 126] width 266 height 40
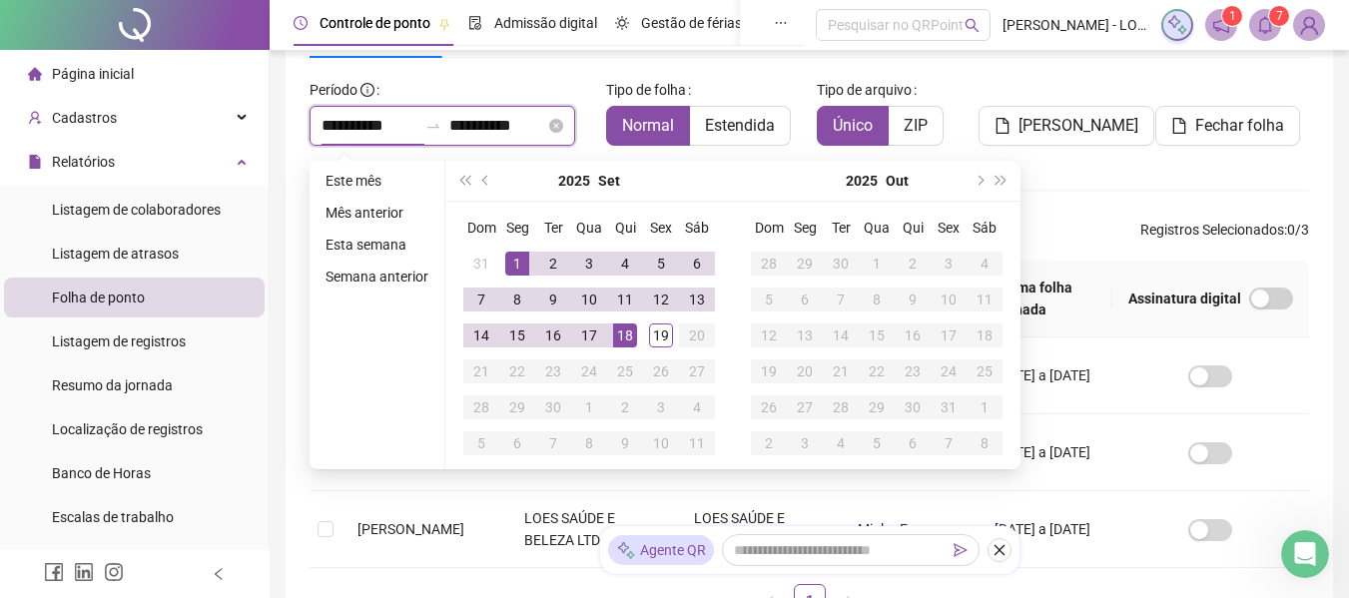
click at [337, 127] on input "**********" at bounding box center [369, 126] width 96 height 24
click at [490, 186] on button "prev-year" at bounding box center [486, 181] width 22 height 40
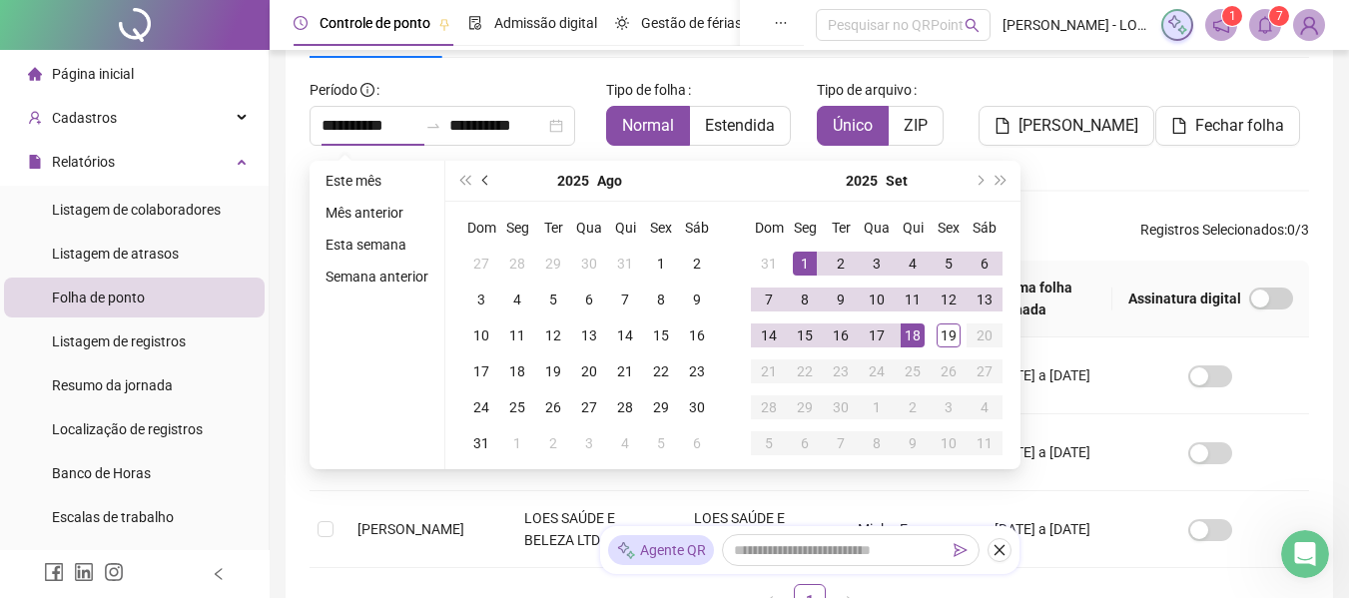
click at [490, 186] on button "prev-year" at bounding box center [486, 181] width 22 height 40
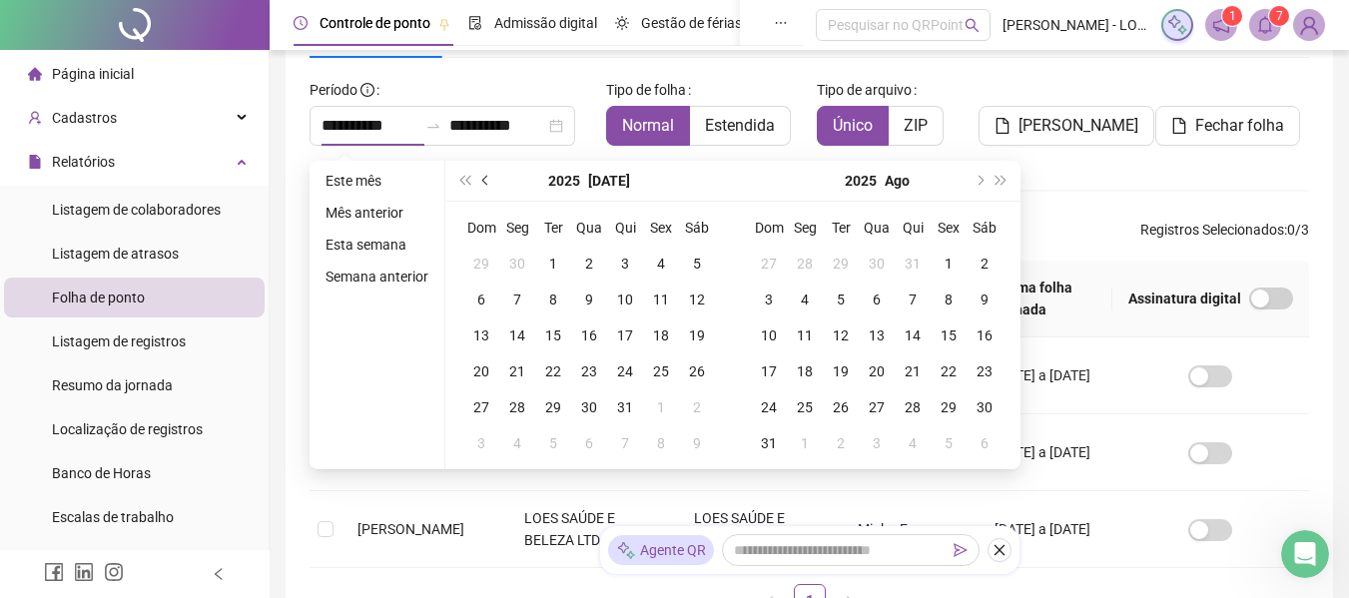
click at [490, 186] on button "prev-year" at bounding box center [486, 181] width 22 height 40
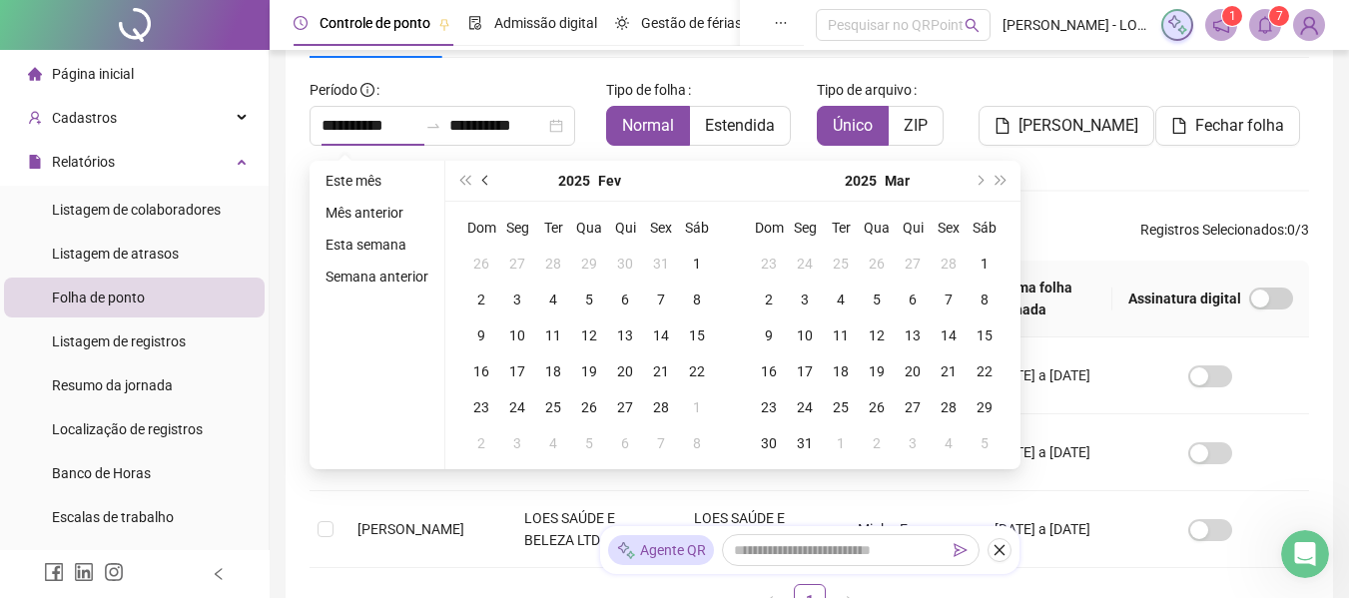
click at [490, 186] on button "prev-year" at bounding box center [486, 181] width 22 height 40
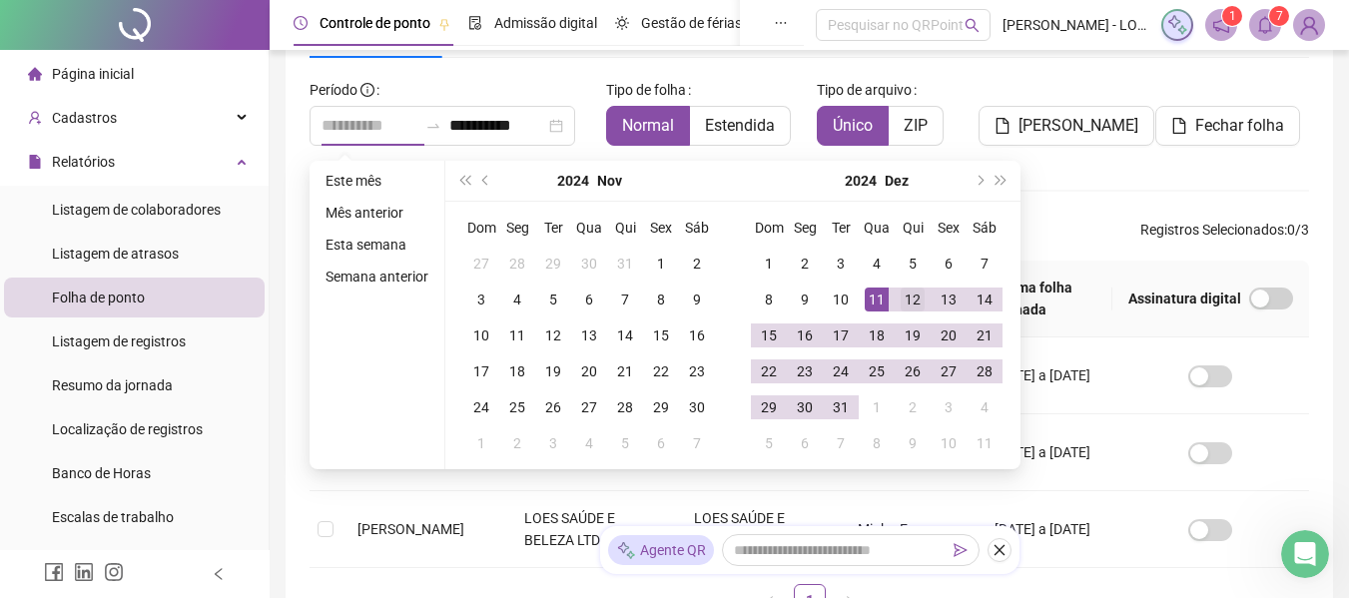
type input "**********"
click at [909, 299] on div "12" at bounding box center [913, 300] width 24 height 24
click at [972, 183] on button "next-year" at bounding box center [978, 181] width 22 height 40
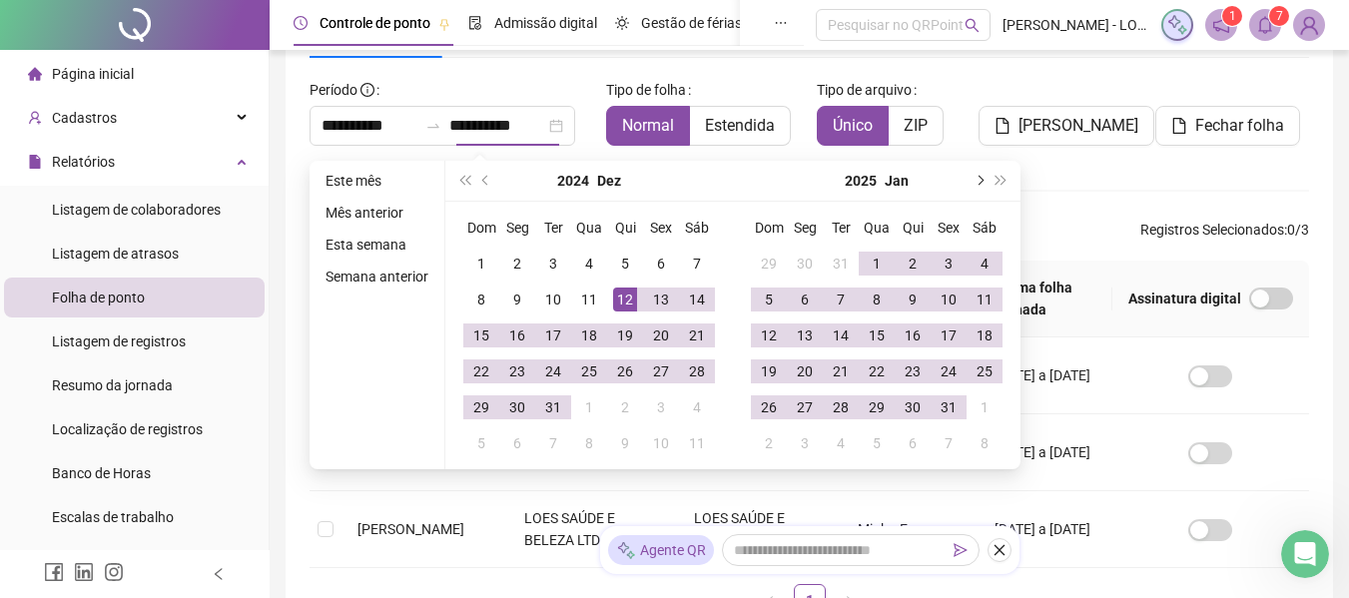
click at [972, 183] on button "next-year" at bounding box center [978, 181] width 22 height 40
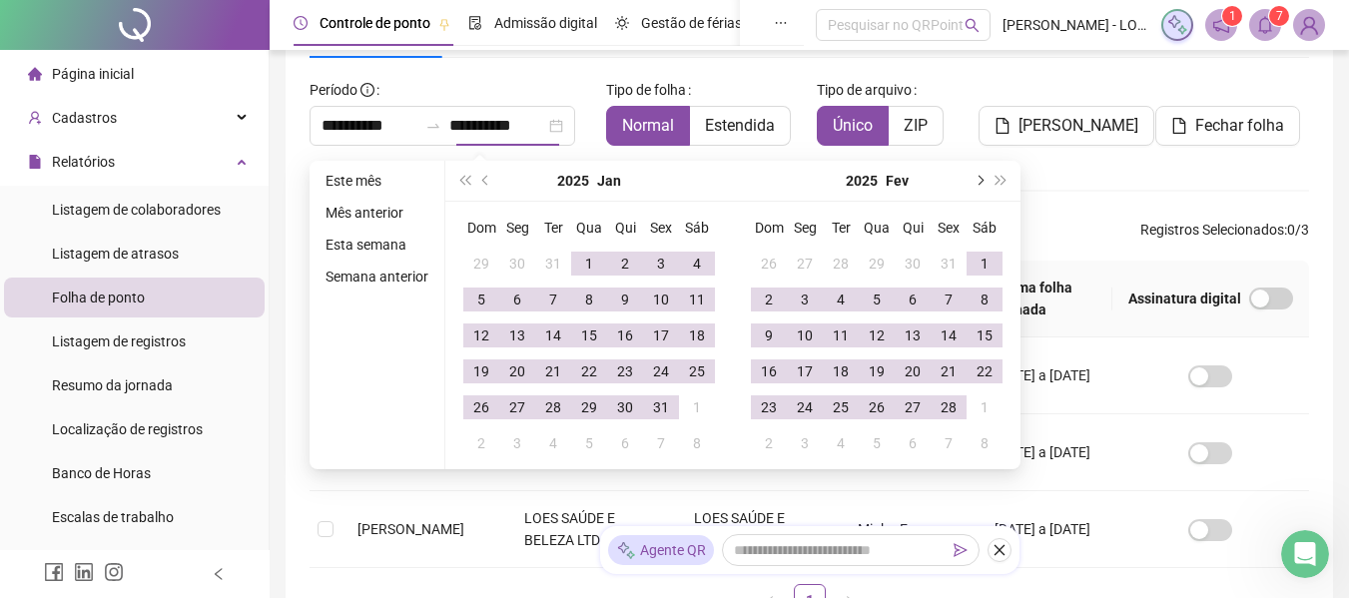
click at [972, 183] on button "next-year" at bounding box center [978, 181] width 22 height 40
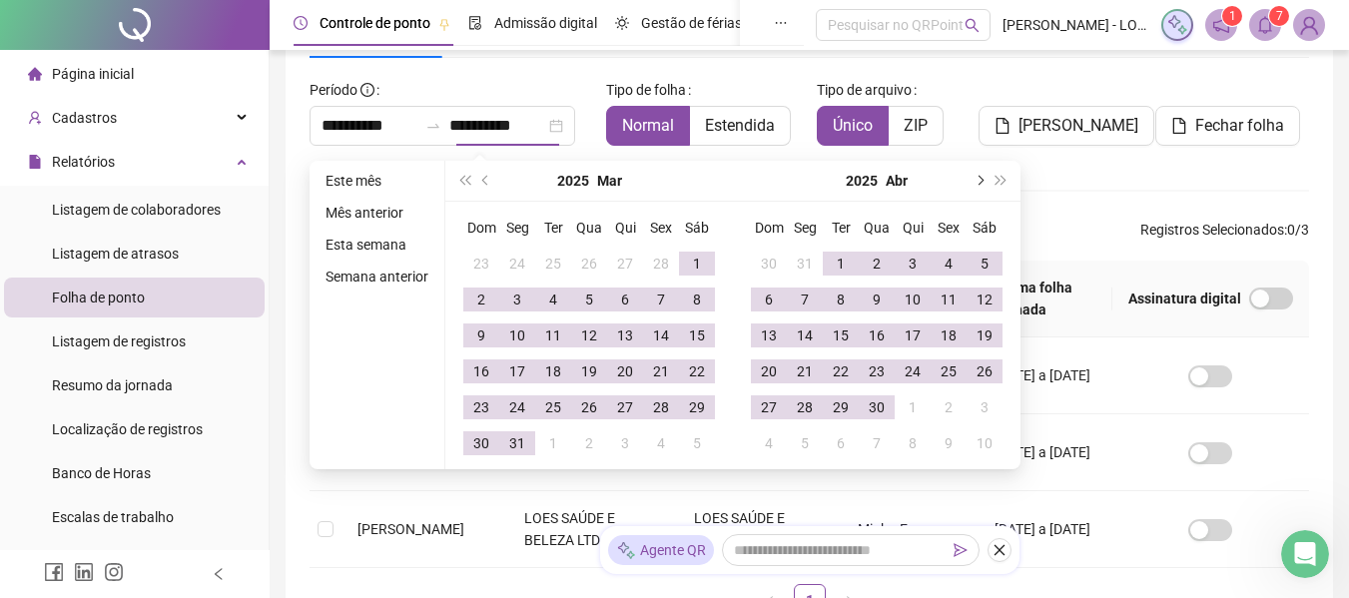
click at [972, 183] on button "next-year" at bounding box center [978, 181] width 22 height 40
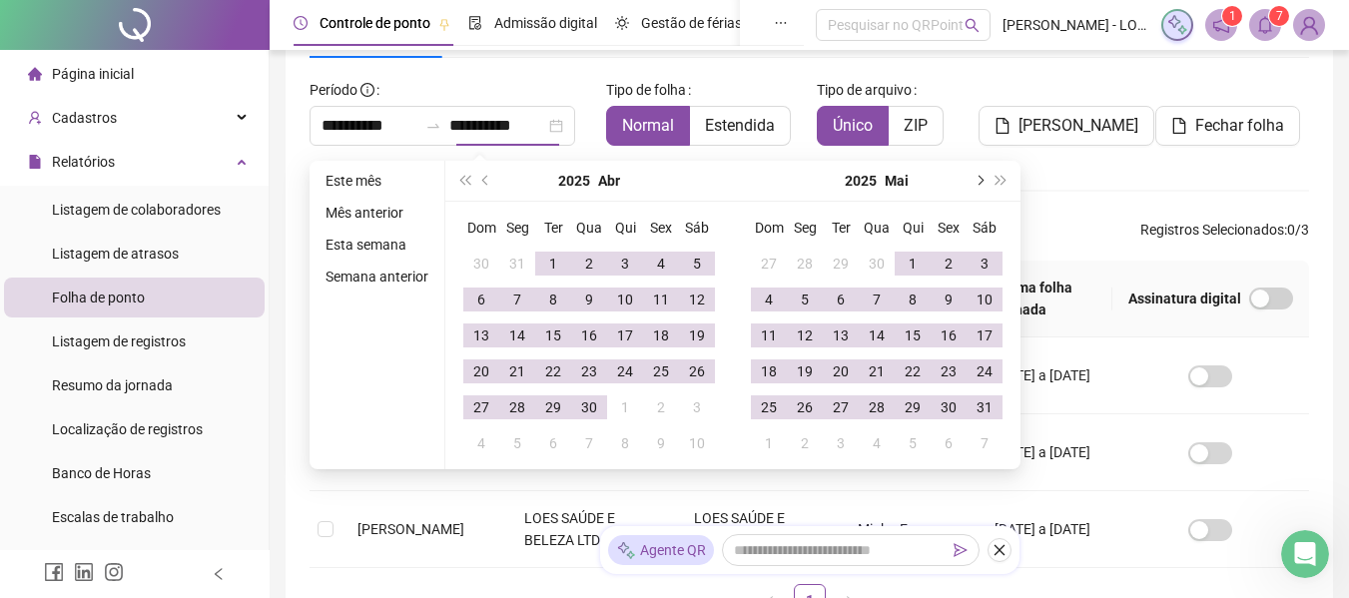
click at [972, 183] on button "next-year" at bounding box center [978, 181] width 22 height 40
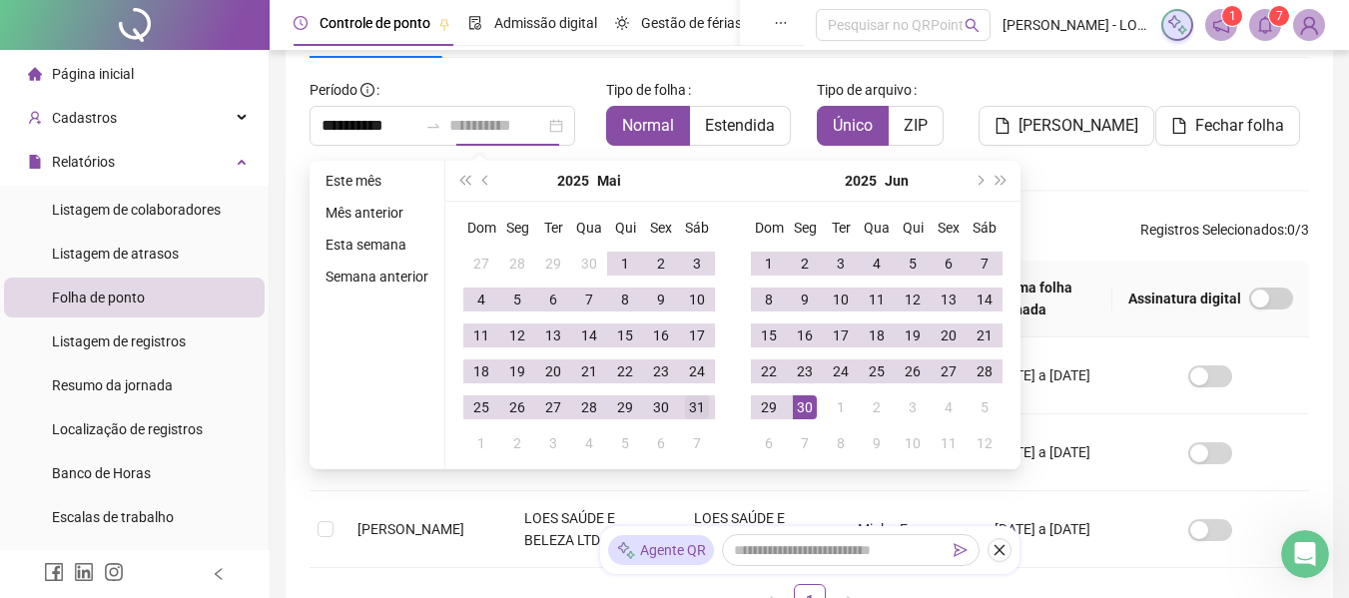
type input "**********"
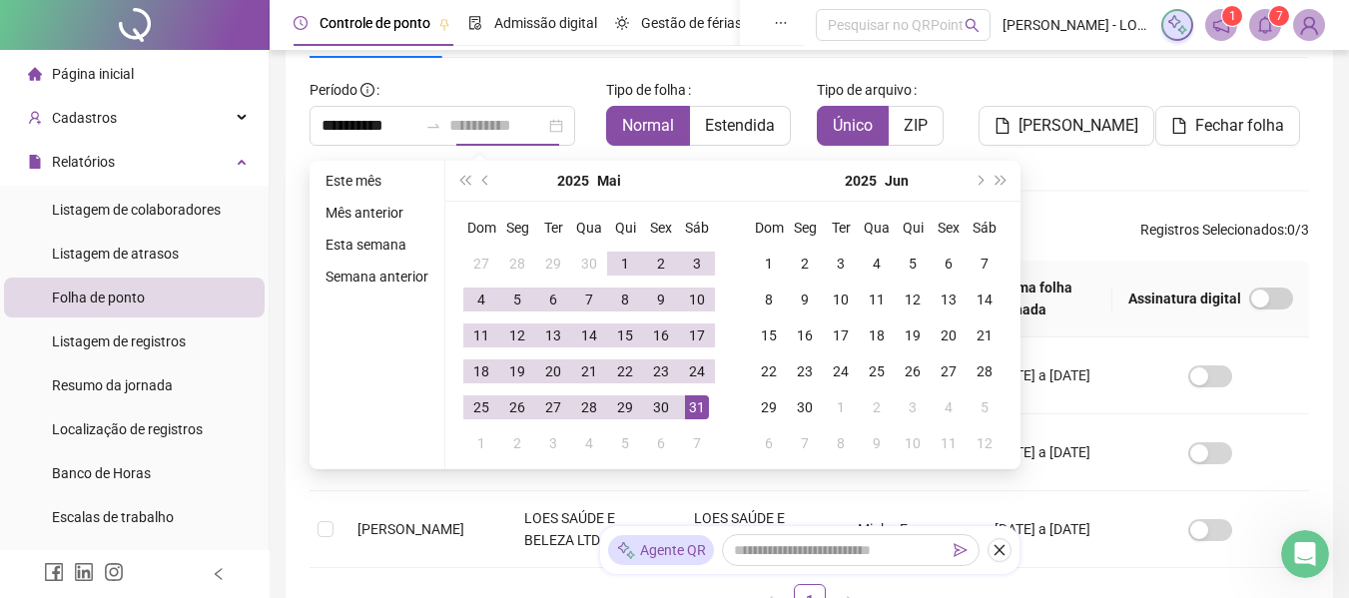
click at [685, 404] on div "31" at bounding box center [697, 407] width 24 height 24
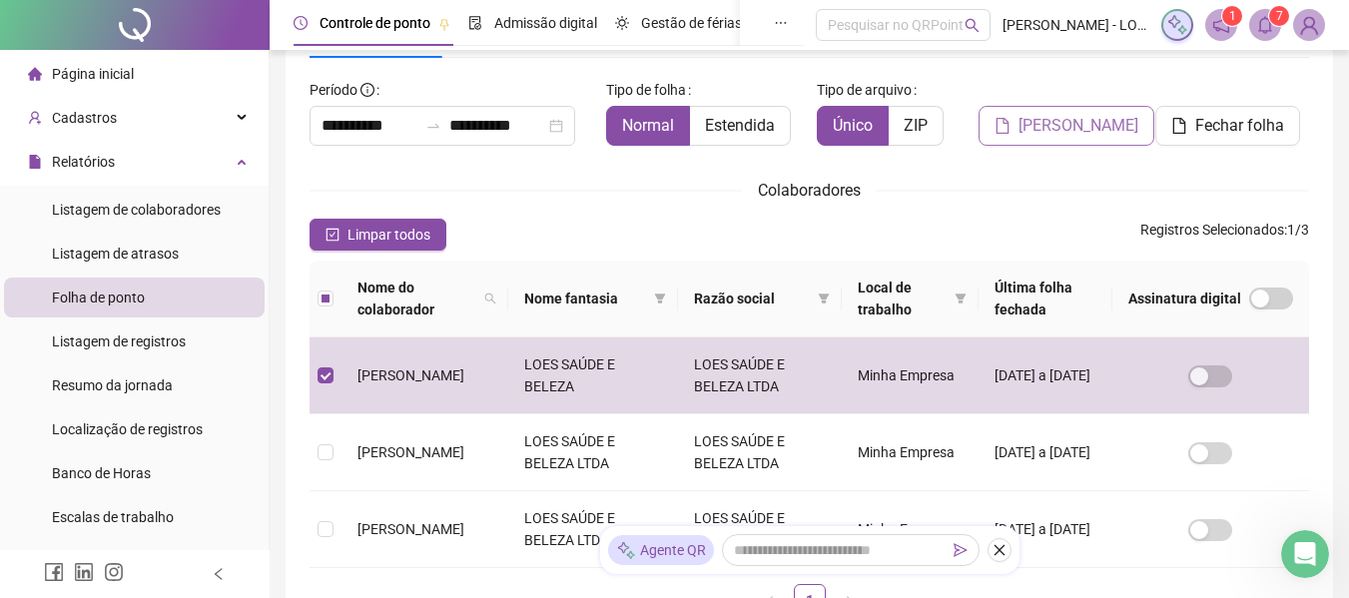
click at [1092, 136] on span "[PERSON_NAME]" at bounding box center [1078, 126] width 120 height 24
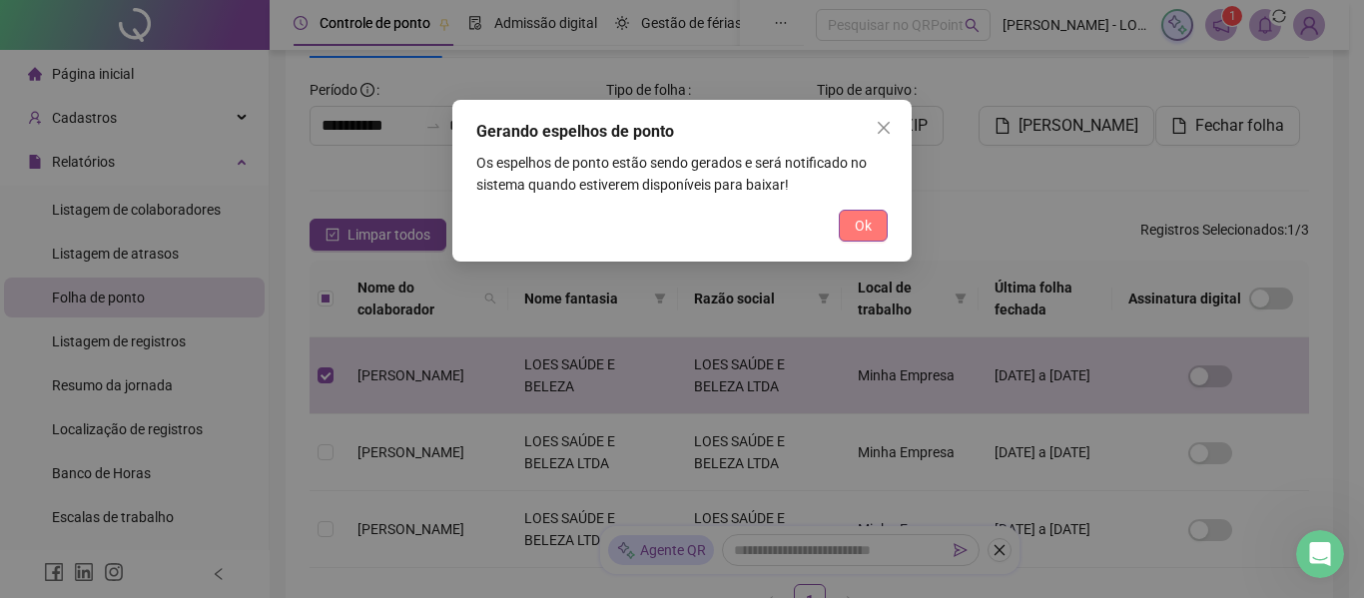
click at [850, 234] on button "Ok" at bounding box center [863, 226] width 49 height 32
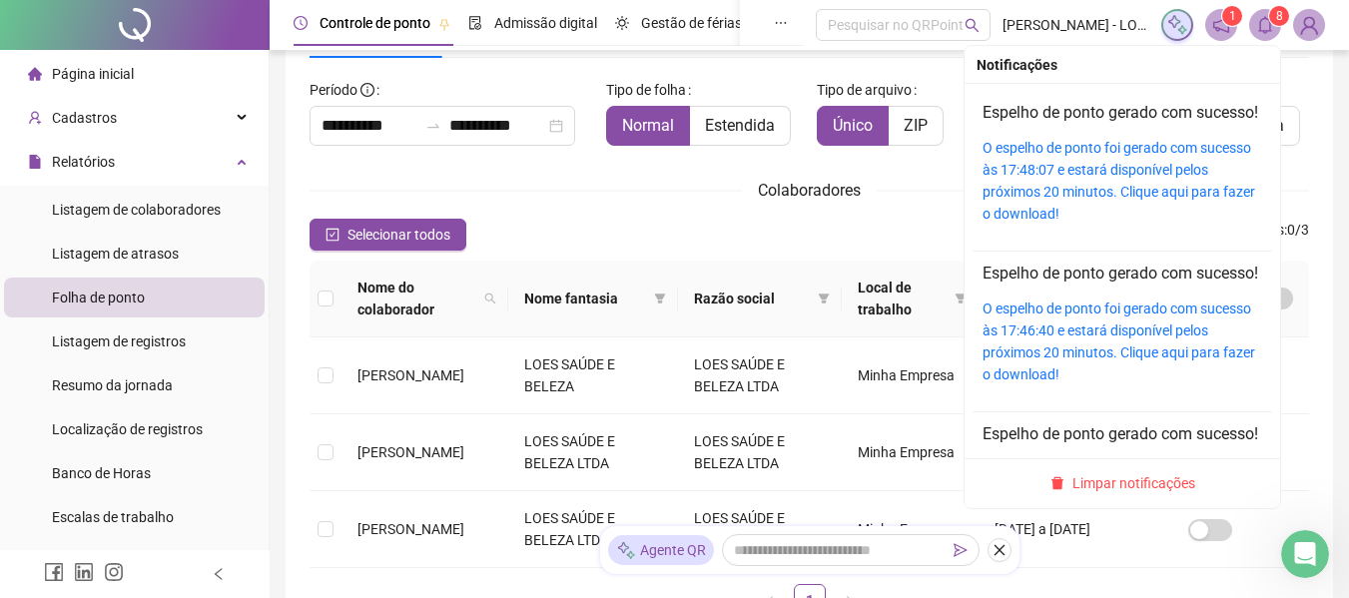
click at [1261, 25] on icon "bell" at bounding box center [1265, 25] width 18 height 18
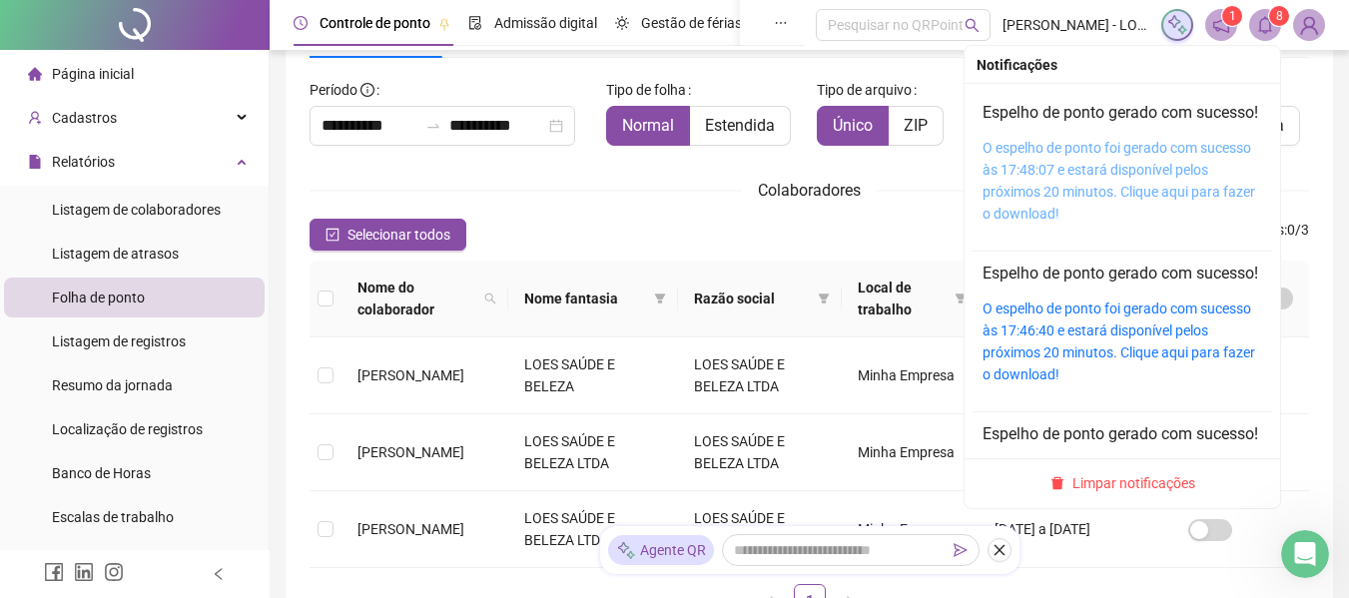
click at [1085, 194] on link "O espelho de ponto foi gerado com sucesso às 17:48:07 e estará disponível pelos…" at bounding box center [1118, 181] width 273 height 82
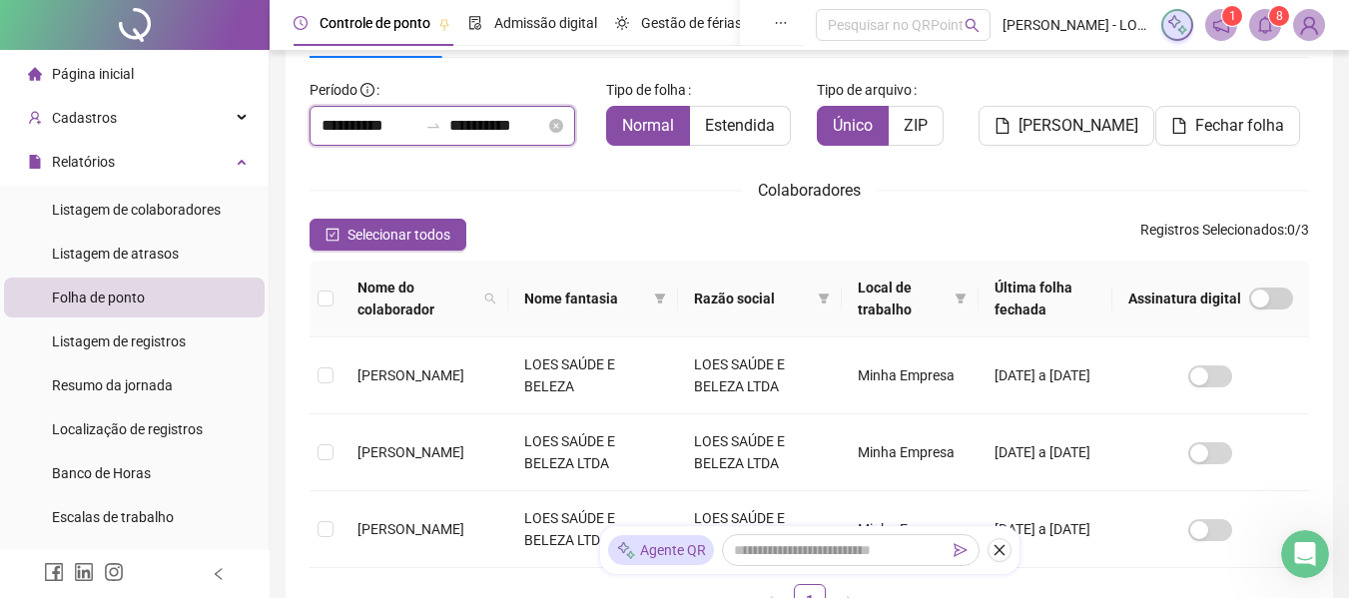
click at [478, 134] on input "**********" at bounding box center [497, 126] width 96 height 24
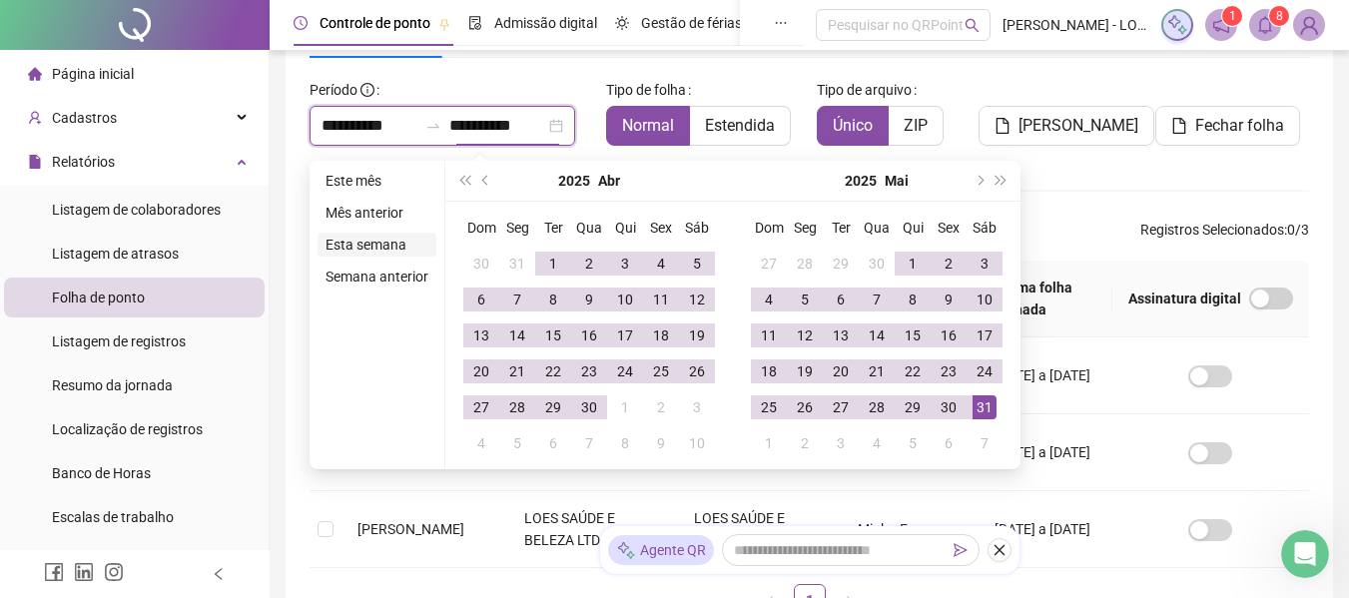
type input "**********"
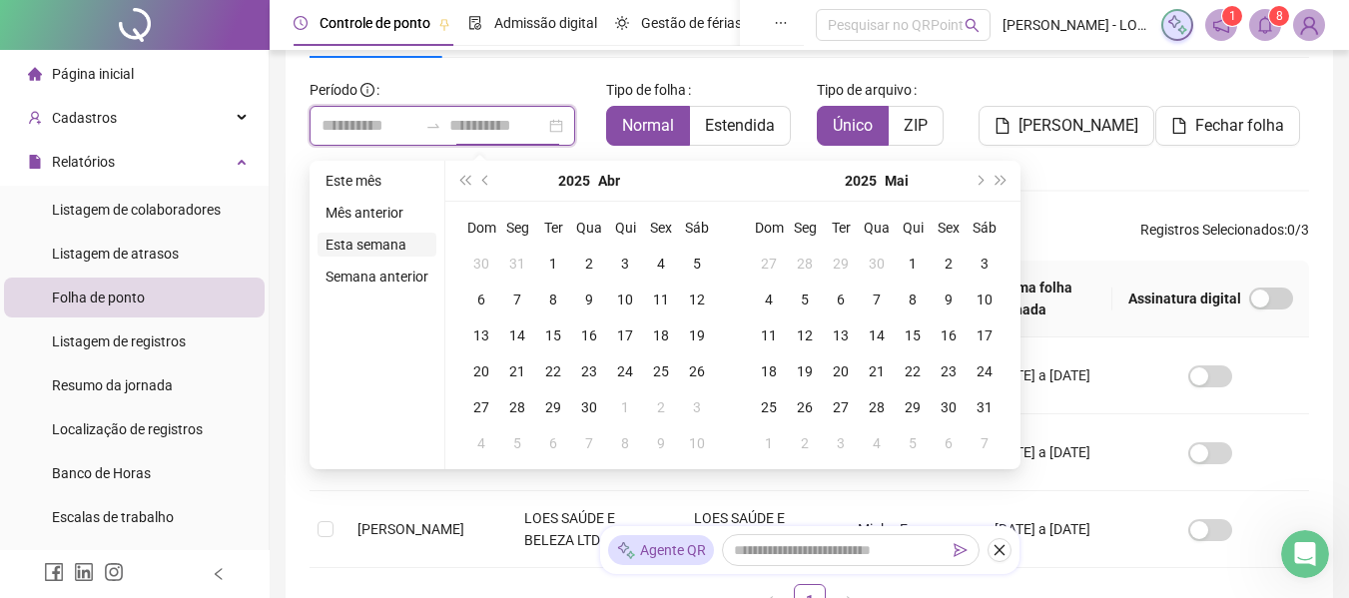
type input "**********"
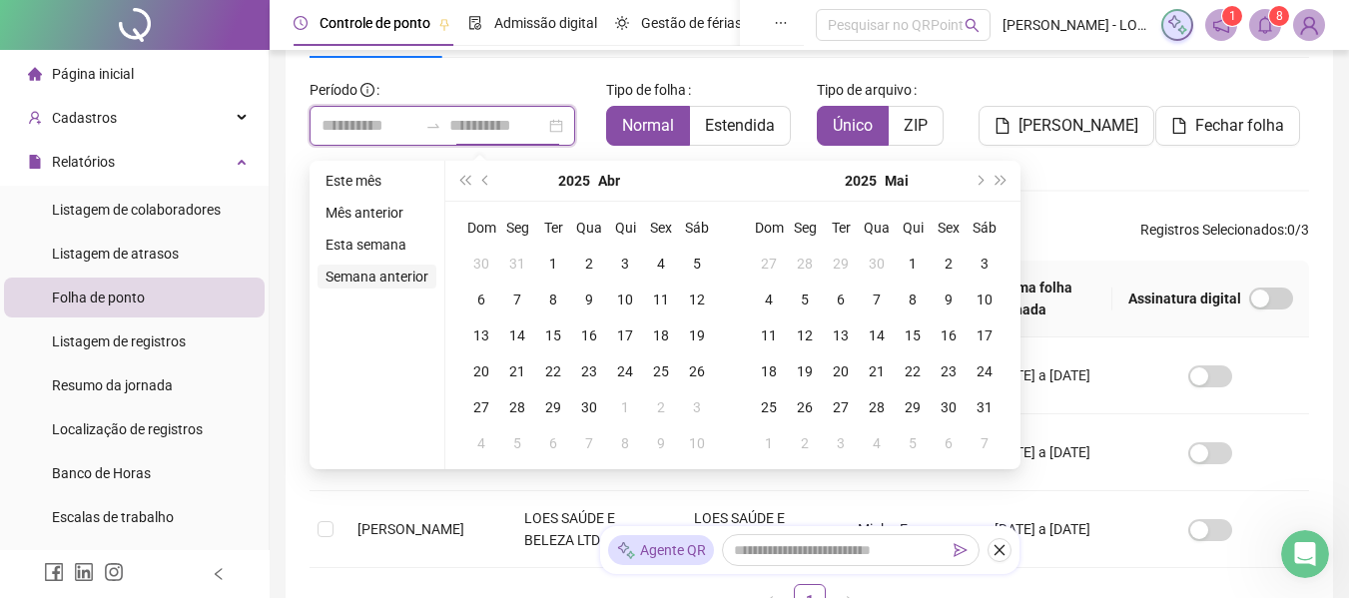
type input "**********"
click at [398, 272] on li "Semana anterior" at bounding box center [376, 277] width 119 height 24
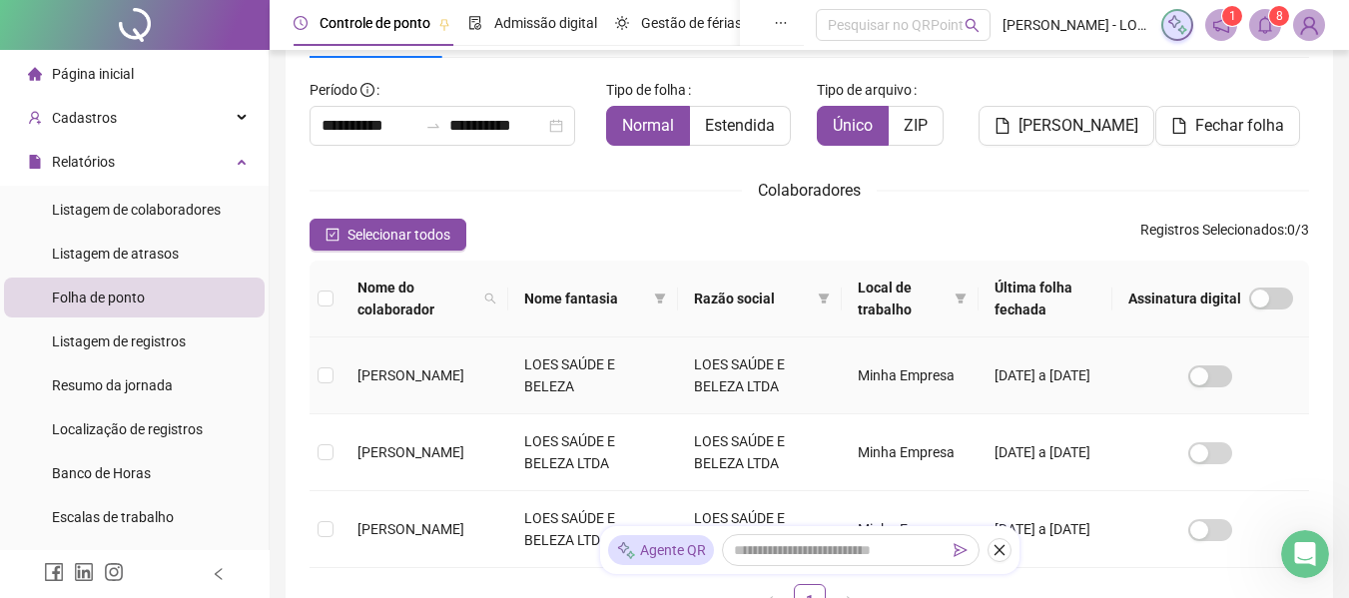
click at [312, 364] on td at bounding box center [326, 375] width 32 height 77
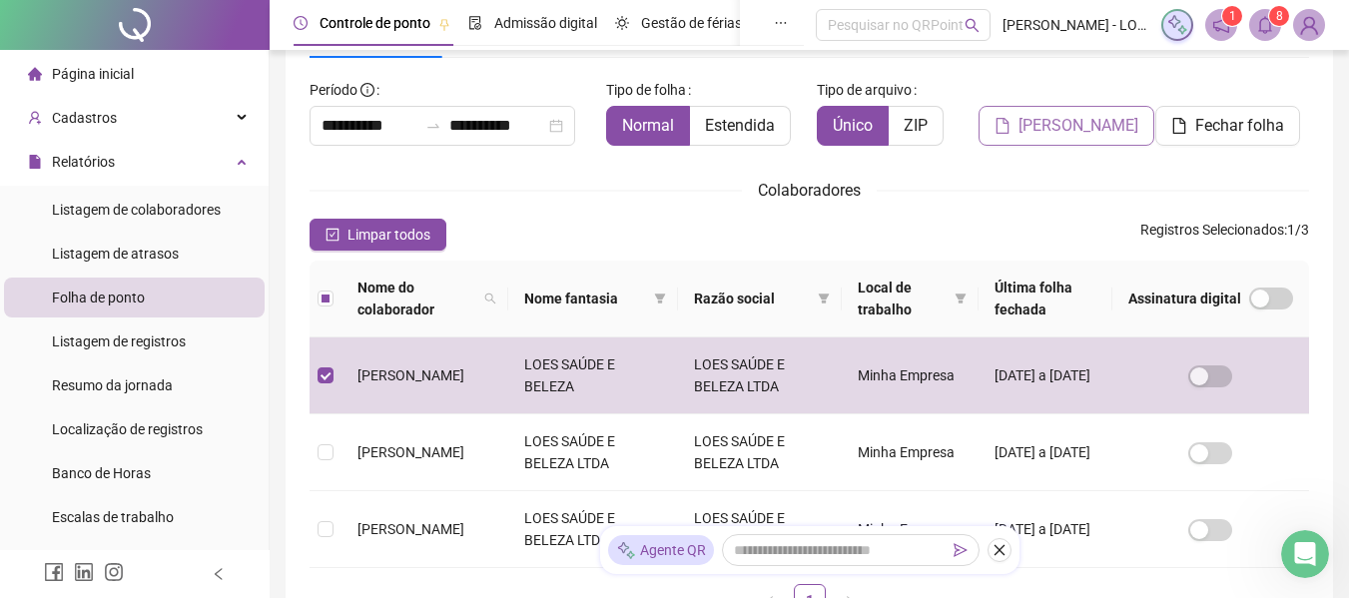
click at [1058, 132] on span "[PERSON_NAME]" at bounding box center [1078, 126] width 120 height 24
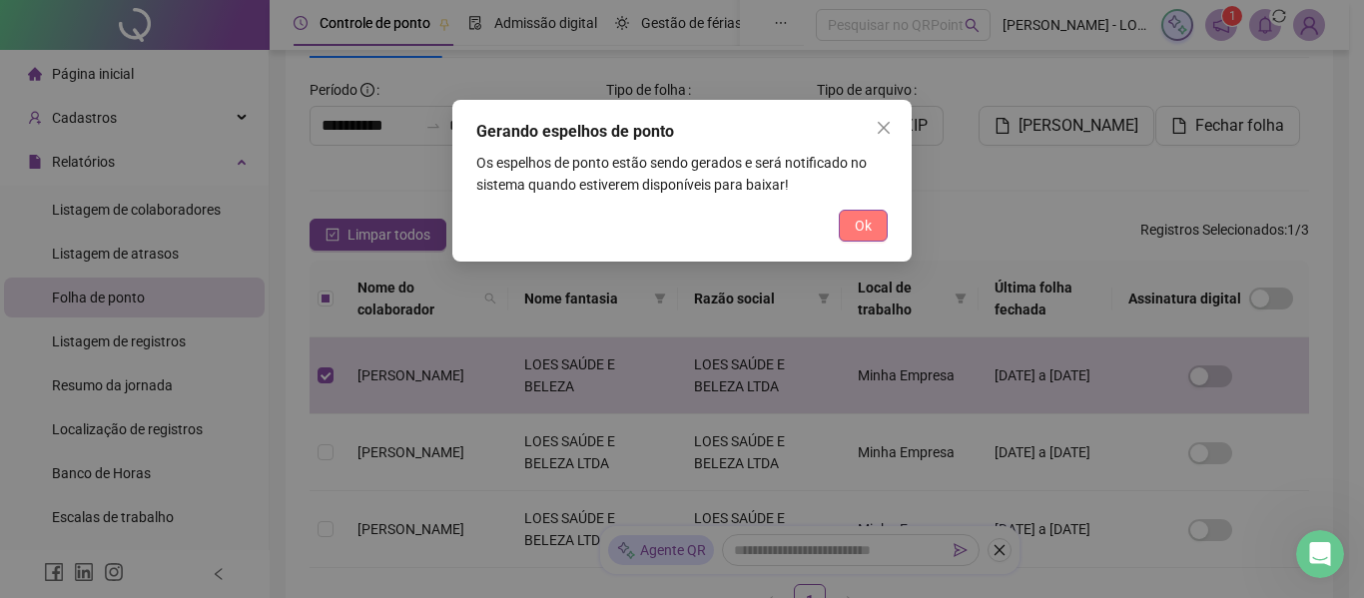
click at [844, 230] on button "Ok" at bounding box center [863, 226] width 49 height 32
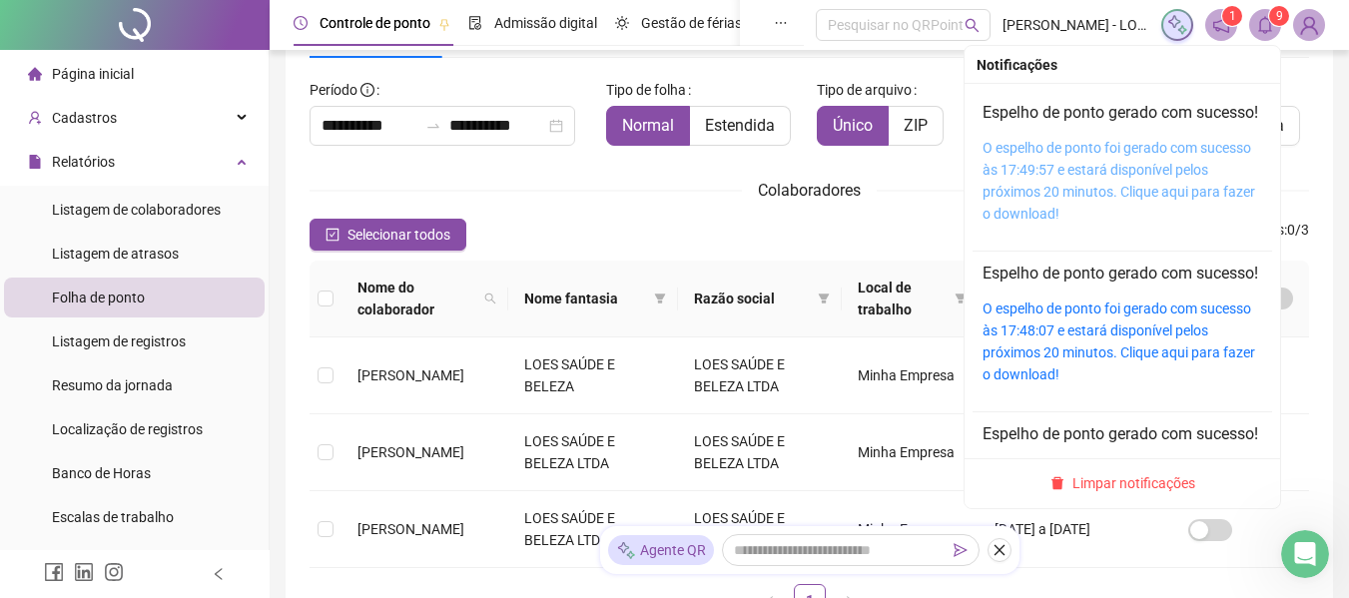
click at [1085, 199] on link "O espelho de ponto foi gerado com sucesso às 17:49:57 e estará disponível pelos…" at bounding box center [1118, 181] width 273 height 82
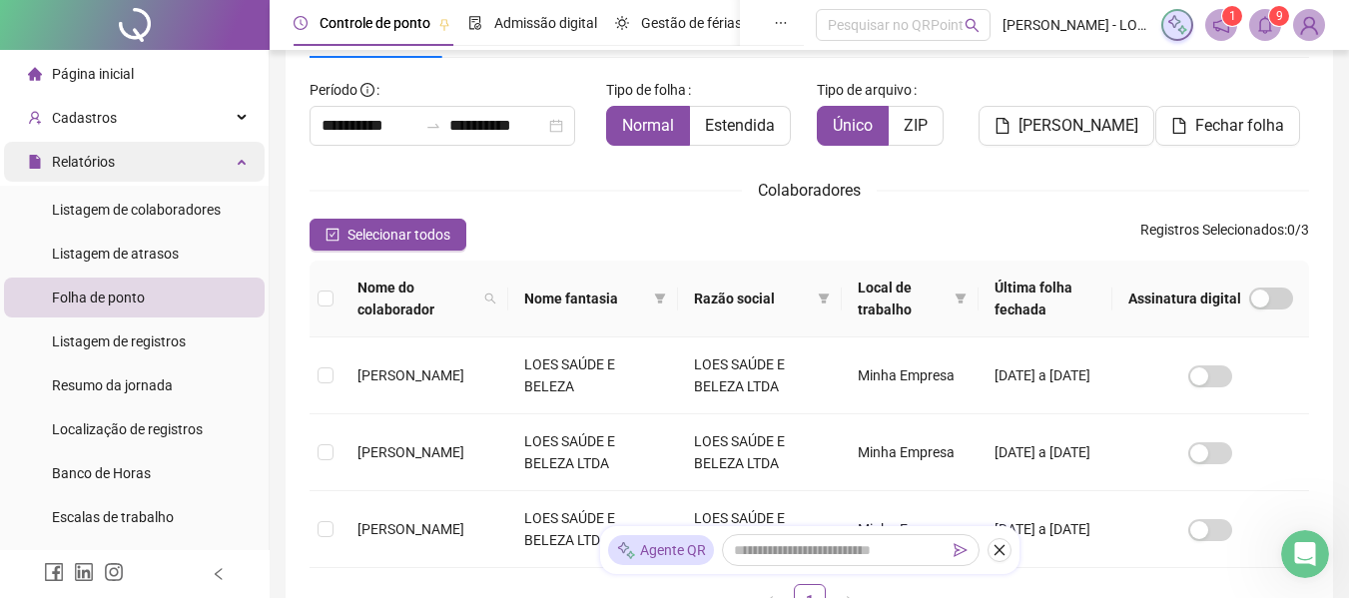
click at [162, 153] on div "Relatórios" at bounding box center [134, 162] width 261 height 40
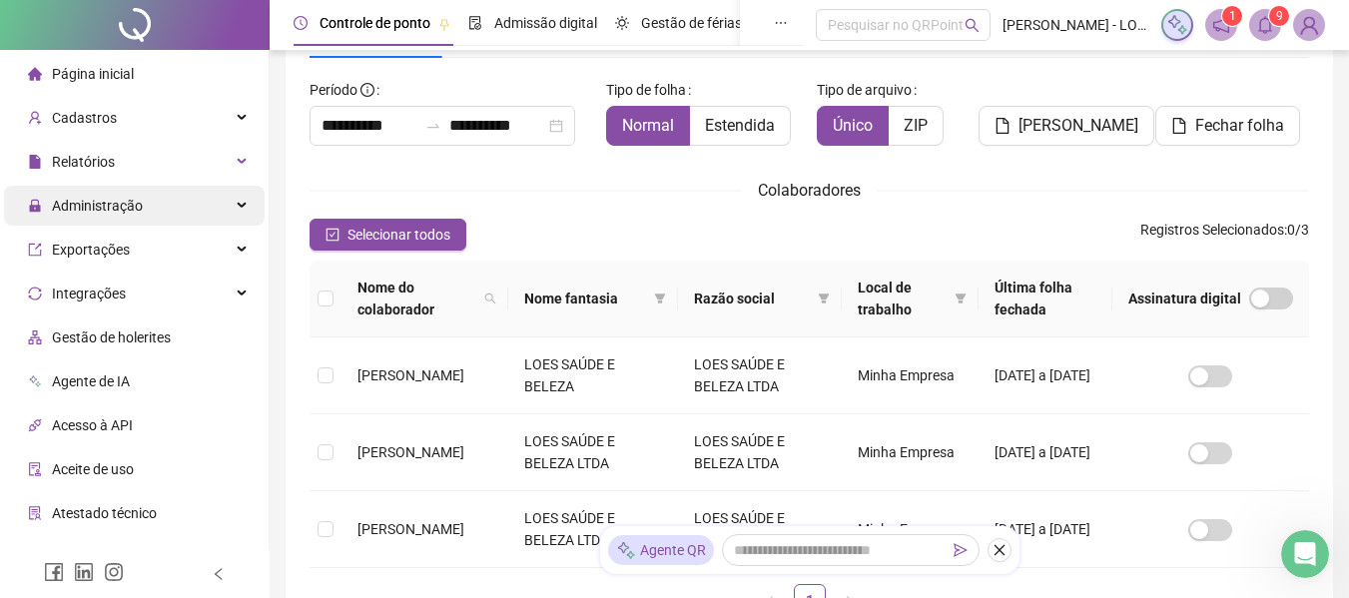
click at [169, 211] on div "Administração" at bounding box center [134, 206] width 261 height 40
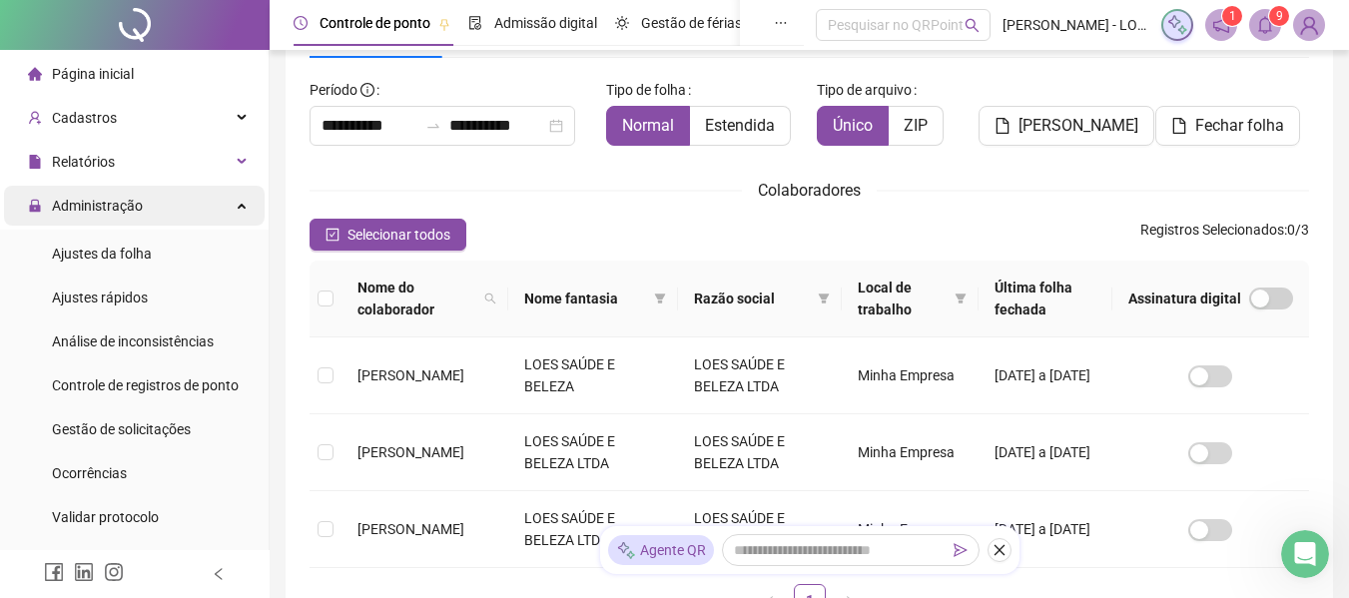
click at [100, 213] on span "Administração" at bounding box center [97, 206] width 91 height 16
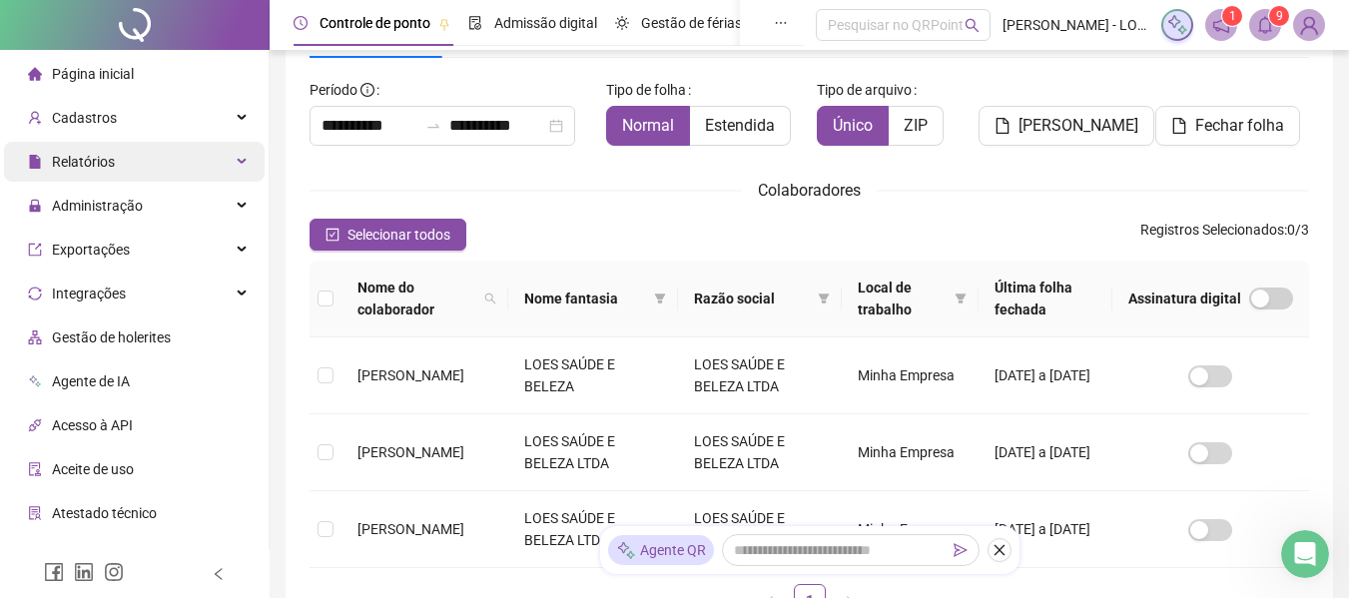
click at [102, 171] on span "Relatórios" at bounding box center [71, 162] width 87 height 40
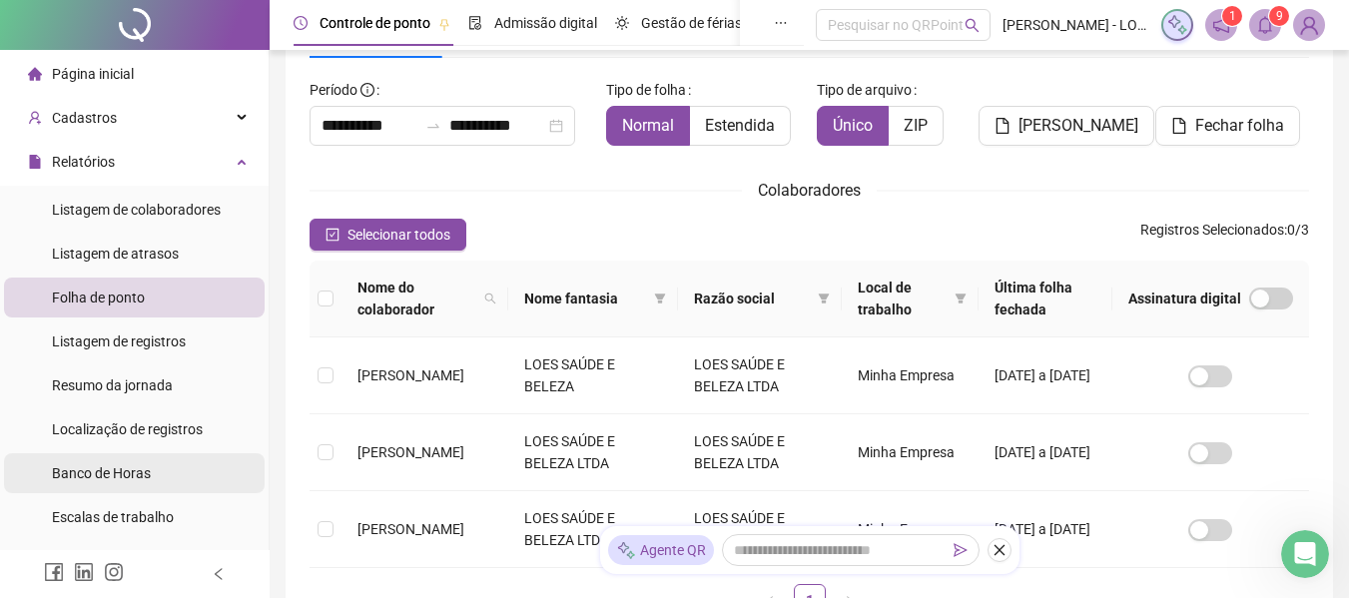
click at [130, 476] on span "Banco de Horas" at bounding box center [101, 473] width 99 height 16
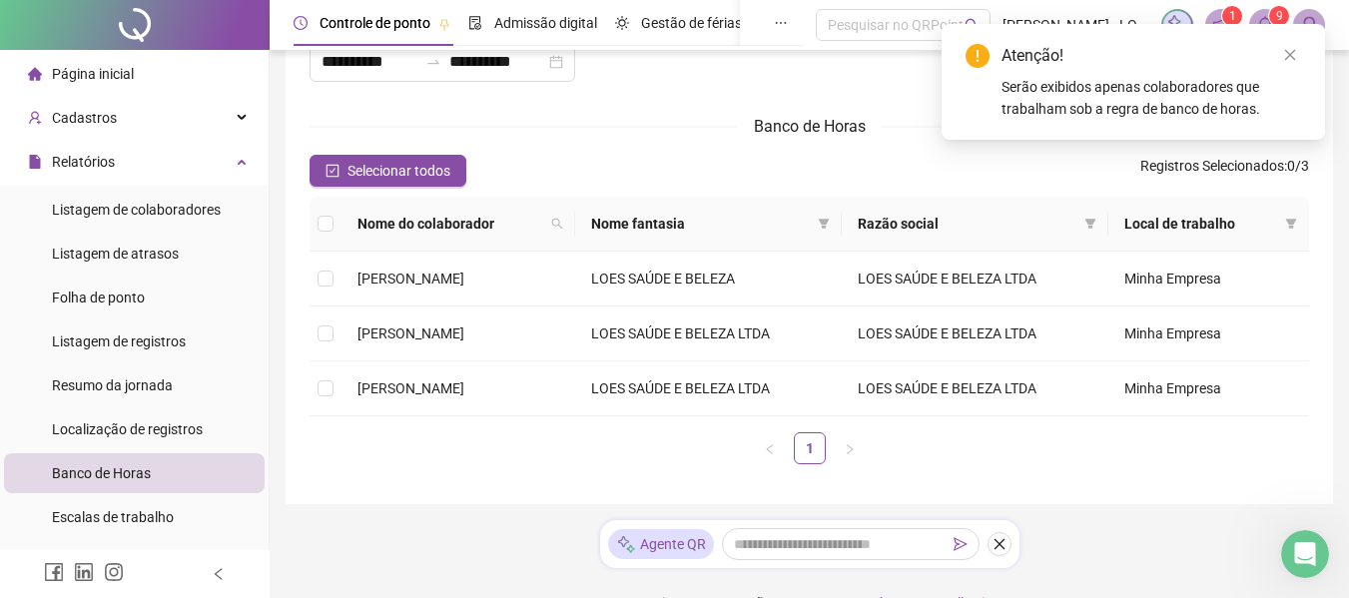
scroll to position [10, 0]
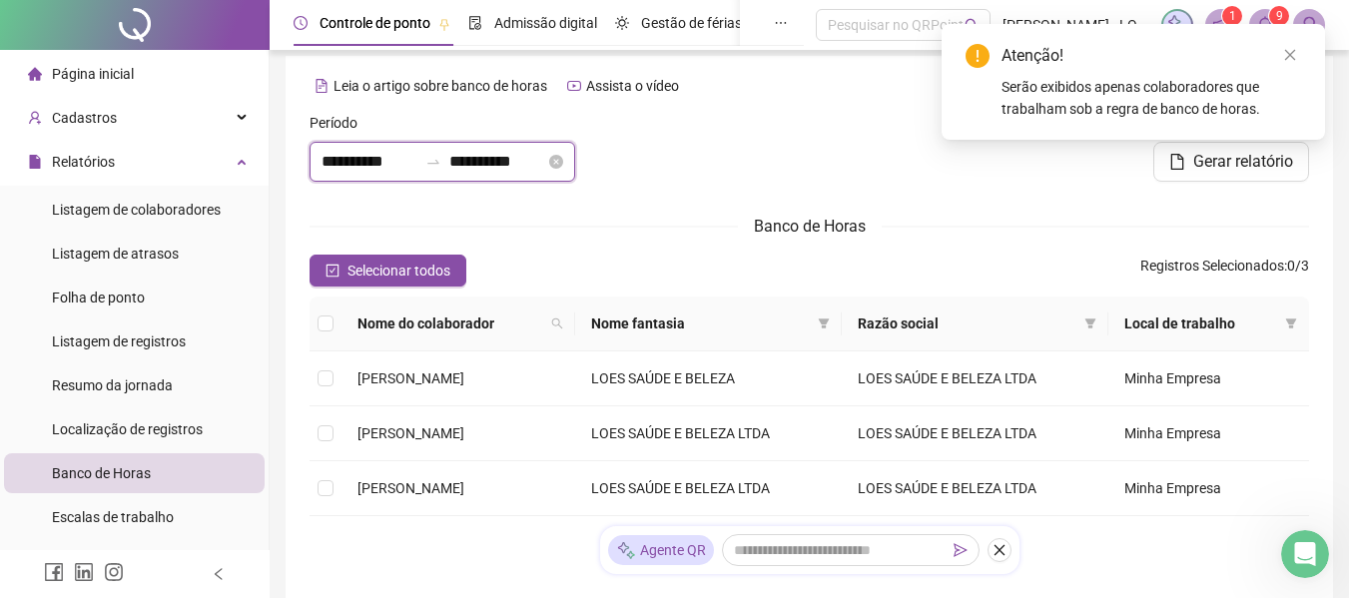
click at [377, 163] on input "**********" at bounding box center [369, 162] width 96 height 24
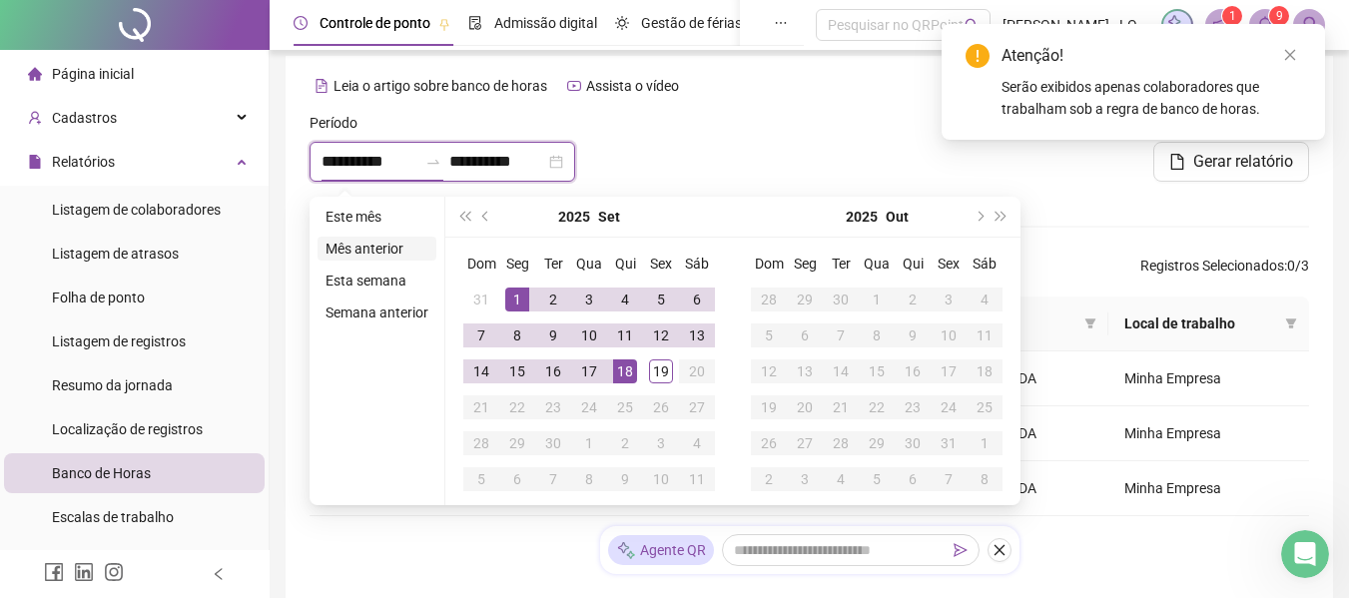
type input "**********"
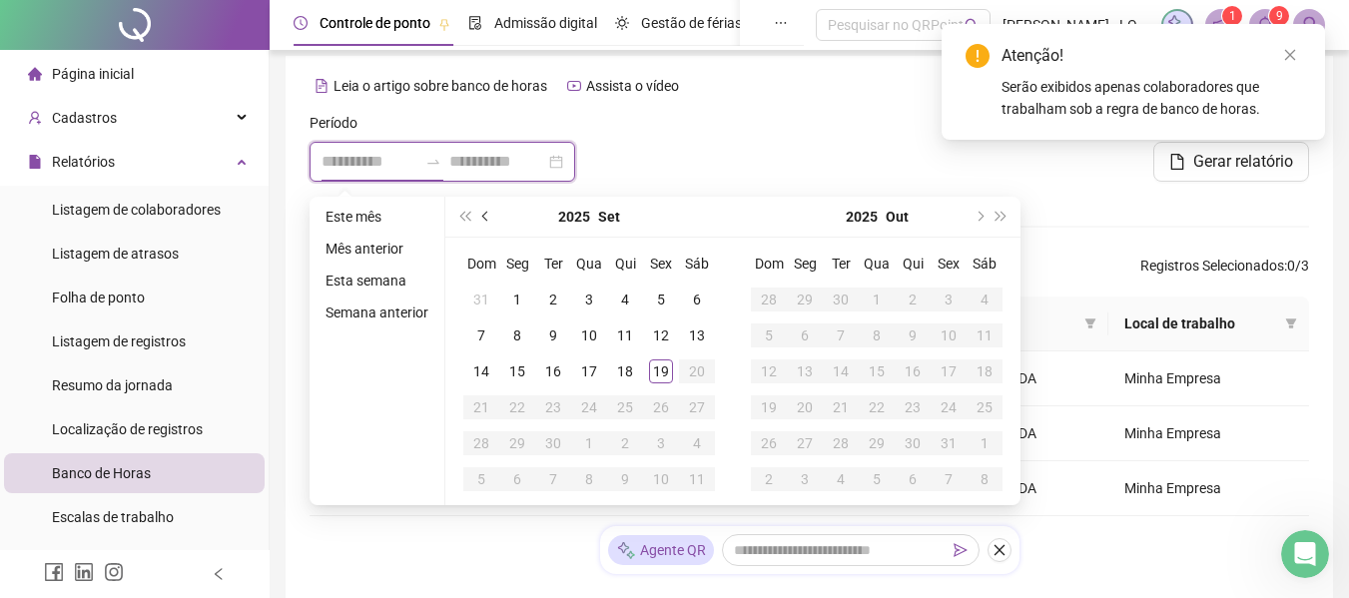
type input "**********"
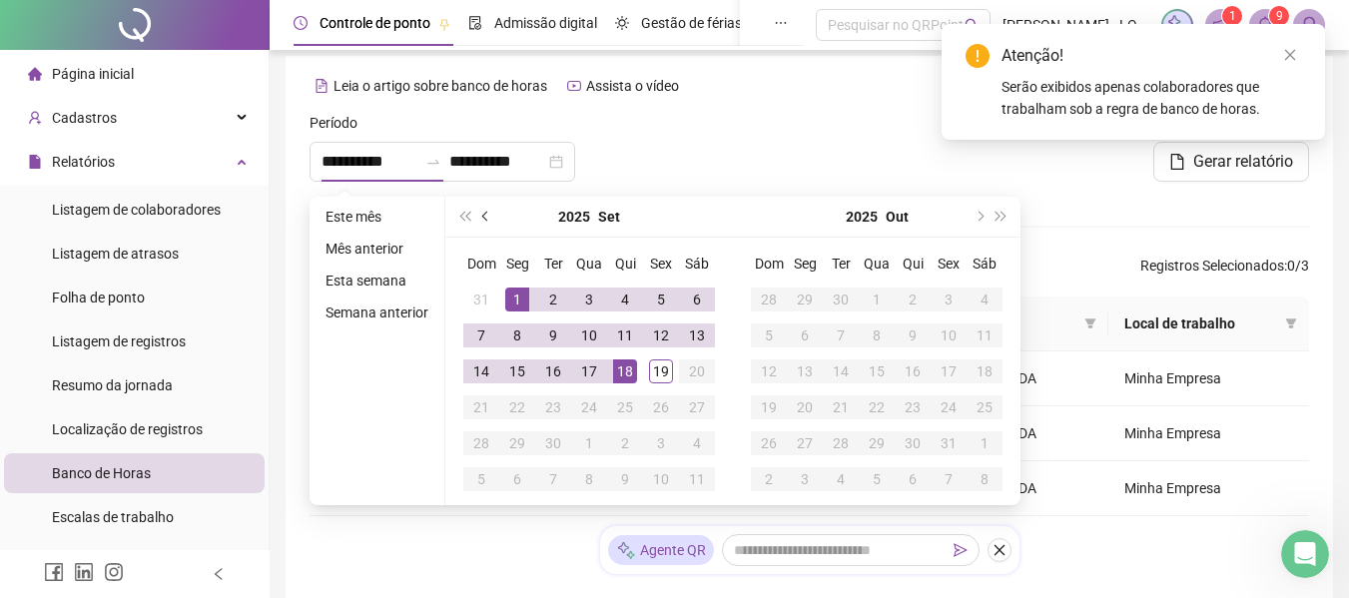
click at [484, 209] on button "prev-year" at bounding box center [486, 217] width 22 height 40
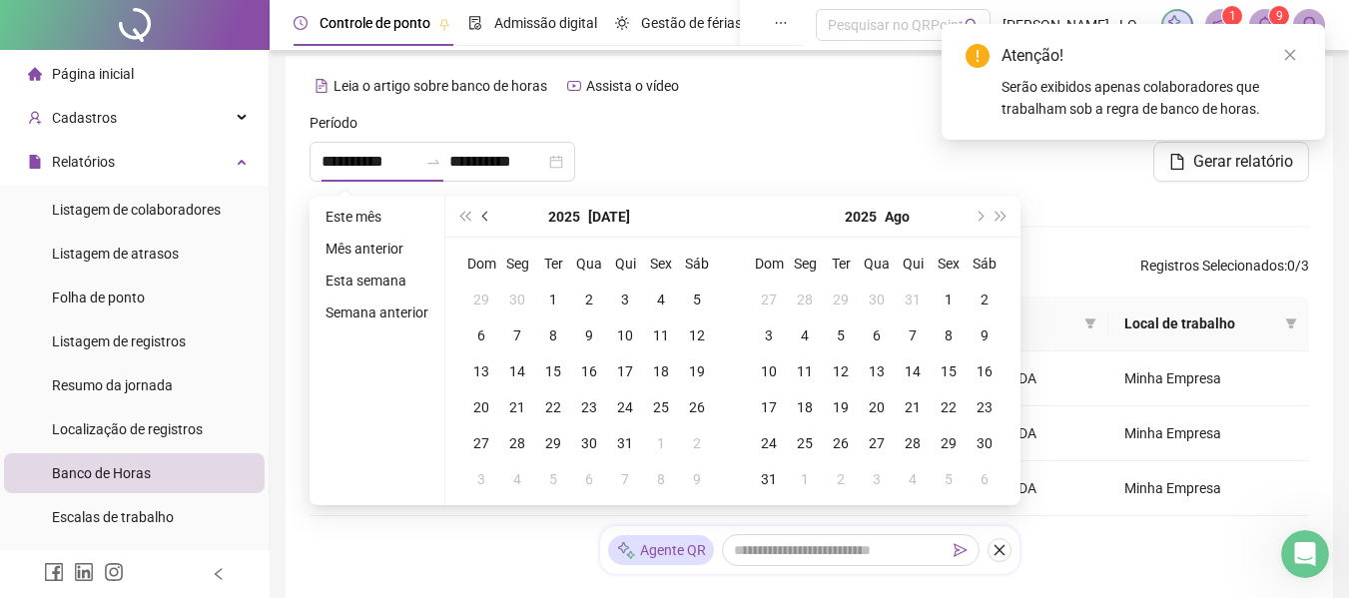
click at [484, 209] on button "prev-year" at bounding box center [486, 217] width 22 height 40
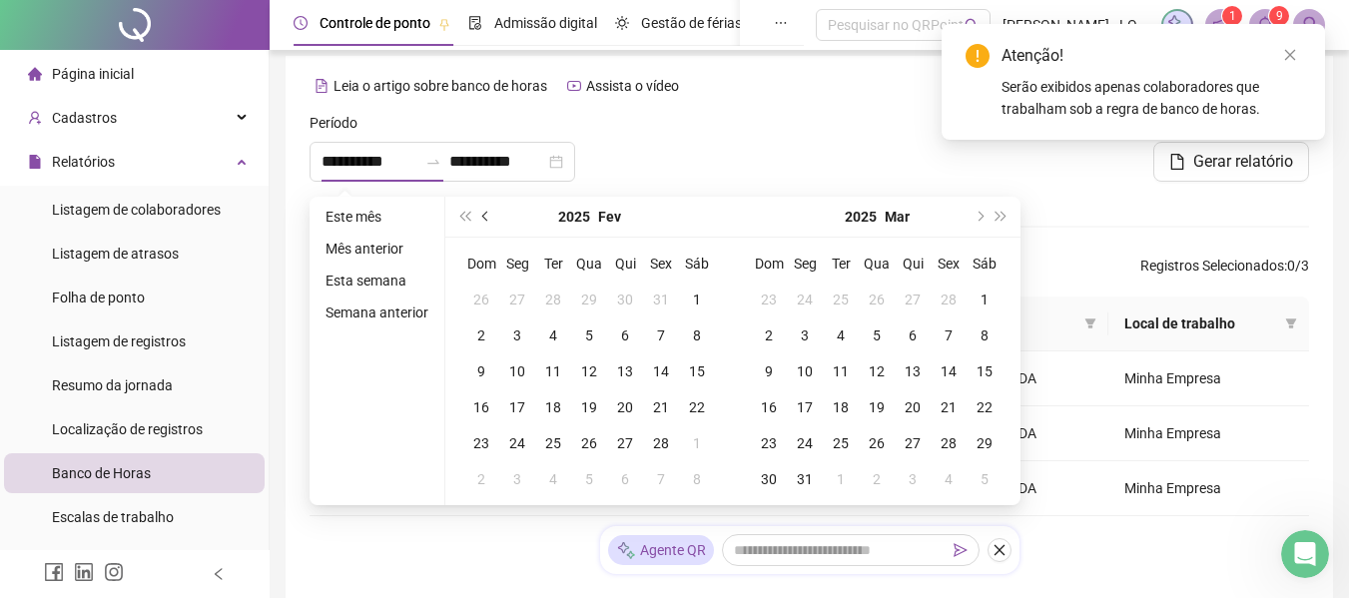
click at [484, 209] on button "prev-year" at bounding box center [486, 217] width 22 height 40
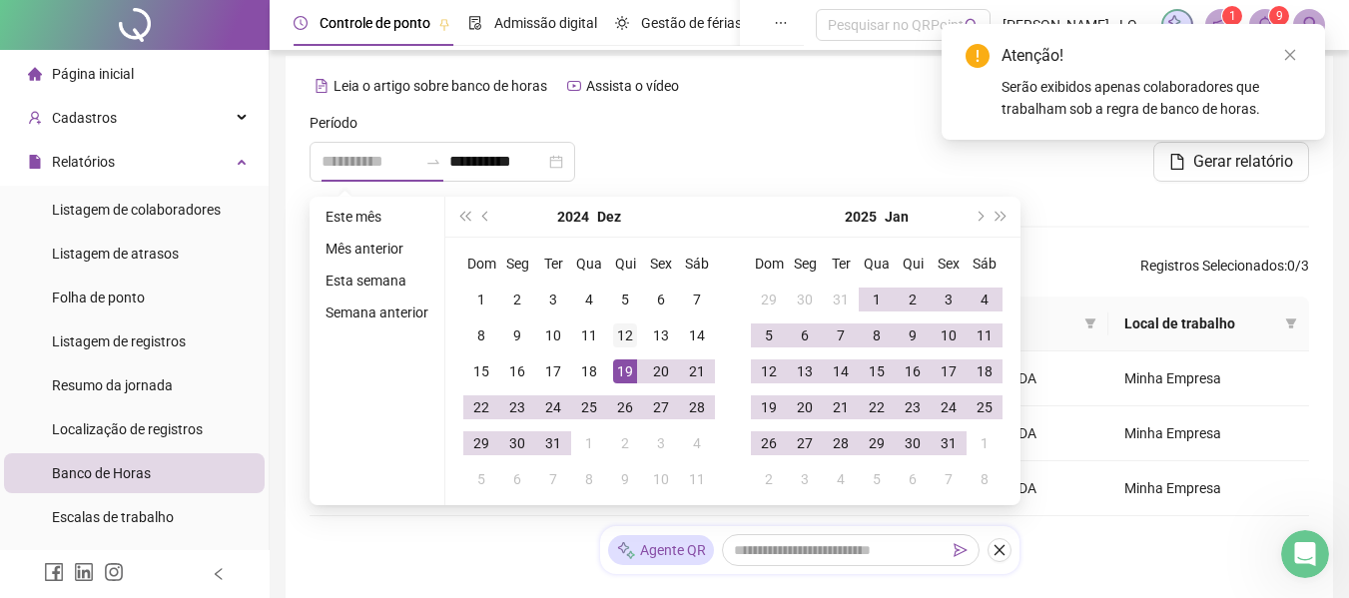
type input "**********"
click at [621, 341] on div "12" at bounding box center [625, 335] width 24 height 24
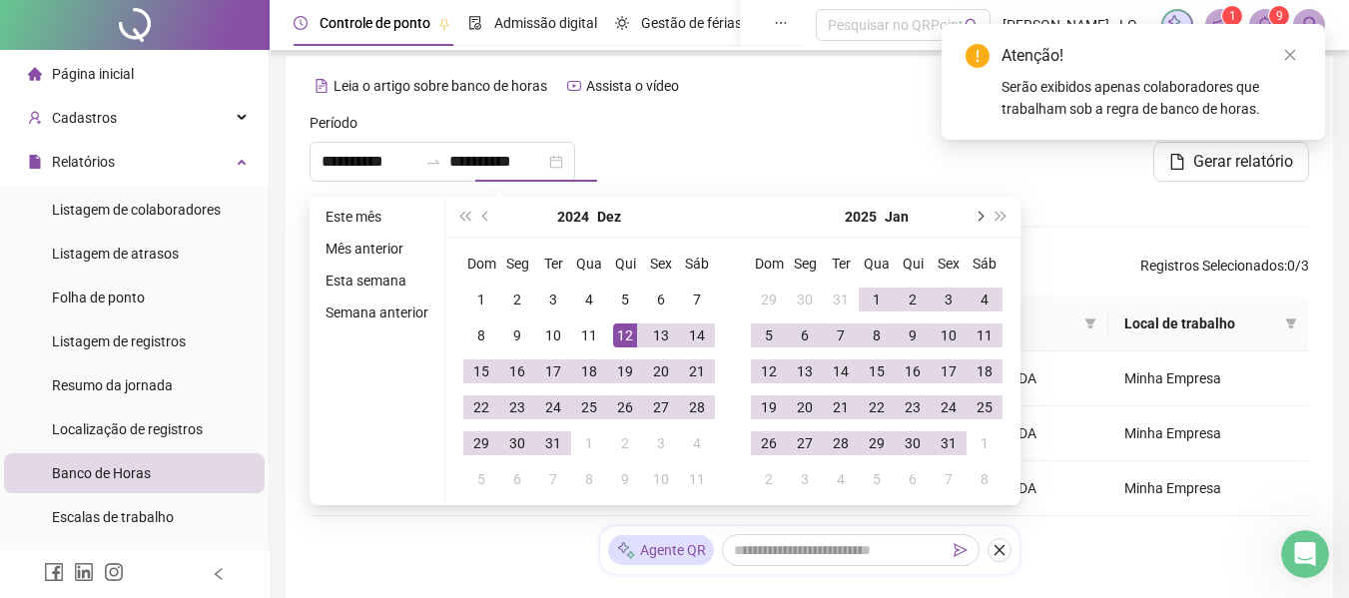
click at [984, 218] on button "next-year" at bounding box center [978, 217] width 22 height 40
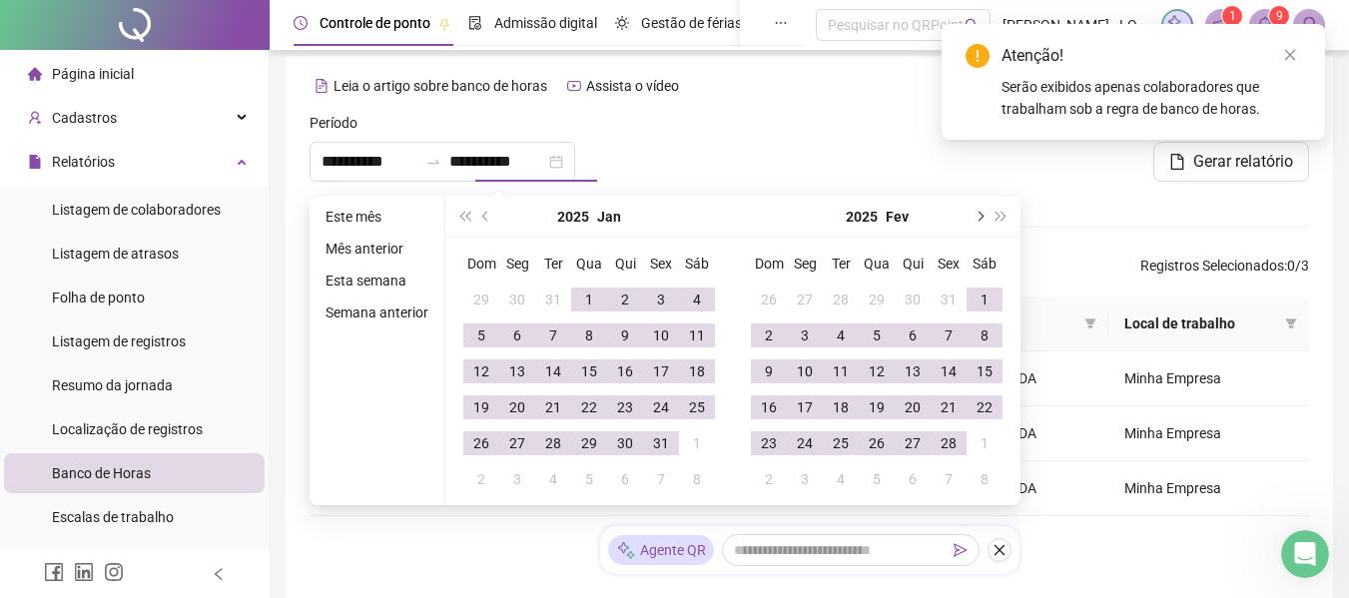
click at [984, 218] on button "next-year" at bounding box center [978, 217] width 22 height 40
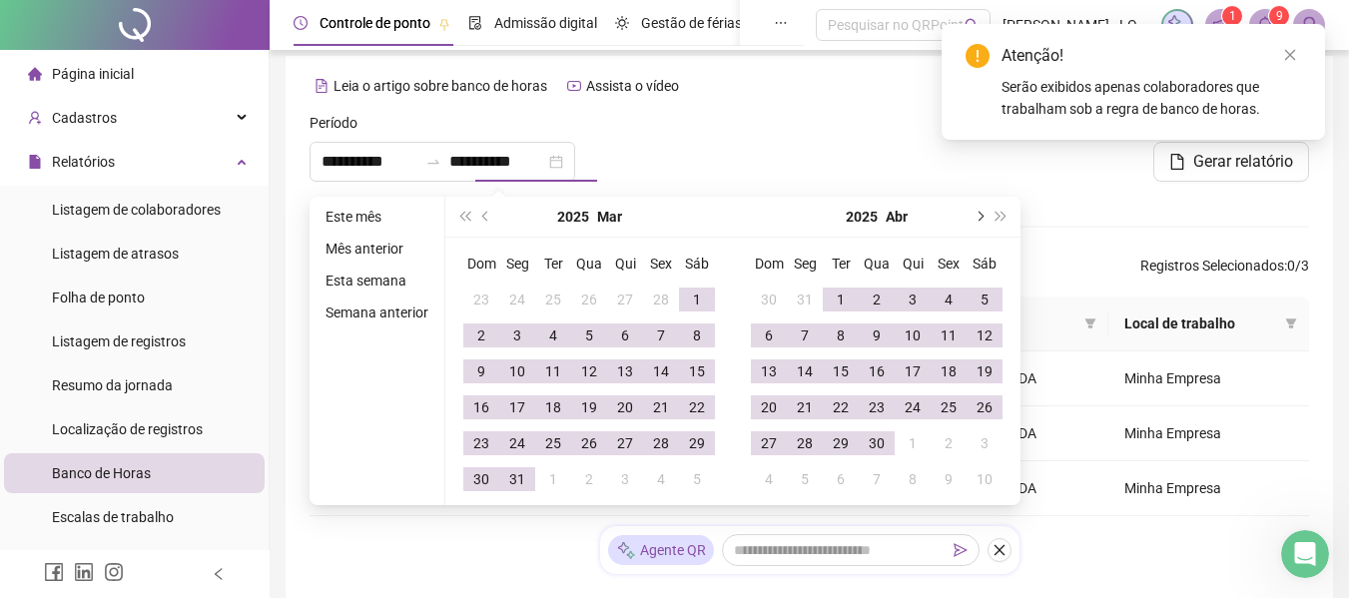
click at [984, 218] on button "next-year" at bounding box center [978, 217] width 22 height 40
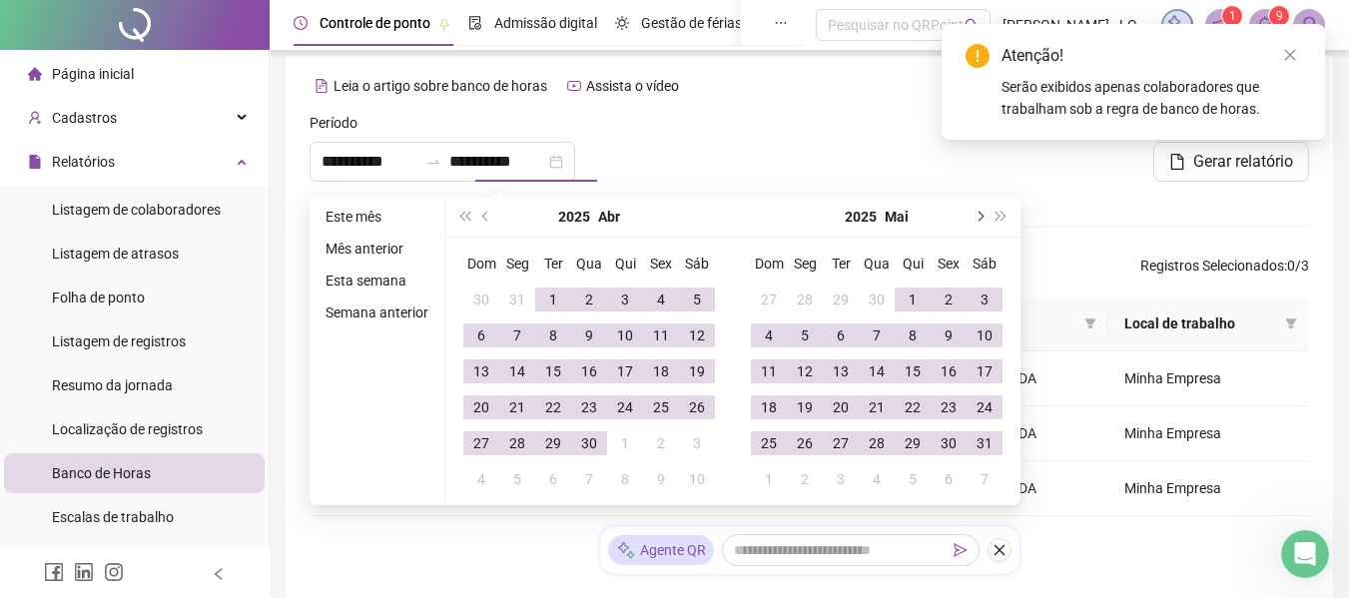
click at [983, 218] on button "next-year" at bounding box center [978, 217] width 22 height 40
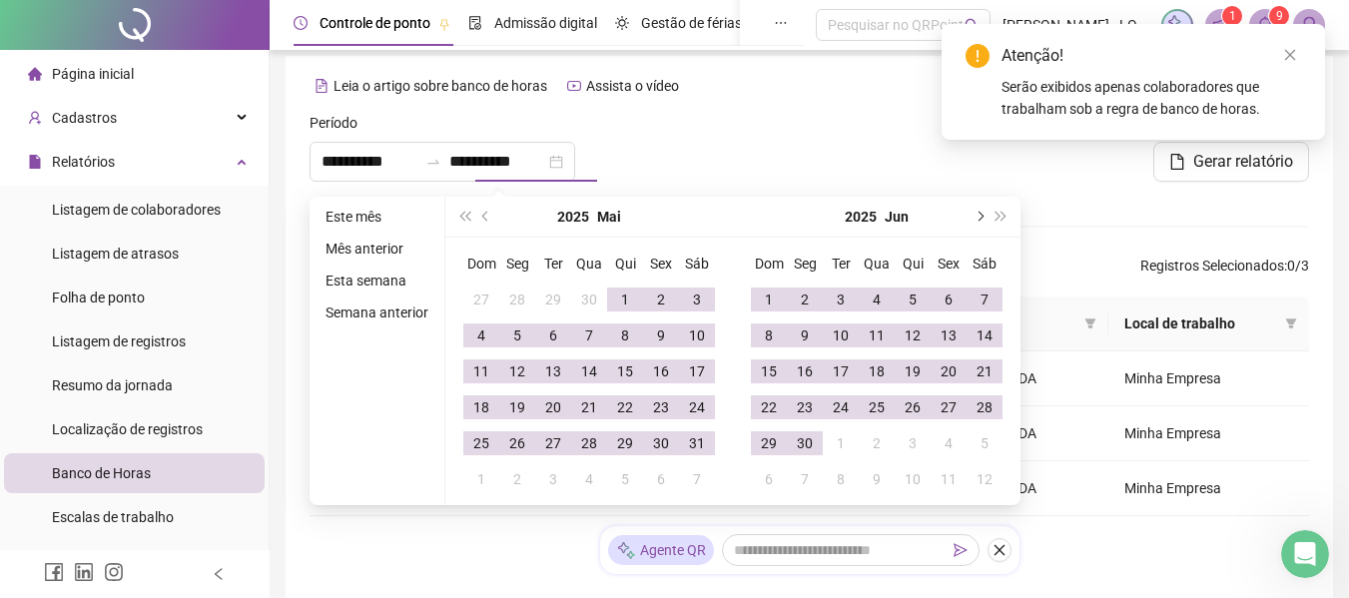
click at [983, 218] on button "next-year" at bounding box center [978, 217] width 22 height 40
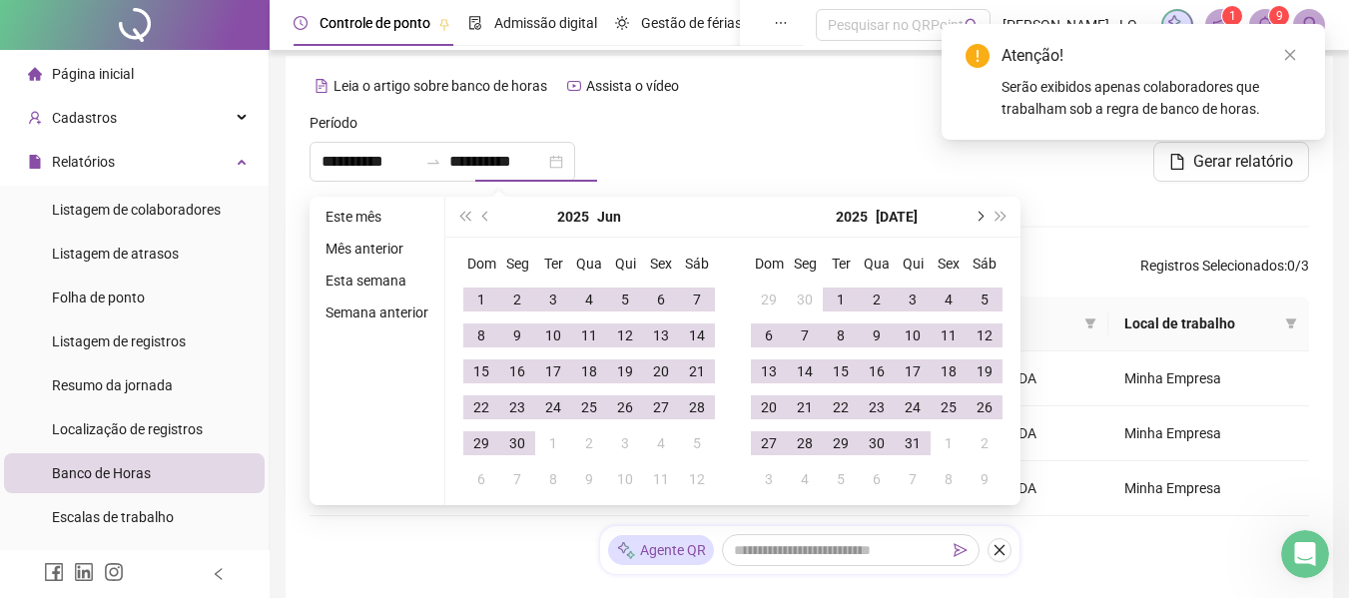
click at [983, 218] on button "next-year" at bounding box center [978, 217] width 22 height 40
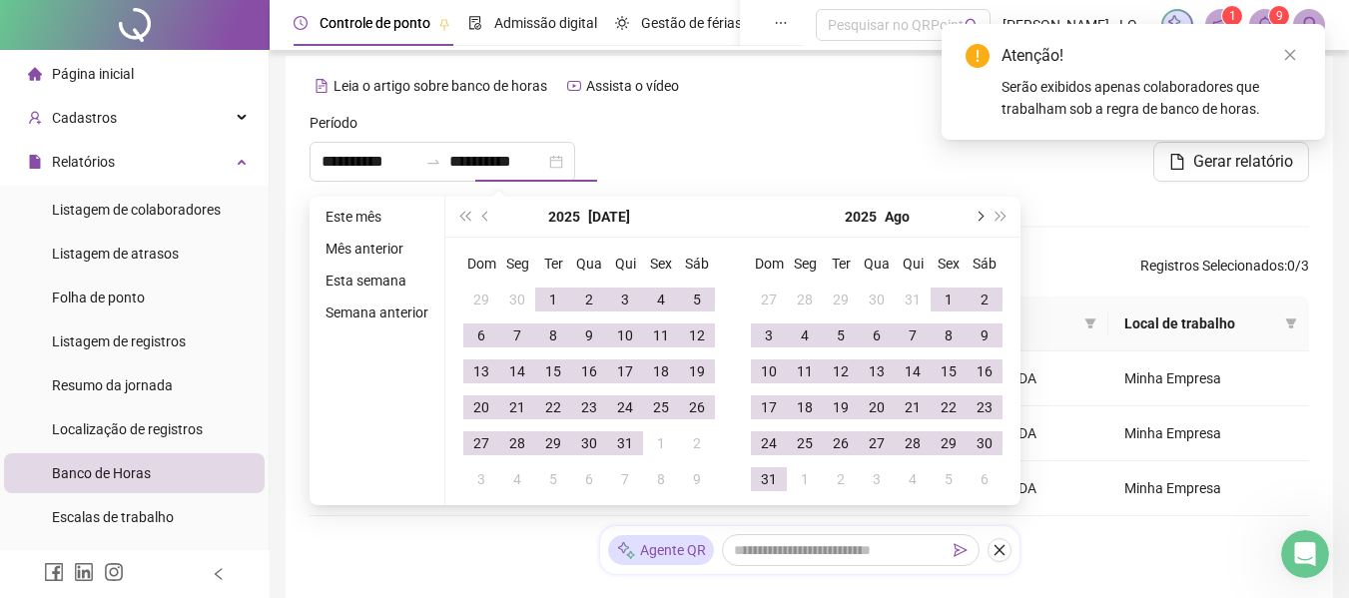
click at [983, 218] on button "next-year" at bounding box center [978, 217] width 22 height 40
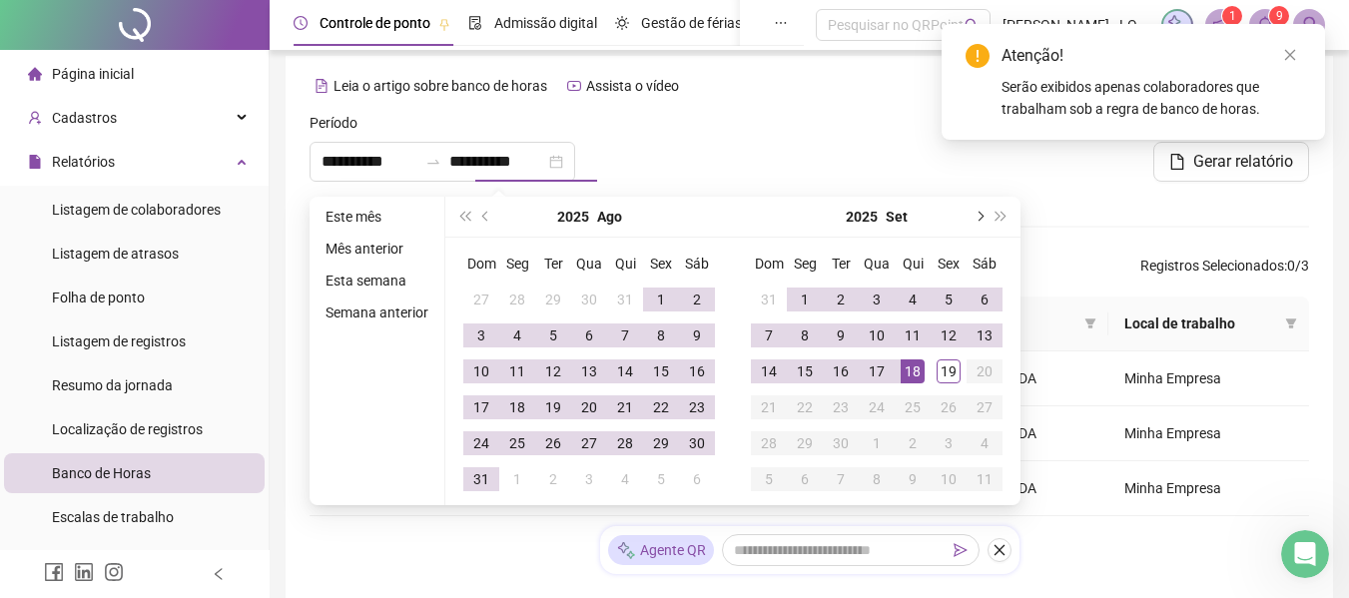
click at [983, 218] on button "next-year" at bounding box center [978, 217] width 22 height 40
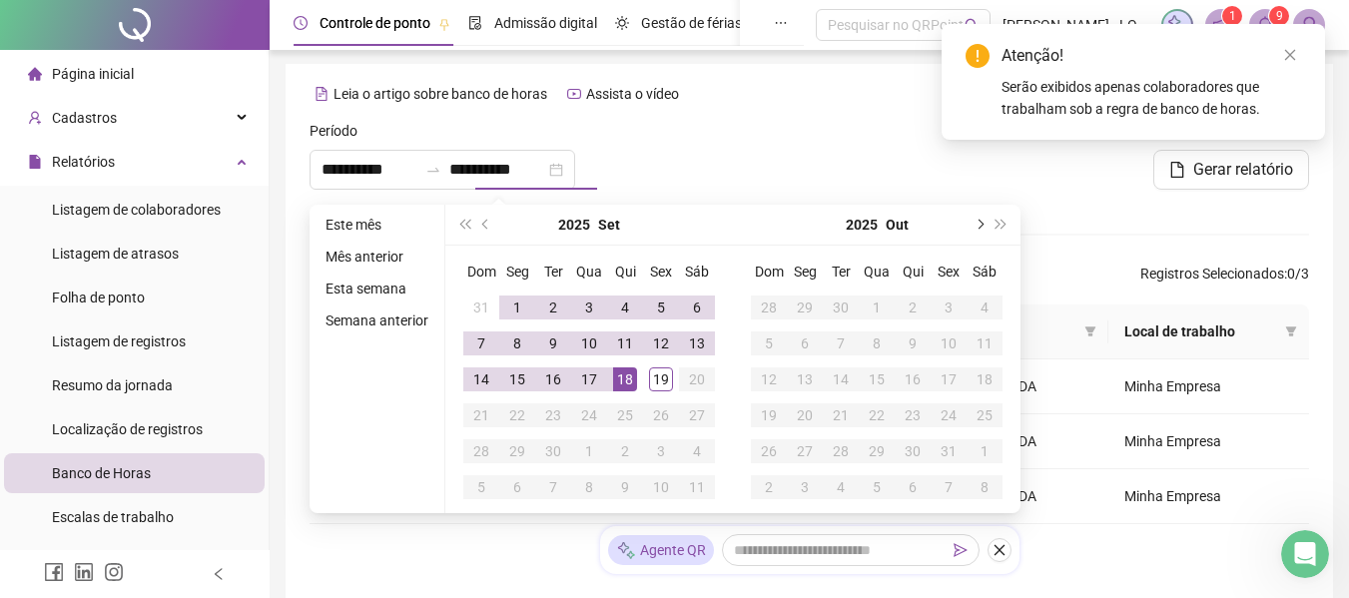
scroll to position [0, 0]
type input "**********"
click at [619, 391] on div "18" at bounding box center [625, 381] width 24 height 24
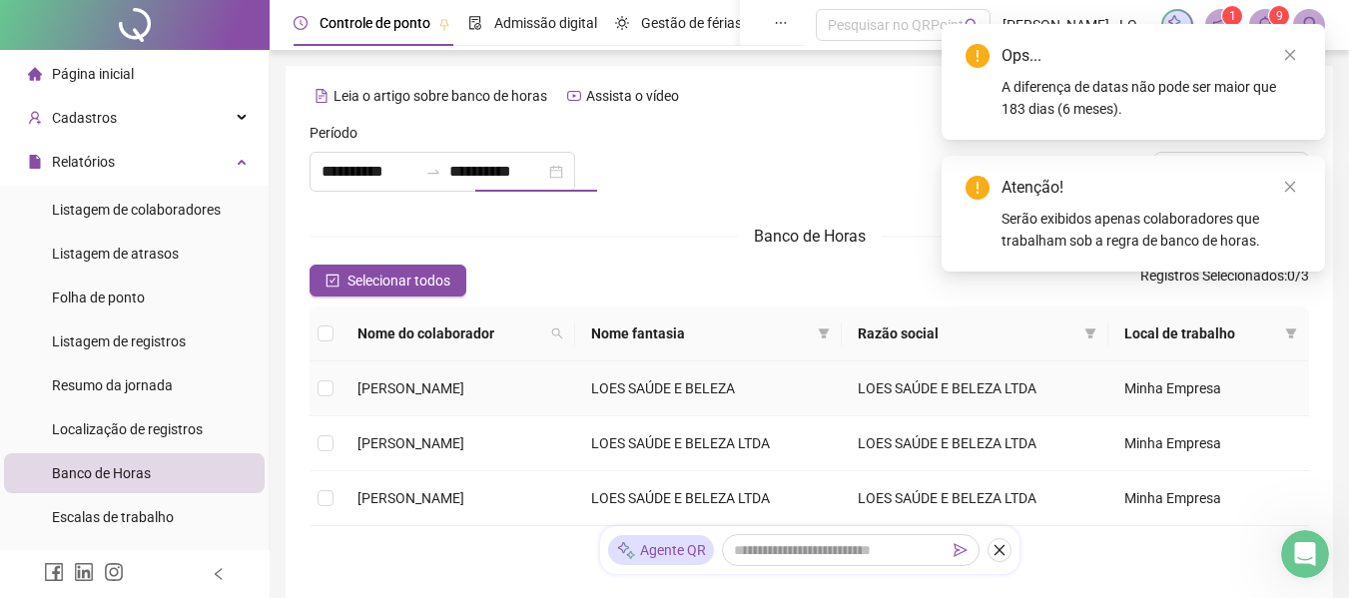
type input "**********"
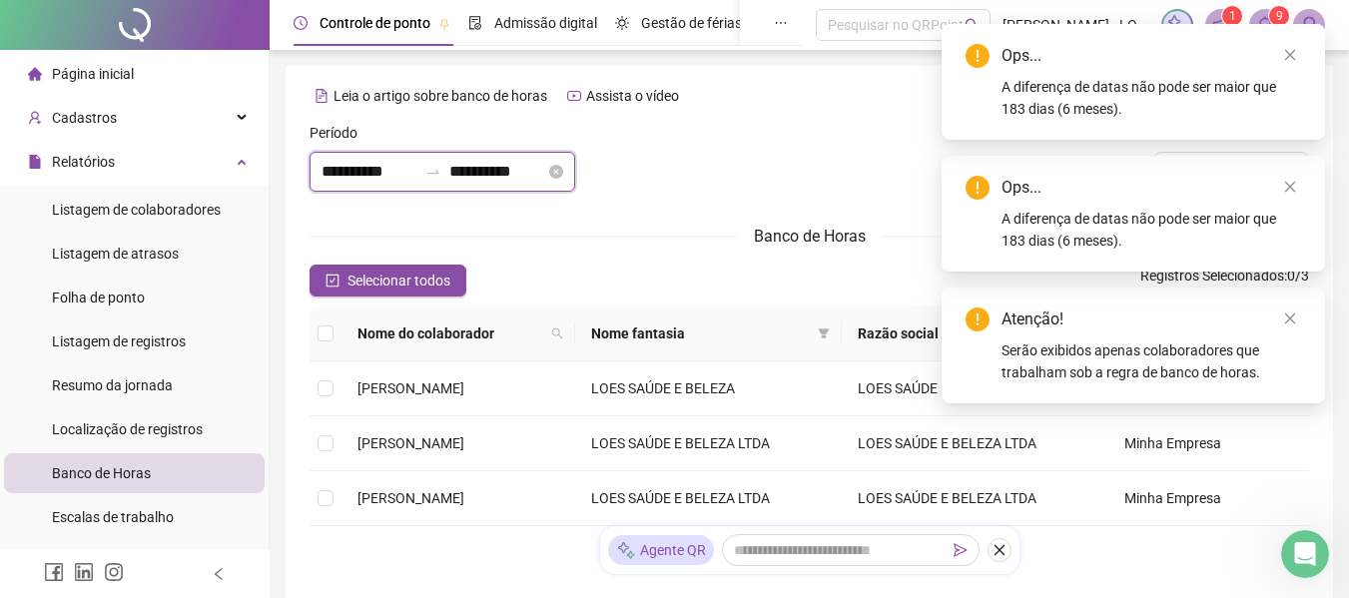
click at [519, 181] on input "**********" at bounding box center [497, 172] width 96 height 24
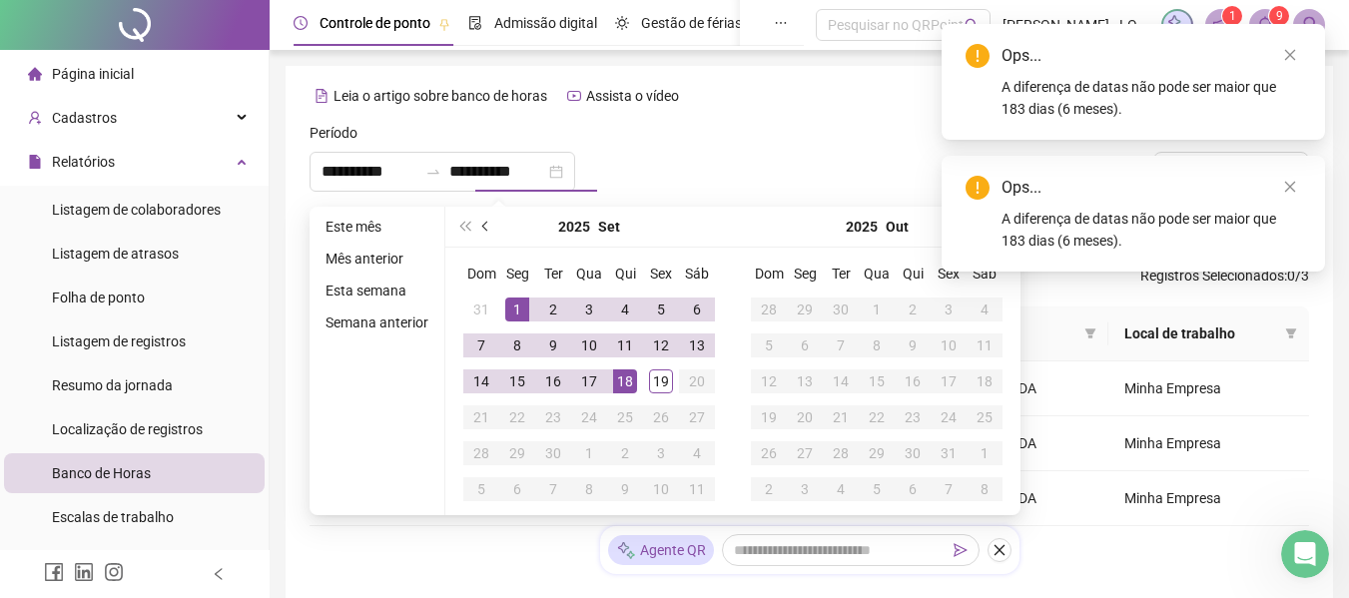
click at [481, 223] on button "prev-year" at bounding box center [486, 227] width 22 height 40
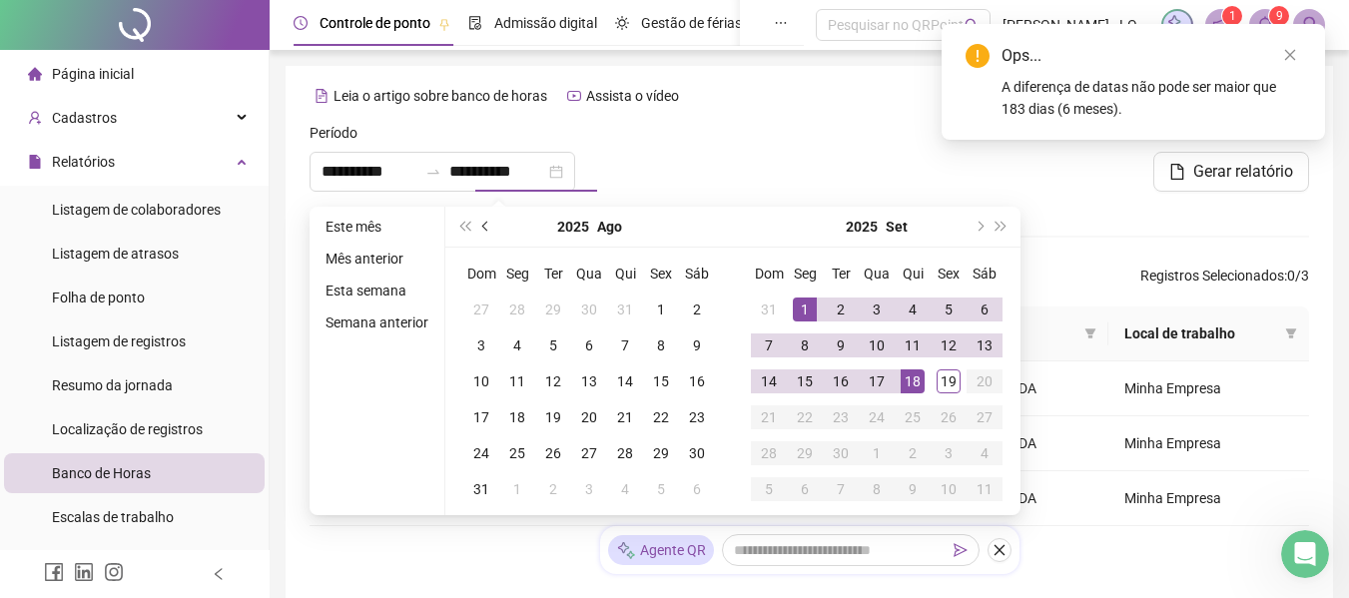
click at [481, 223] on button "prev-year" at bounding box center [486, 227] width 22 height 40
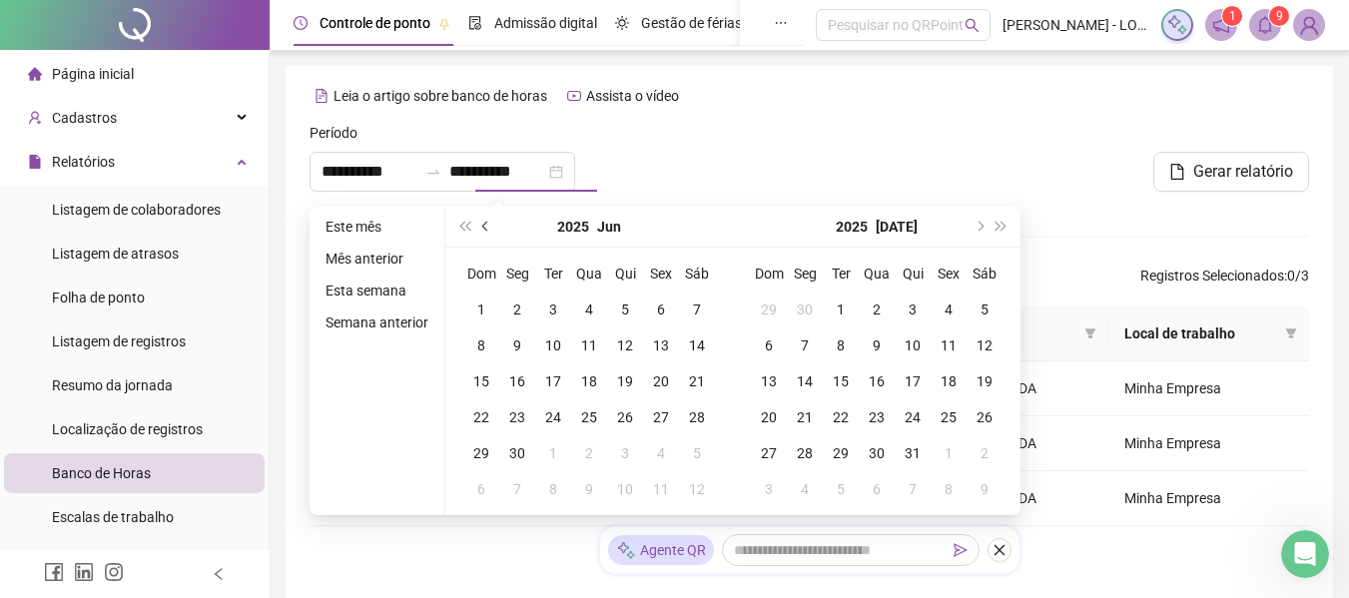
click at [482, 223] on button "prev-year" at bounding box center [486, 227] width 22 height 40
click at [482, 223] on span "prev-year" at bounding box center [487, 227] width 10 height 10
click at [483, 223] on span "prev-year" at bounding box center [487, 227] width 10 height 10
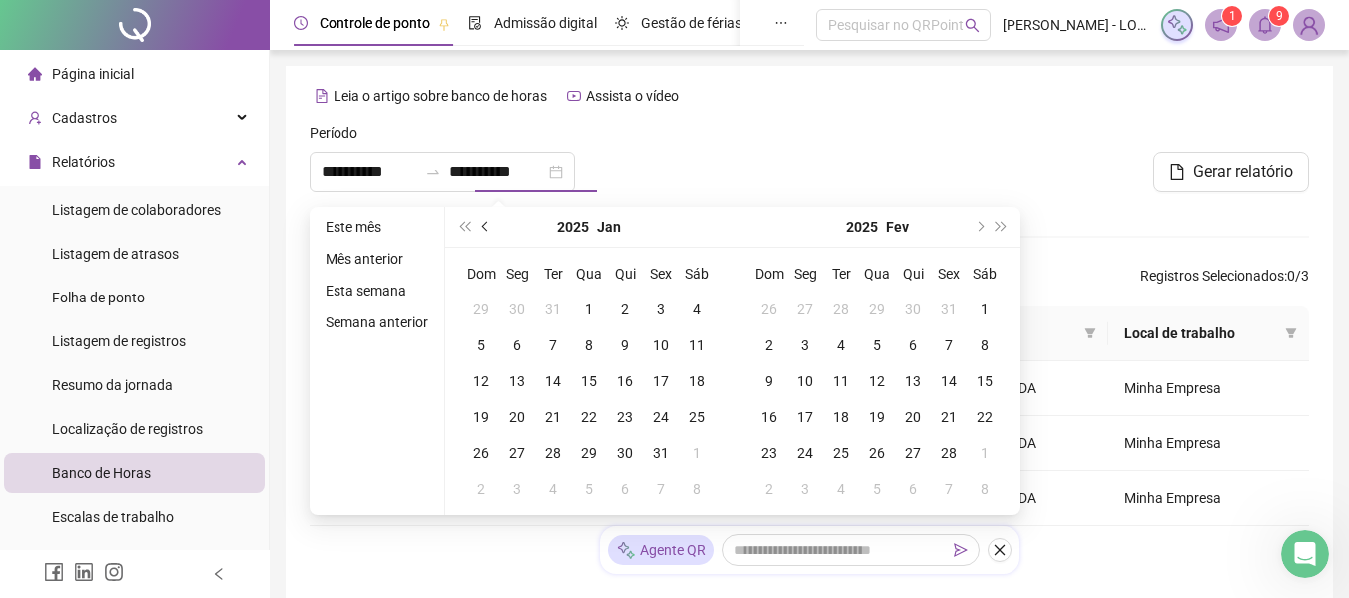
click at [490, 223] on button "prev-year" at bounding box center [486, 227] width 22 height 40
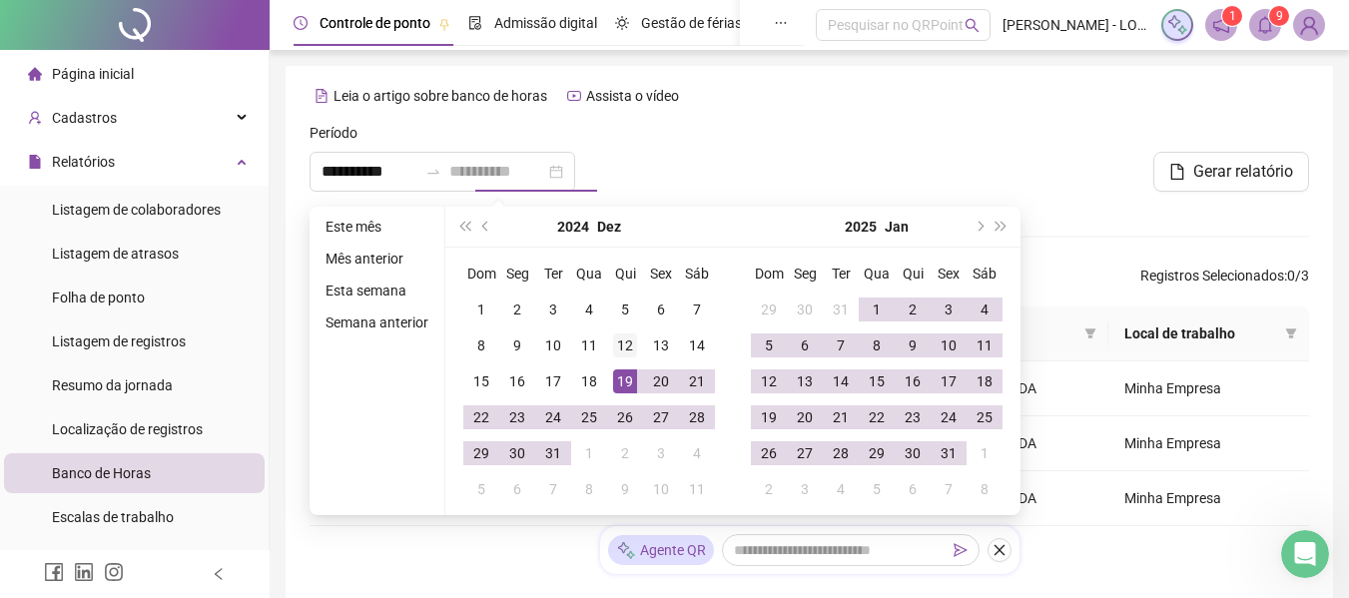
type input "**********"
click at [617, 350] on div "12" at bounding box center [625, 345] width 24 height 24
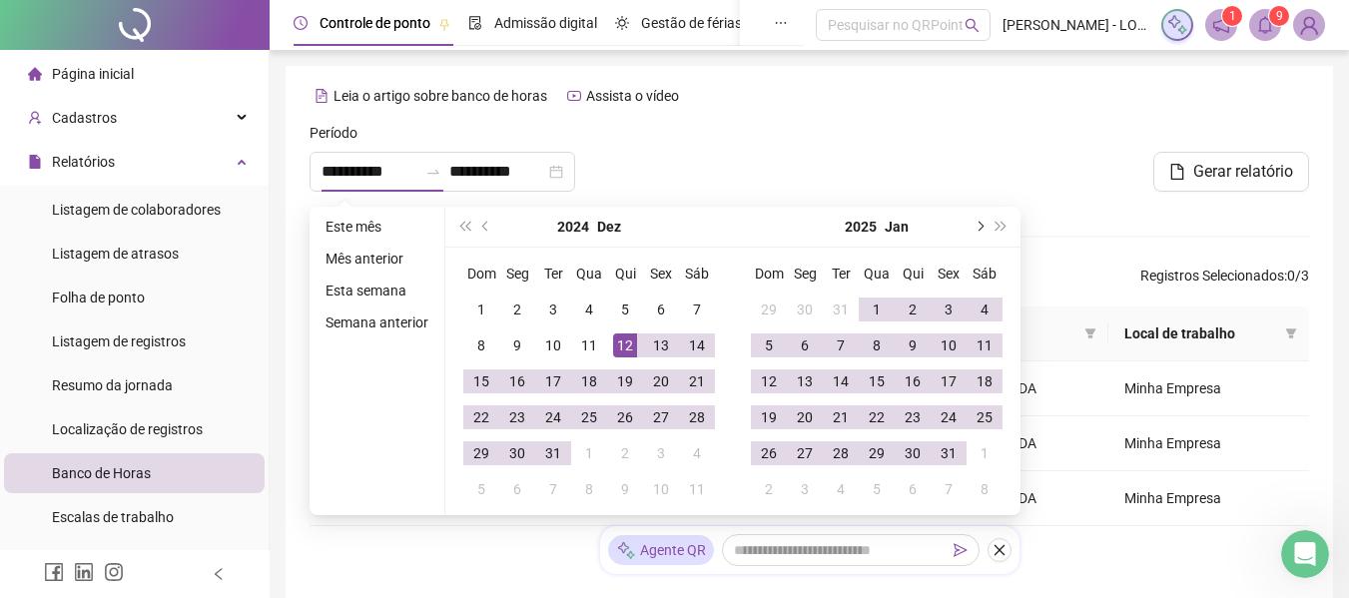
click at [970, 225] on button "next-year" at bounding box center [978, 227] width 22 height 40
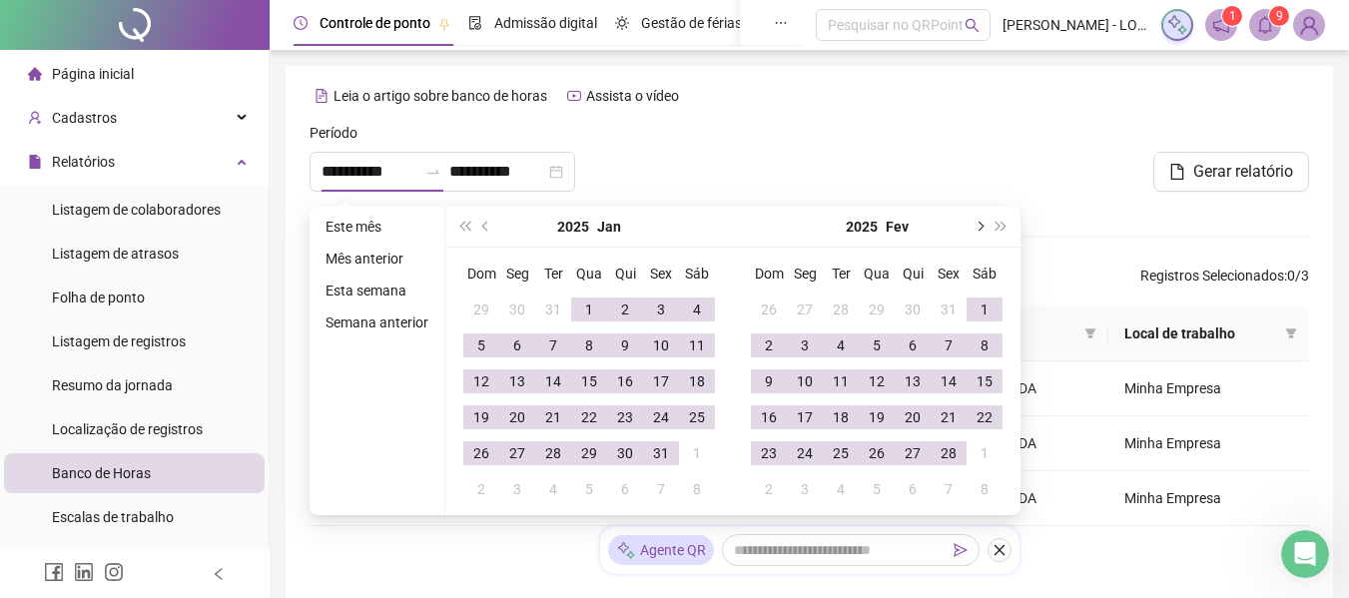
click at [971, 225] on button "next-year" at bounding box center [978, 227] width 22 height 40
click at [973, 225] on span "next-year" at bounding box center [978, 227] width 10 height 10
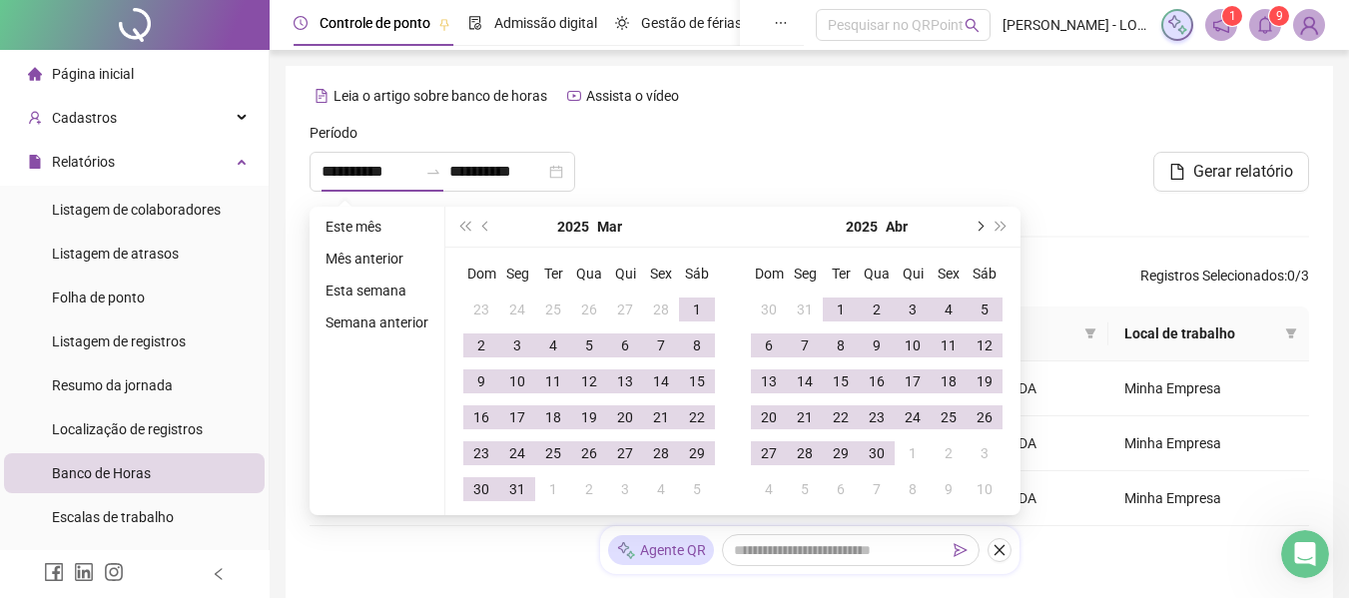
click at [973, 225] on span "next-year" at bounding box center [978, 227] width 10 height 10
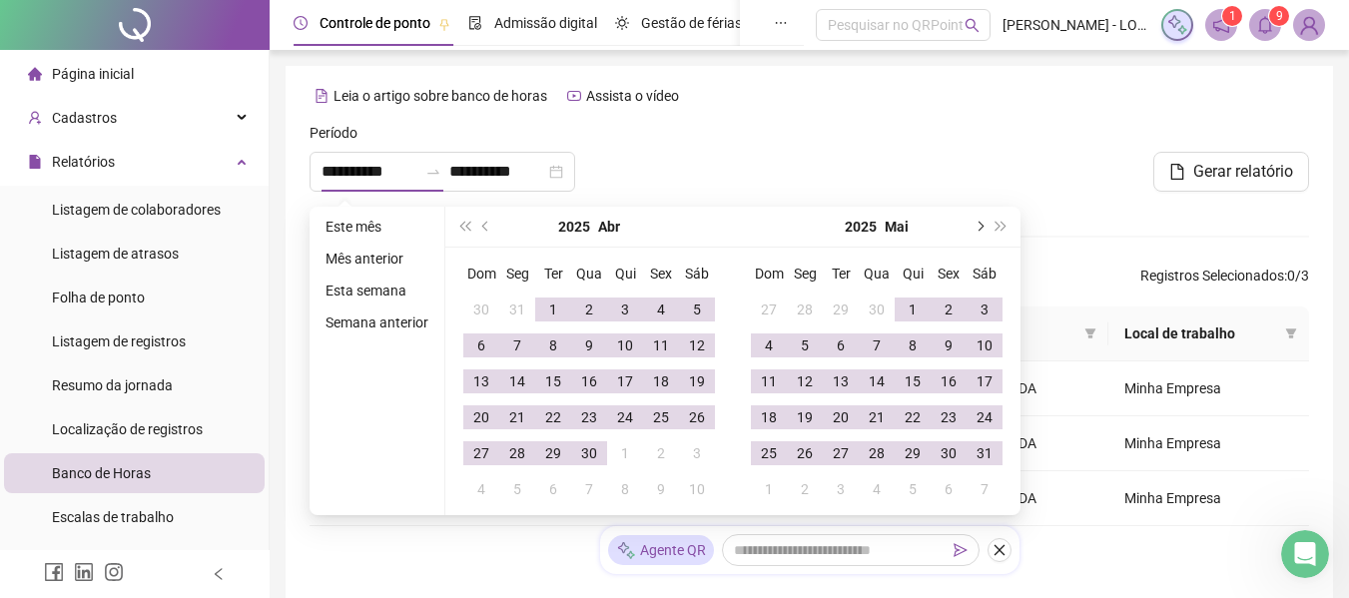
click at [973, 225] on span "next-year" at bounding box center [978, 227] width 10 height 10
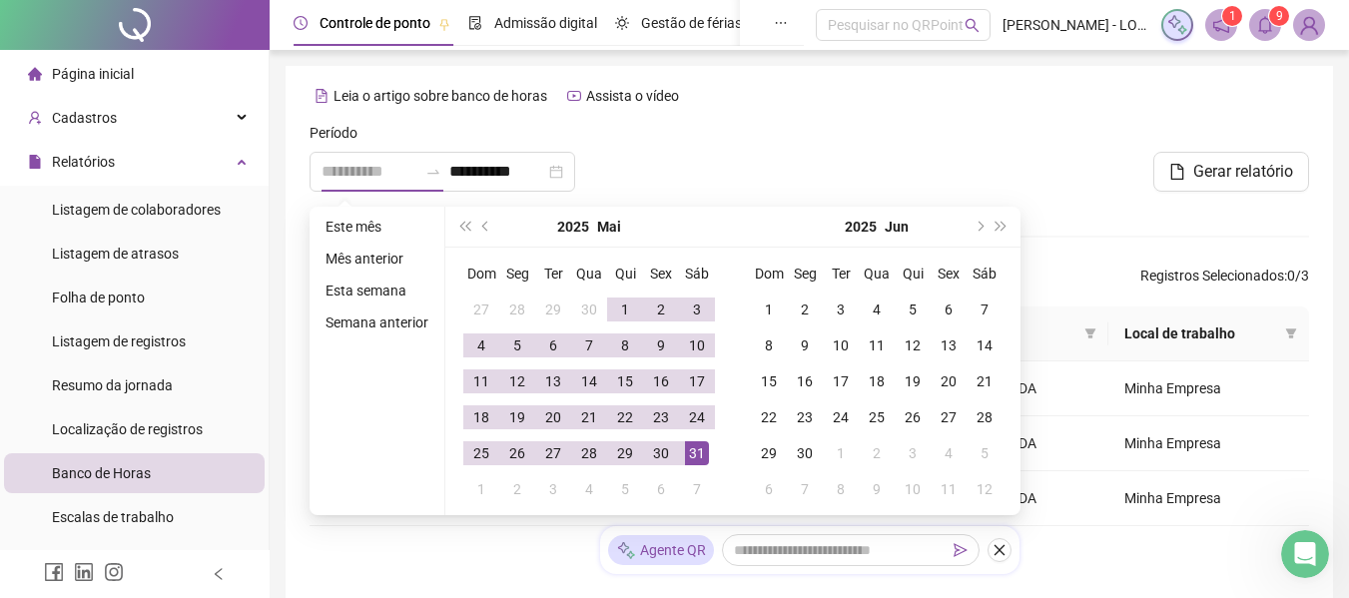
click at [694, 454] on div "31" at bounding box center [697, 453] width 24 height 24
type input "**********"
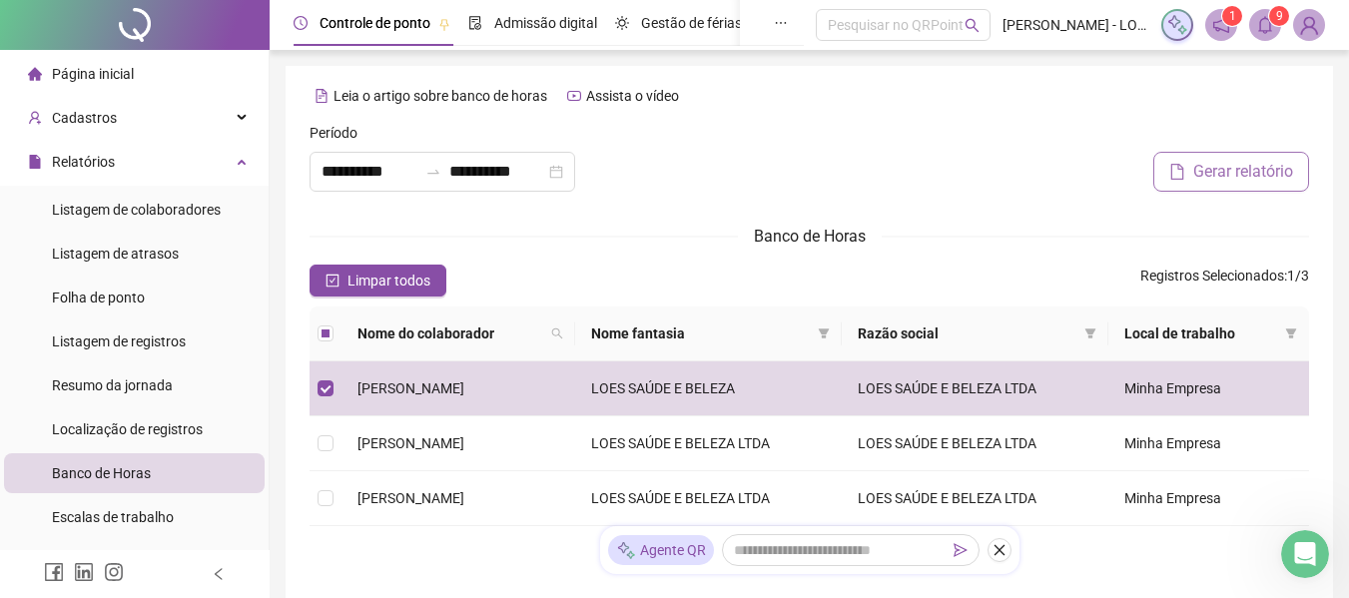
click at [1198, 181] on span "Gerar relatório" at bounding box center [1243, 172] width 100 height 24
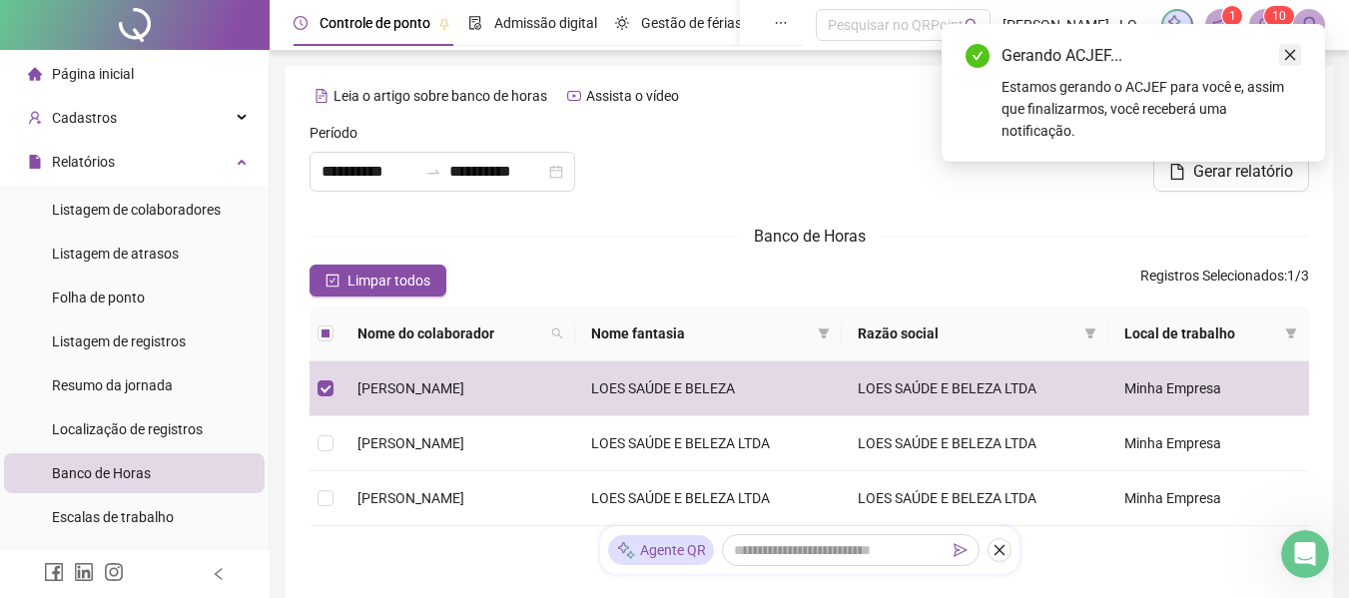
click at [1289, 53] on icon "close" at bounding box center [1290, 55] width 14 height 14
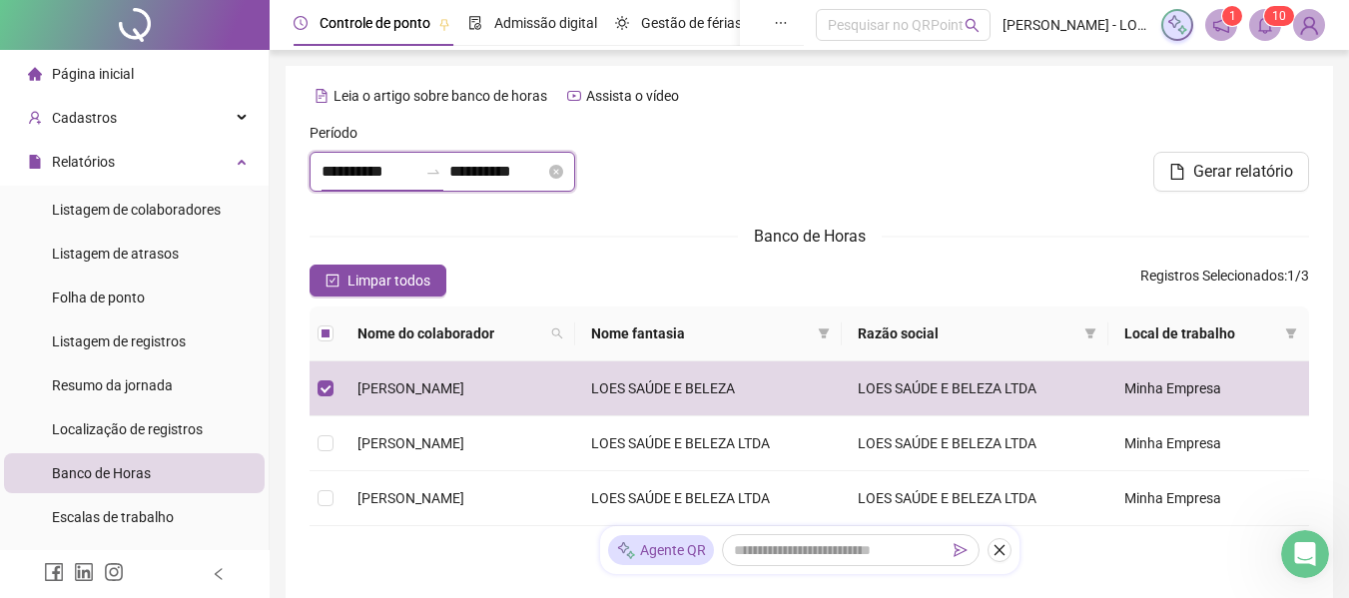
click at [414, 170] on input "**********" at bounding box center [369, 172] width 96 height 24
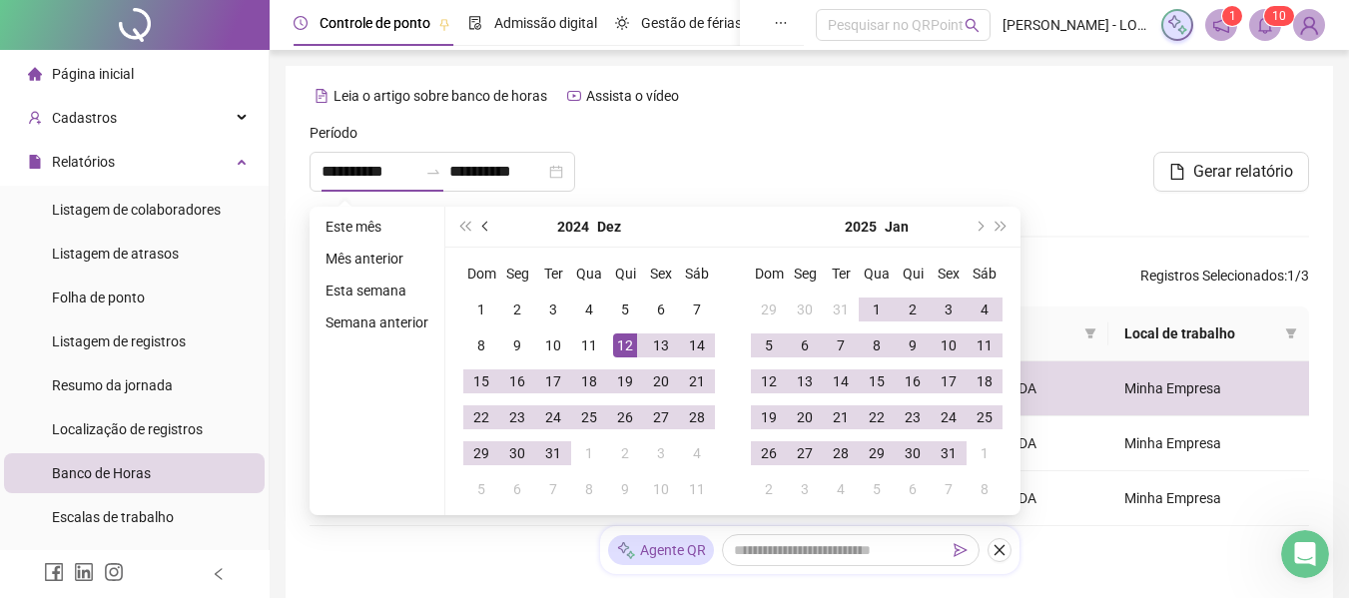
click at [484, 223] on span "prev-year" at bounding box center [487, 227] width 10 height 10
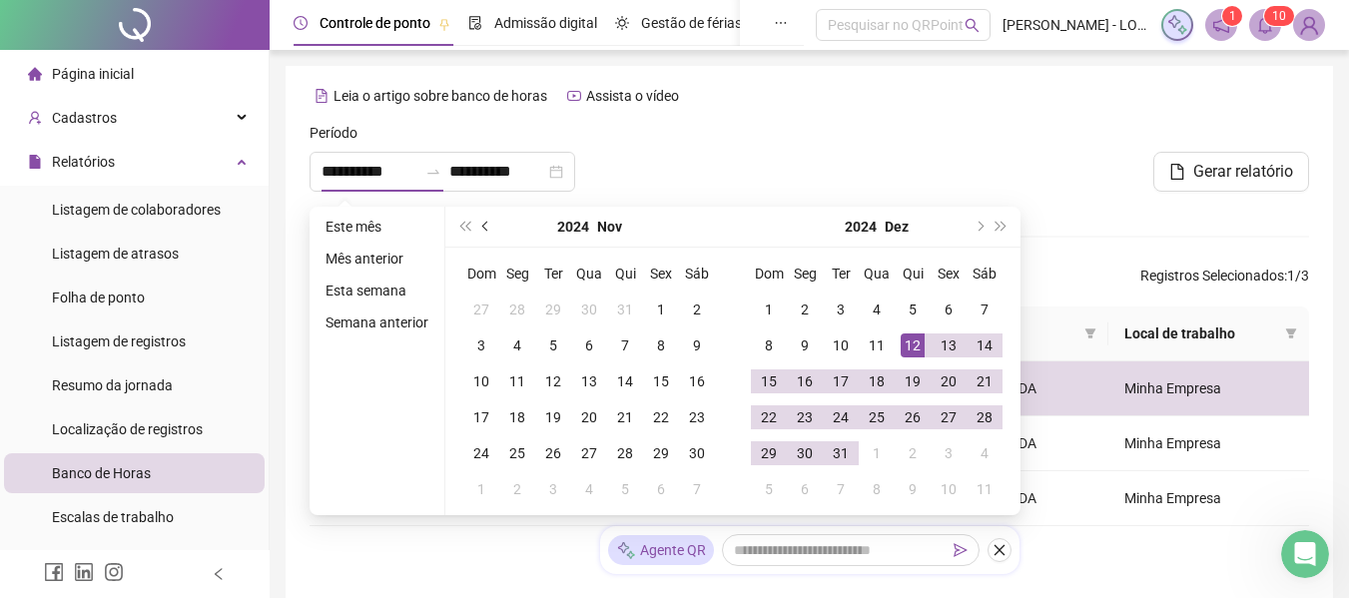
click at [484, 223] on span "prev-year" at bounding box center [487, 227] width 10 height 10
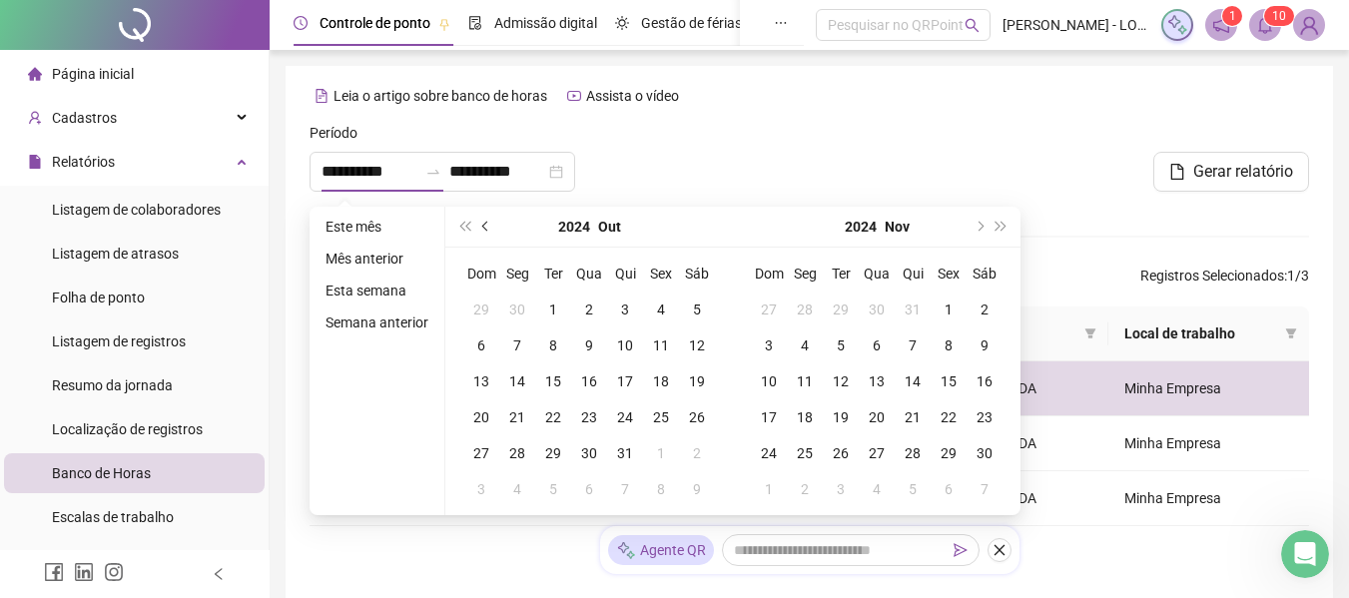
click at [484, 223] on span "prev-year" at bounding box center [487, 227] width 10 height 10
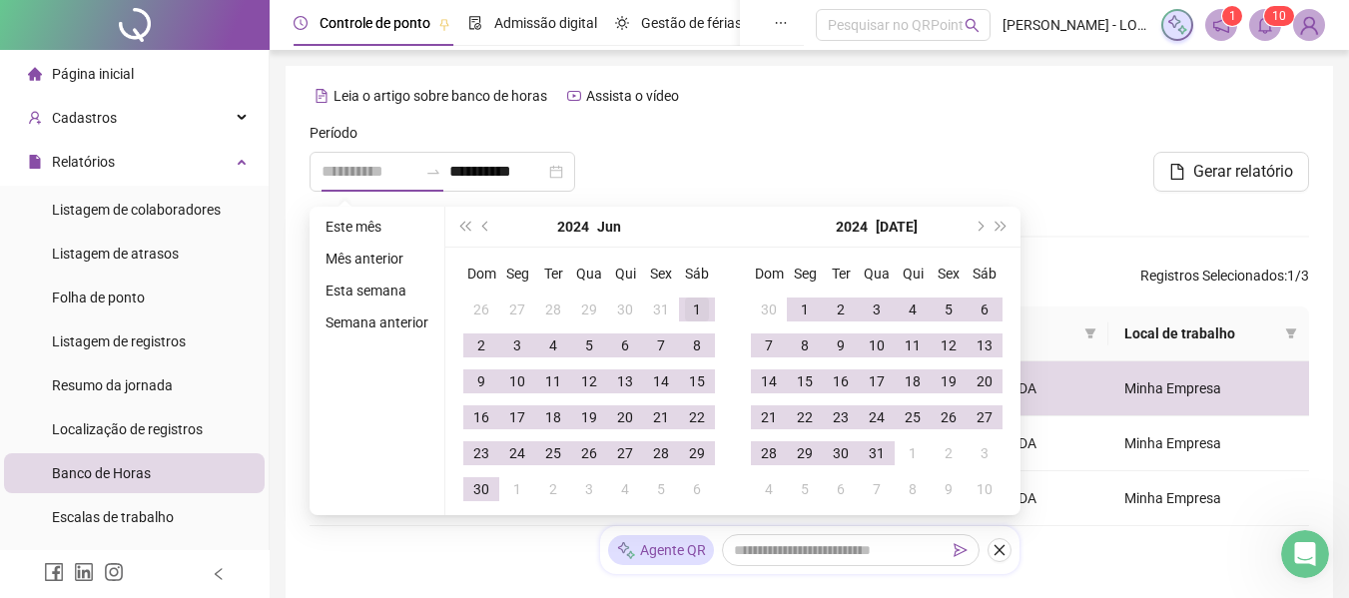
type input "**********"
click at [696, 307] on div "1" at bounding box center [697, 310] width 24 height 24
click at [977, 230] on span "next-year" at bounding box center [978, 227] width 10 height 10
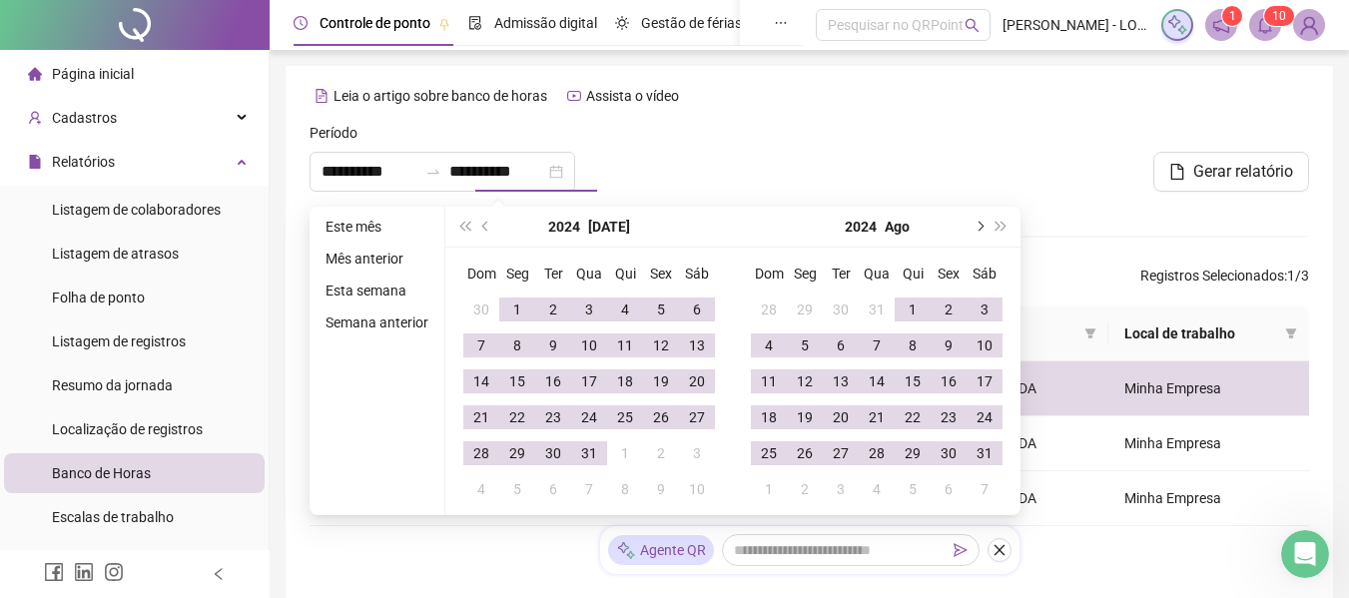
click at [977, 230] on span "next-year" at bounding box center [978, 227] width 10 height 10
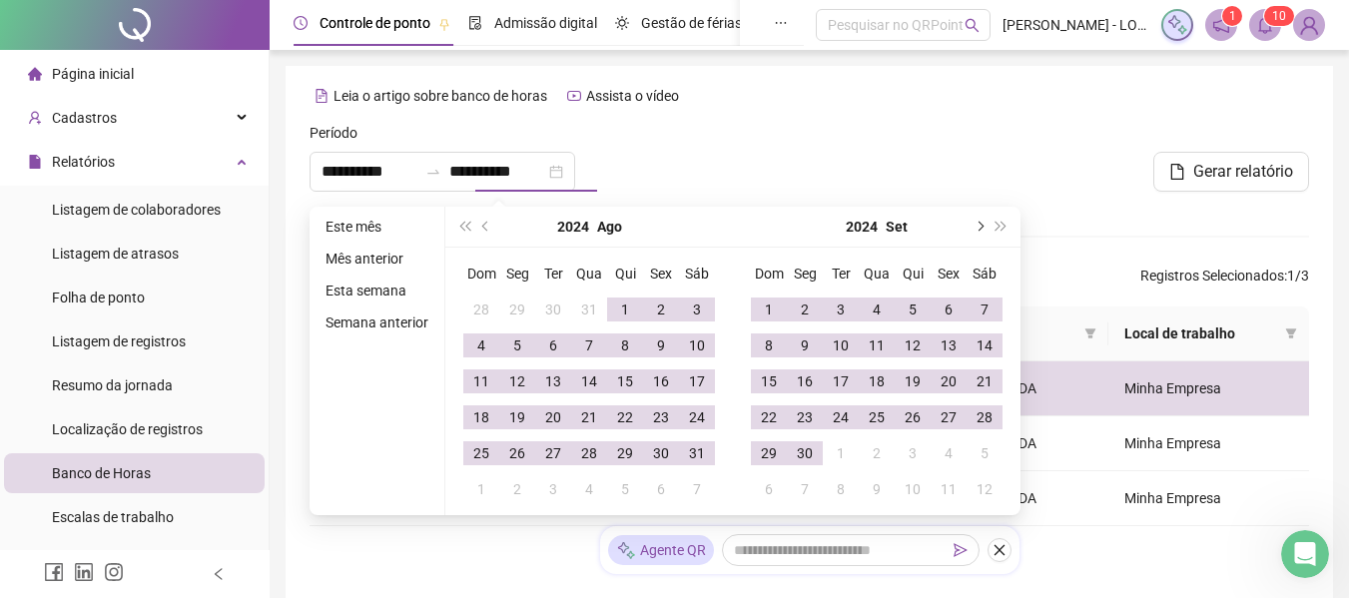
click at [977, 230] on span "next-year" at bounding box center [978, 227] width 10 height 10
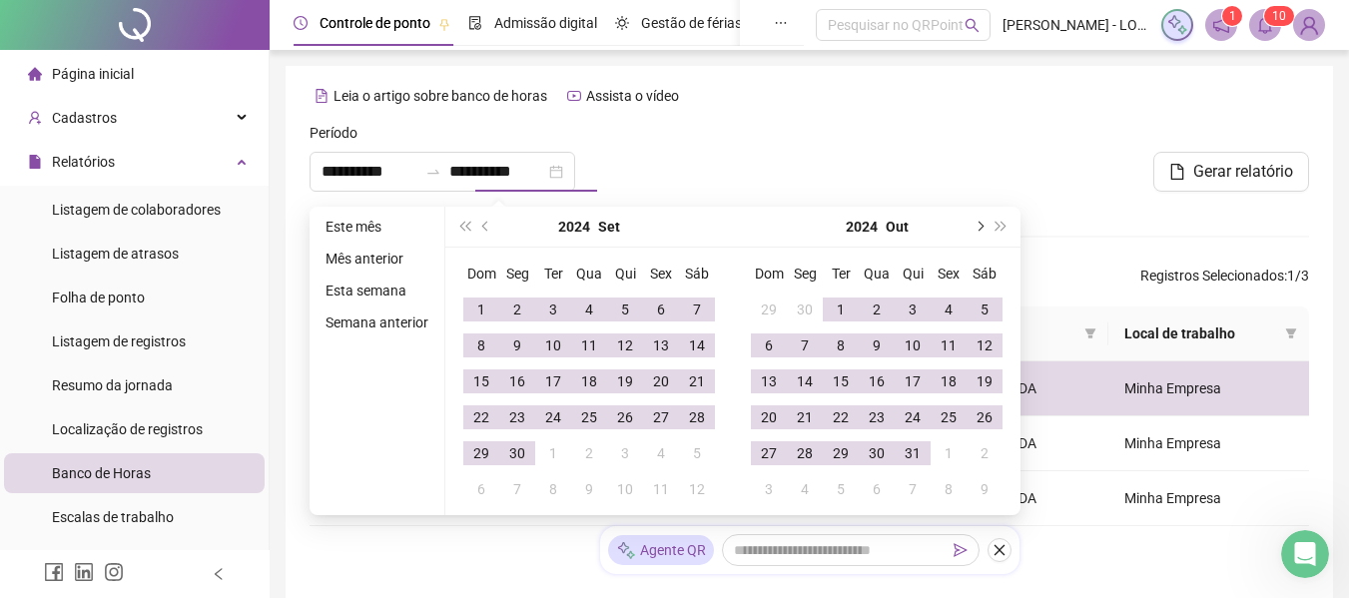
click at [977, 230] on span "next-year" at bounding box center [978, 227] width 10 height 10
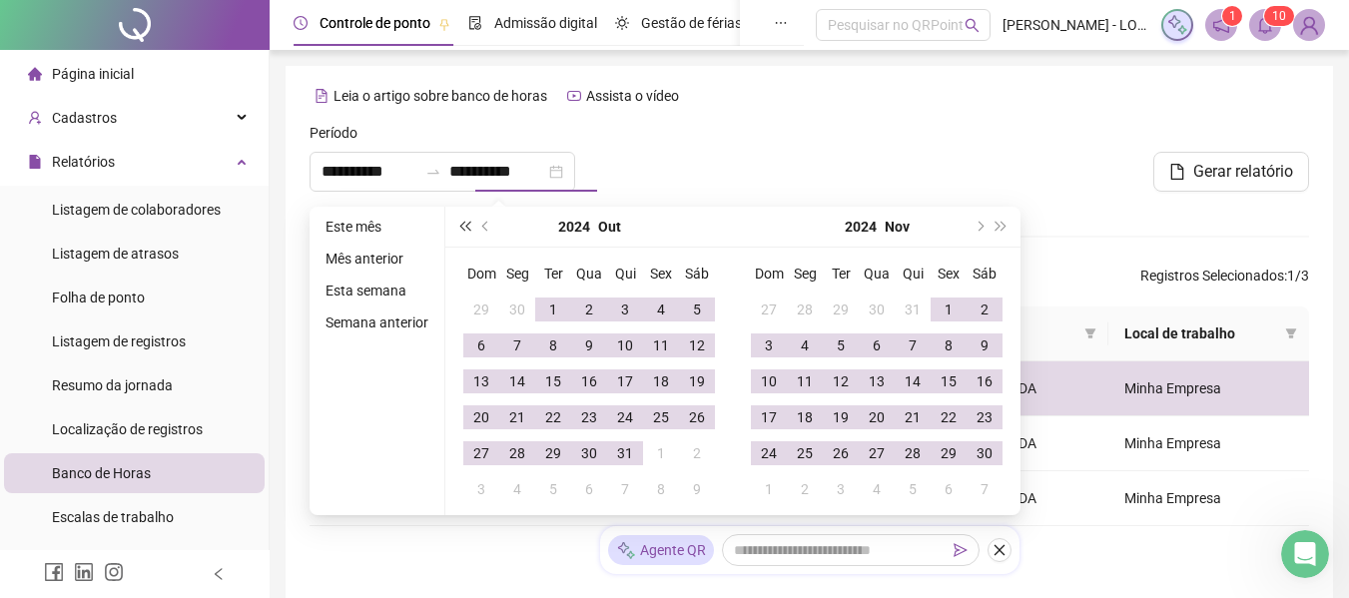
click at [464, 226] on span "super-prev-year" at bounding box center [464, 227] width 10 height 10
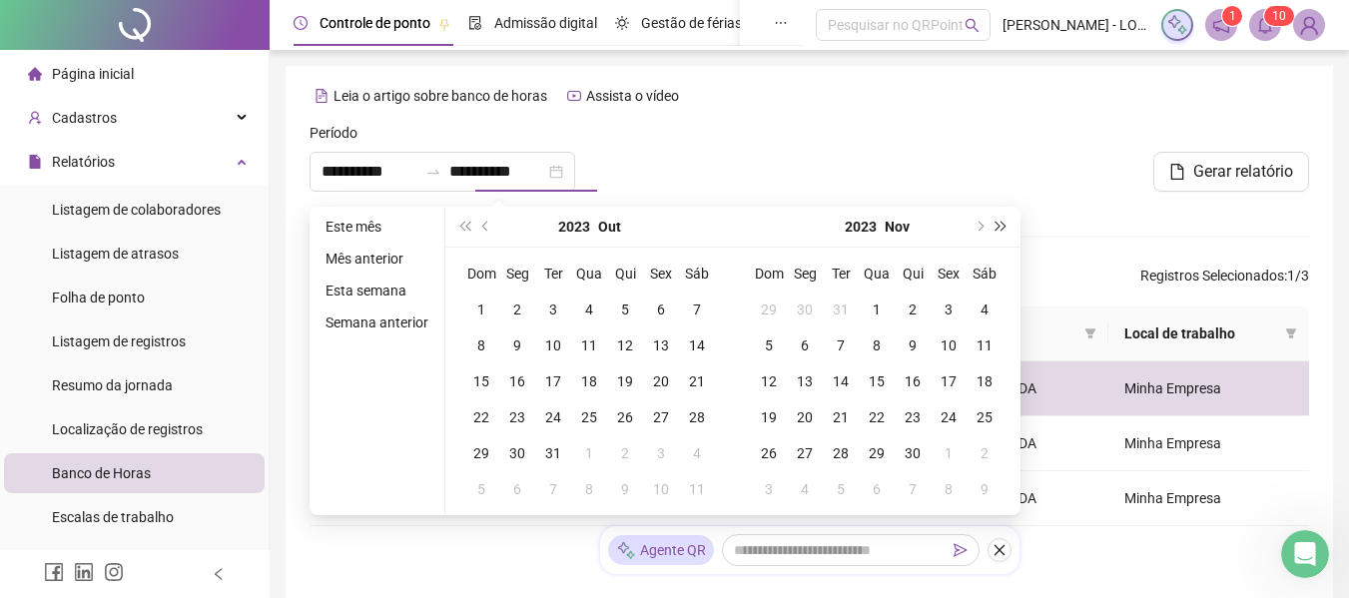
click at [1003, 224] on button "super-next-year" at bounding box center [1001, 227] width 22 height 40
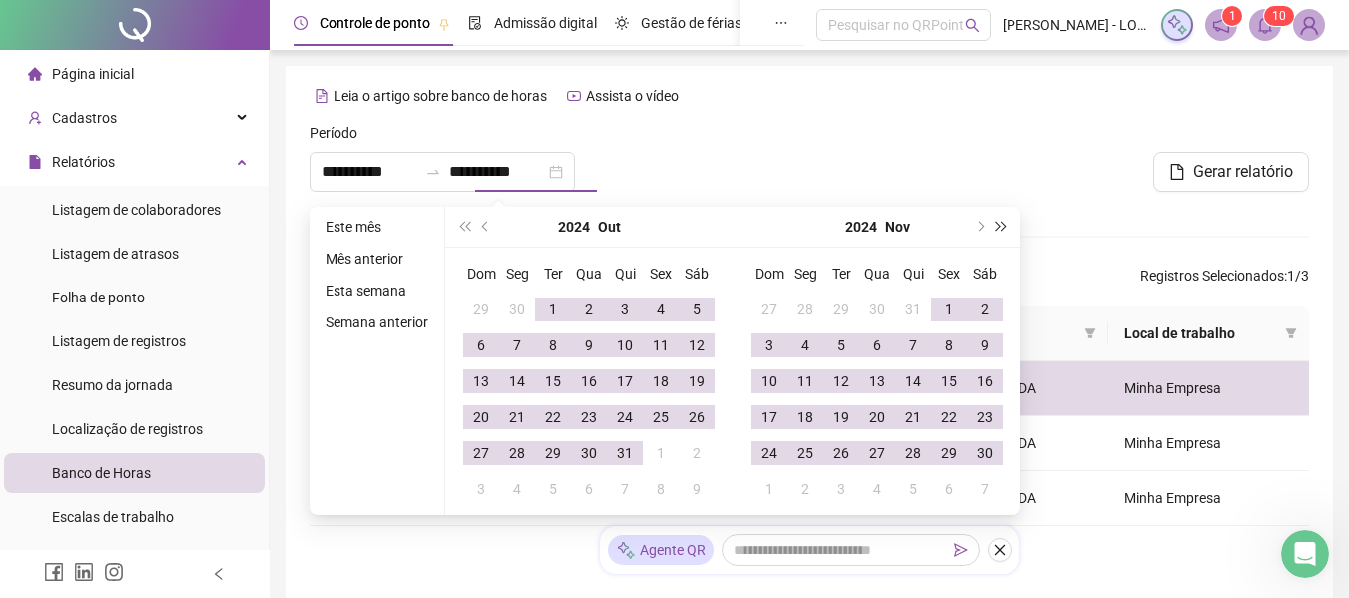
click at [1003, 224] on button "super-next-year" at bounding box center [1001, 227] width 22 height 40
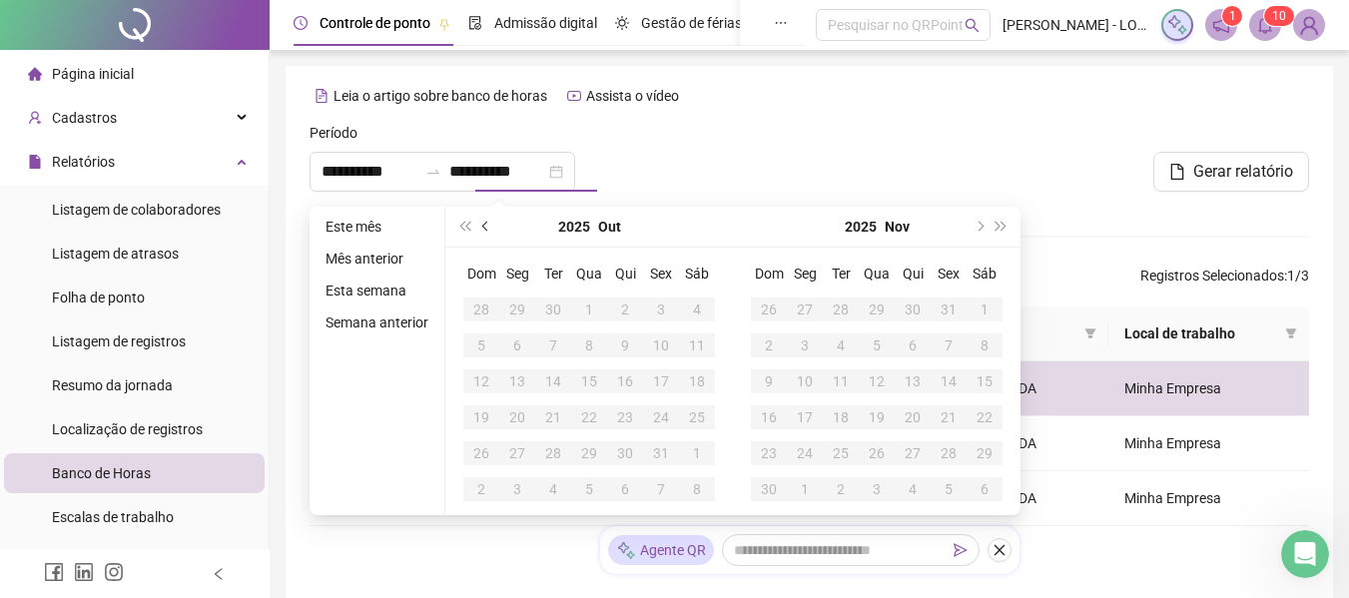
click at [480, 223] on button "prev-year" at bounding box center [486, 227] width 22 height 40
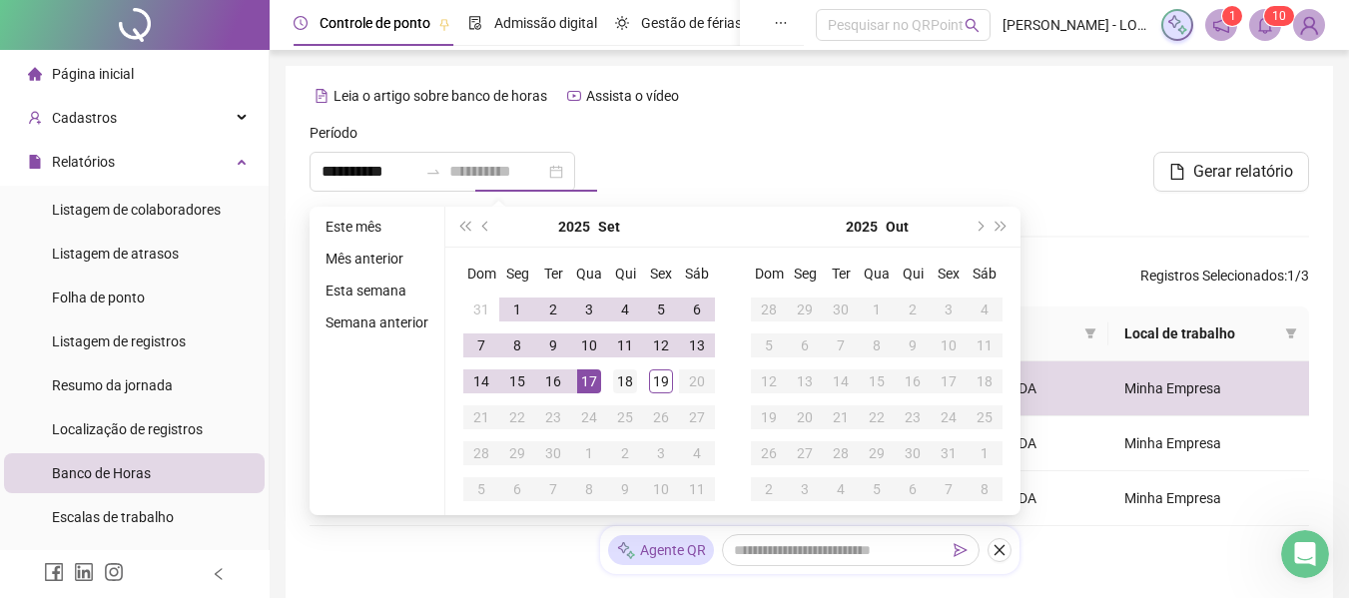
type input "**********"
click at [627, 378] on div "18" at bounding box center [625, 381] width 24 height 24
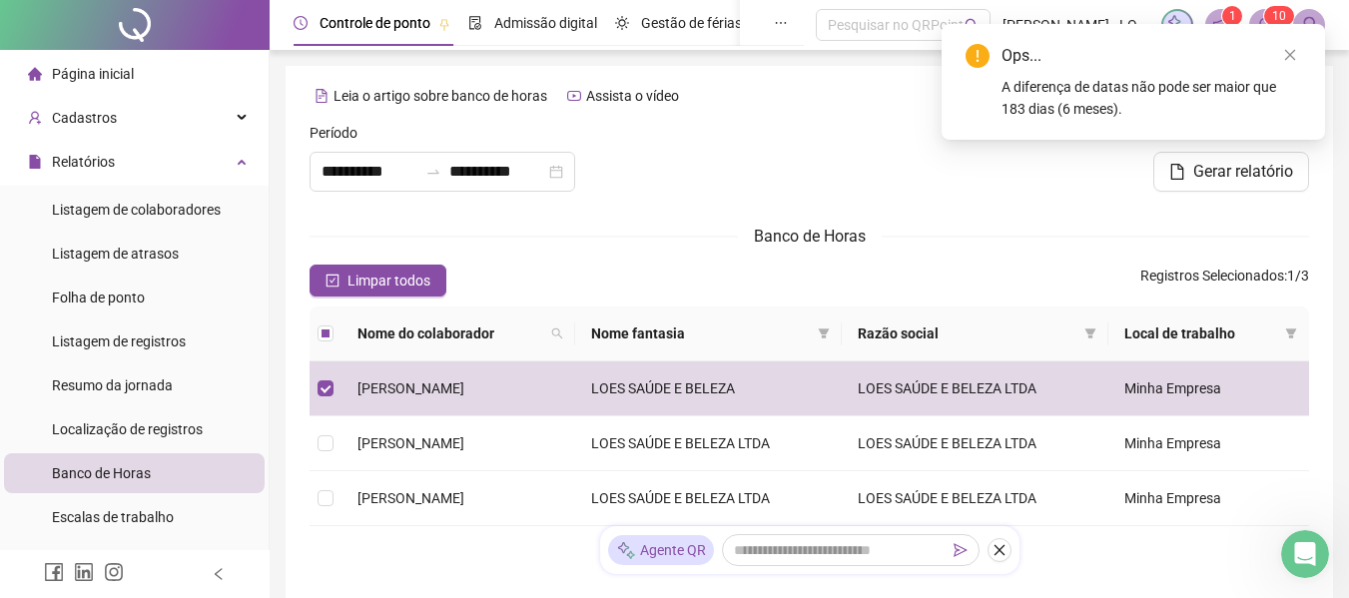
type input "**********"
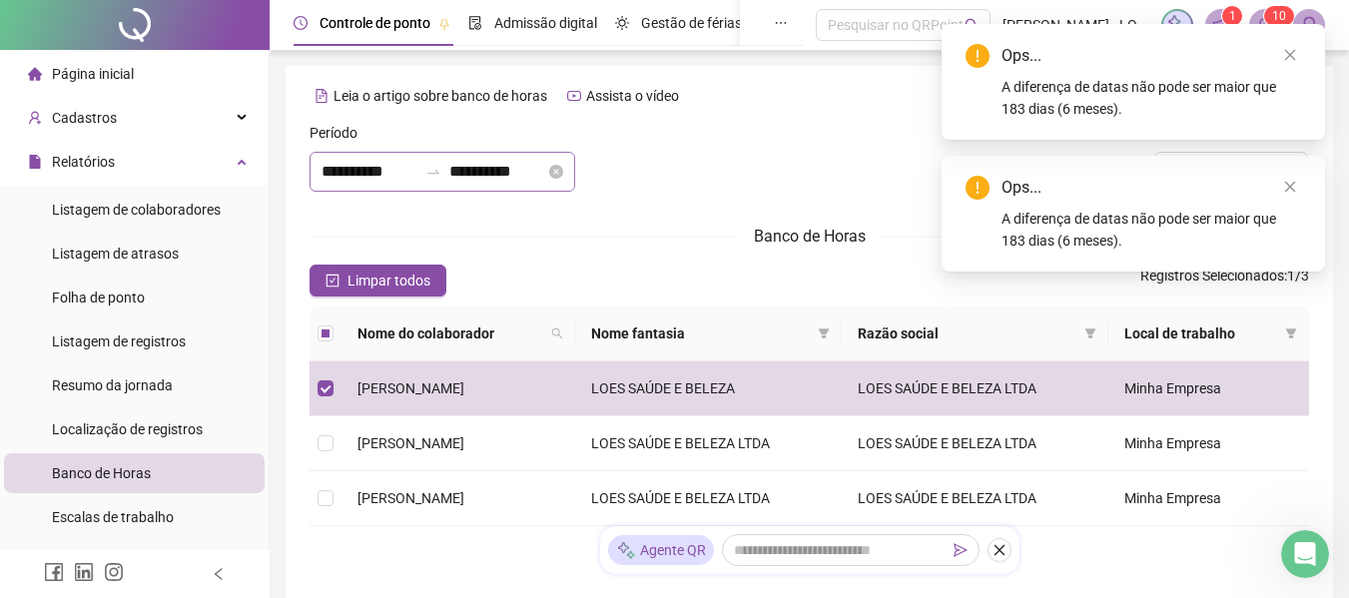
drag, startPoint x: 613, startPoint y: 165, endPoint x: 569, endPoint y: 167, distance: 44.0
click at [563, 165] on icon "close-circle" at bounding box center [556, 172] width 14 height 14
click at [345, 179] on input at bounding box center [369, 172] width 96 height 24
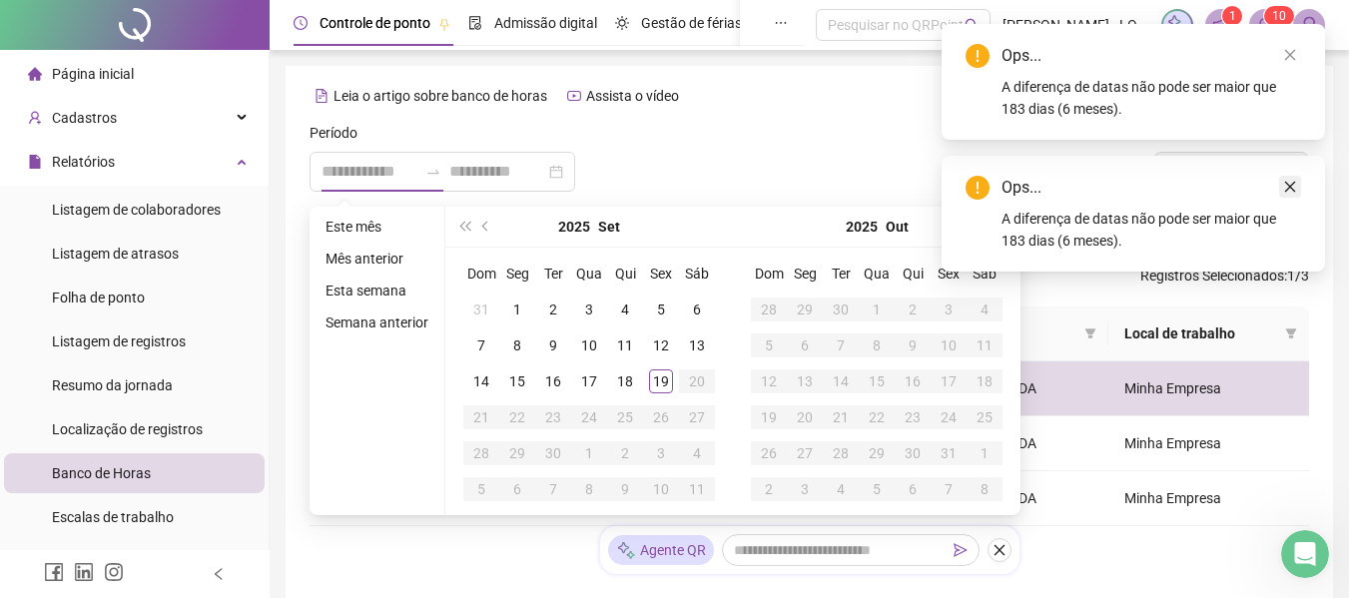
click at [1291, 194] on link "Close" at bounding box center [1290, 187] width 22 height 22
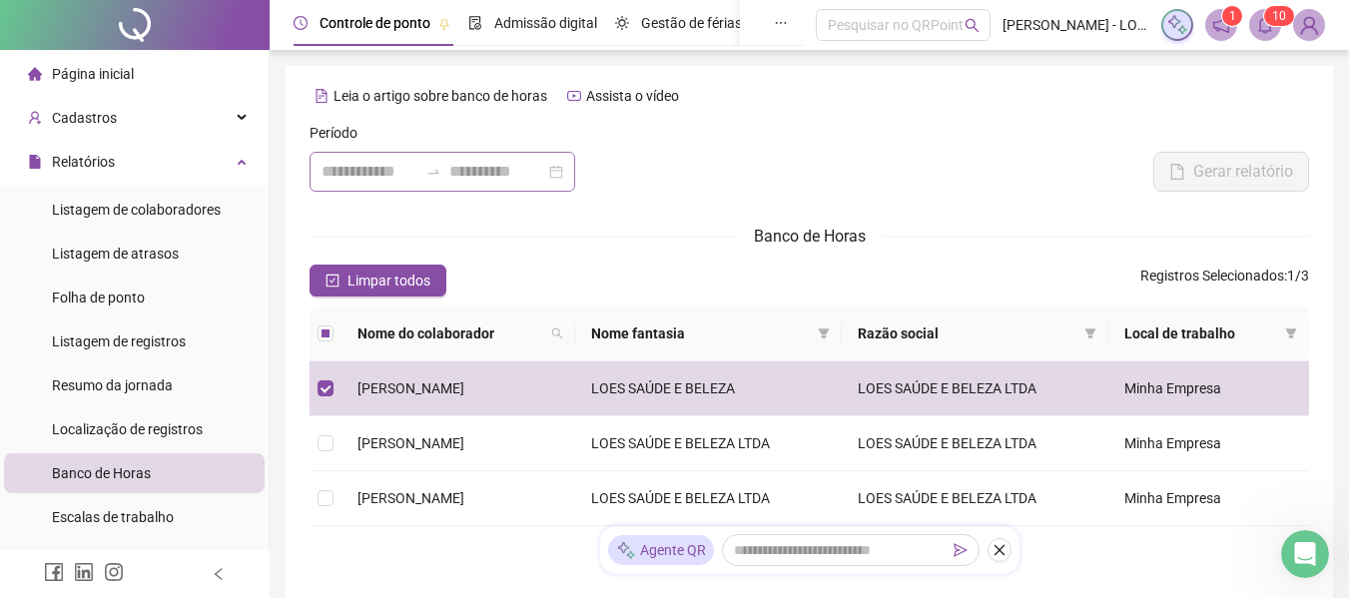
click at [473, 181] on div at bounding box center [443, 172] width 266 height 40
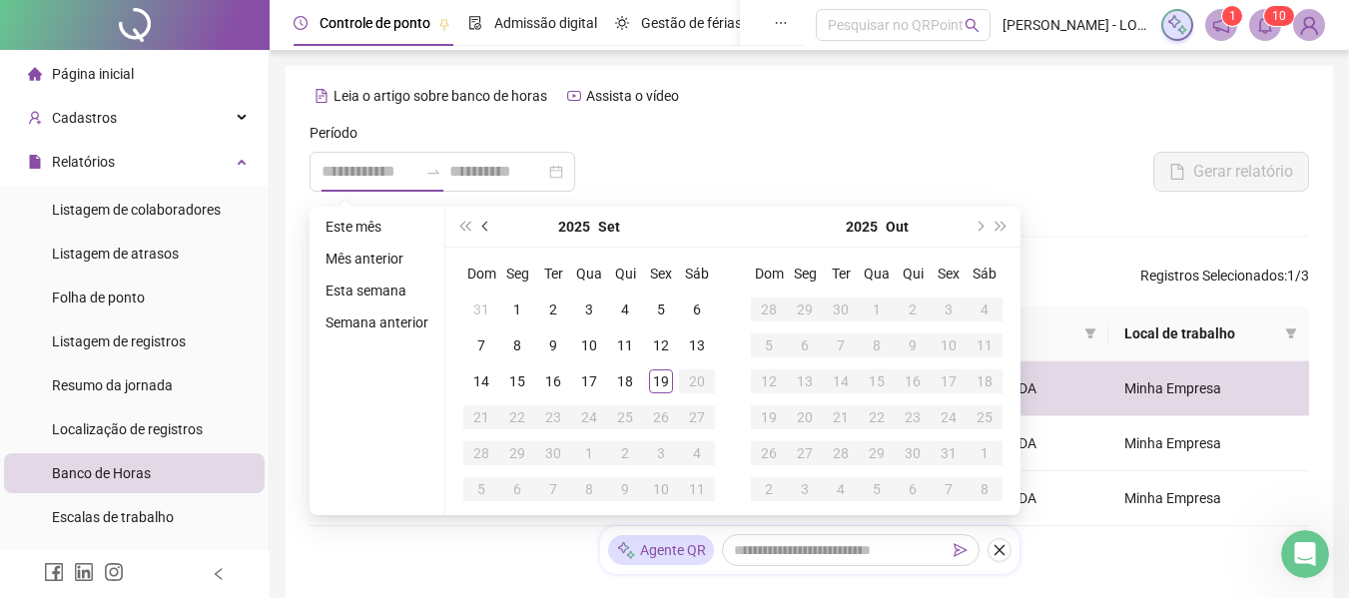
click at [484, 225] on span "prev-year" at bounding box center [487, 227] width 10 height 10
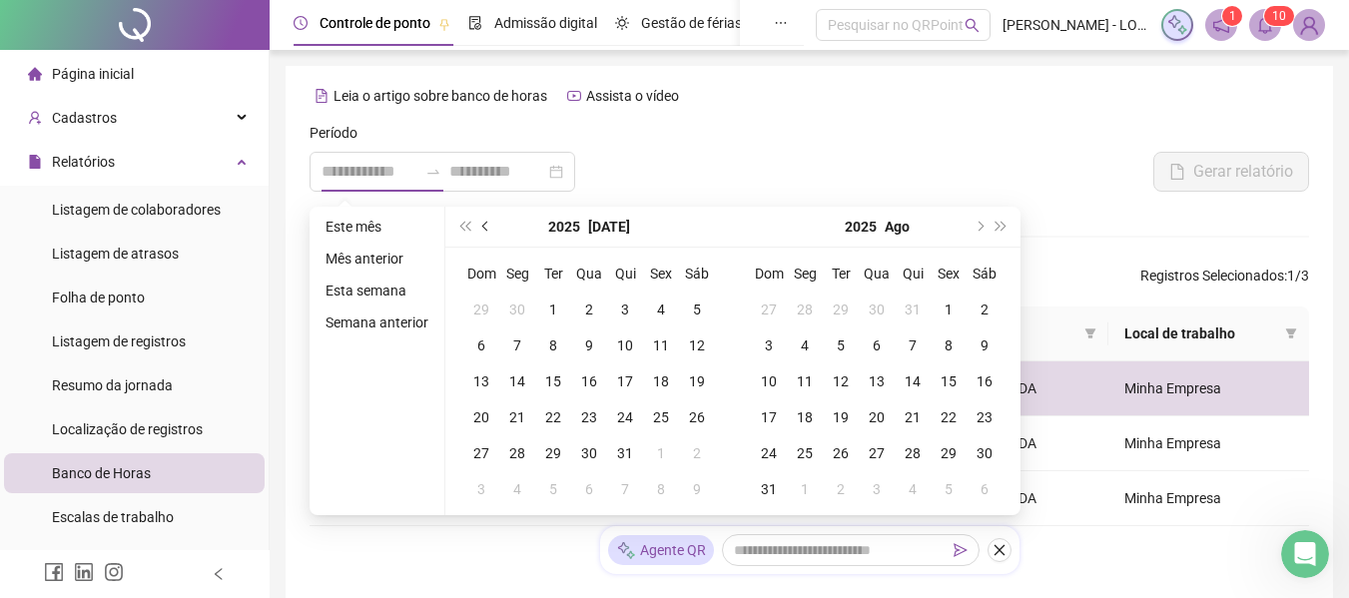
click at [484, 225] on span "prev-year" at bounding box center [487, 227] width 10 height 10
type input "**********"
click at [486, 308] on div "1" at bounding box center [481, 310] width 24 height 24
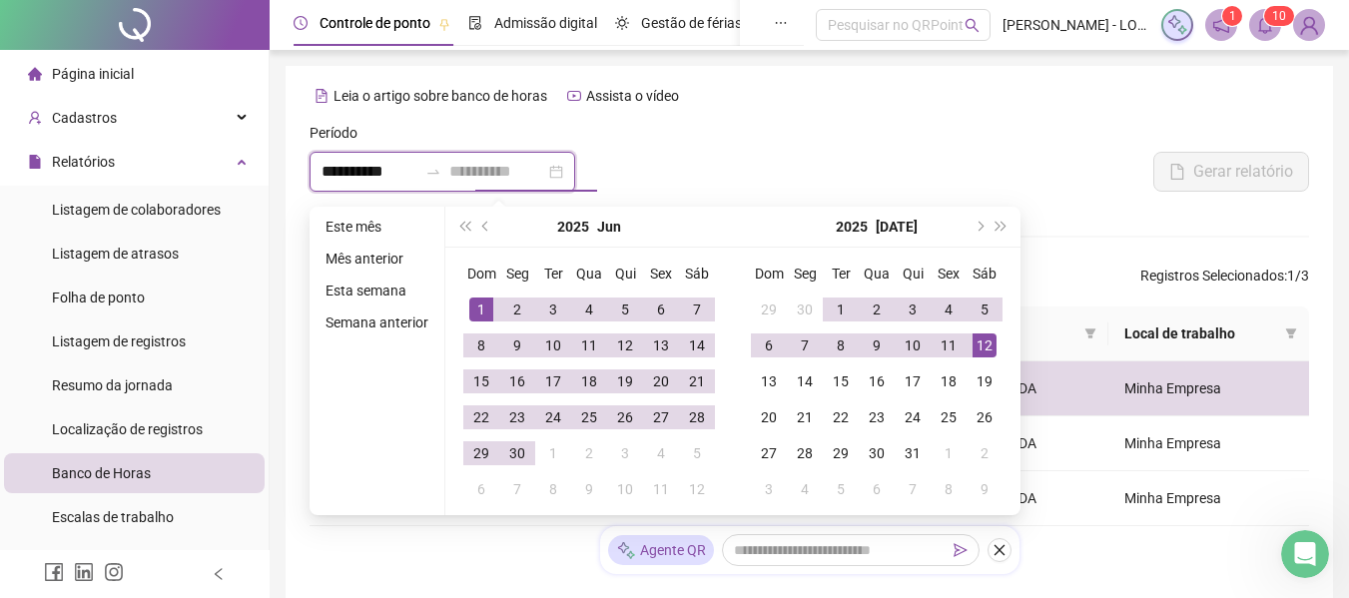
type input "**********"
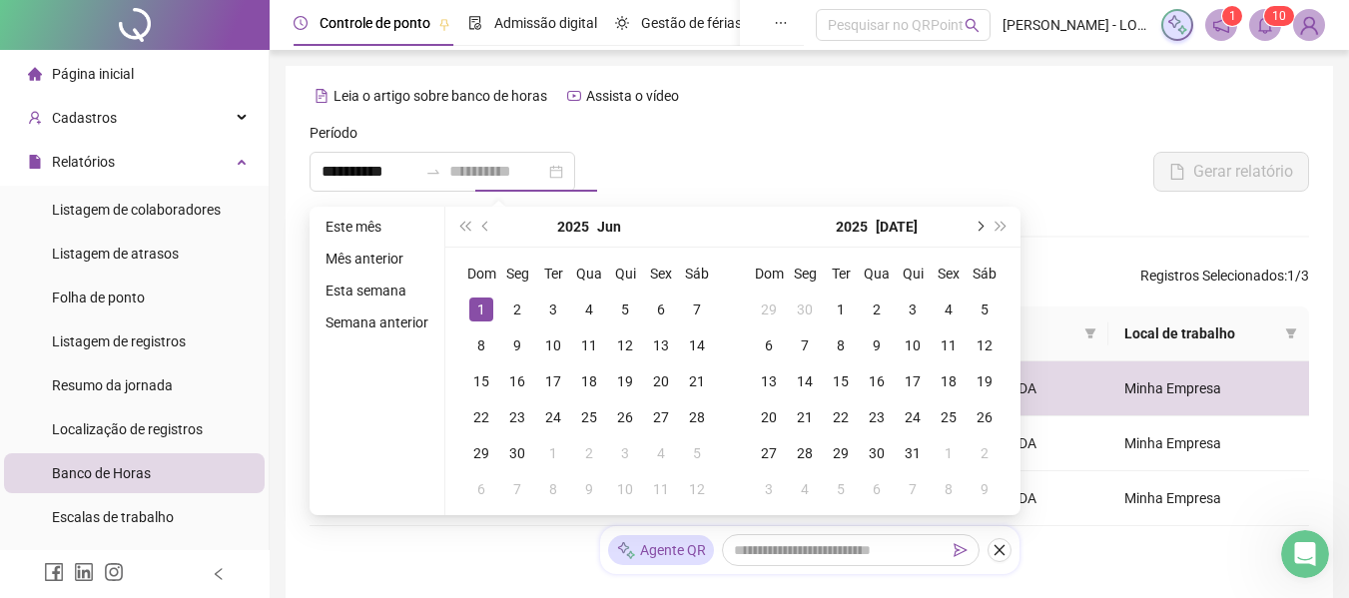
click at [976, 227] on span "next-year" at bounding box center [978, 227] width 10 height 10
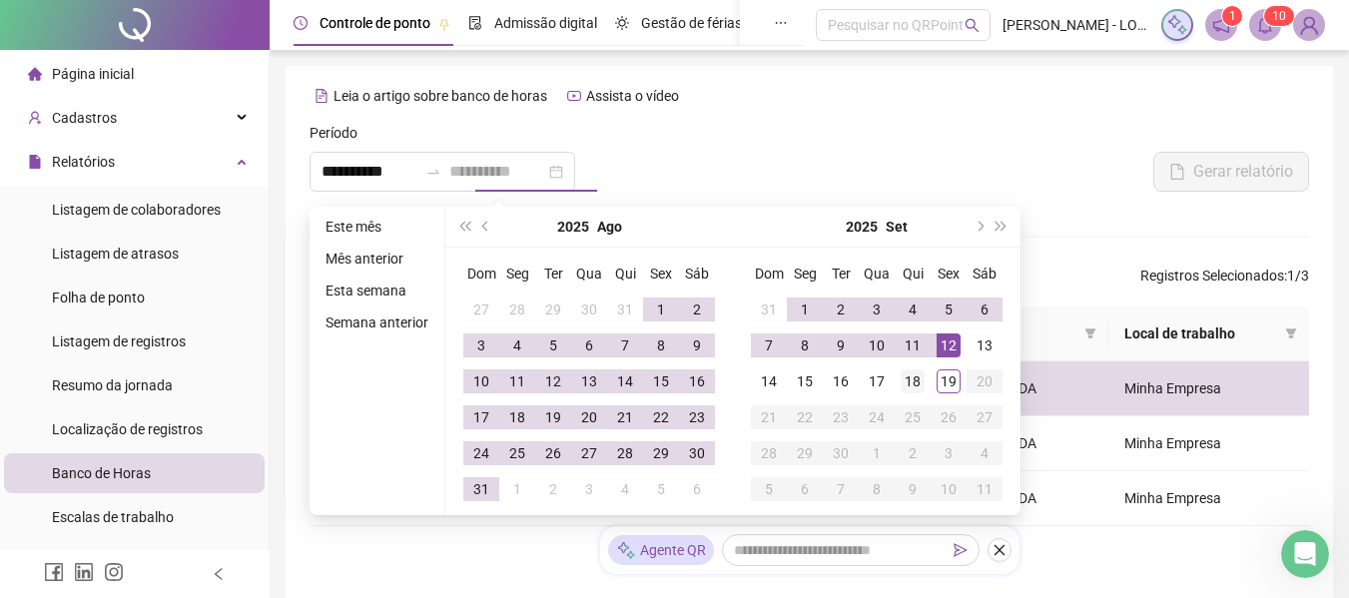
type input "**********"
click at [907, 379] on div "18" at bounding box center [913, 381] width 24 height 24
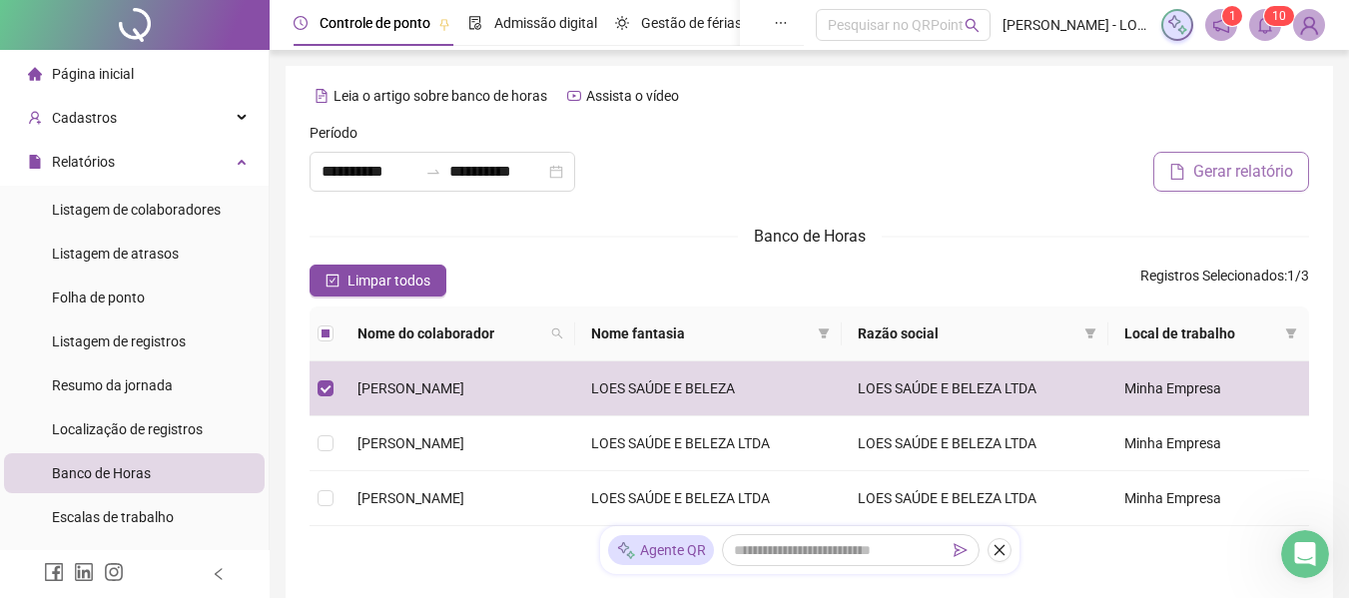
click at [1233, 169] on span "Gerar relatório" at bounding box center [1243, 172] width 100 height 24
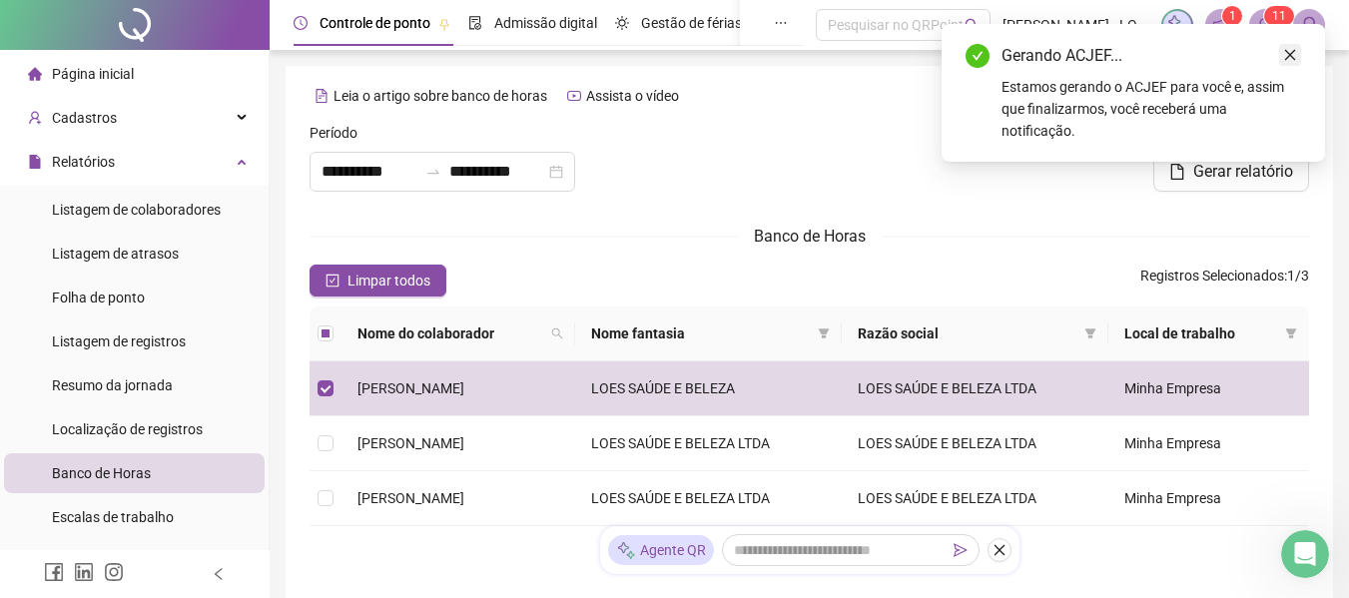
click at [1291, 48] on icon "close" at bounding box center [1290, 55] width 14 height 14
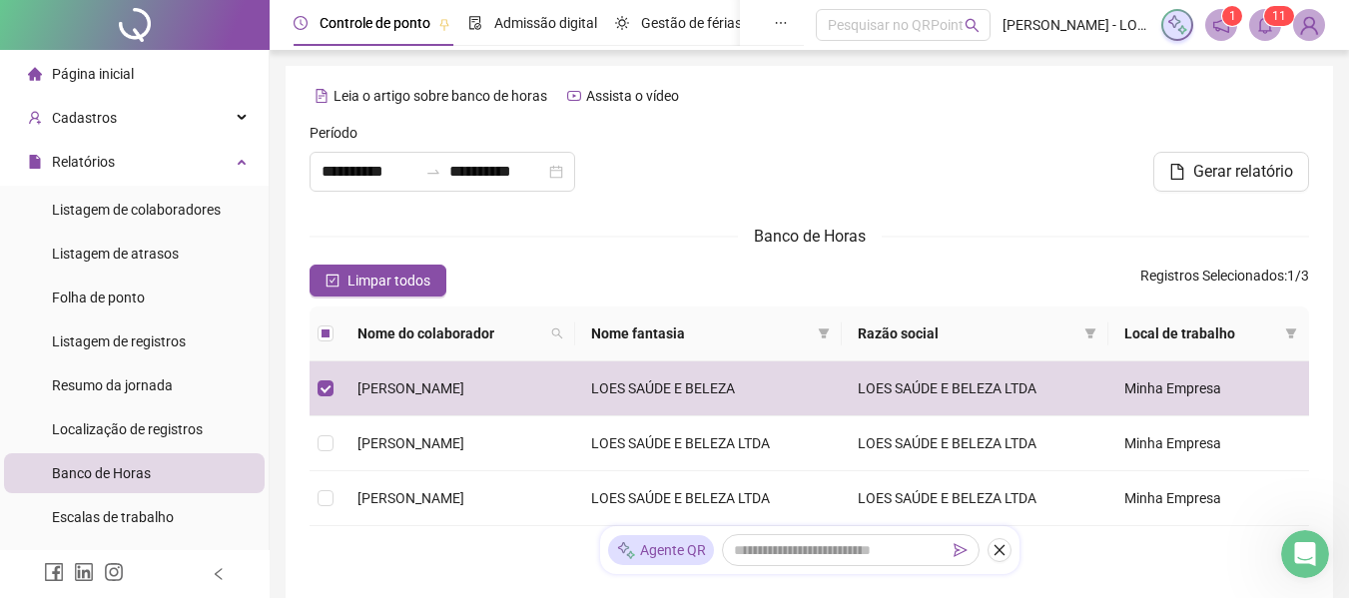
click at [1271, 25] on sup "1 1" at bounding box center [1279, 16] width 30 height 20
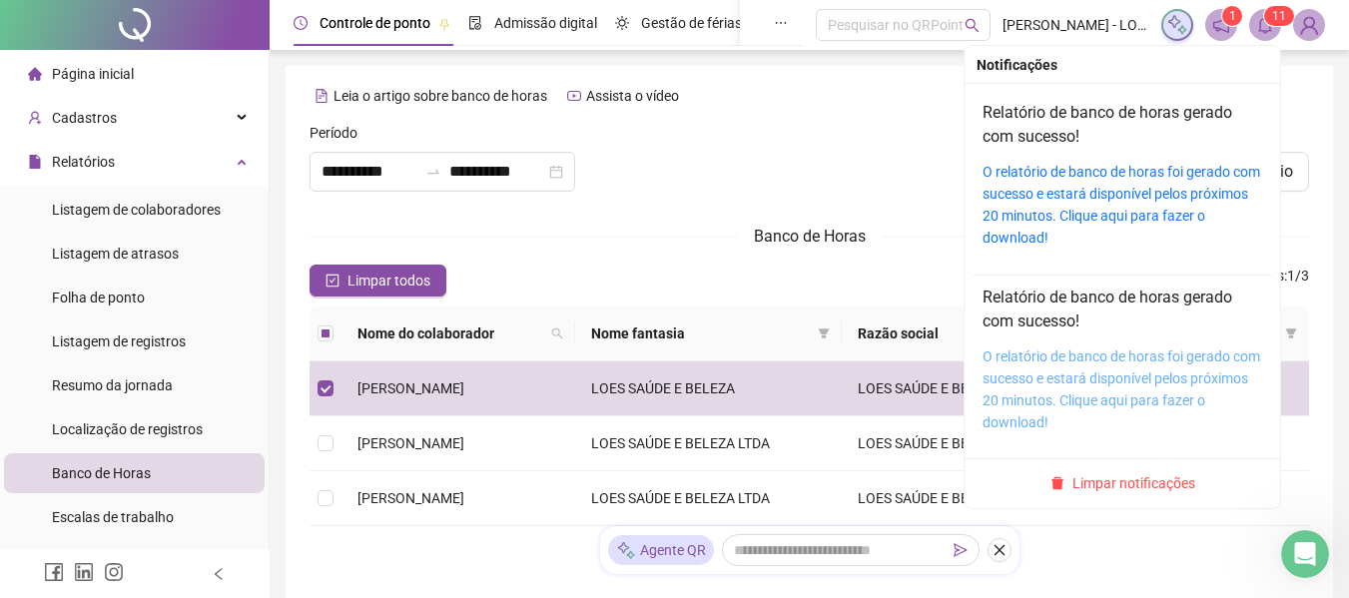
click at [1057, 372] on link "O relatório de banco de horas foi gerado com sucesso e estará disponível pelos …" at bounding box center [1121, 389] width 278 height 82
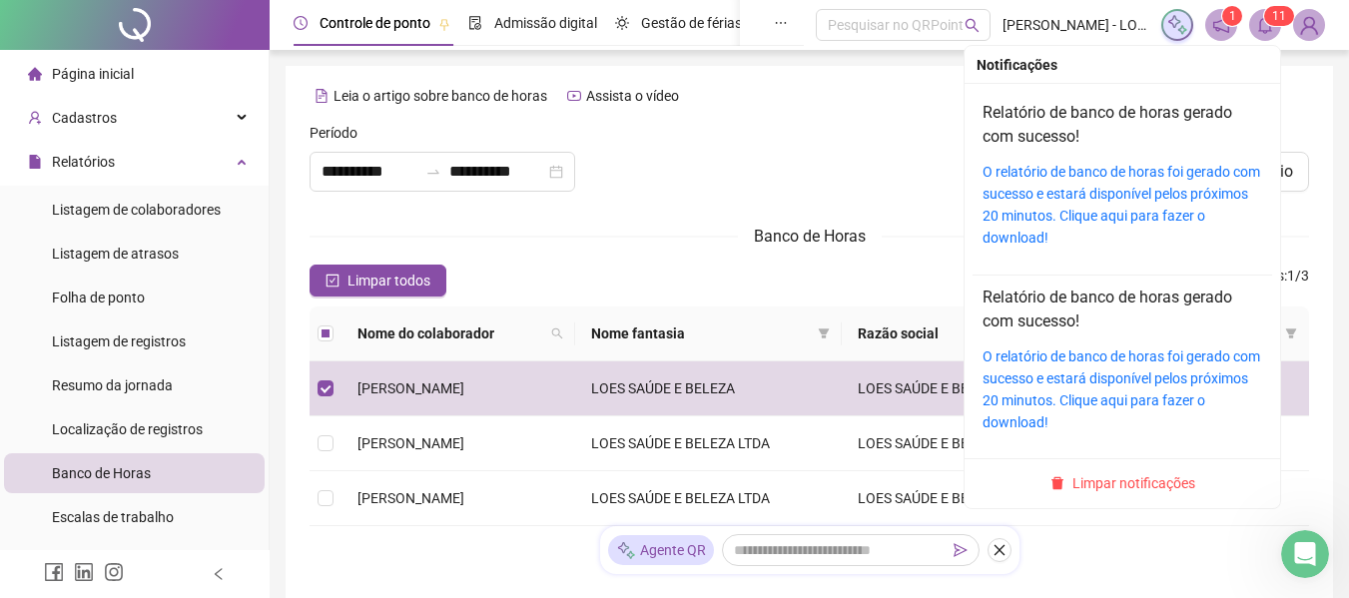
click at [1270, 20] on sup "1 1" at bounding box center [1279, 16] width 30 height 20
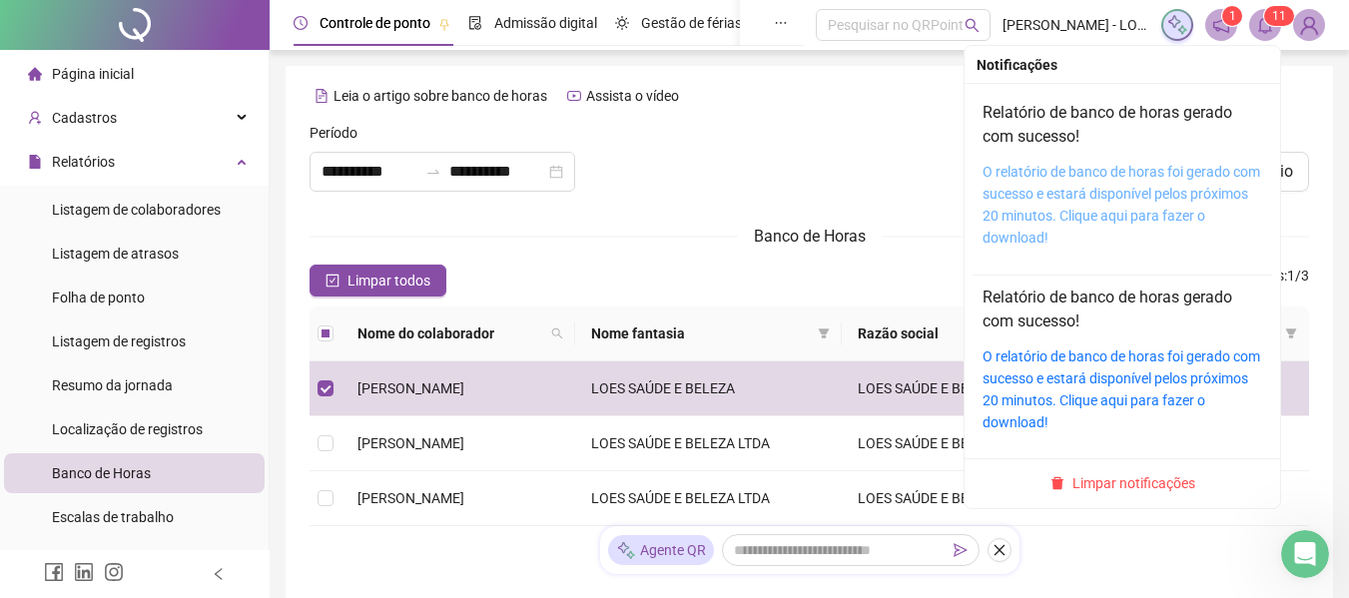
click at [1048, 216] on link "O relatório de banco de horas foi gerado com sucesso e estará disponível pelos …" at bounding box center [1121, 205] width 278 height 82
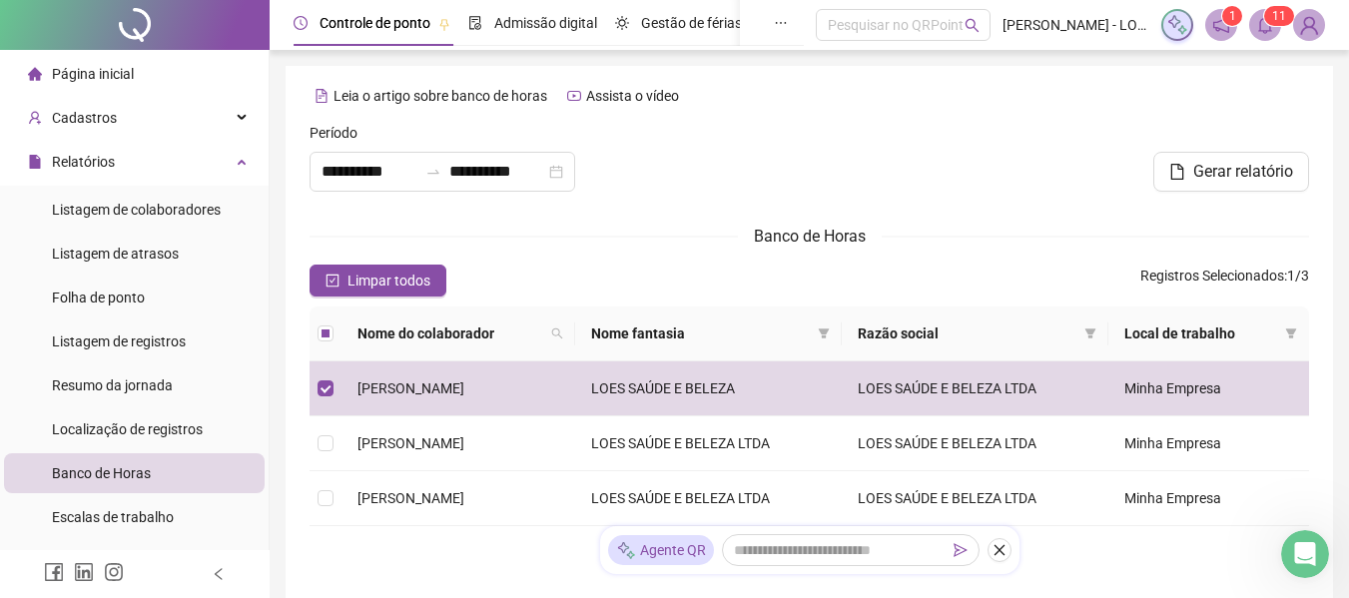
click at [1259, 27] on icon "bell" at bounding box center [1265, 25] width 18 height 18
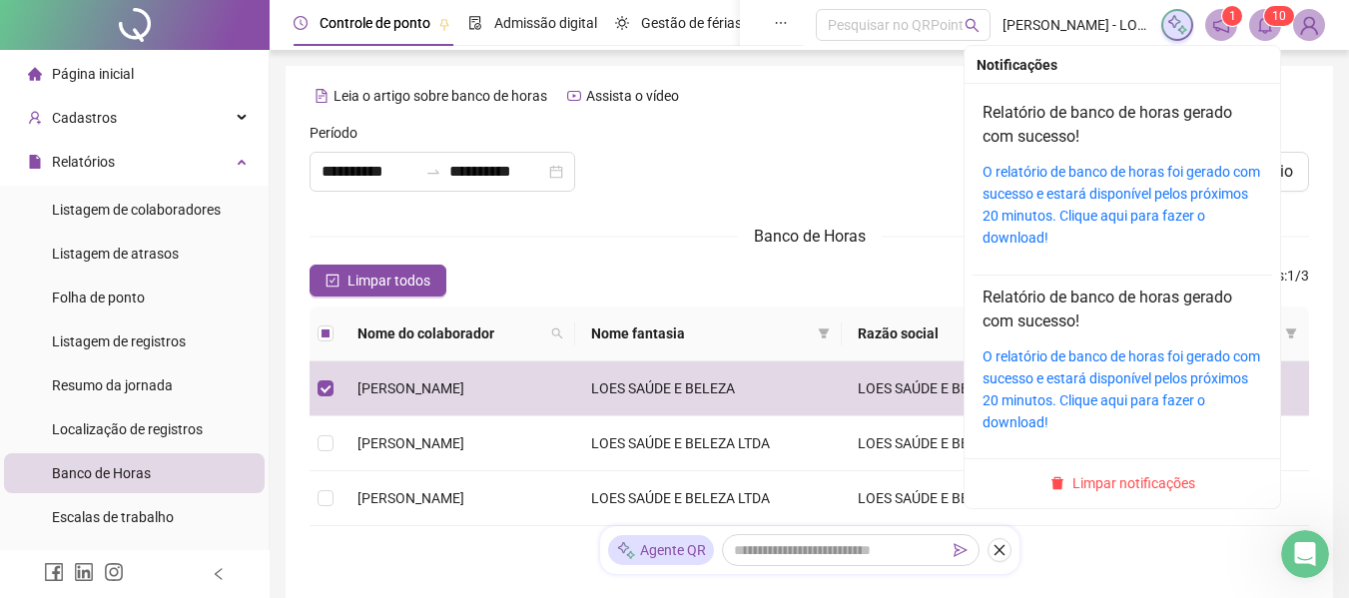
click at [1137, 470] on ul "Limpar notificações" at bounding box center [1121, 483] width 315 height 50
click at [1143, 479] on span "Limpar notificações" at bounding box center [1133, 483] width 123 height 22
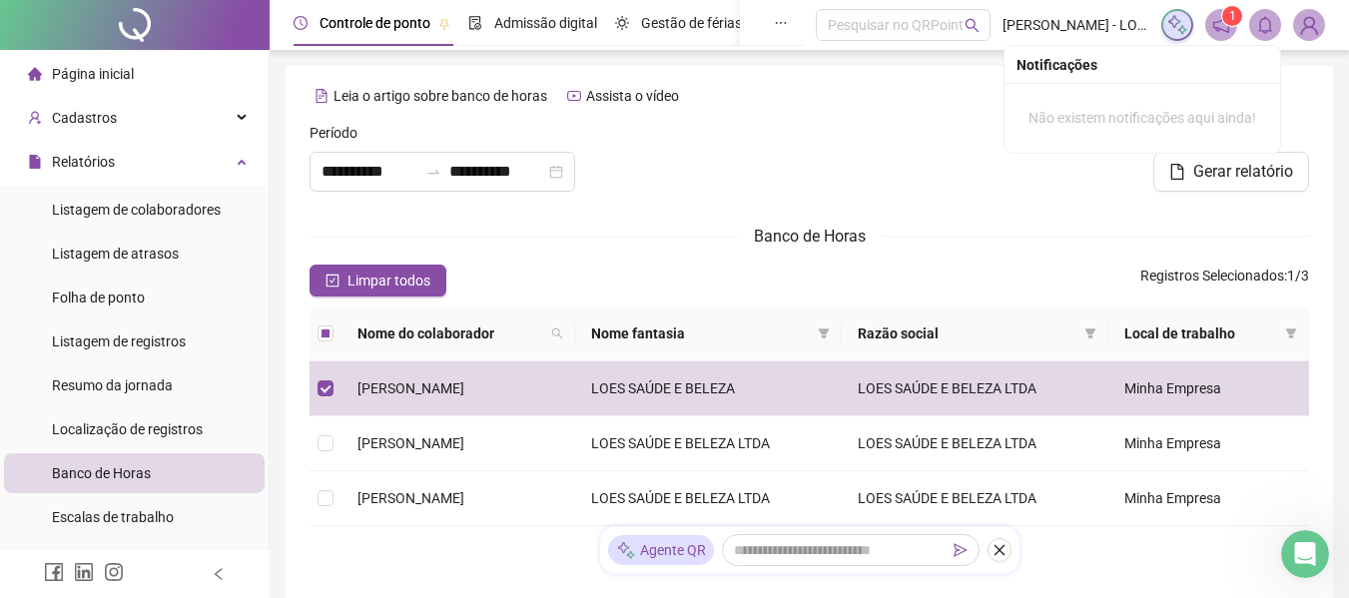
click at [822, 111] on div "Leia o artigo sobre banco de horas Assista o vídeo" at bounding box center [809, 96] width 999 height 32
